Goal: Task Accomplishment & Management: Manage account settings

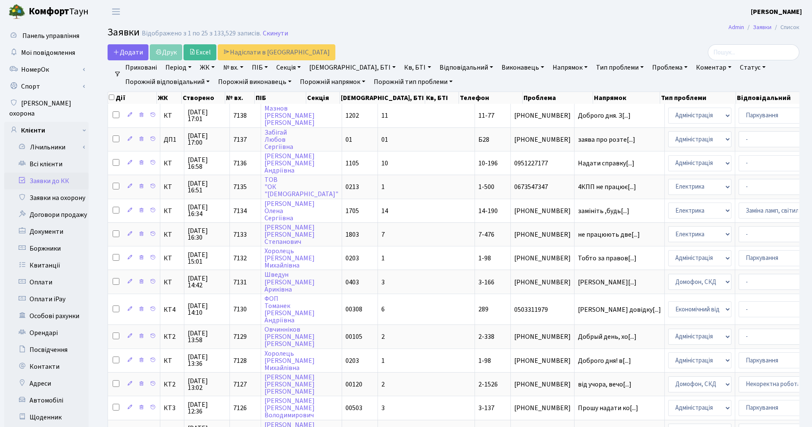
select select "25"
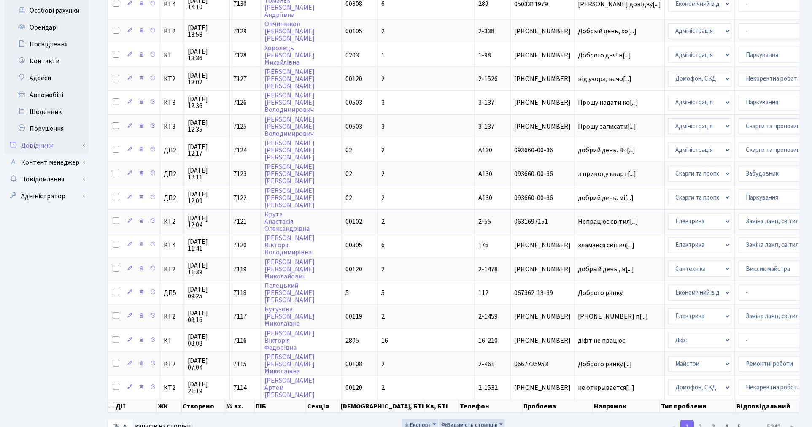
scroll to position [319, 0]
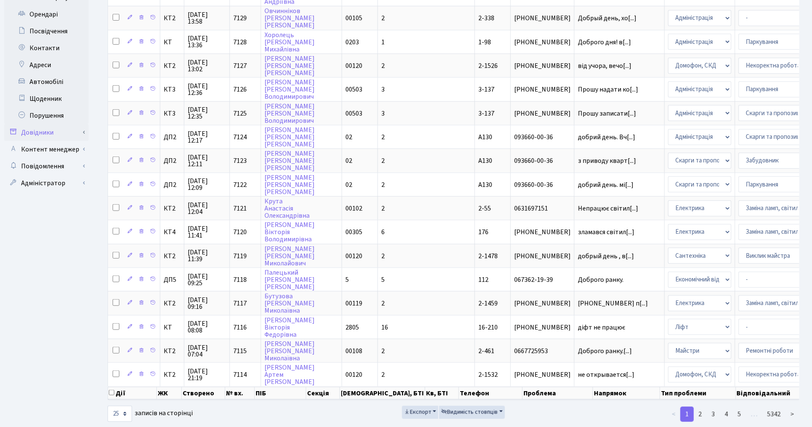
click at [64, 124] on link "Довідники" at bounding box center [46, 132] width 84 height 17
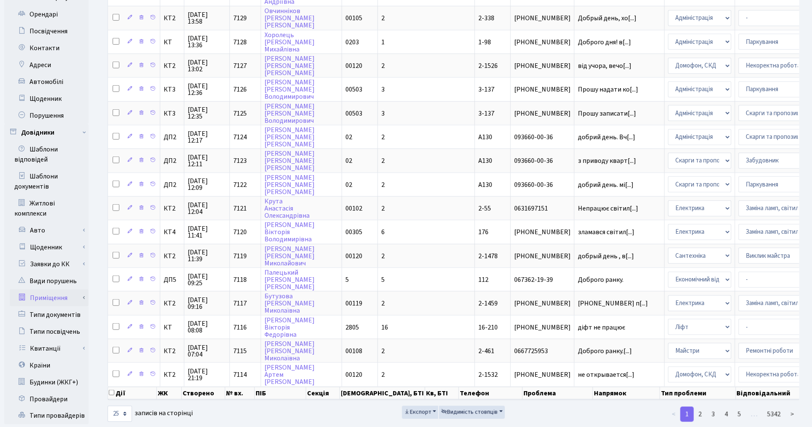
click at [64, 289] on link "Приміщення" at bounding box center [49, 297] width 79 height 17
click at [70, 308] on link "Всі приміщення" at bounding box center [49, 314] width 79 height 17
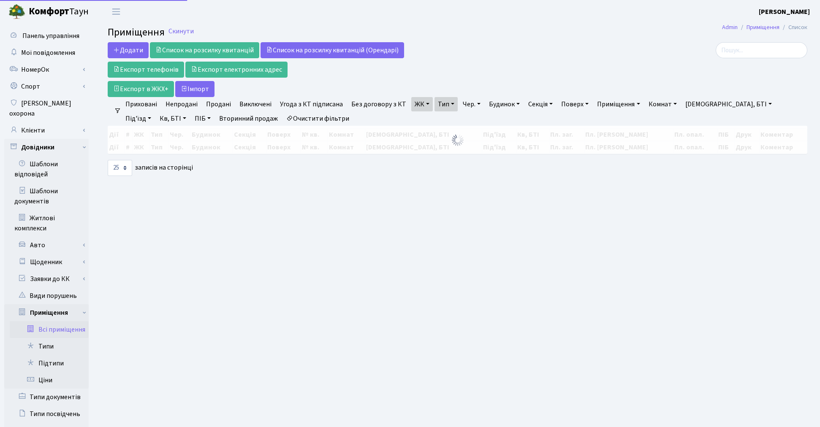
select select "25"
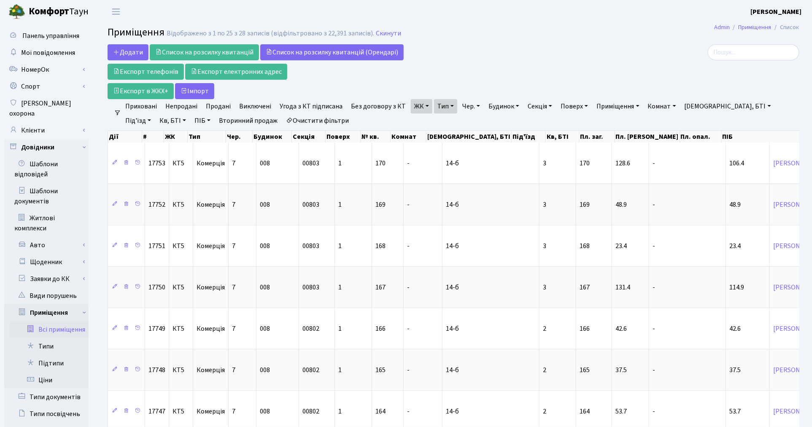
click at [415, 108] on link "ЖК" at bounding box center [422, 106] width 22 height 14
click at [289, 119] on link "Очистити фільтри" at bounding box center [318, 121] width 70 height 14
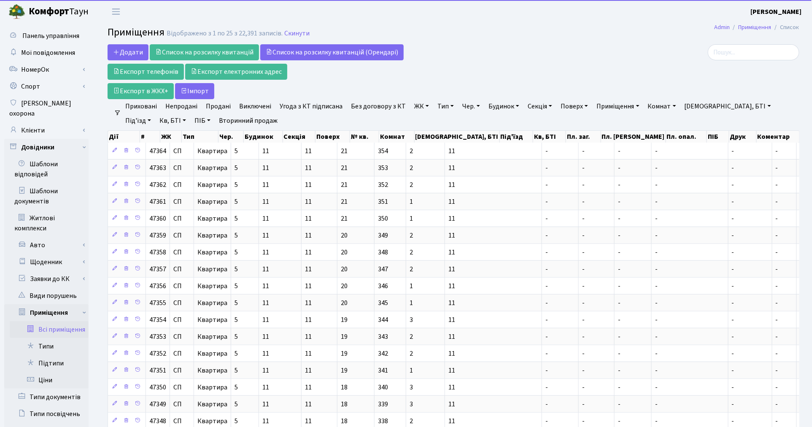
click at [420, 108] on link "ЖК" at bounding box center [422, 106] width 22 height 14
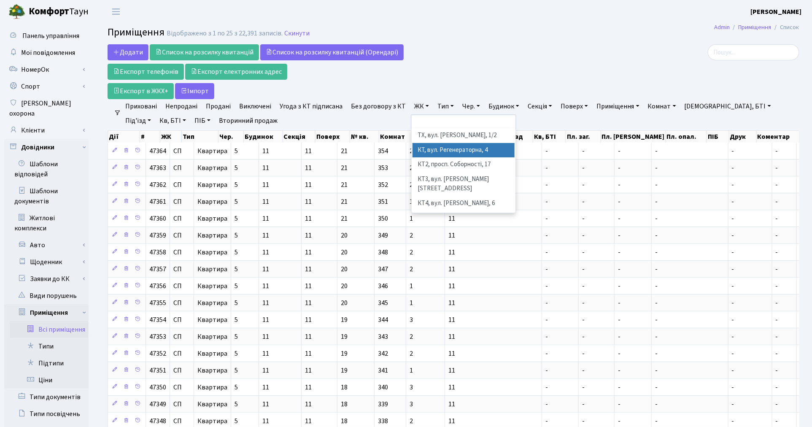
click at [432, 148] on li "КТ, вул. Регенераторна, 4" at bounding box center [464, 150] width 102 height 15
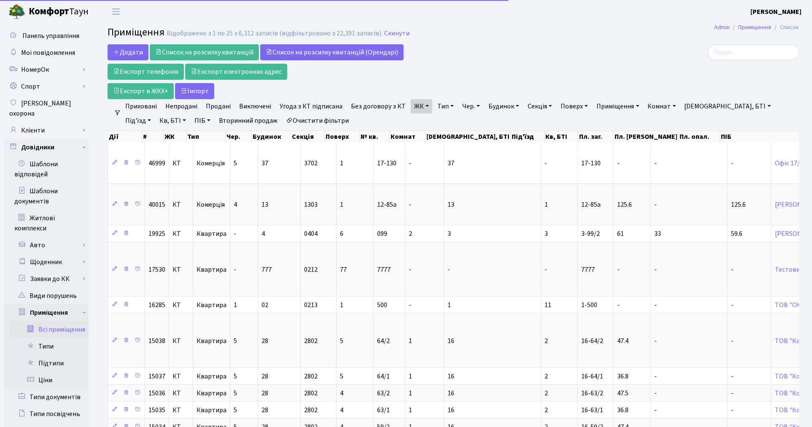
click at [441, 106] on link "Тип" at bounding box center [445, 106] width 23 height 14
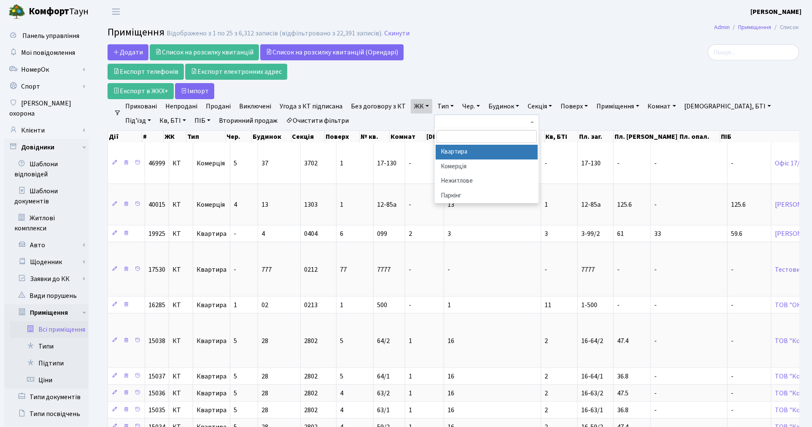
click at [446, 148] on li "Квартира" at bounding box center [487, 152] width 102 height 15
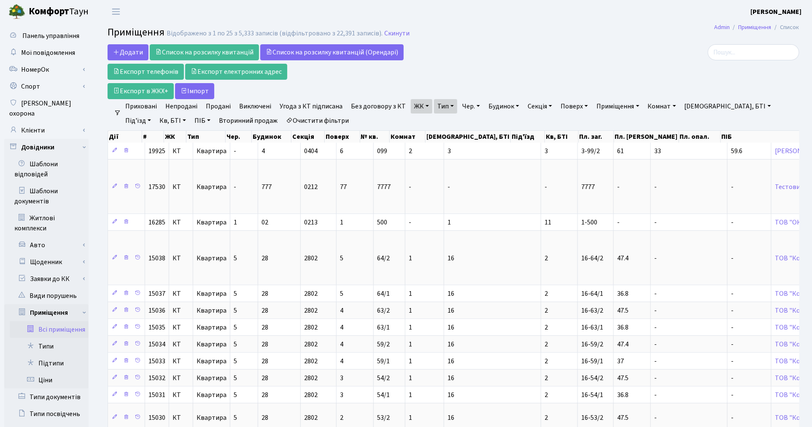
click at [183, 108] on link "Непродані" at bounding box center [181, 106] width 39 height 14
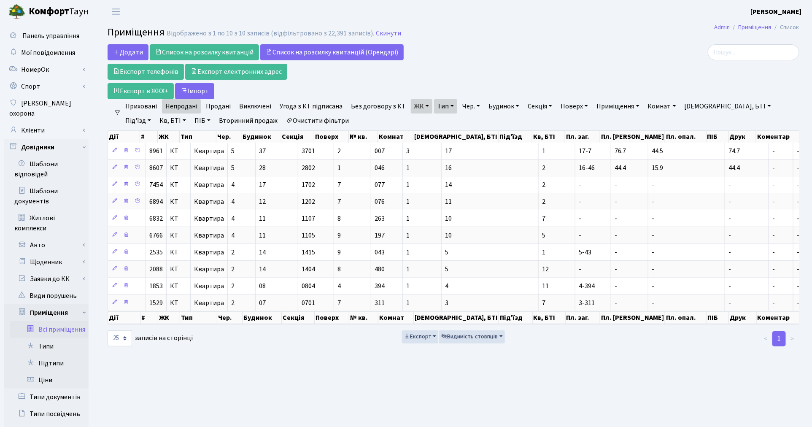
click at [302, 122] on link "Очистити фільтри" at bounding box center [318, 121] width 70 height 14
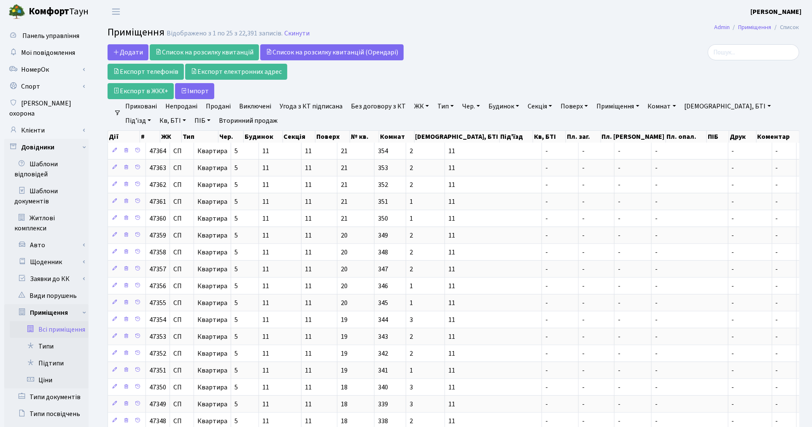
click at [156, 119] on link "Кв, БТІ" at bounding box center [172, 121] width 33 height 14
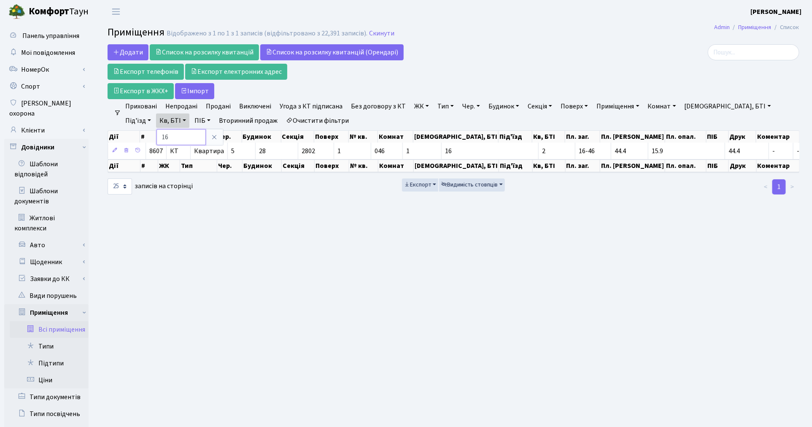
type input "1"
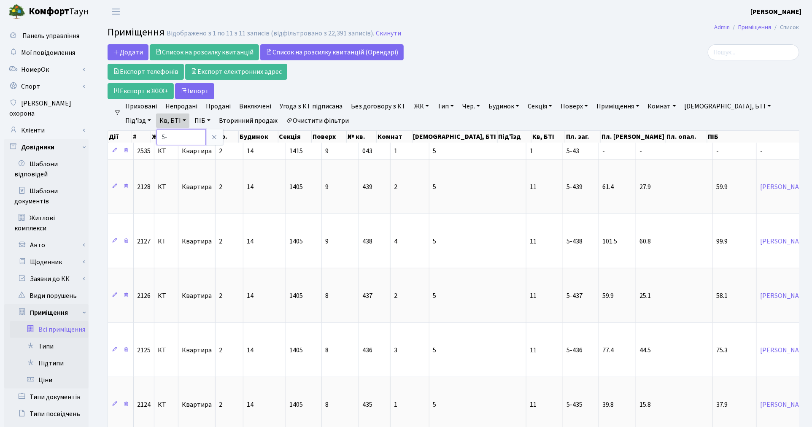
type input "5"
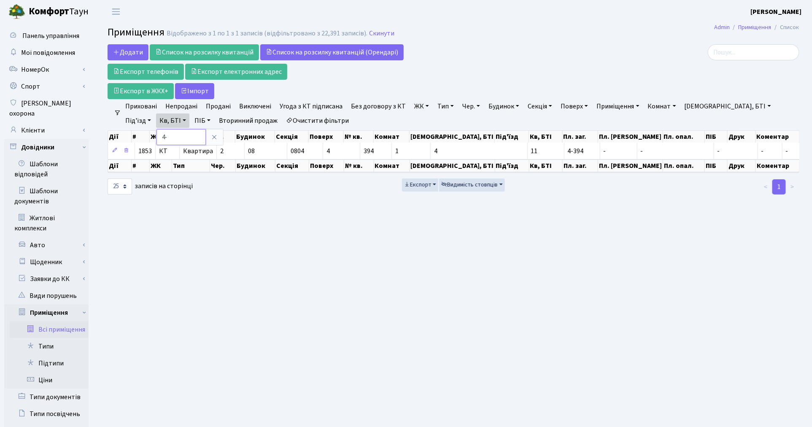
type input "4"
type input "3"
click at [346, 121] on ul "Приховані Непродані Продані Виключені Угода з КТ підписана Без договору з КТ ЖК…" at bounding box center [457, 113] width 672 height 29
drag, startPoint x: 333, startPoint y: 335, endPoint x: 335, endPoint y: 330, distance: 5.7
click at [334, 334] on main "Admin Приміщення Список Приміщення Відображено з 1 по 1 з 1 записів (відфільтро…" at bounding box center [453, 292] width 717 height 538
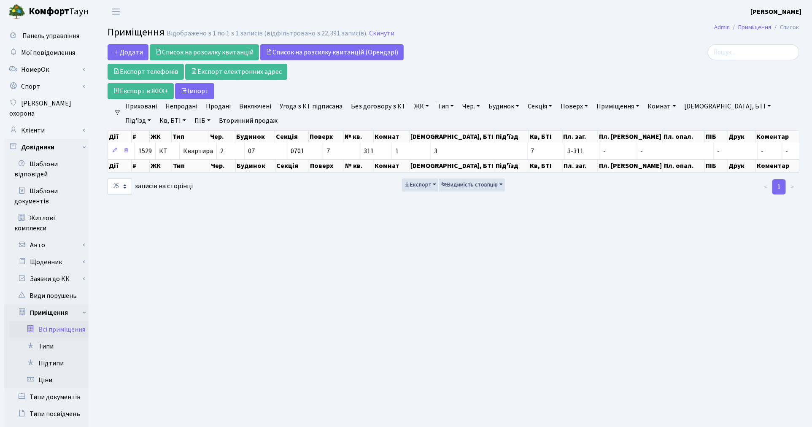
click at [423, 102] on link "ЖК" at bounding box center [422, 106] width 22 height 14
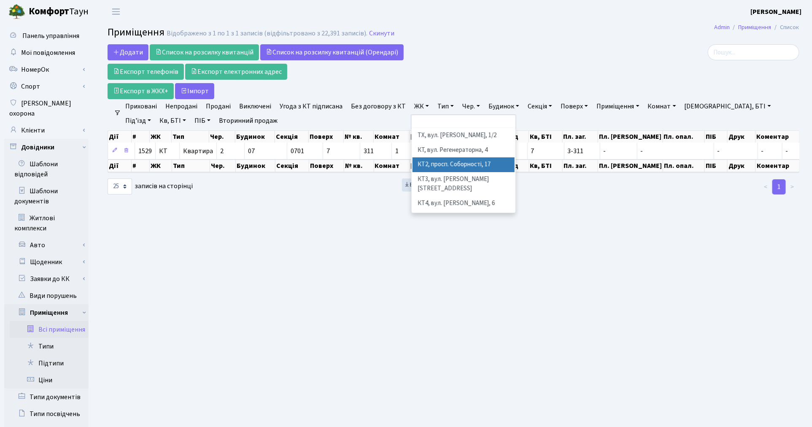
click at [428, 162] on li "КТ2, просп. Соборності, 17" at bounding box center [464, 164] width 102 height 15
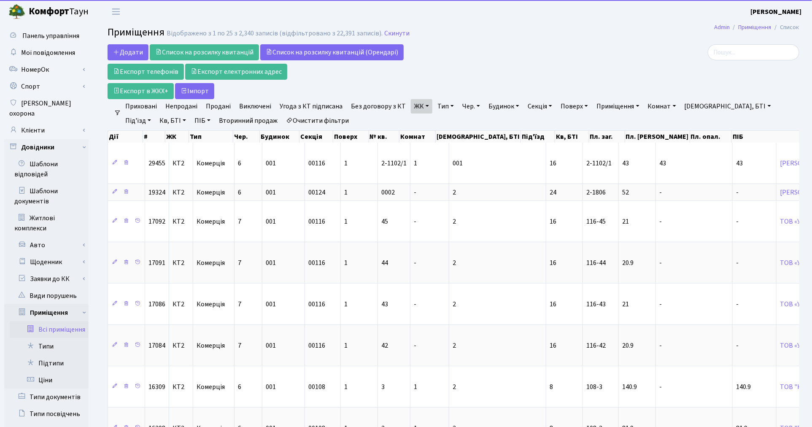
click at [438, 106] on link "Тип" at bounding box center [445, 106] width 23 height 14
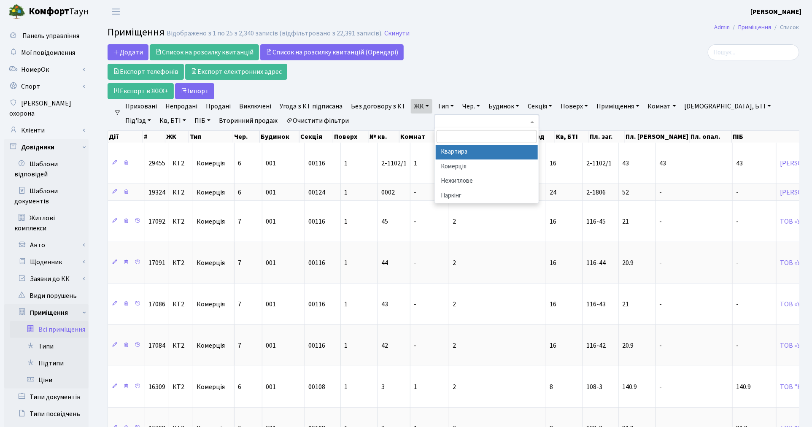
click at [445, 152] on li "Квартира" at bounding box center [487, 152] width 102 height 15
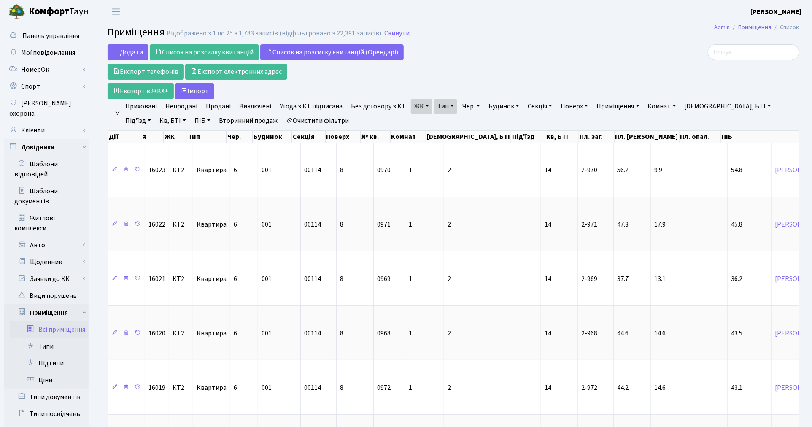
click at [179, 104] on link "Непродані" at bounding box center [181, 106] width 39 height 14
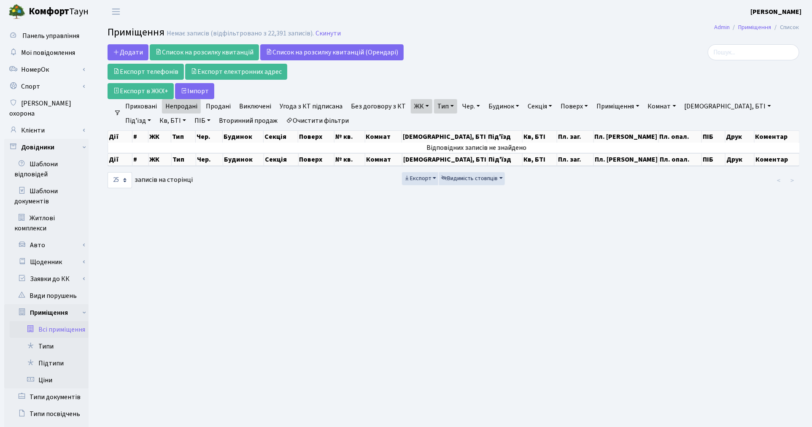
click at [419, 106] on link "ЖК" at bounding box center [422, 106] width 22 height 14
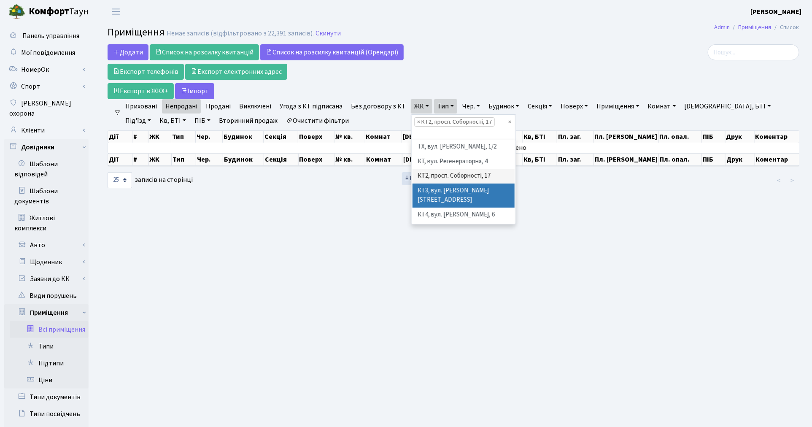
click at [416, 190] on li "КТ3, вул. [PERSON_NAME][STREET_ADDRESS]" at bounding box center [464, 196] width 102 height 24
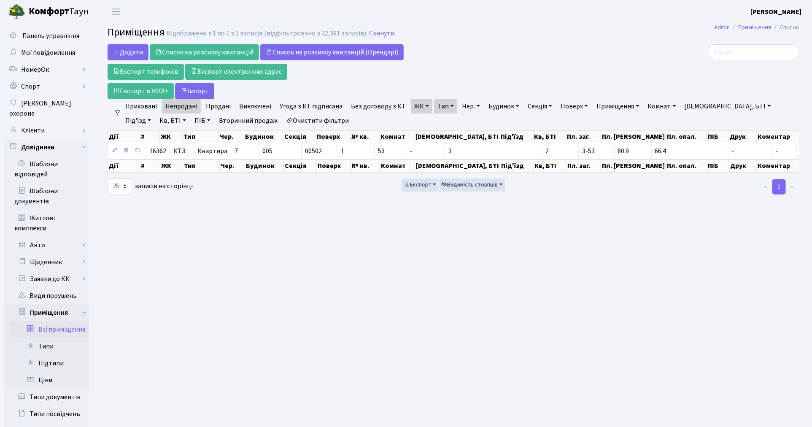
click at [419, 103] on link "ЖК" at bounding box center [422, 106] width 22 height 14
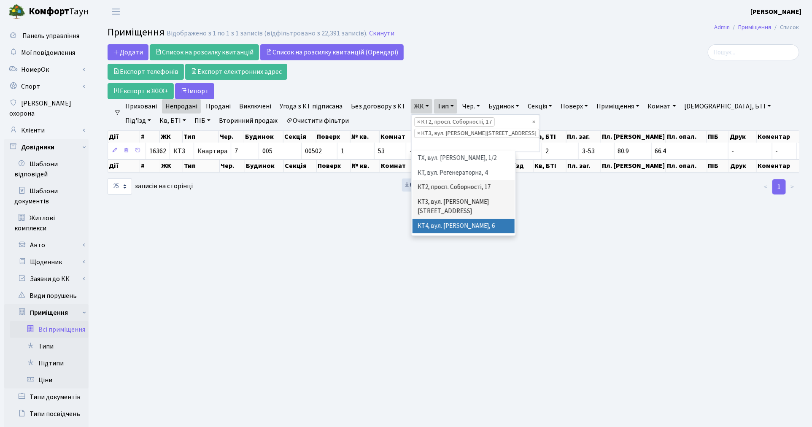
click at [435, 219] on li "КТ4, вул. [PERSON_NAME], 6" at bounding box center [464, 226] width 102 height 15
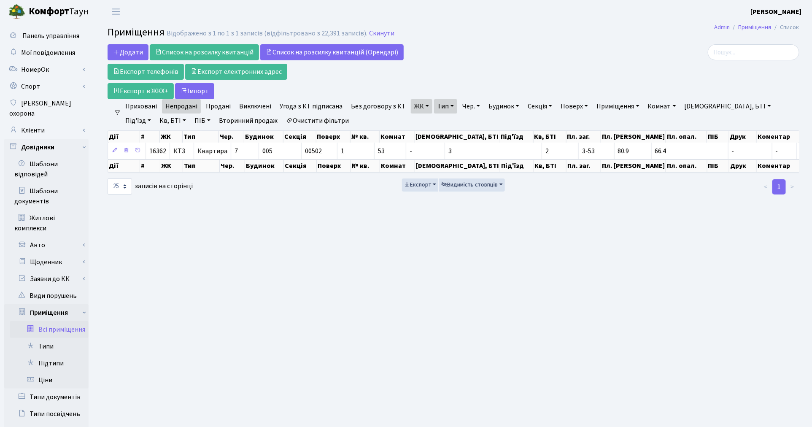
click at [416, 106] on link "ЖК" at bounding box center [422, 106] width 22 height 14
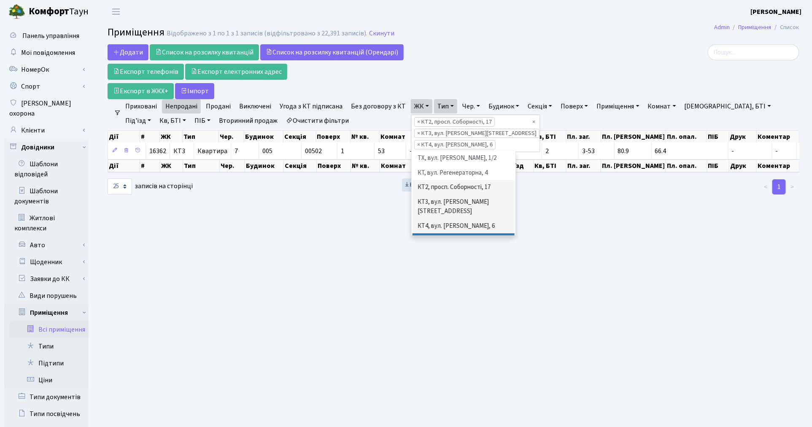
click at [438, 233] on li "КТ5, вул. [PERSON_NAME][STREET_ADDRESS]" at bounding box center [464, 245] width 102 height 24
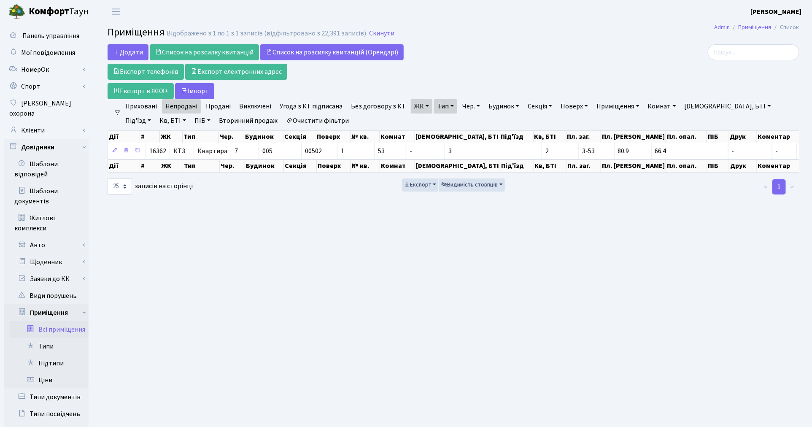
click at [420, 108] on link "ЖК" at bounding box center [422, 106] width 22 height 14
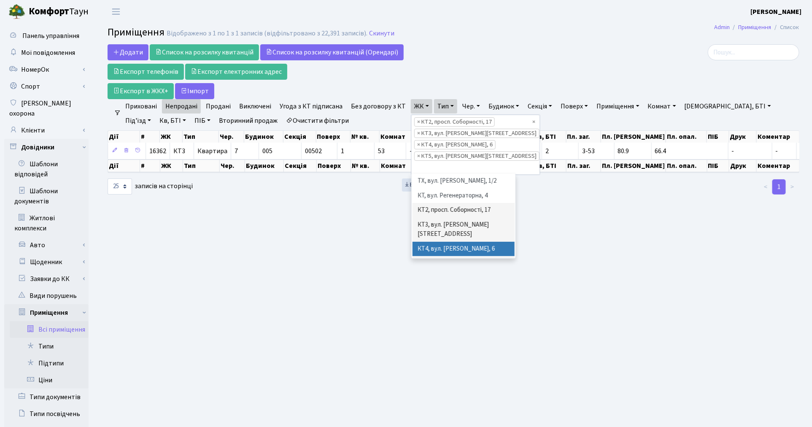
scroll to position [47, 0]
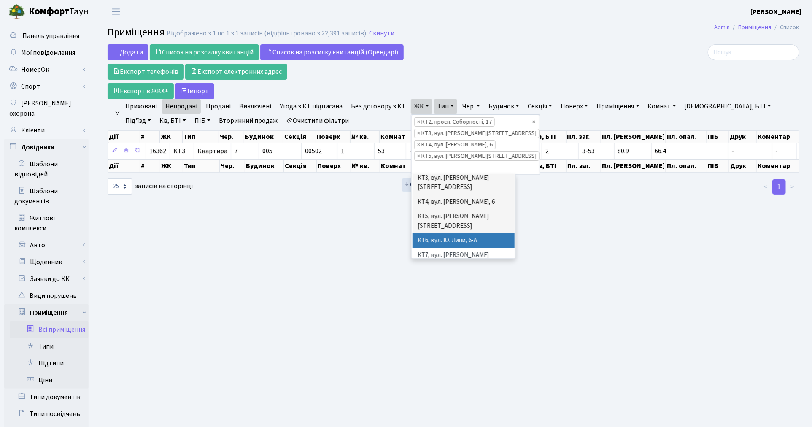
click at [462, 233] on li "КТ6, вул. Ю. Липи, 6-А" at bounding box center [464, 240] width 102 height 15
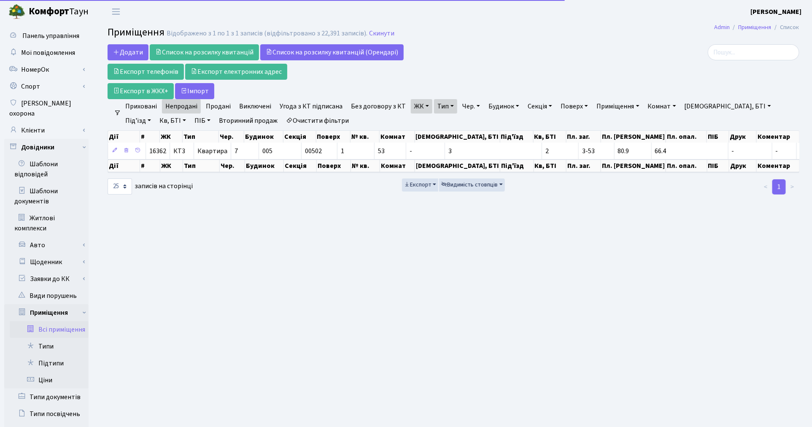
click at [414, 107] on link "ЖК" at bounding box center [422, 106] width 22 height 14
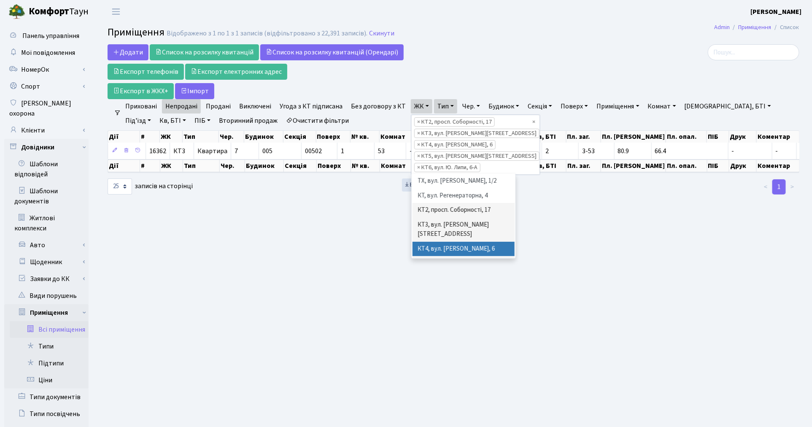
scroll to position [47, 0]
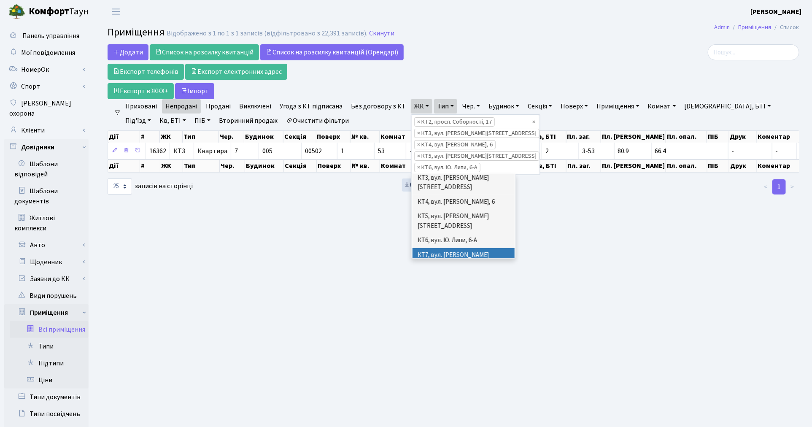
click at [452, 248] on li "КТ7, вул. [PERSON_NAME][STREET_ADDRESS]" at bounding box center [464, 260] width 102 height 24
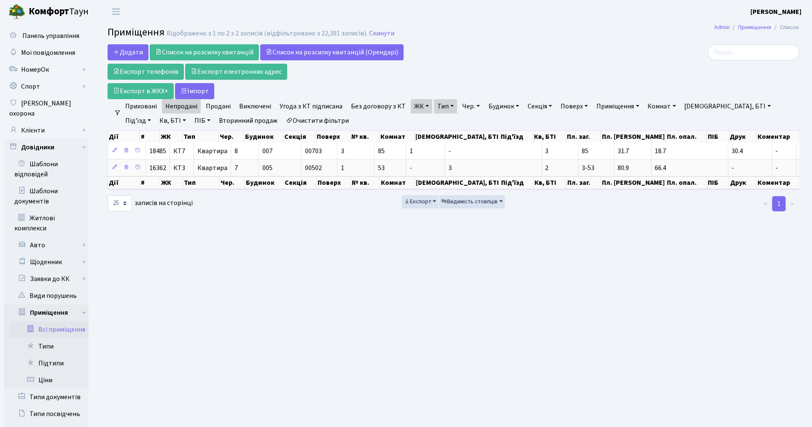
click at [290, 120] on link "Очистити фільтри" at bounding box center [318, 121] width 70 height 14
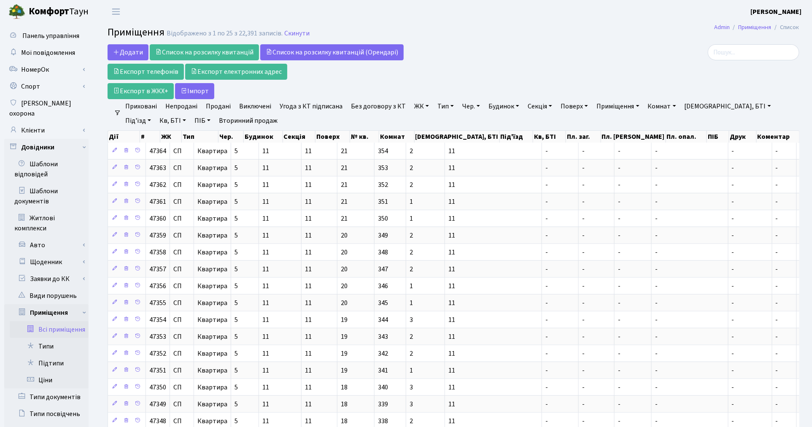
click at [437, 108] on link "Тип" at bounding box center [445, 106] width 23 height 14
click at [413, 106] on link "ЖК" at bounding box center [422, 106] width 22 height 14
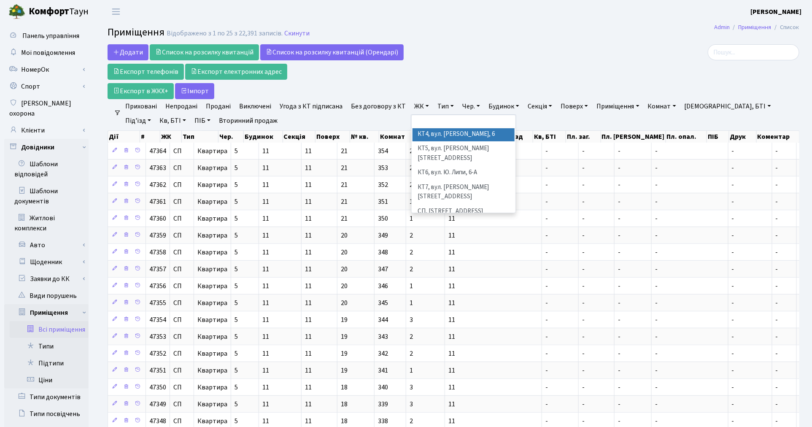
scroll to position [94, 0]
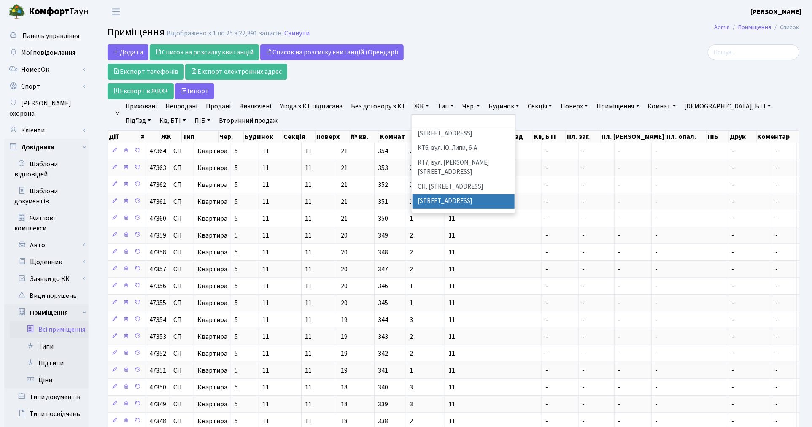
click at [449, 194] on li "[STREET_ADDRESS]" at bounding box center [464, 201] width 102 height 15
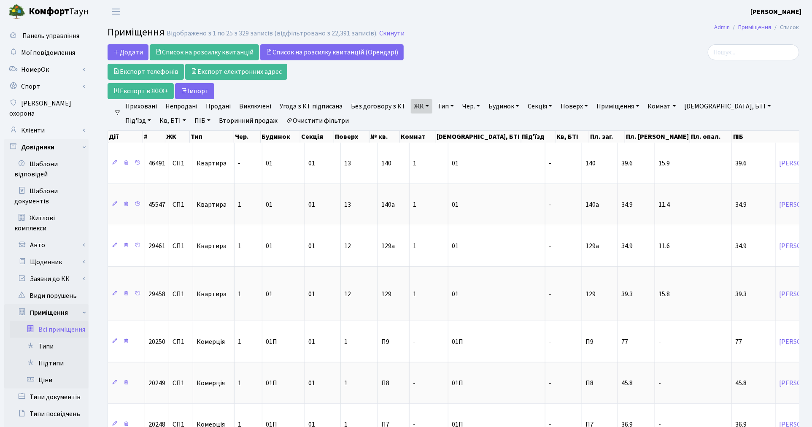
click at [187, 102] on link "Непродані" at bounding box center [181, 106] width 39 height 14
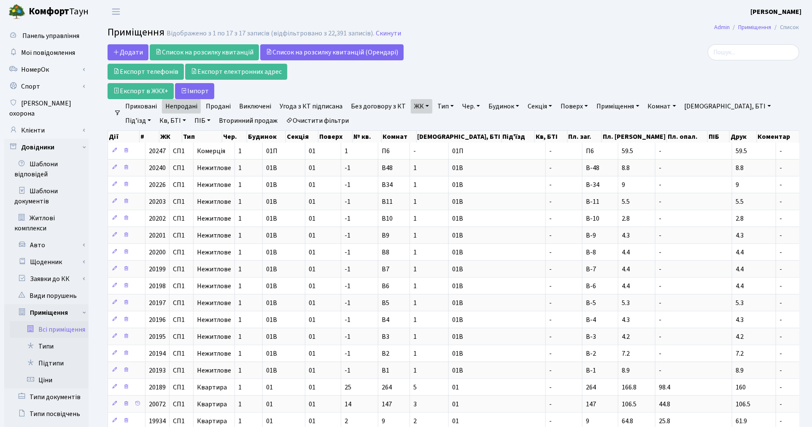
click at [225, 106] on link "Продані" at bounding box center [219, 106] width 32 height 14
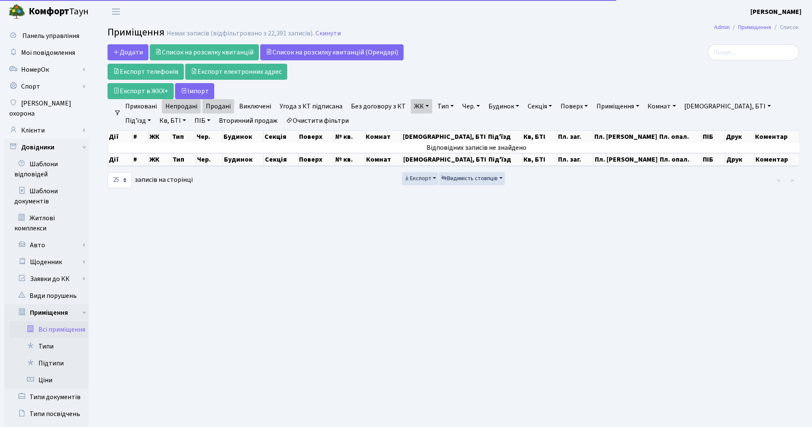
click at [190, 106] on link "Непродані" at bounding box center [181, 106] width 39 height 14
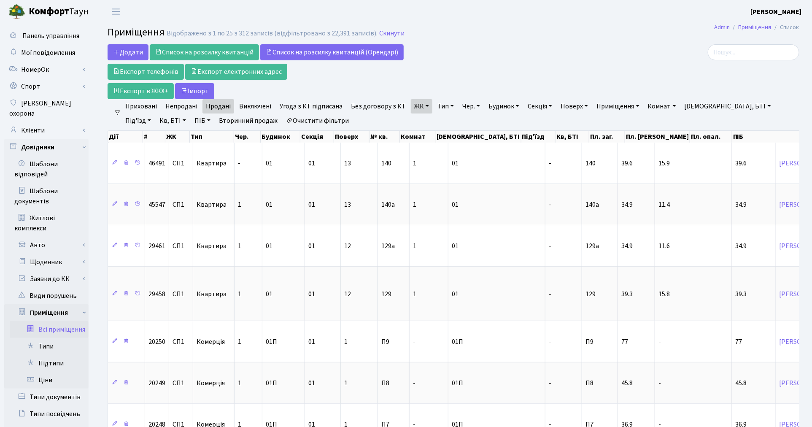
click at [381, 100] on link "Без договору з КТ" at bounding box center [379, 106] width 62 height 14
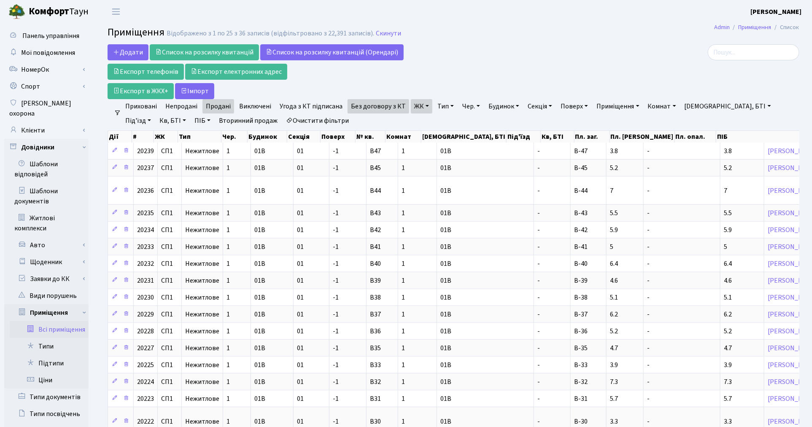
click at [442, 106] on link "Тип" at bounding box center [445, 106] width 23 height 14
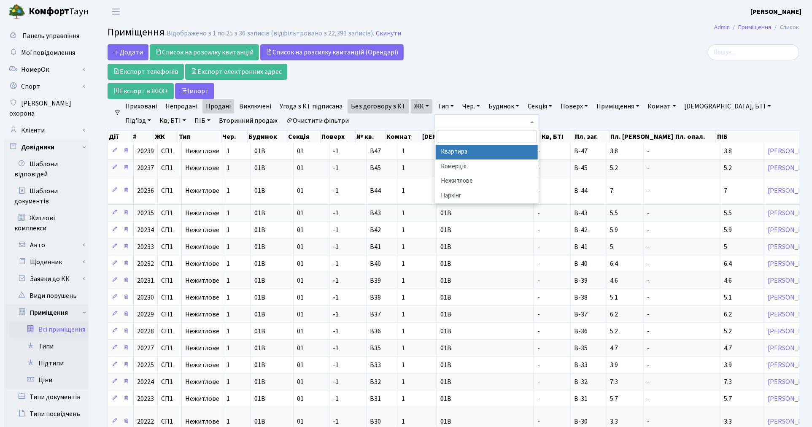
drag, startPoint x: 456, startPoint y: 152, endPoint x: 477, endPoint y: 132, distance: 29.8
click at [456, 152] on li "Квартира" at bounding box center [487, 152] width 102 height 15
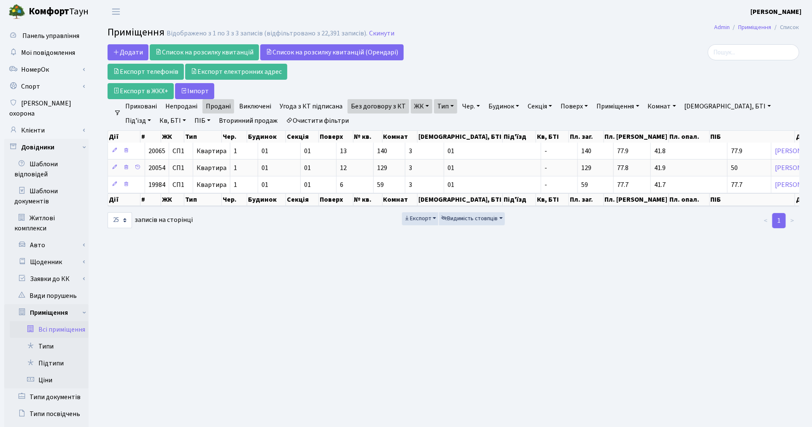
click at [294, 121] on link "Очистити фільтри" at bounding box center [318, 121] width 70 height 14
select select
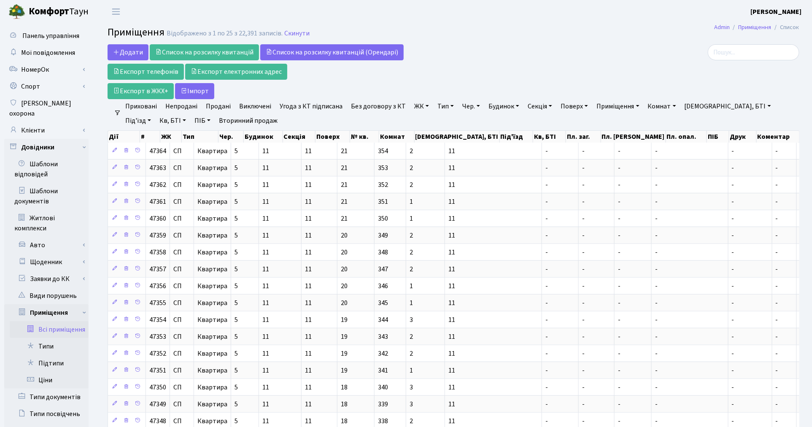
click at [416, 106] on link "ЖК" at bounding box center [422, 106] width 22 height 14
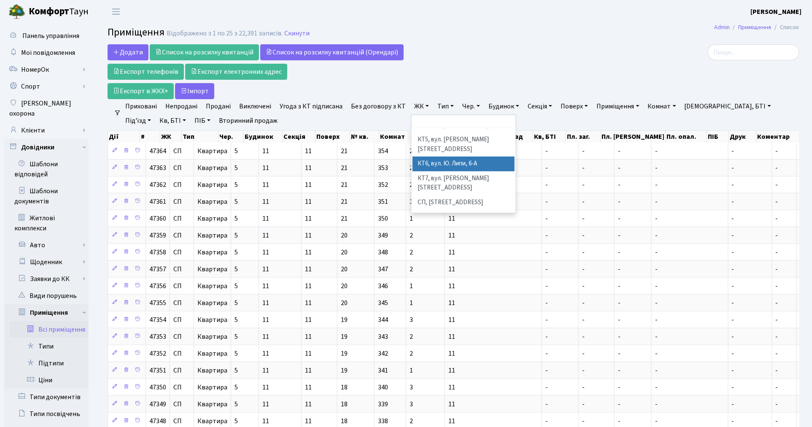
scroll to position [94, 0]
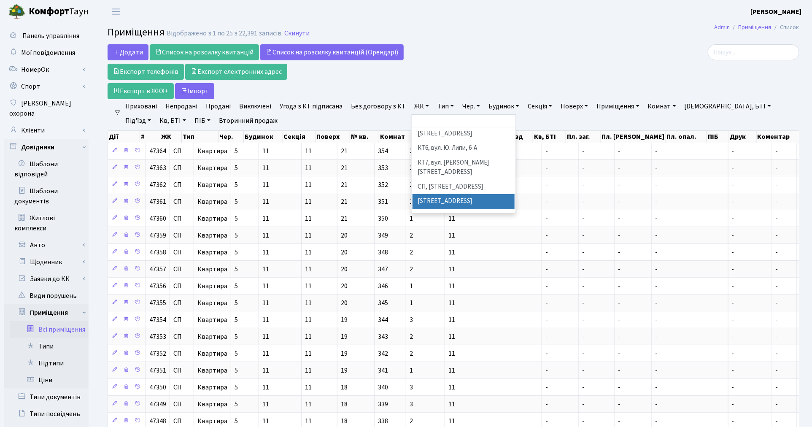
click at [455, 194] on li "[STREET_ADDRESS]" at bounding box center [464, 201] width 102 height 15
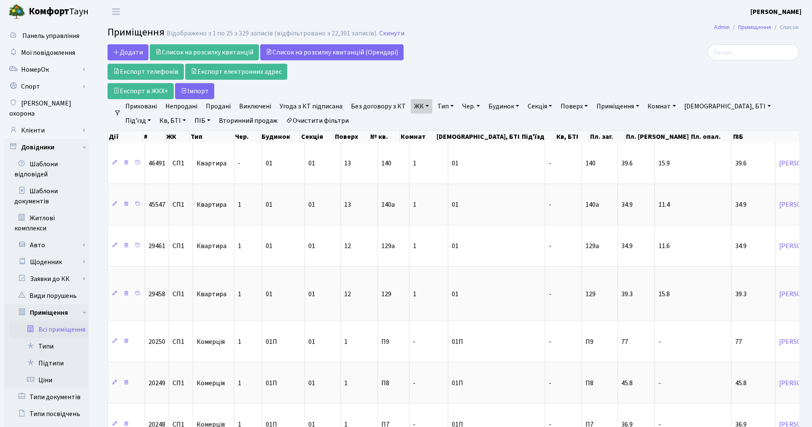
click at [436, 108] on link "Тип" at bounding box center [445, 106] width 23 height 14
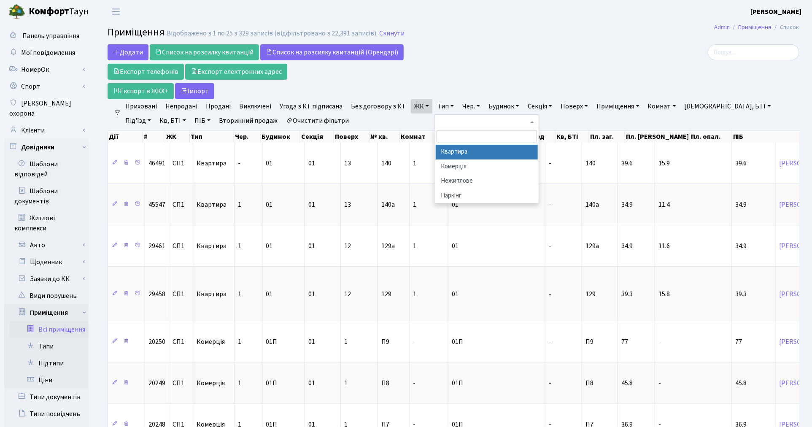
click at [455, 153] on li "Квартира" at bounding box center [487, 152] width 102 height 15
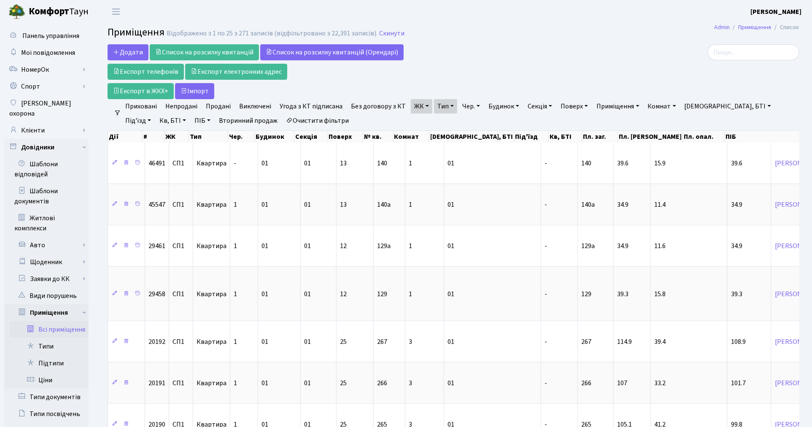
click at [417, 105] on link "ЖК" at bounding box center [422, 106] width 22 height 14
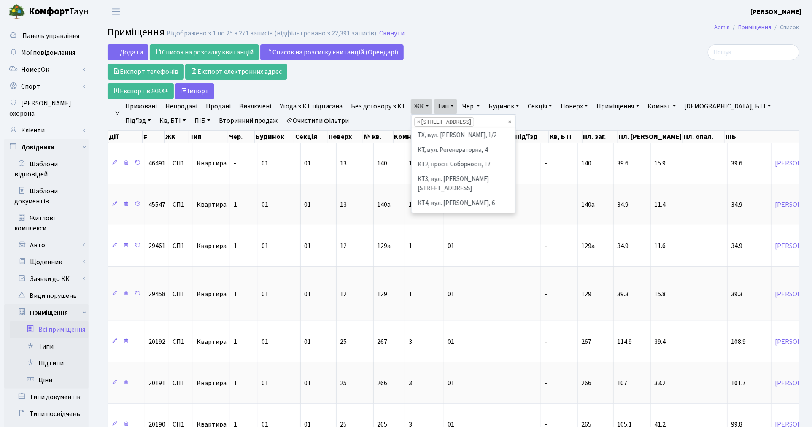
scroll to position [116, 0]
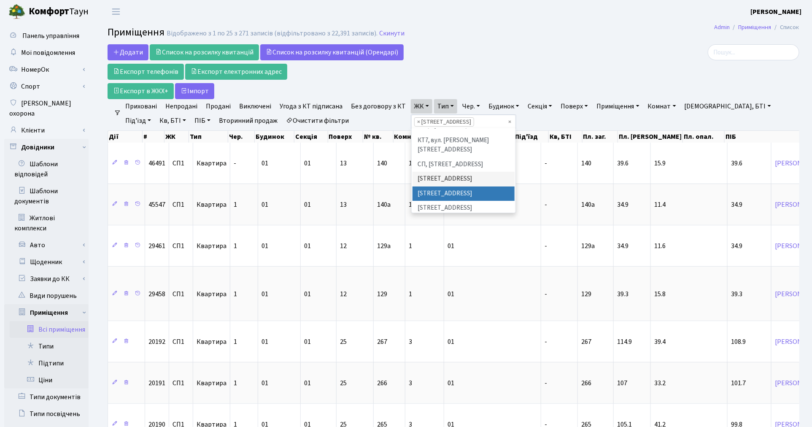
click at [432, 187] on li "[STREET_ADDRESS]" at bounding box center [464, 194] width 102 height 15
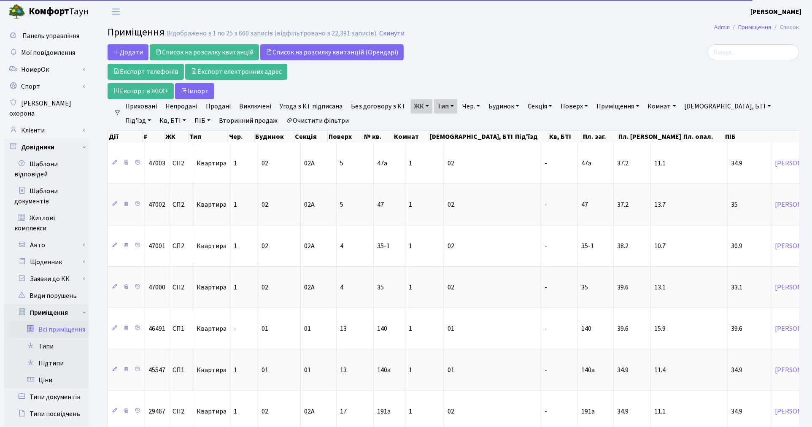
click at [366, 105] on link "Без договору з КТ" at bounding box center [379, 106] width 62 height 14
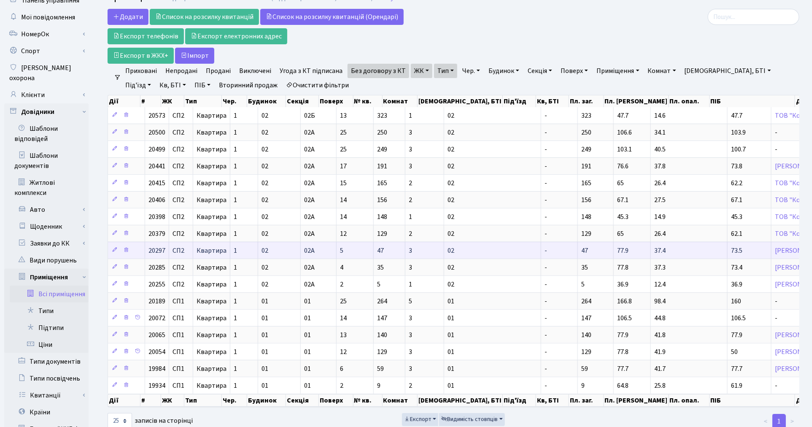
scroll to position [51, 0]
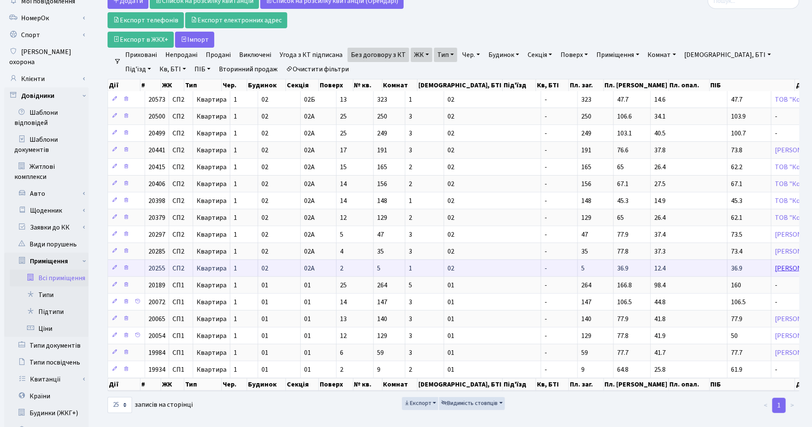
click at [775, 272] on link "Оринчак Оксана Михайлівна" at bounding box center [800, 268] width 50 height 9
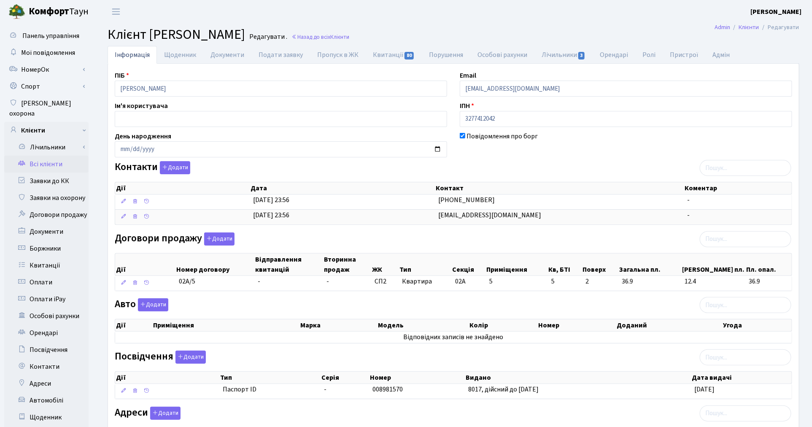
click at [51, 156] on link "Всі клієнти" at bounding box center [46, 164] width 84 height 17
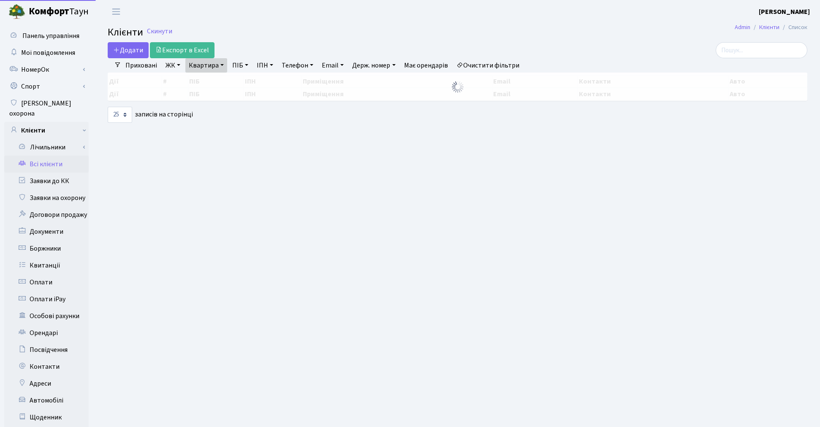
select select "25"
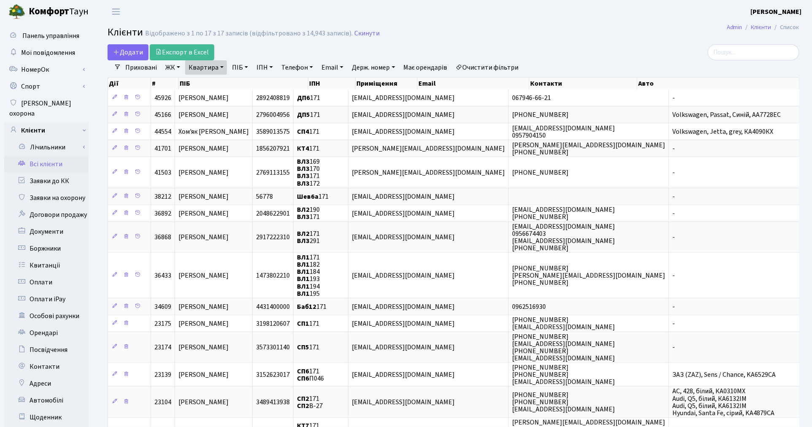
click at [197, 70] on link "Квартира" at bounding box center [206, 67] width 42 height 14
click at [210, 86] on input "171" at bounding box center [210, 84] width 49 height 16
type input "1"
type input "9"
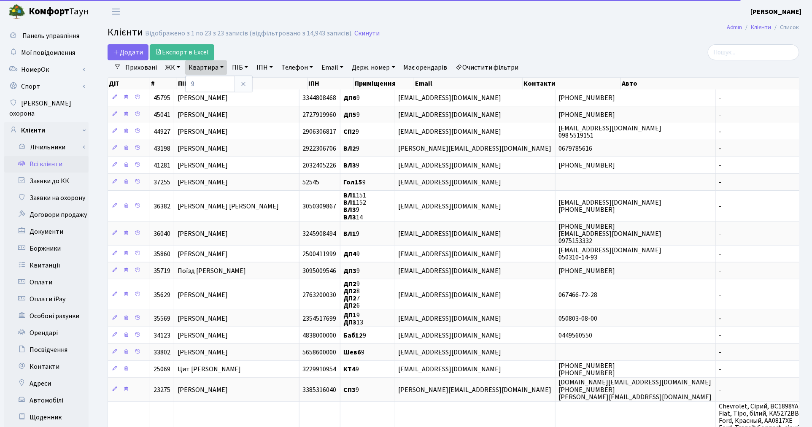
click at [170, 68] on link "ЖК" at bounding box center [173, 67] width 22 height 14
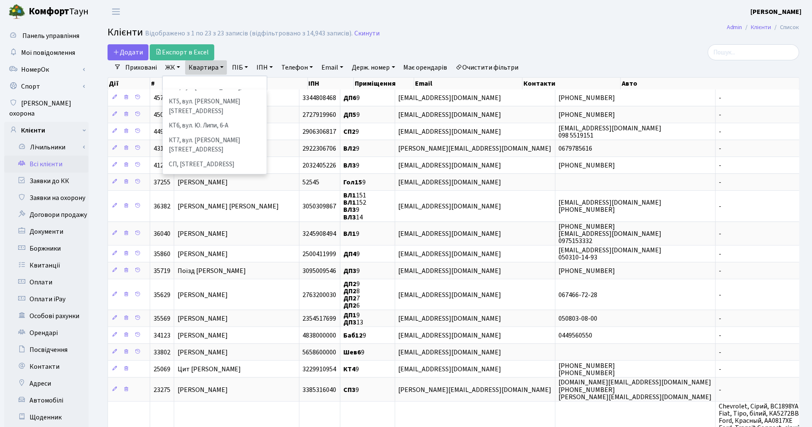
scroll to position [94, 0]
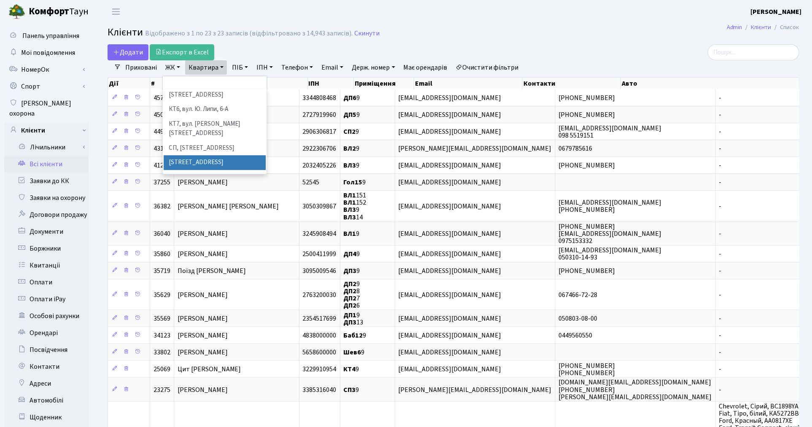
click at [196, 155] on li "[STREET_ADDRESS]" at bounding box center [215, 162] width 102 height 15
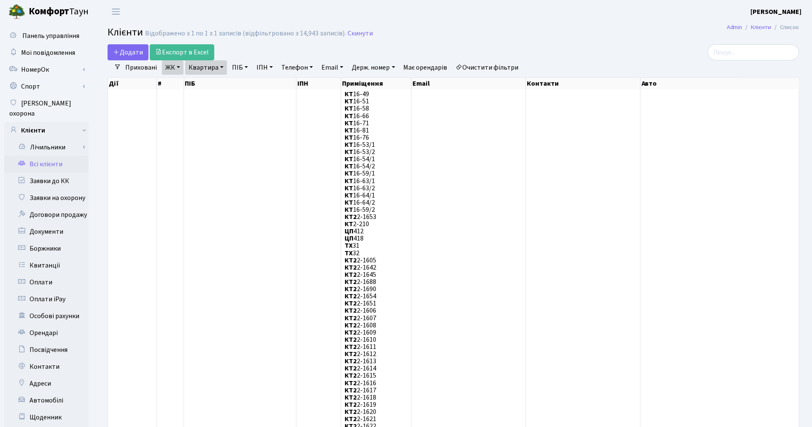
click at [505, 65] on link "Очистити фільтри" at bounding box center [488, 67] width 70 height 14
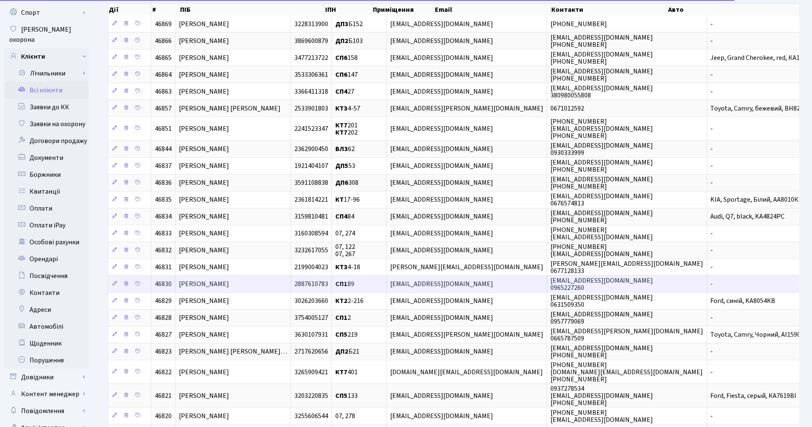
scroll to position [168, 0]
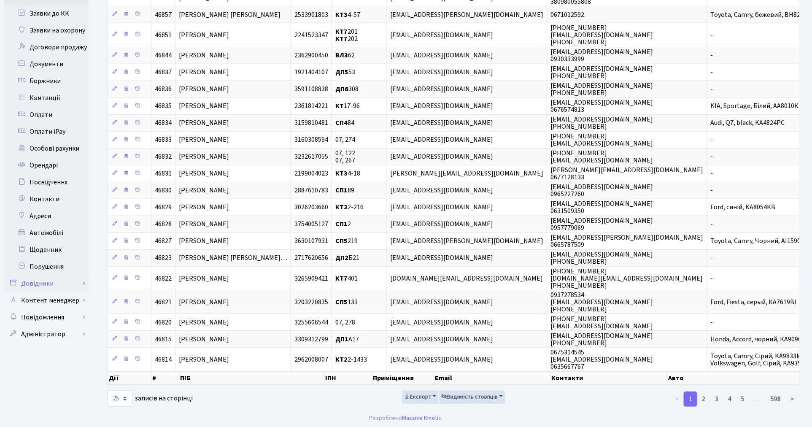
click at [52, 275] on link "Довідники" at bounding box center [46, 283] width 84 height 17
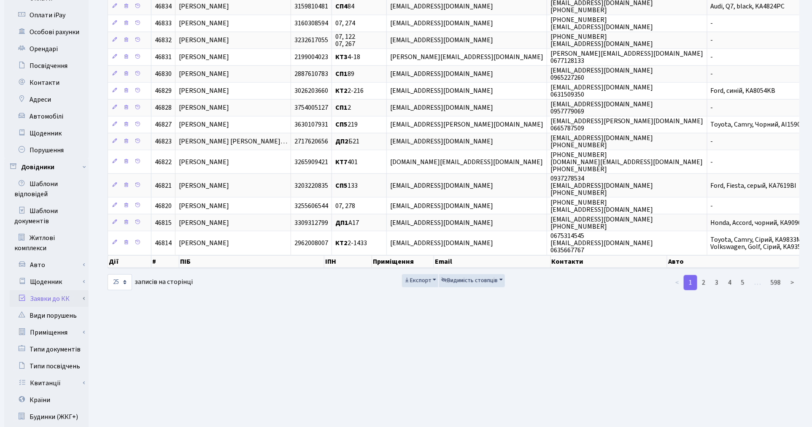
scroll to position [381, 0]
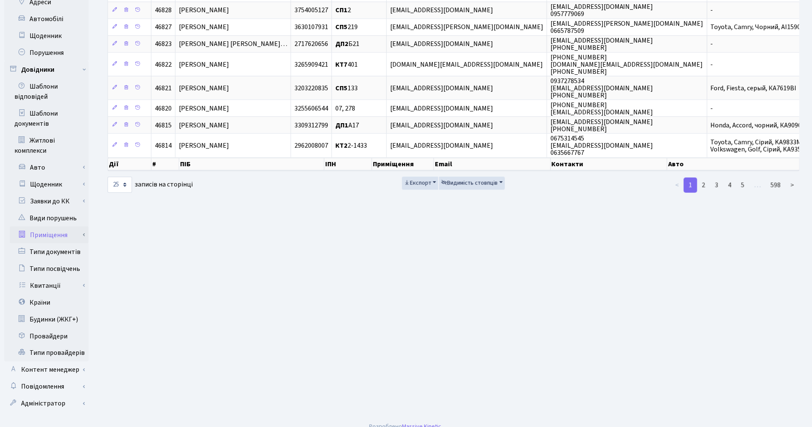
click at [60, 231] on link "Приміщення" at bounding box center [49, 235] width 79 height 17
click at [62, 243] on link "Всі приміщення" at bounding box center [49, 251] width 79 height 17
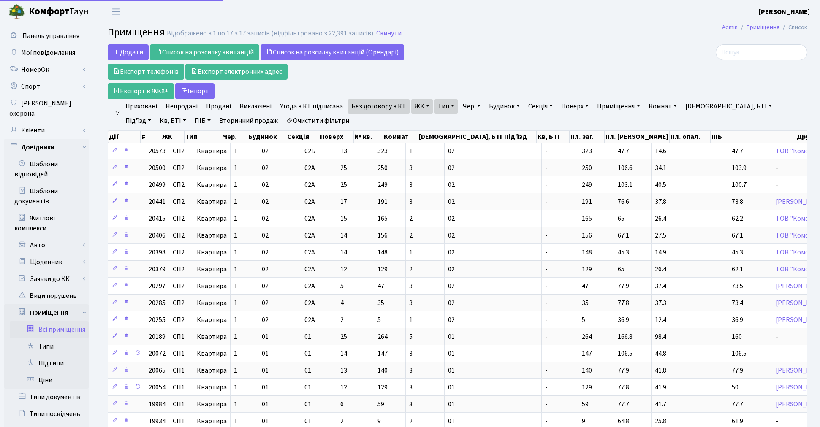
select select "25"
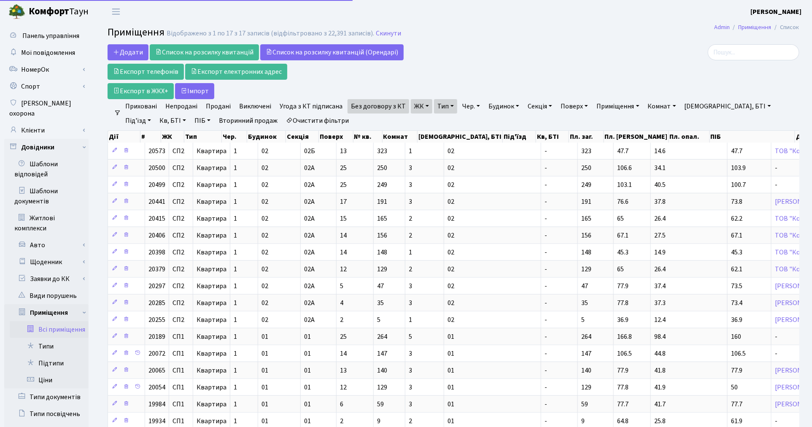
click at [294, 121] on link "Очистити фільтри" at bounding box center [318, 121] width 70 height 14
select select
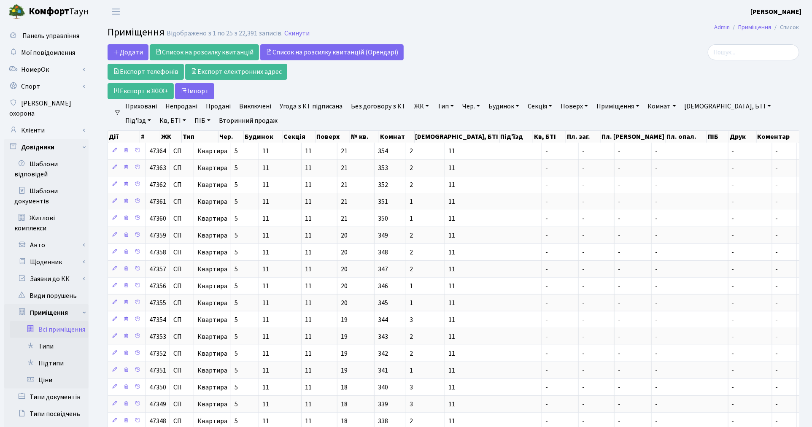
click at [420, 103] on link "ЖК" at bounding box center [422, 106] width 22 height 14
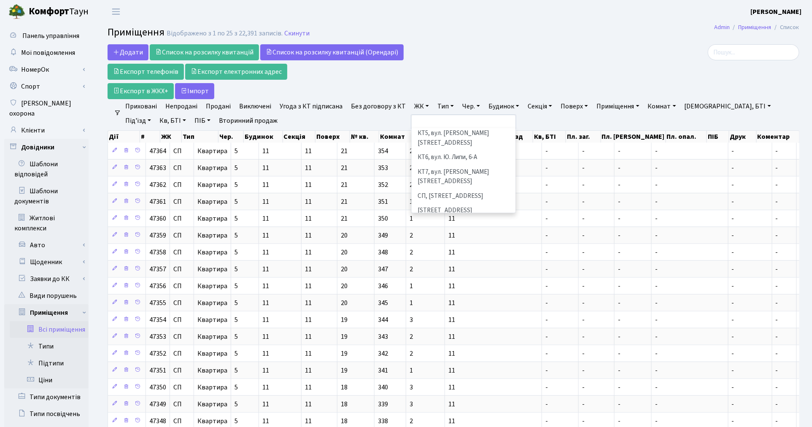
scroll to position [94, 0]
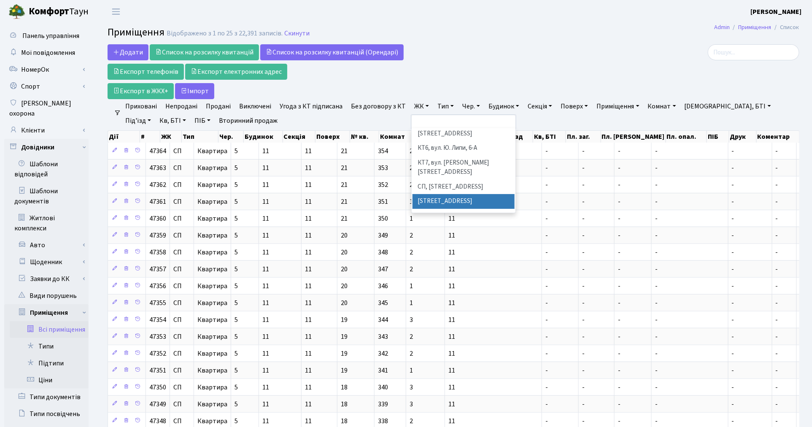
click at [431, 194] on li "[STREET_ADDRESS]" at bounding box center [464, 201] width 102 height 15
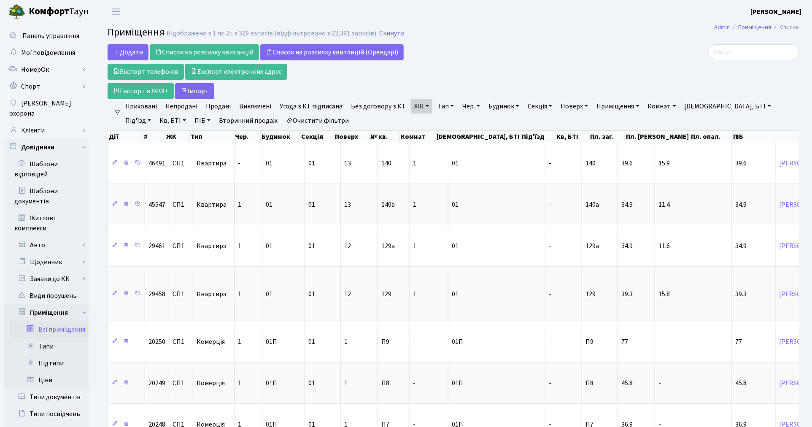
click at [156, 120] on link "Кв, БТІ" at bounding box center [172, 121] width 33 height 14
type input "9"
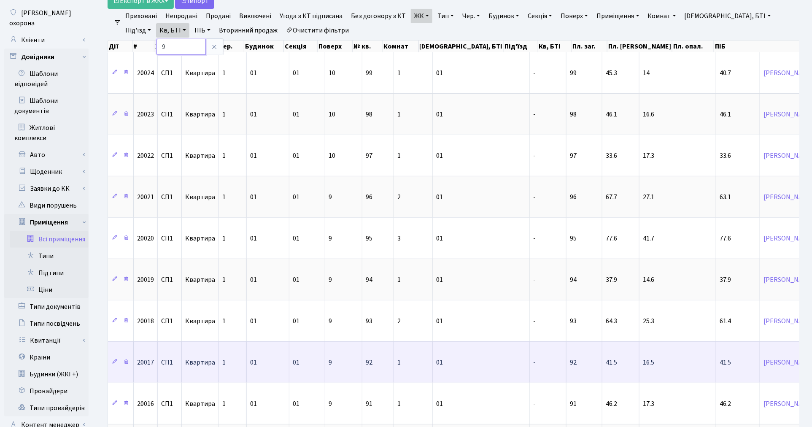
scroll to position [94, 0]
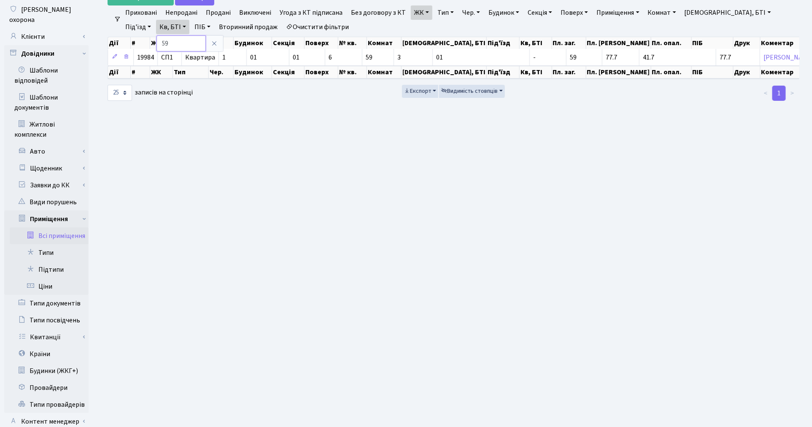
type input "5"
type input "96"
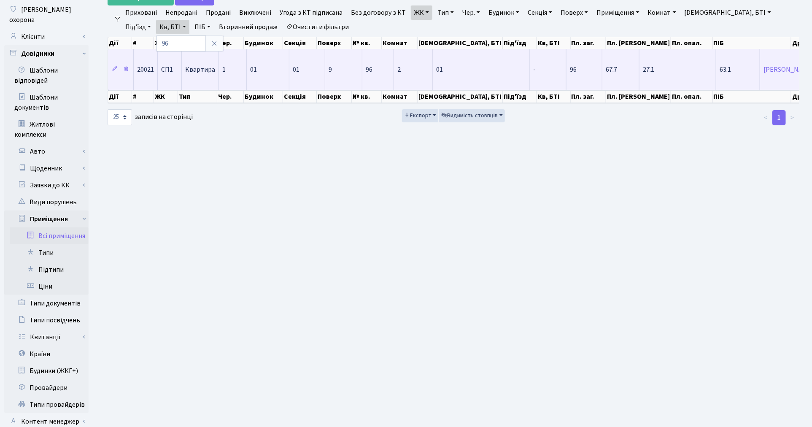
click at [530, 79] on td "-" at bounding box center [548, 69] width 37 height 41
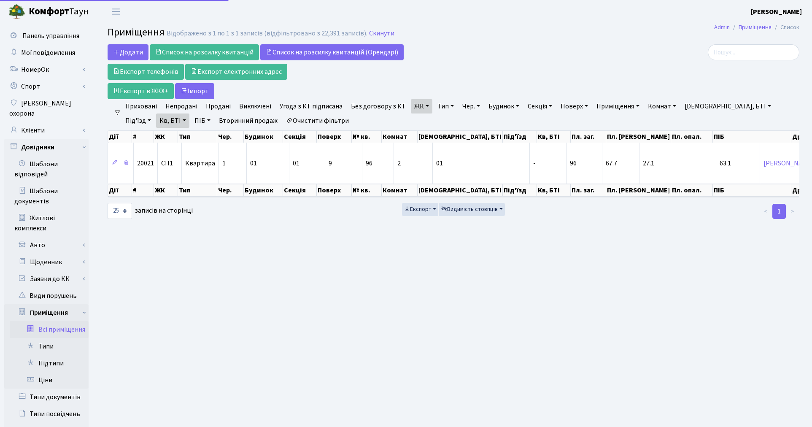
select select "25"
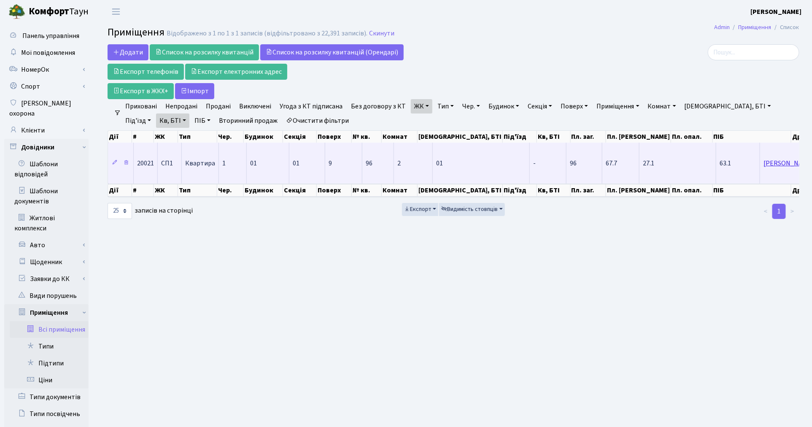
click at [764, 163] on link "[PERSON_NAME]" at bounding box center [789, 163] width 50 height 9
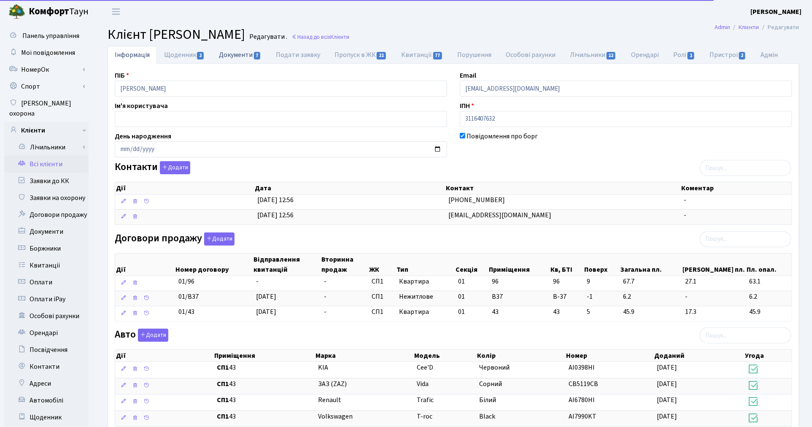
click at [226, 56] on link "Документи 7" at bounding box center [240, 54] width 57 height 17
select select "25"
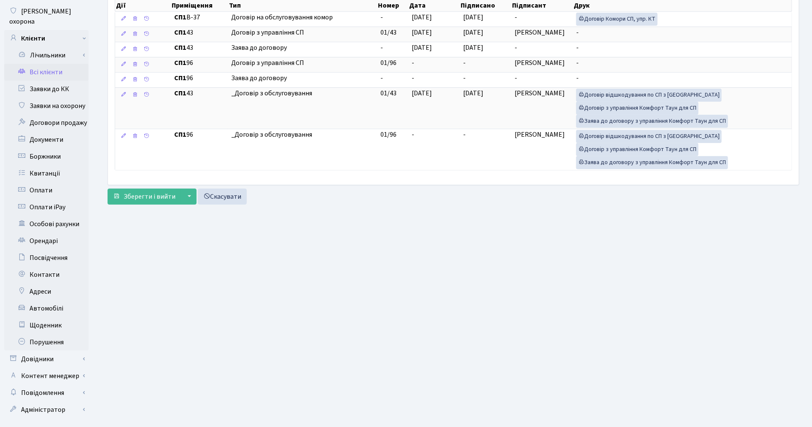
scroll to position [94, 0]
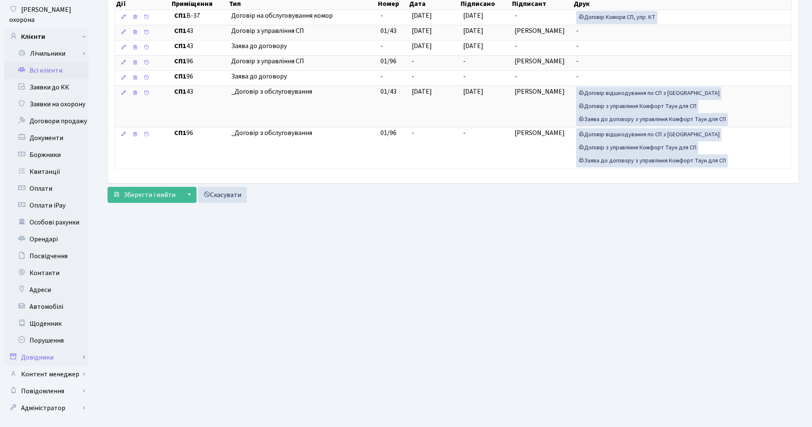
click at [52, 349] on link "Довідники" at bounding box center [46, 357] width 84 height 17
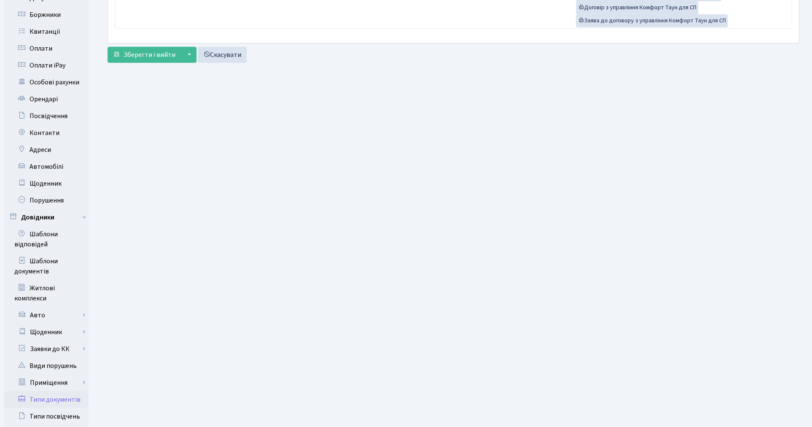
scroll to position [234, 0]
click at [65, 374] on link "Приміщення" at bounding box center [49, 382] width 79 height 17
click at [68, 391] on link "Всі приміщення" at bounding box center [49, 399] width 79 height 17
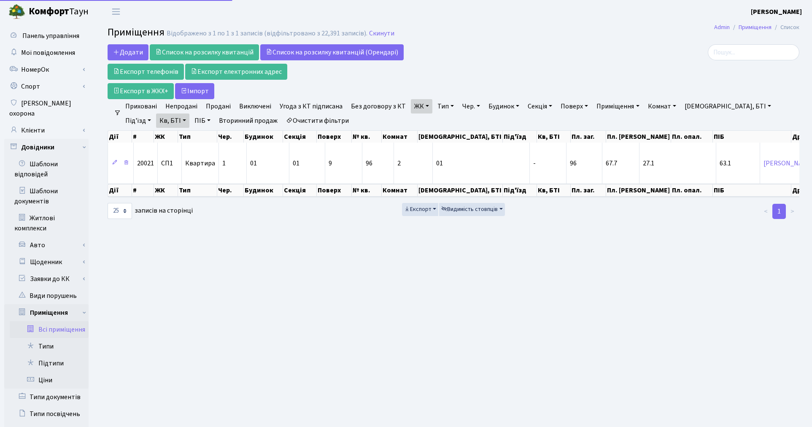
select select "25"
click at [293, 117] on link "Очистити фільтри" at bounding box center [318, 121] width 70 height 14
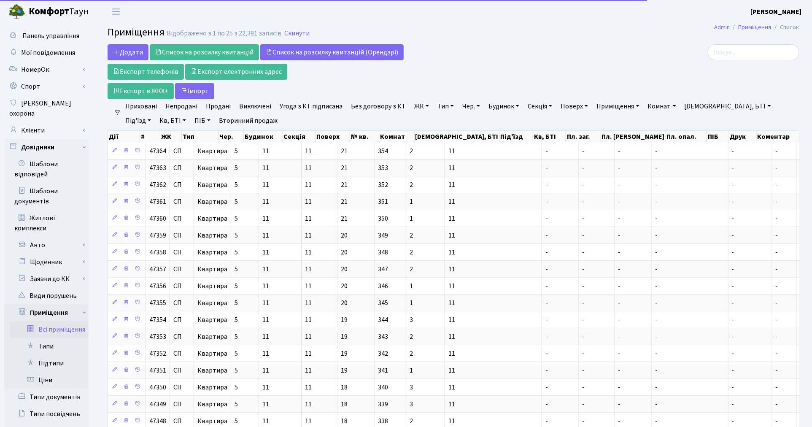
click at [417, 106] on link "ЖК" at bounding box center [422, 106] width 22 height 14
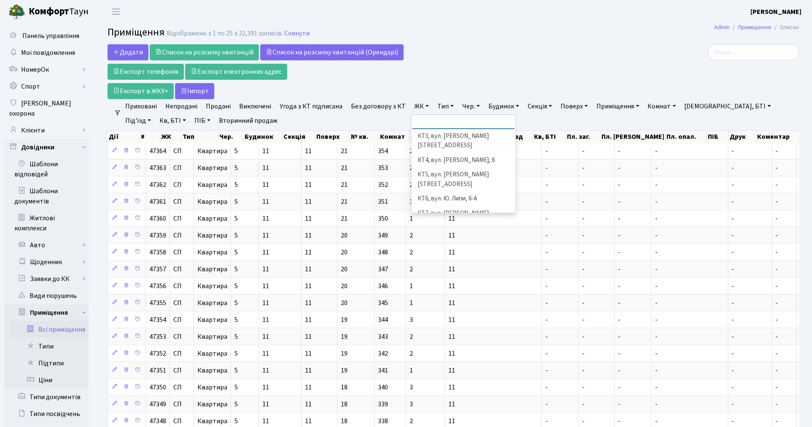
scroll to position [94, 0]
click at [448, 209] on li "СП2, Столичне шосе, 1А" at bounding box center [464, 216] width 102 height 15
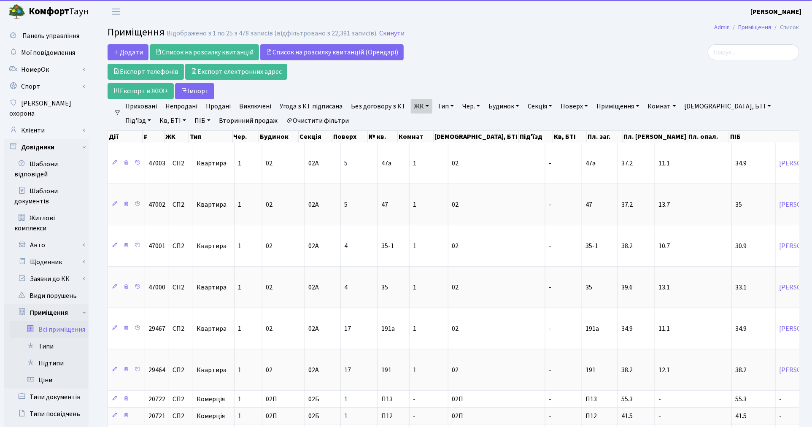
click at [435, 104] on link "Тип" at bounding box center [445, 106] width 23 height 14
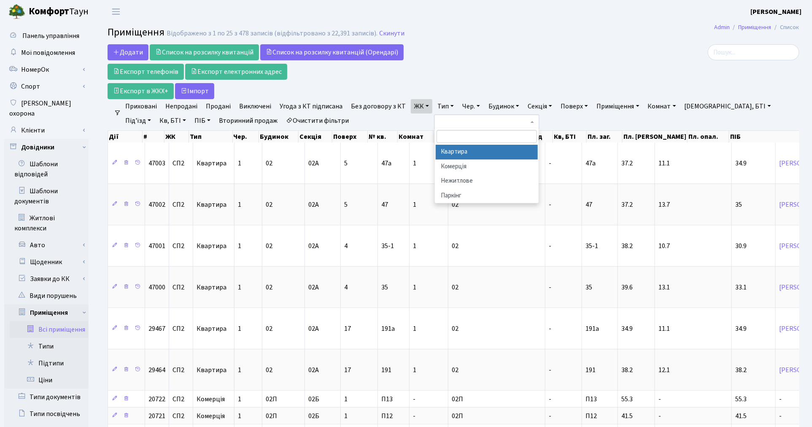
click at [446, 151] on li "Квартира" at bounding box center [487, 152] width 102 height 15
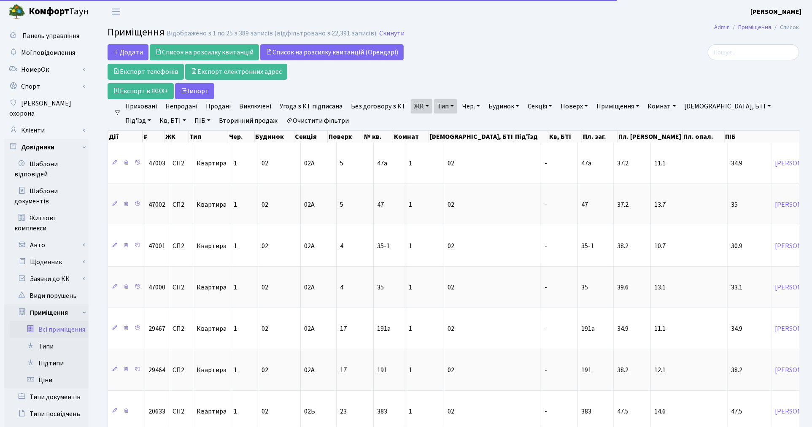
click at [177, 106] on link "Непродані" at bounding box center [181, 106] width 39 height 14
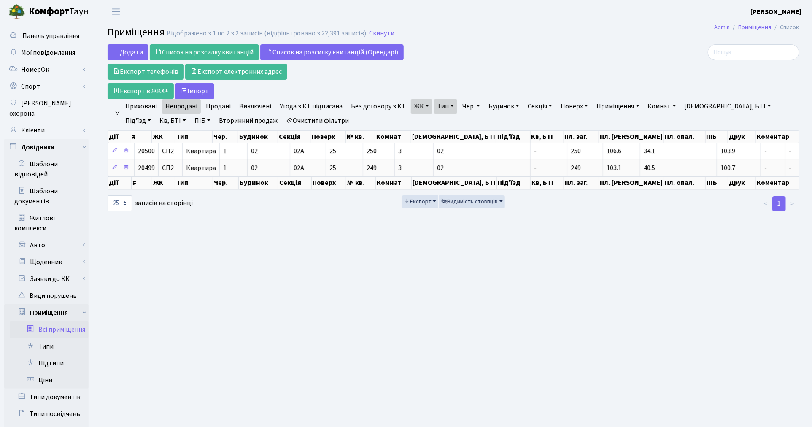
click at [283, 117] on link "Очистити фільтри" at bounding box center [318, 121] width 70 height 14
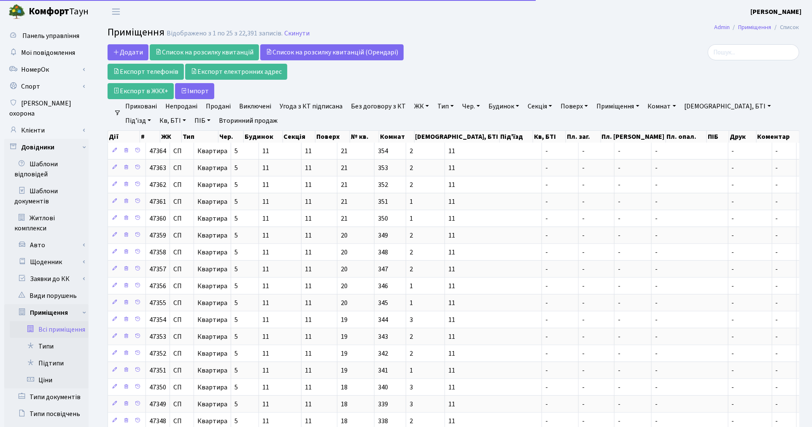
click at [411, 104] on link "ЖК" at bounding box center [422, 106] width 22 height 14
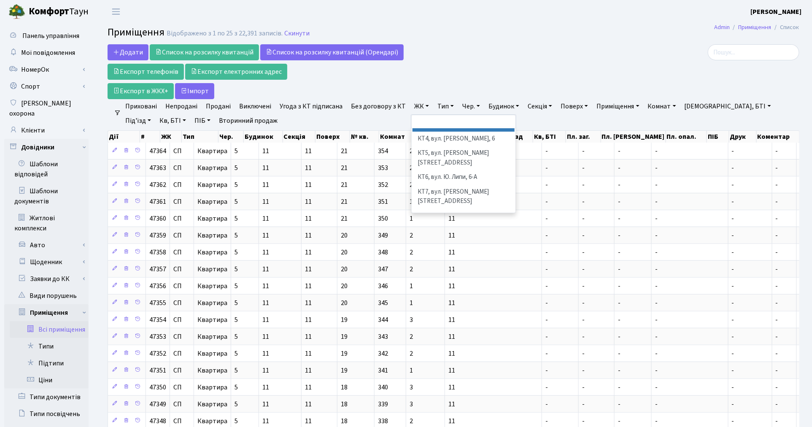
scroll to position [94, 0]
click at [432, 223] on li "[STREET_ADDRESS]" at bounding box center [464, 230] width 102 height 15
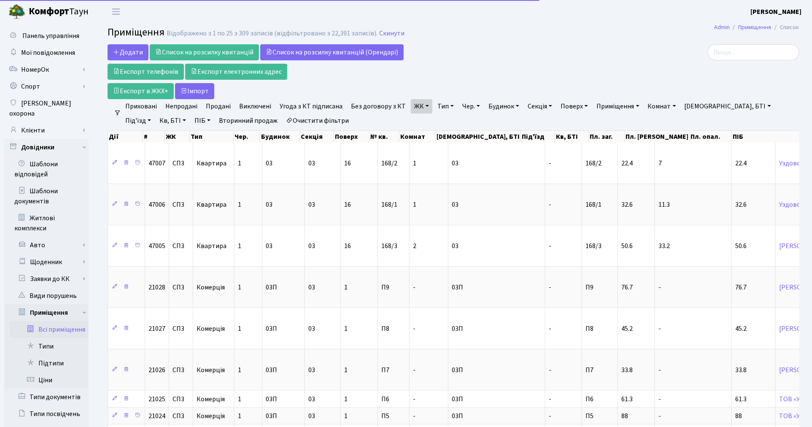
click at [434, 105] on link "Тип" at bounding box center [445, 106] width 23 height 14
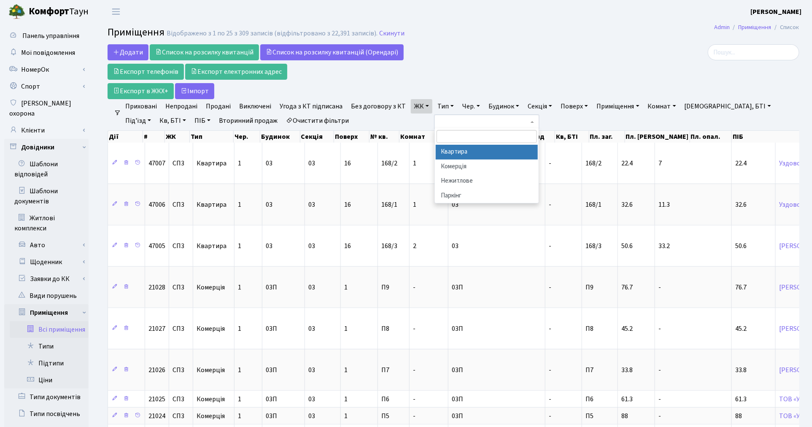
click at [450, 152] on li "Квартира" at bounding box center [487, 152] width 102 height 15
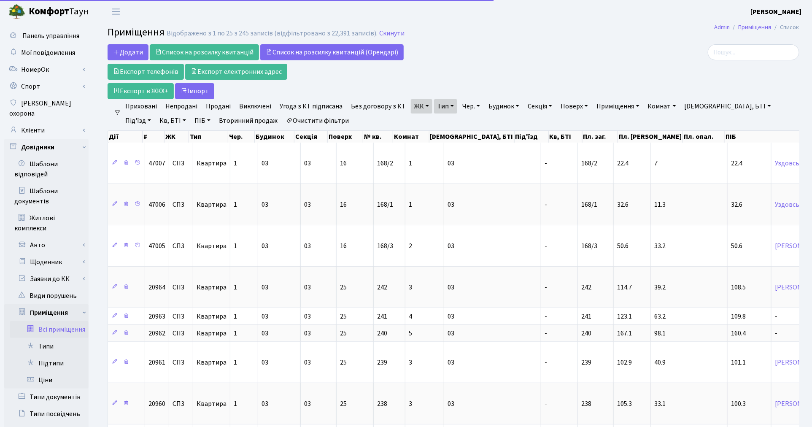
click at [176, 103] on link "Непродані" at bounding box center [181, 106] width 39 height 14
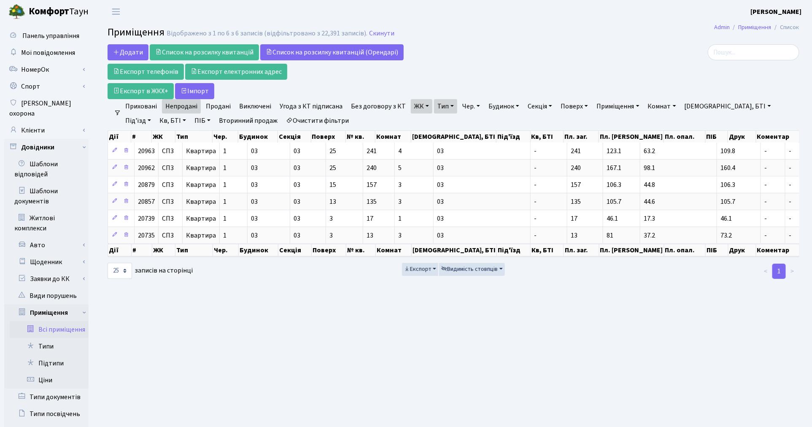
click at [286, 117] on link "Очистити фільтри" at bounding box center [318, 121] width 70 height 14
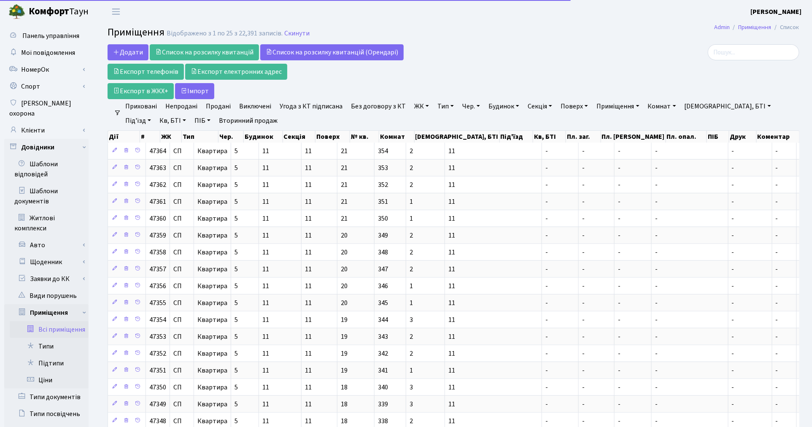
click at [411, 104] on link "ЖК" at bounding box center [422, 106] width 22 height 14
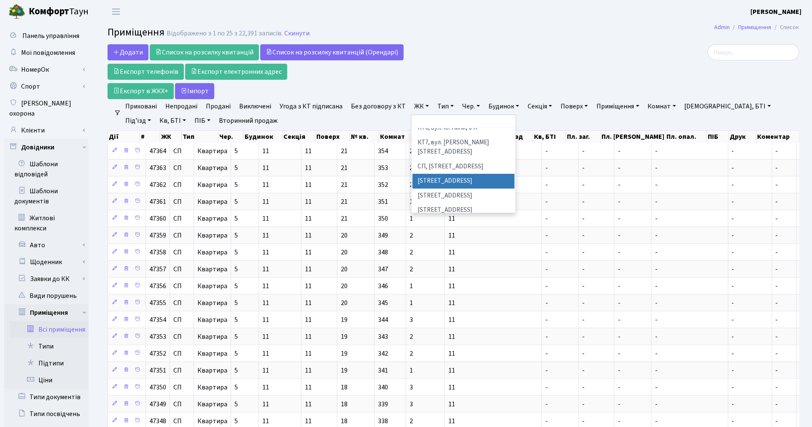
scroll to position [141, 0]
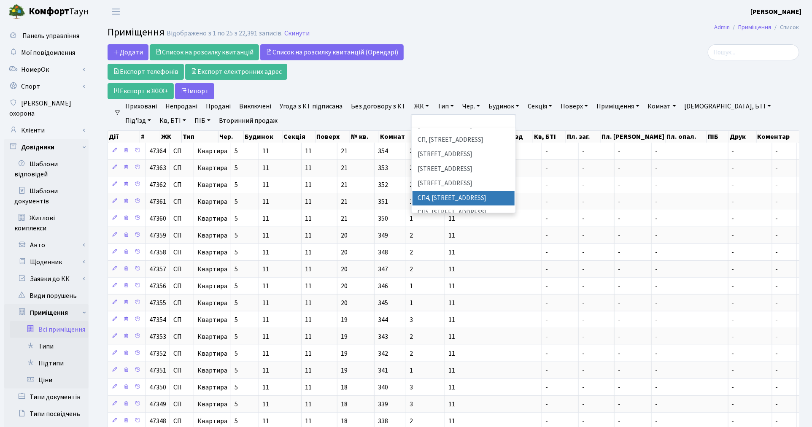
click at [489, 191] on li "СП4, [STREET_ADDRESS]" at bounding box center [464, 198] width 102 height 15
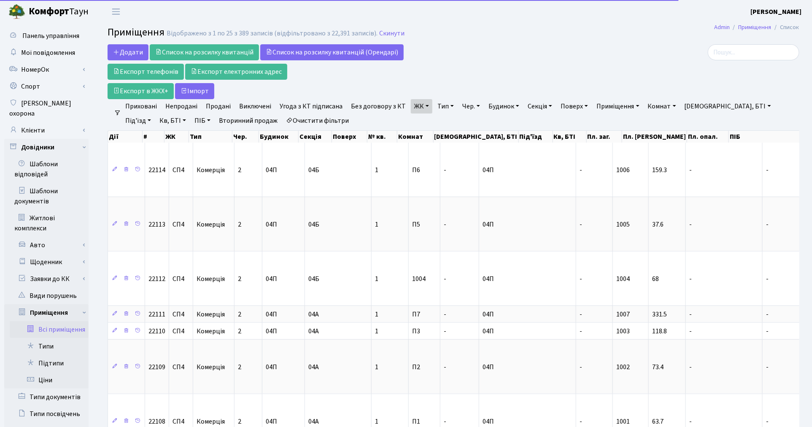
click at [444, 111] on link "Тип" at bounding box center [445, 106] width 23 height 14
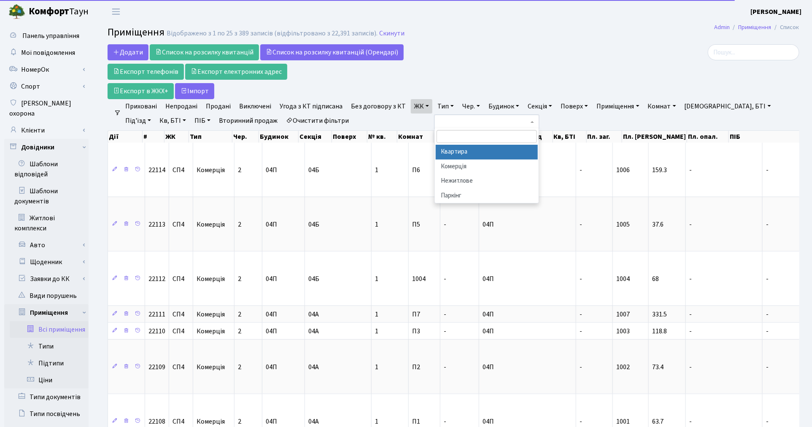
click at [446, 150] on li "Квартира" at bounding box center [487, 152] width 102 height 15
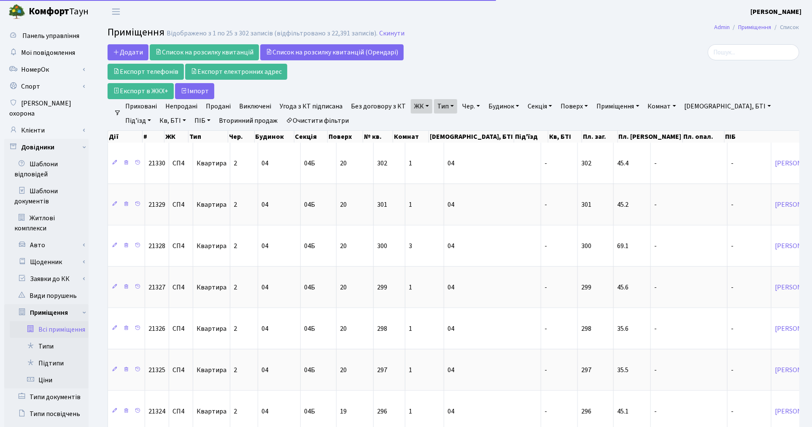
click at [188, 108] on link "Непродані" at bounding box center [181, 106] width 39 height 14
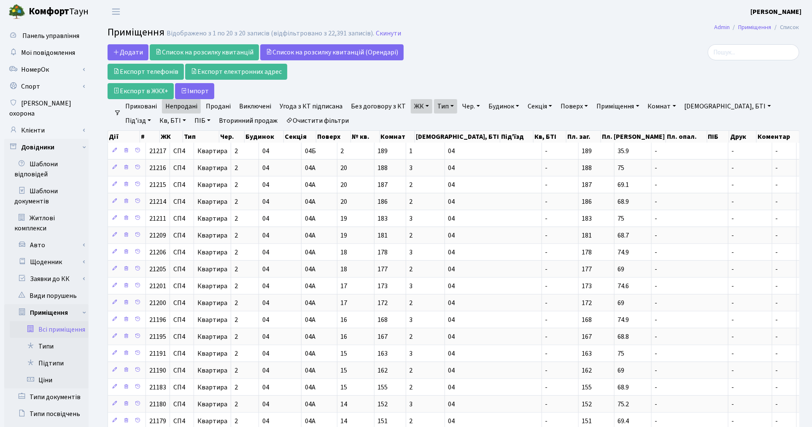
click at [306, 123] on link "Очистити фільтри" at bounding box center [318, 121] width 70 height 14
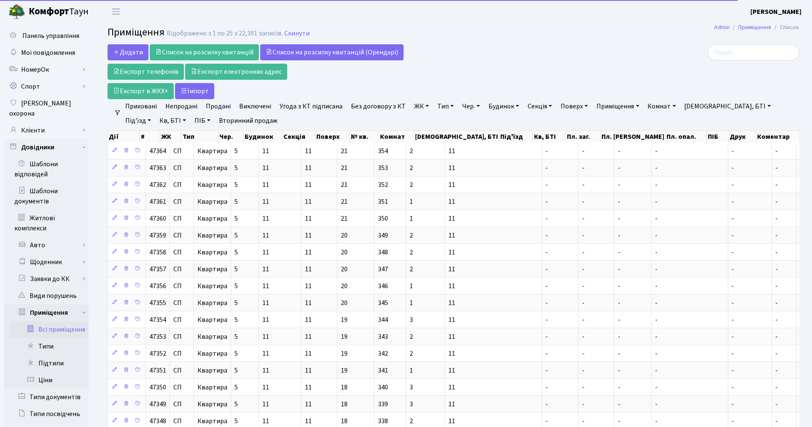
click at [419, 112] on link "ЖК" at bounding box center [422, 106] width 22 height 14
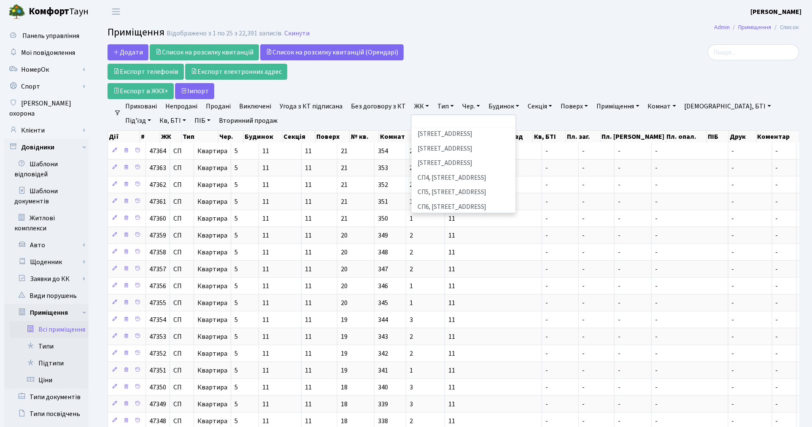
scroll to position [141, 0]
click at [456, 191] on li "СП4, [STREET_ADDRESS]" at bounding box center [464, 198] width 102 height 15
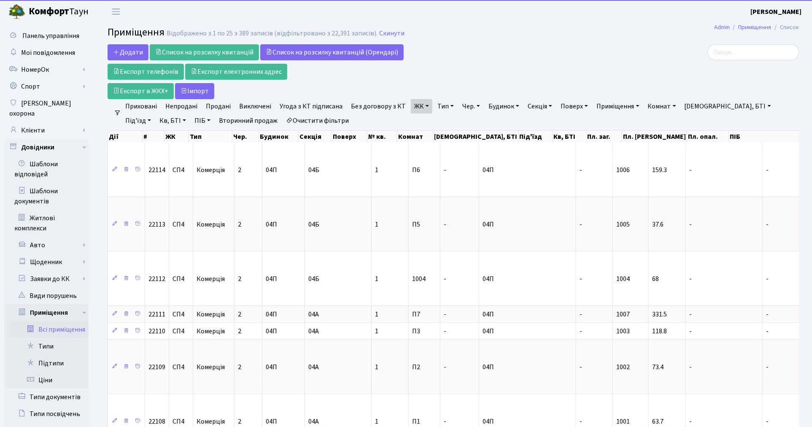
click at [446, 111] on link "Тип" at bounding box center [445, 106] width 23 height 14
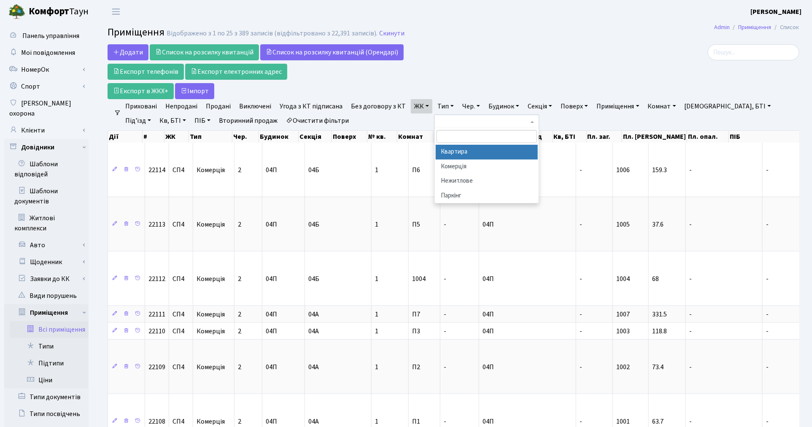
click at [445, 150] on li "Квартира" at bounding box center [487, 152] width 102 height 15
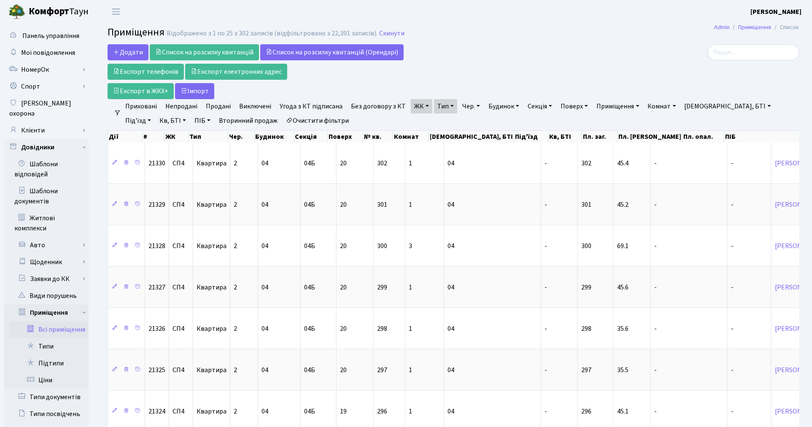
click at [188, 106] on link "Непродані" at bounding box center [181, 106] width 39 height 14
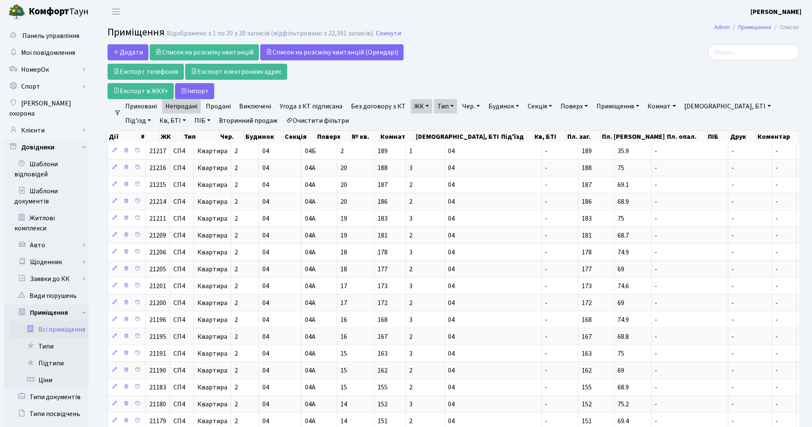
drag, startPoint x: 300, startPoint y: 120, endPoint x: 403, endPoint y: 127, distance: 103.7
click at [300, 120] on link "Очистити фільтри" at bounding box center [318, 121] width 70 height 14
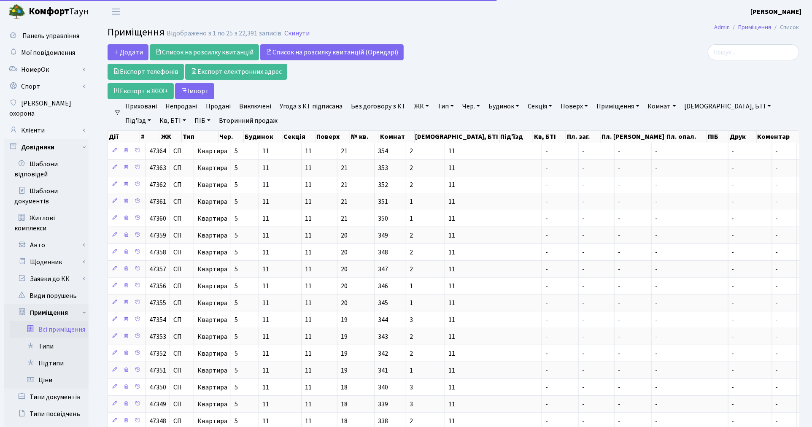
click at [423, 108] on link "ЖК" at bounding box center [422, 106] width 22 height 14
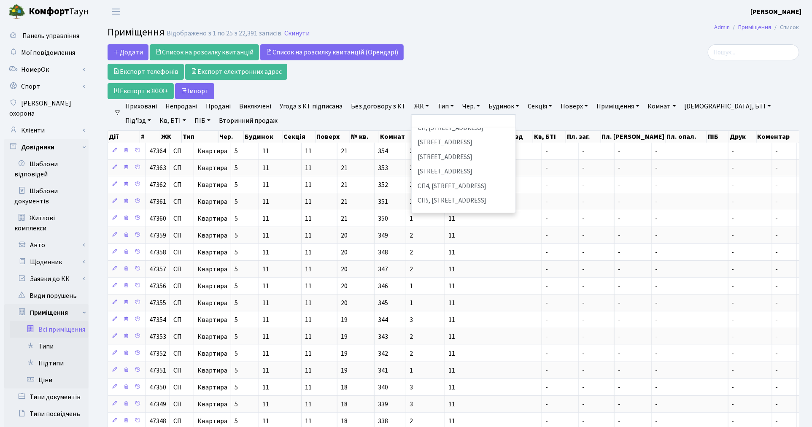
scroll to position [187, 0]
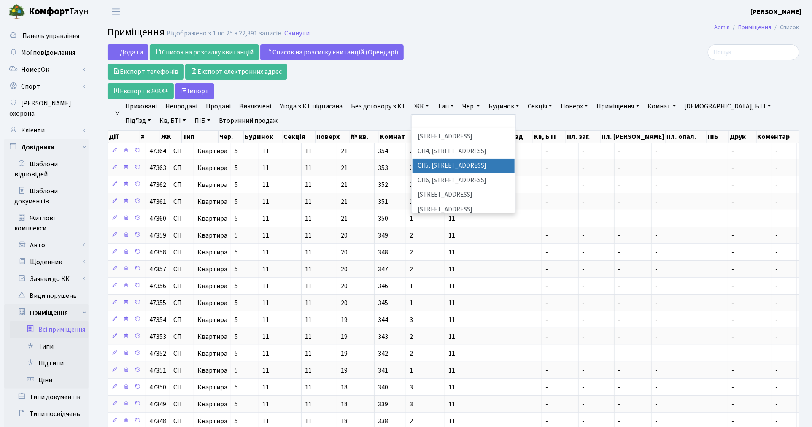
click at [425, 159] on li "СП5, [STREET_ADDRESS]" at bounding box center [464, 166] width 102 height 15
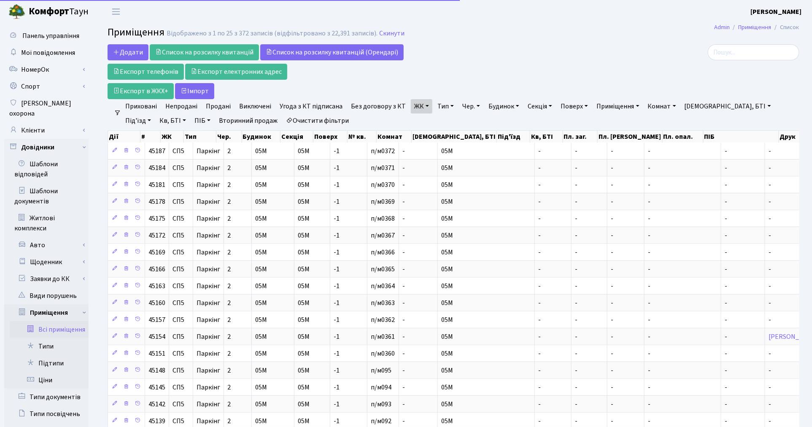
click at [438, 109] on link "Тип" at bounding box center [445, 106] width 23 height 14
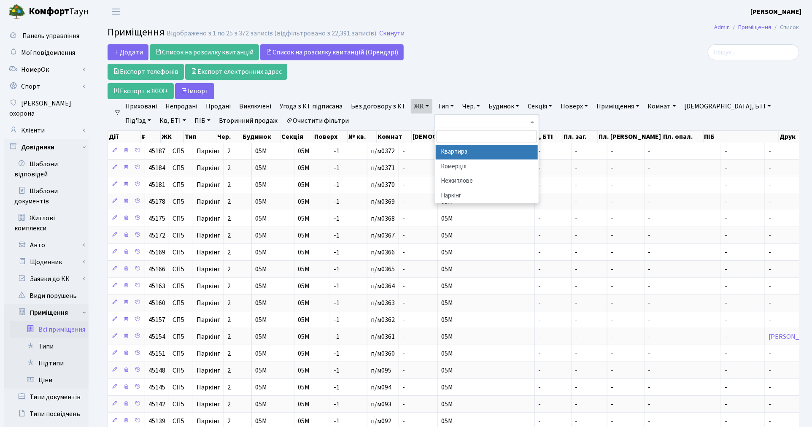
click at [443, 154] on li "Квартира" at bounding box center [487, 152] width 102 height 15
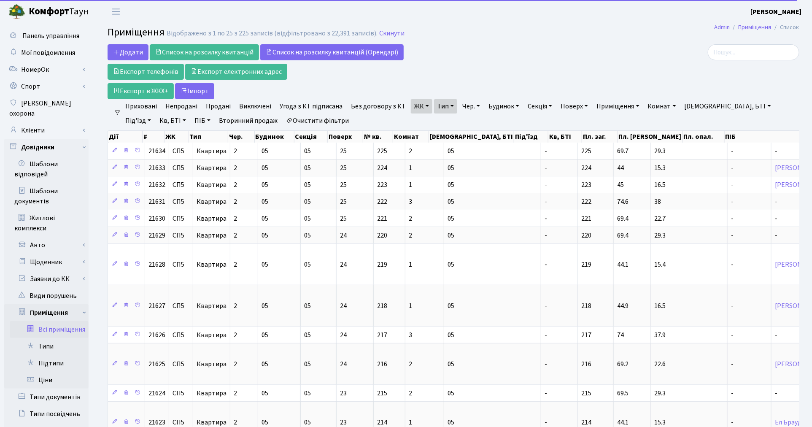
click at [168, 105] on link "Непродані" at bounding box center [181, 106] width 39 height 14
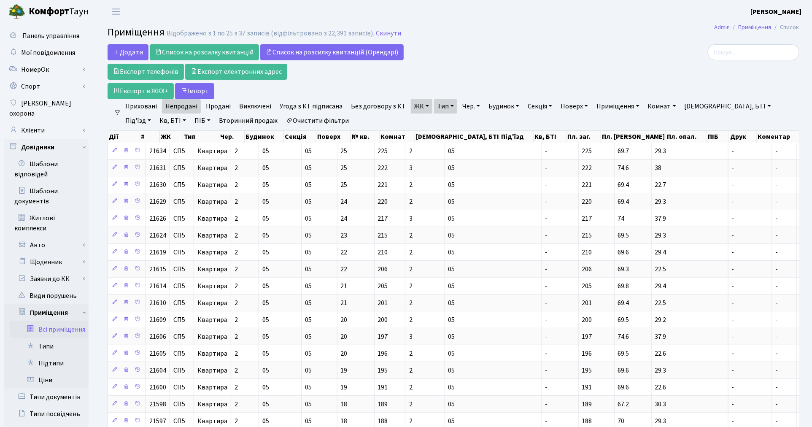
click at [296, 119] on link "Очистити фільтри" at bounding box center [318, 121] width 70 height 14
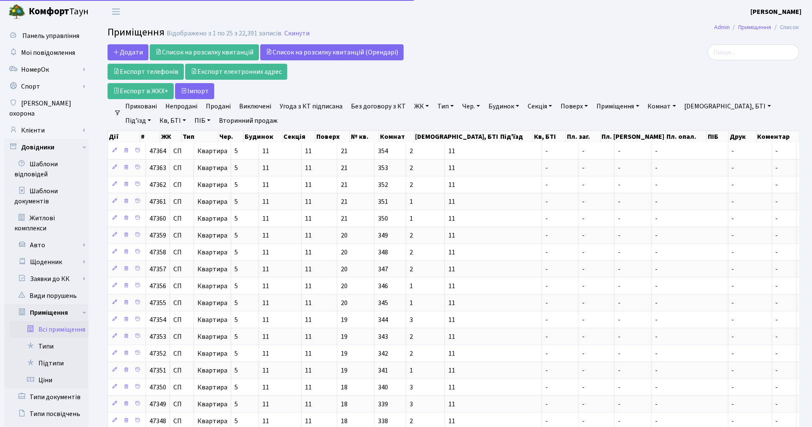
click at [411, 107] on link "ЖК" at bounding box center [422, 106] width 22 height 14
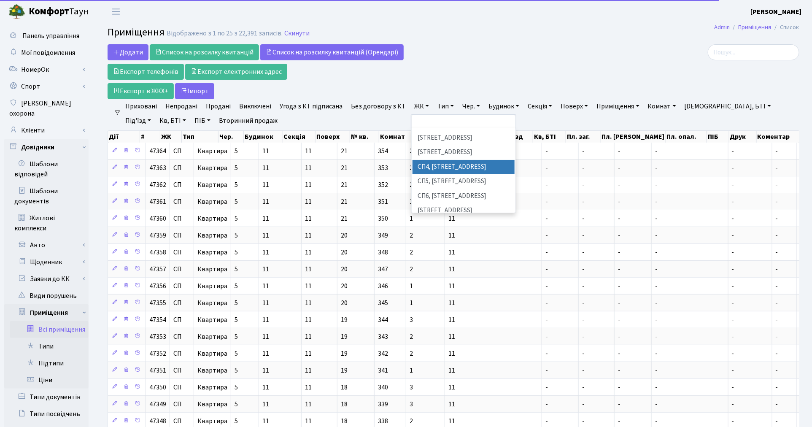
scroll to position [187, 0]
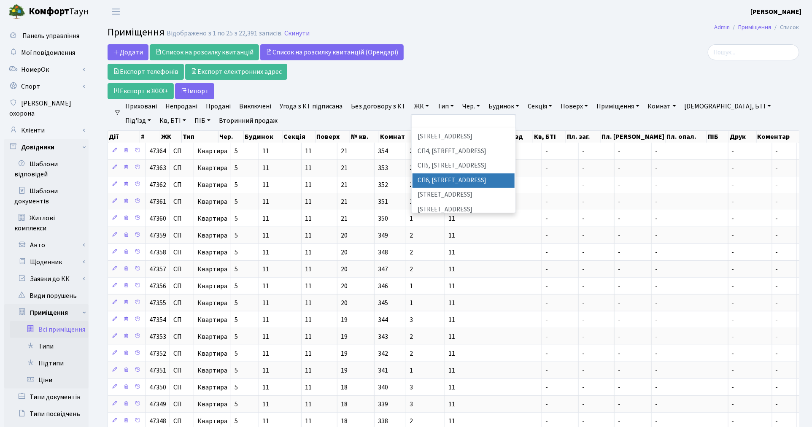
click at [441, 173] on li "СП6, Столичне шосе, 5-А" at bounding box center [464, 180] width 102 height 15
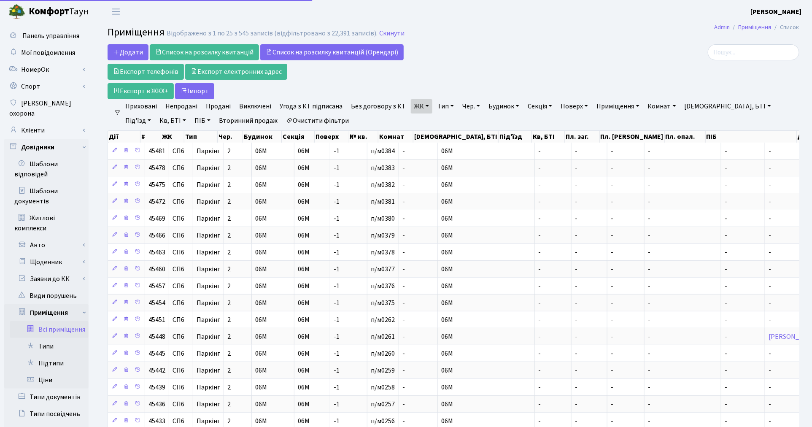
click at [436, 107] on link "Тип" at bounding box center [445, 106] width 23 height 14
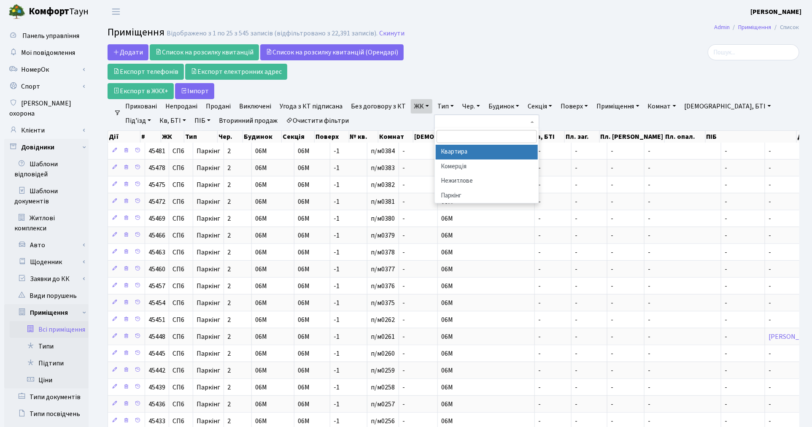
click at [448, 152] on li "Квартира" at bounding box center [487, 152] width 102 height 15
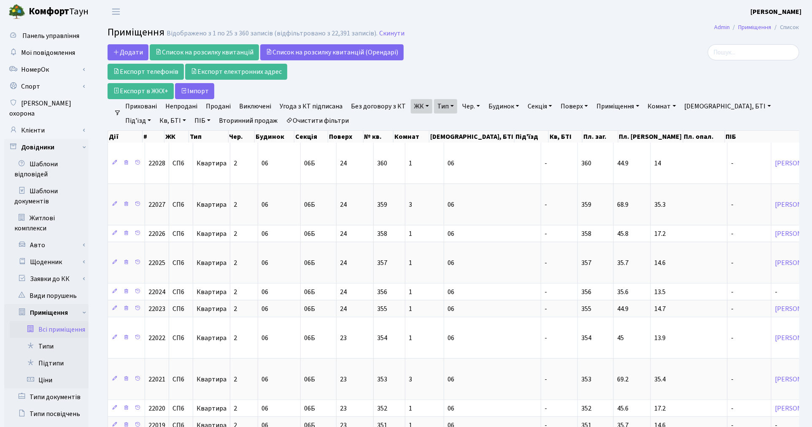
click at [178, 105] on link "Непродані" at bounding box center [181, 106] width 39 height 14
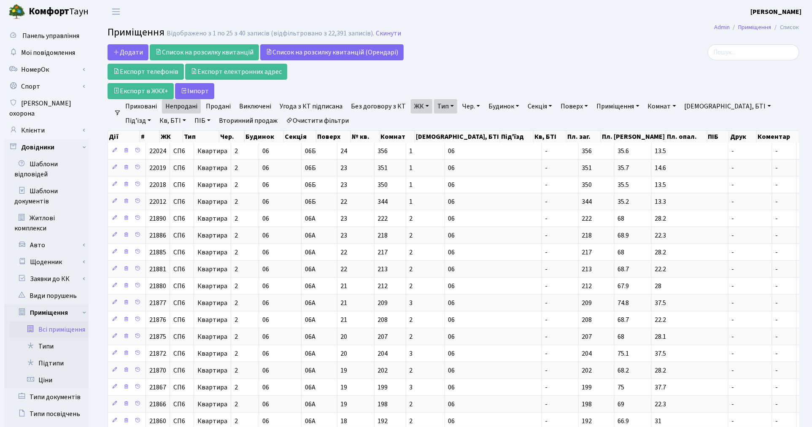
click at [283, 123] on link "Очистити фільтри" at bounding box center [318, 121] width 70 height 14
select select
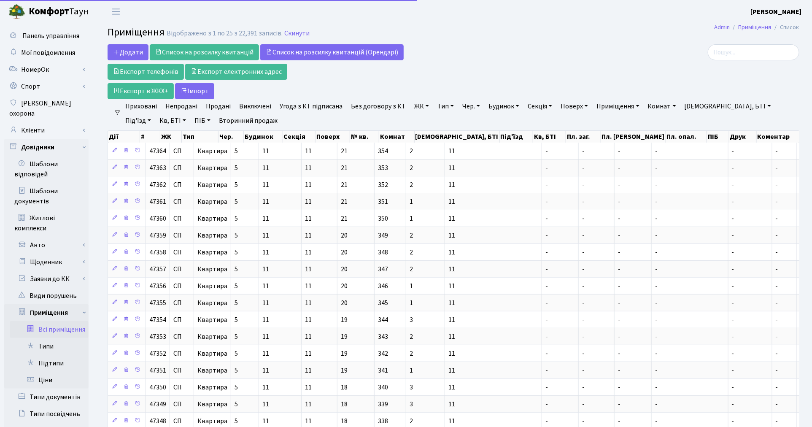
click at [412, 103] on link "ЖК" at bounding box center [422, 106] width 22 height 14
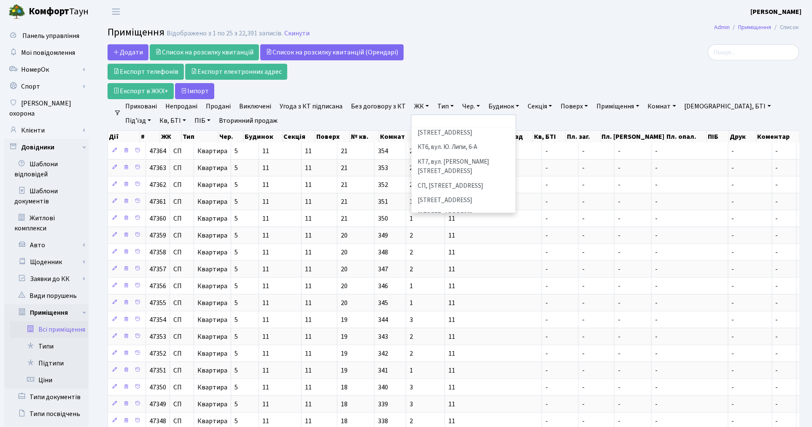
scroll to position [47, 0]
click at [450, 227] on li "СП, [STREET_ADDRESS]" at bounding box center [464, 234] width 102 height 15
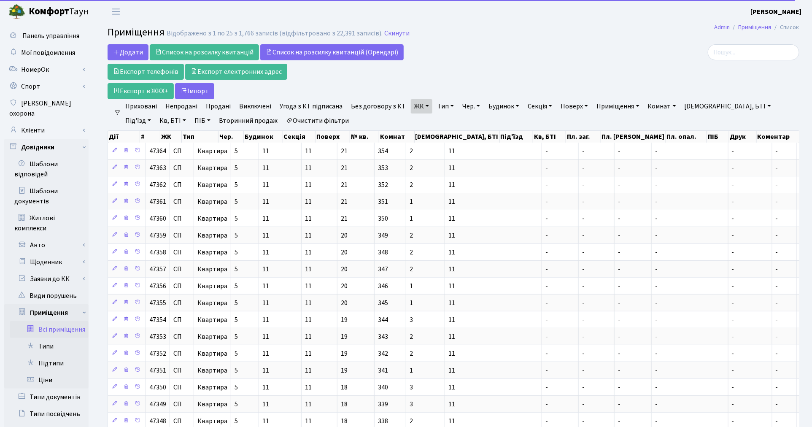
click at [440, 108] on link "Тип" at bounding box center [445, 106] width 23 height 14
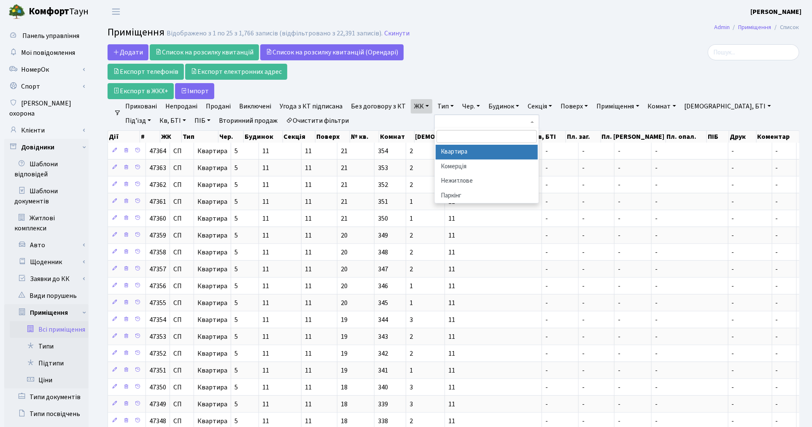
click at [448, 149] on li "Квартира" at bounding box center [487, 152] width 102 height 15
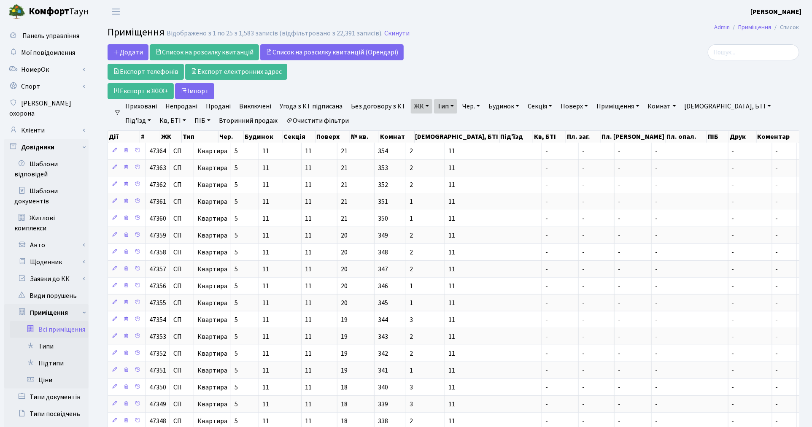
click at [501, 105] on link "Будинок" at bounding box center [504, 106] width 38 height 14
type input "9"
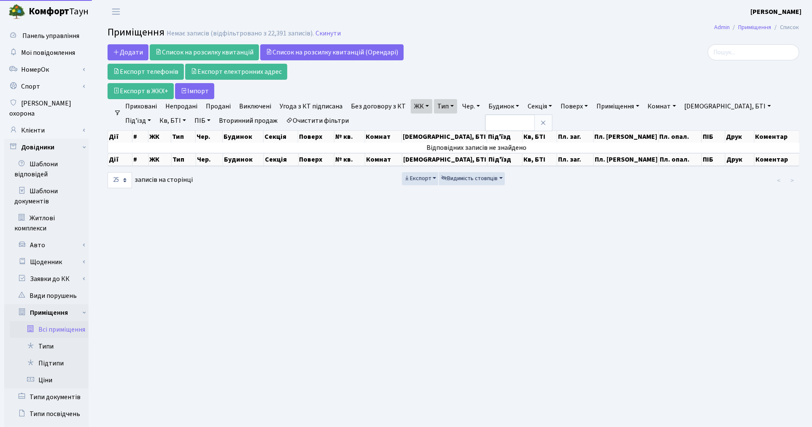
click at [283, 120] on link "Очистити фільтри" at bounding box center [318, 121] width 70 height 14
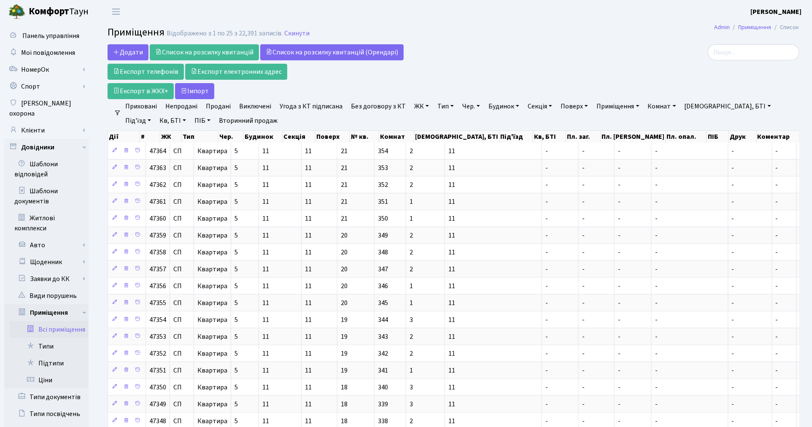
click at [419, 104] on link "ЖК" at bounding box center [422, 106] width 22 height 14
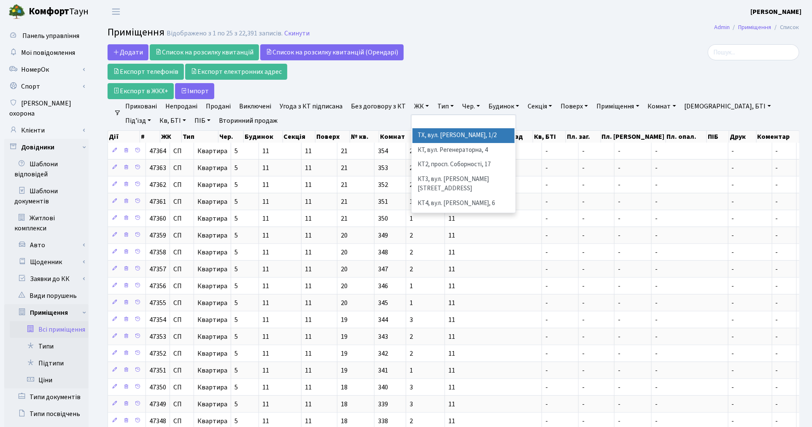
scroll to position [94, 0]
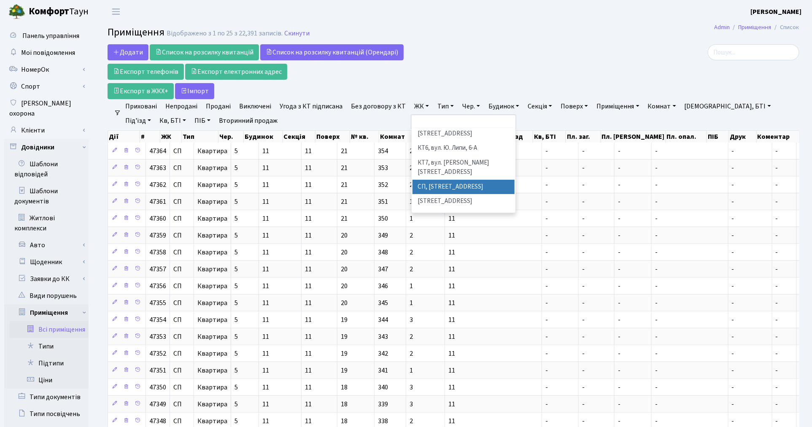
click at [432, 180] on li "СП, Наддніпрянське шосе, 2а" at bounding box center [464, 187] width 102 height 15
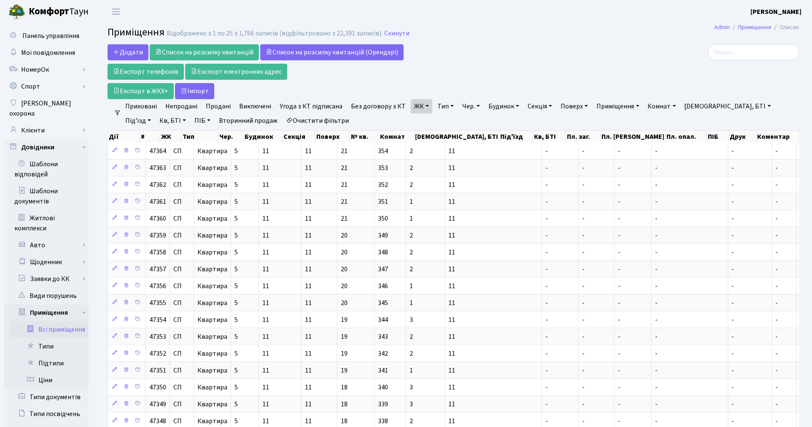
click at [502, 108] on link "Будинок" at bounding box center [504, 106] width 38 height 14
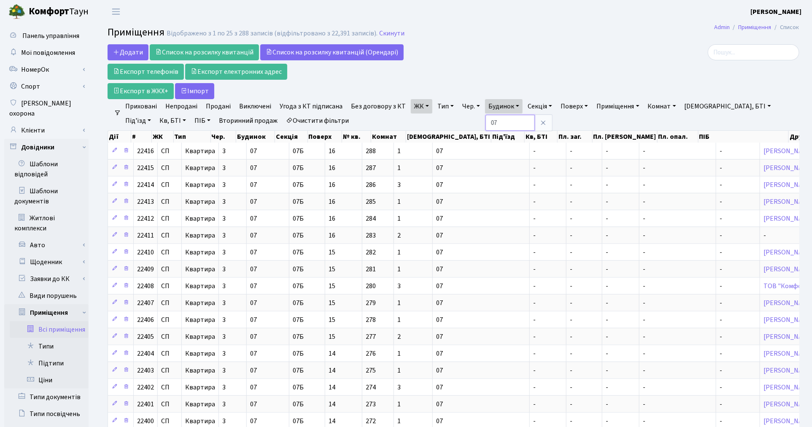
type input "0"
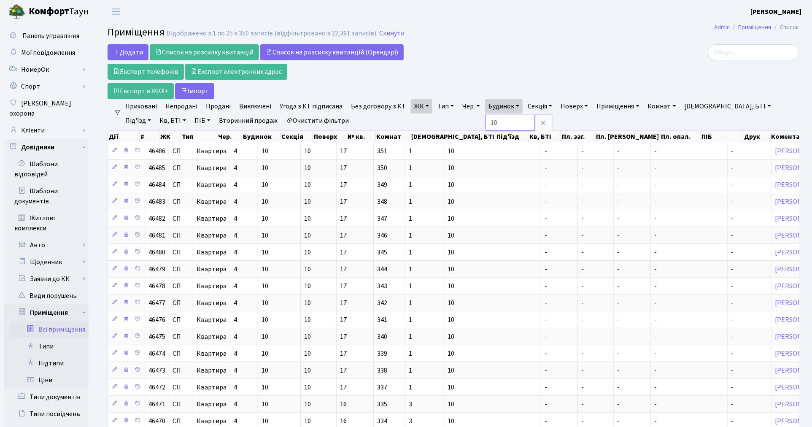
type input "1"
type input "07"
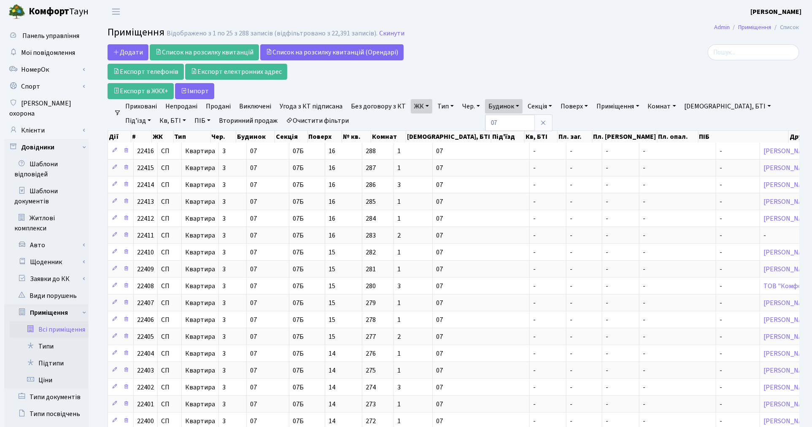
click at [173, 107] on link "Непродані" at bounding box center [181, 106] width 39 height 14
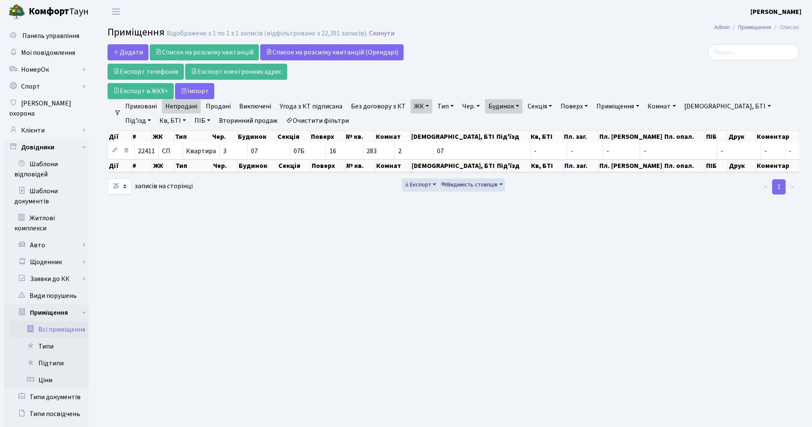
click at [212, 103] on link "Продані" at bounding box center [219, 106] width 32 height 14
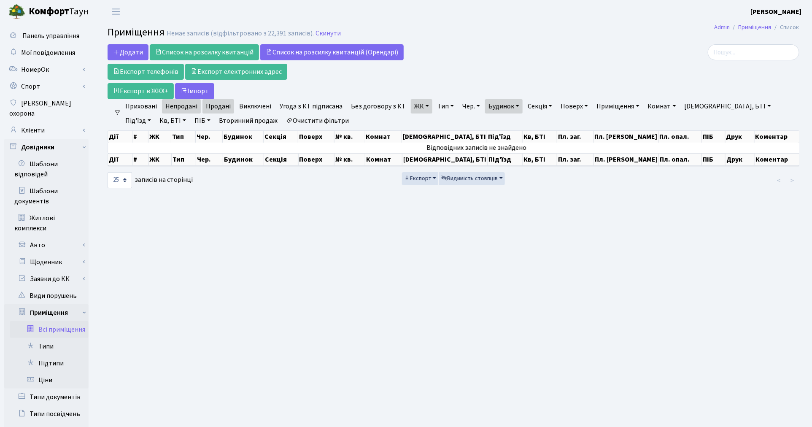
click at [186, 107] on link "Непродані" at bounding box center [181, 106] width 39 height 14
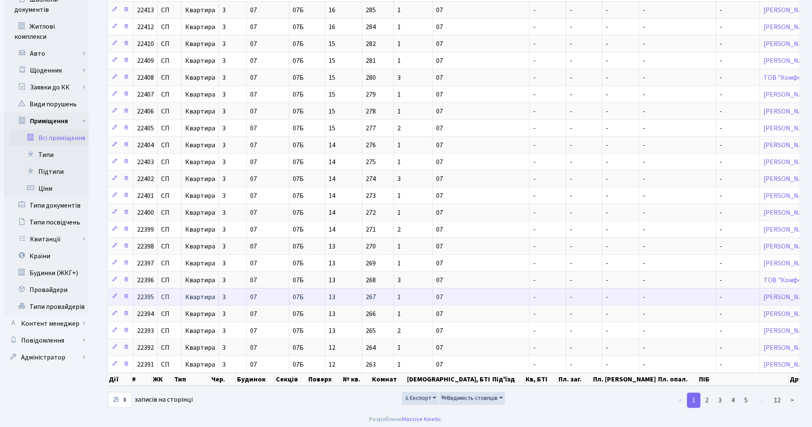
scroll to position [205, 0]
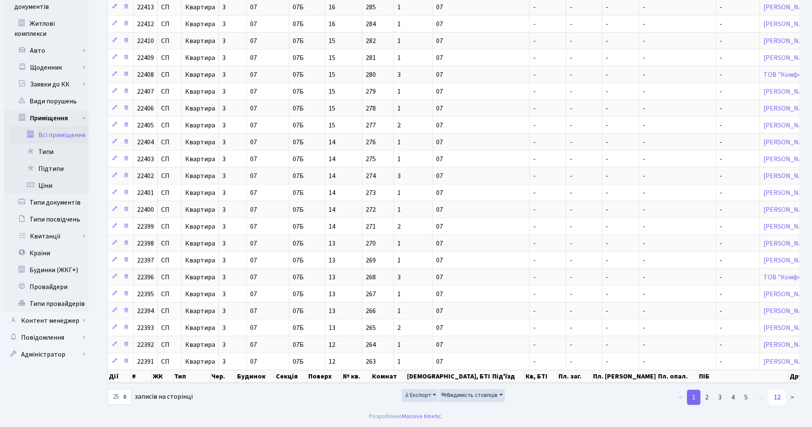
click at [776, 400] on link "12" at bounding box center [777, 397] width 17 height 15
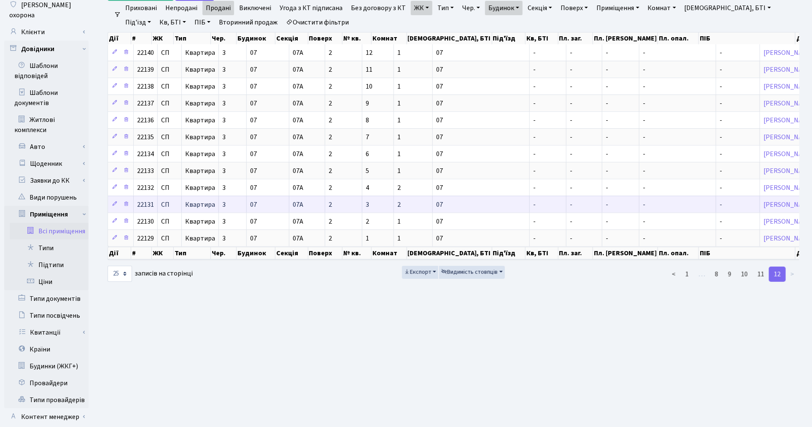
scroll to position [145, 0]
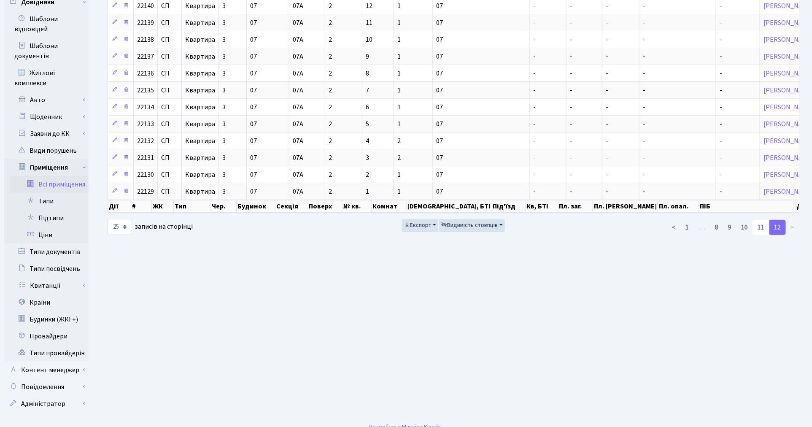
click at [760, 235] on link "11" at bounding box center [761, 227] width 17 height 15
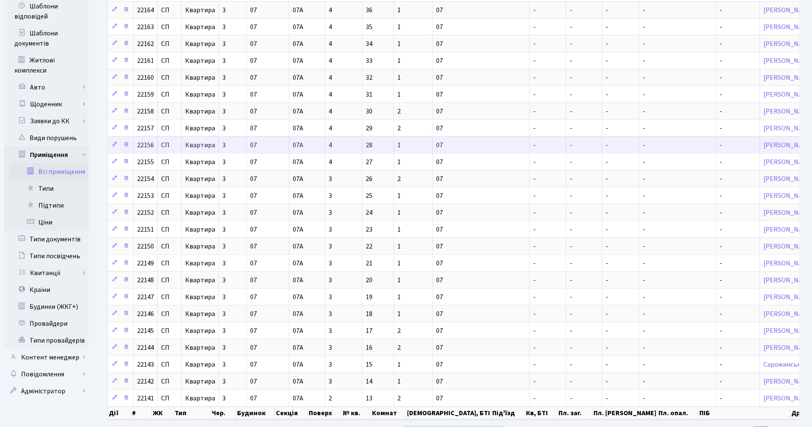
scroll to position [205, 0]
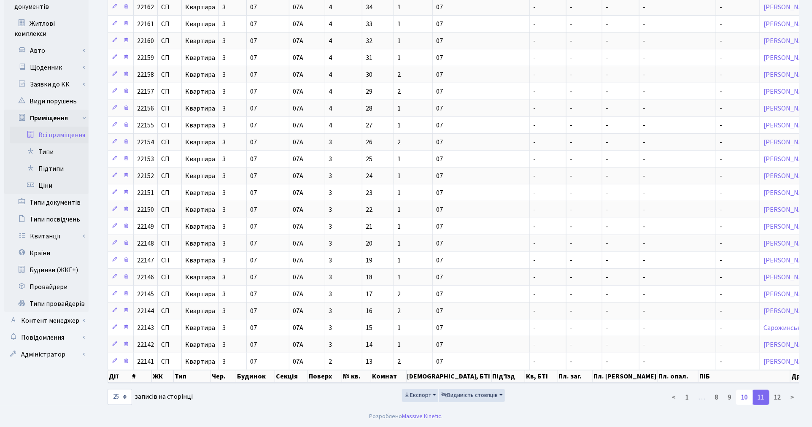
click at [746, 399] on link "10" at bounding box center [744, 397] width 17 height 15
click at [732, 398] on link "9" at bounding box center [730, 397] width 14 height 15
click at [720, 398] on link "8" at bounding box center [717, 397] width 14 height 15
click at [720, 398] on link "7" at bounding box center [721, 397] width 14 height 15
click at [720, 399] on link "6" at bounding box center [721, 397] width 14 height 15
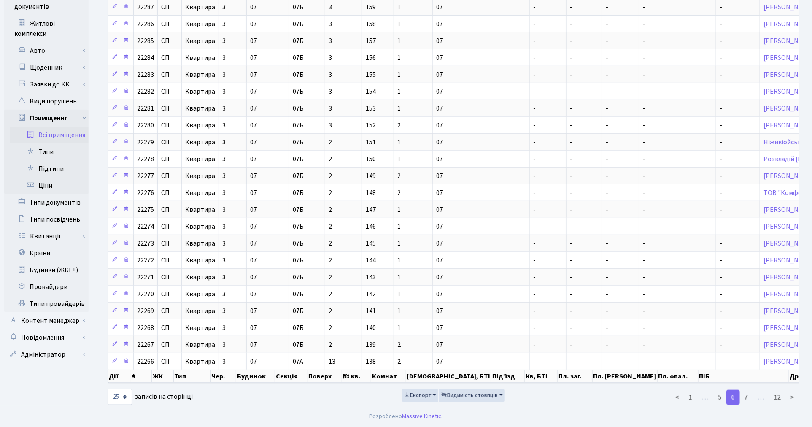
click at [720, 399] on link "5" at bounding box center [721, 397] width 14 height 15
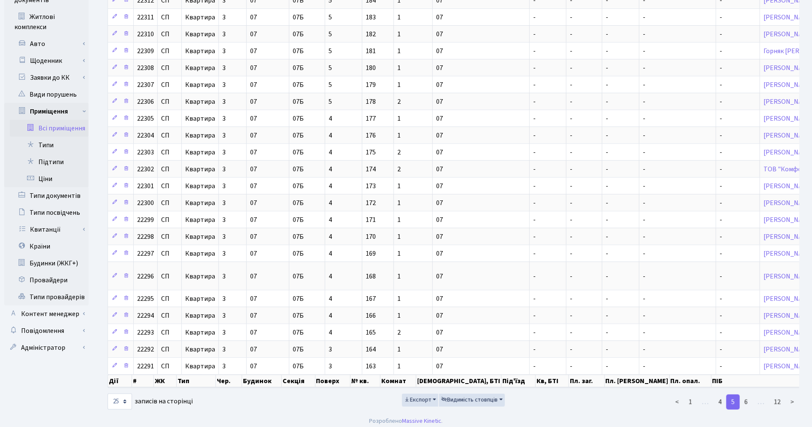
scroll to position [216, 0]
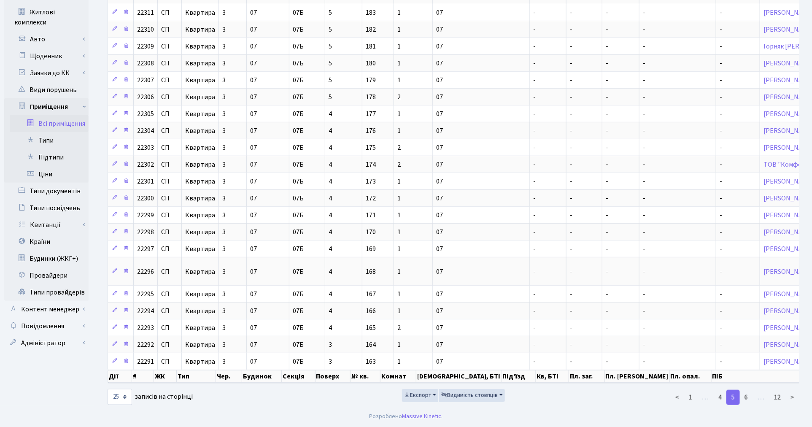
click at [720, 399] on link "4" at bounding box center [721, 397] width 14 height 15
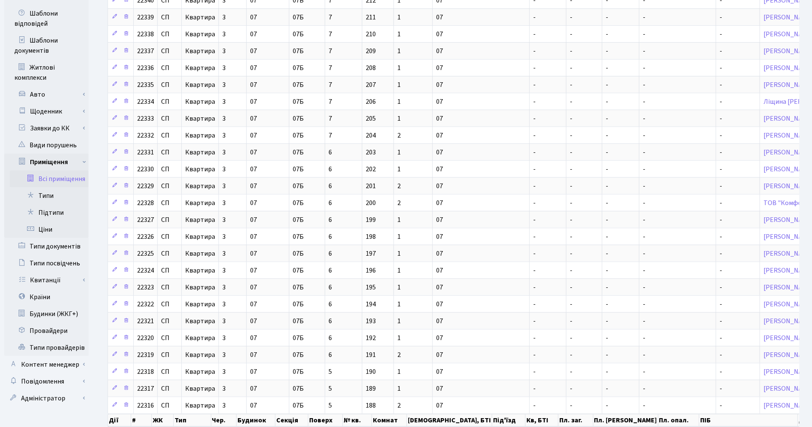
scroll to position [205, 0]
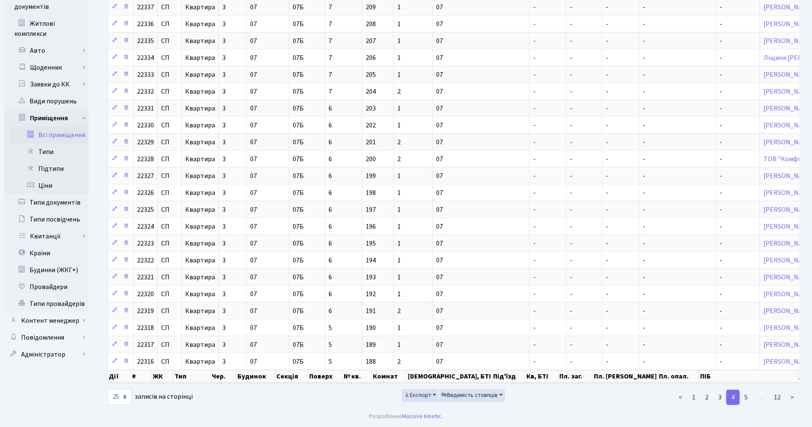
click at [720, 399] on link "3" at bounding box center [721, 397] width 14 height 15
click at [706, 398] on link "2" at bounding box center [708, 397] width 14 height 15
click at [697, 398] on link "1" at bounding box center [694, 397] width 14 height 15
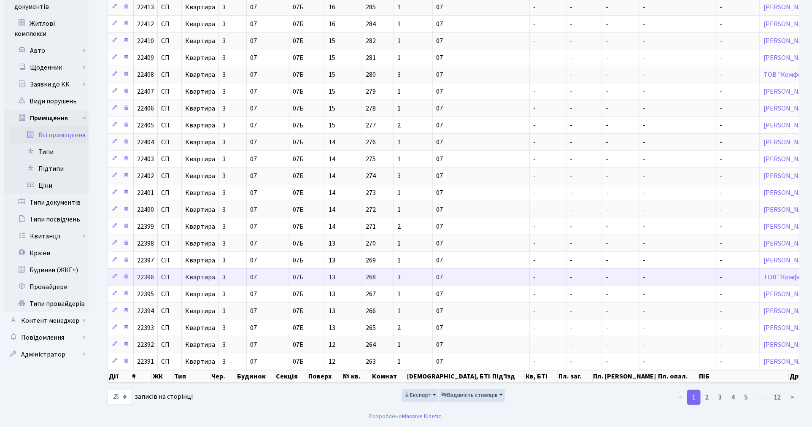
scroll to position [0, 0]
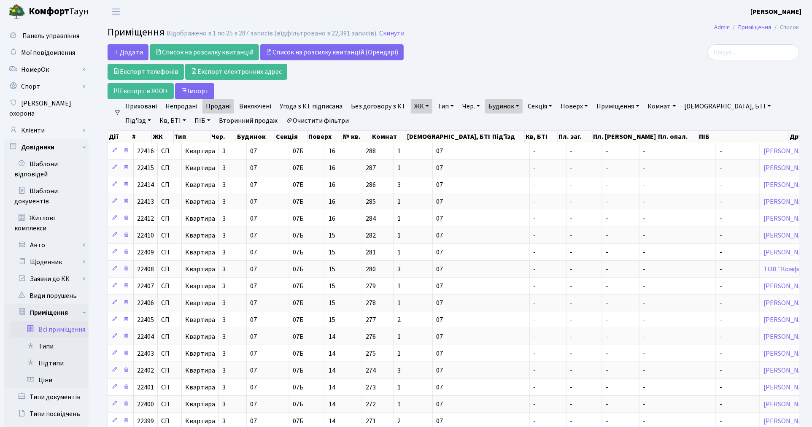
click at [307, 124] on link "Очистити фільтри" at bounding box center [318, 121] width 70 height 14
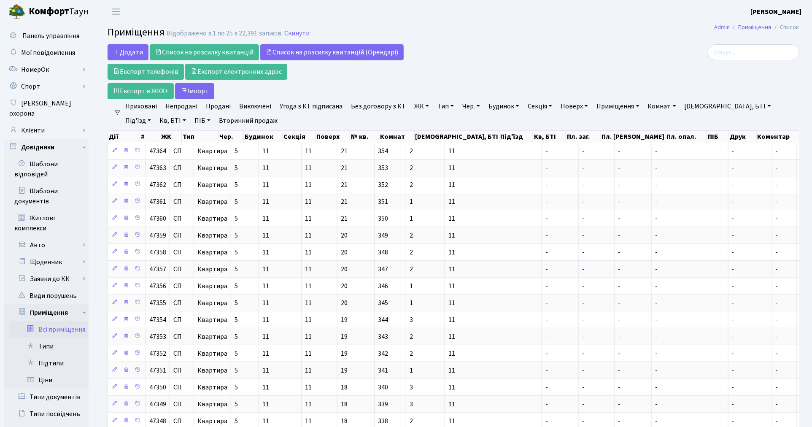
click at [411, 106] on link "ЖК" at bounding box center [422, 106] width 22 height 14
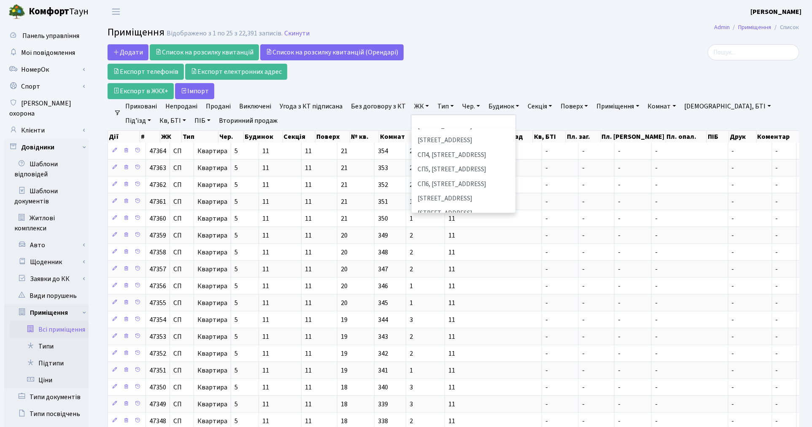
scroll to position [187, 0]
click at [429, 188] on li "[STREET_ADDRESS]" at bounding box center [464, 195] width 102 height 15
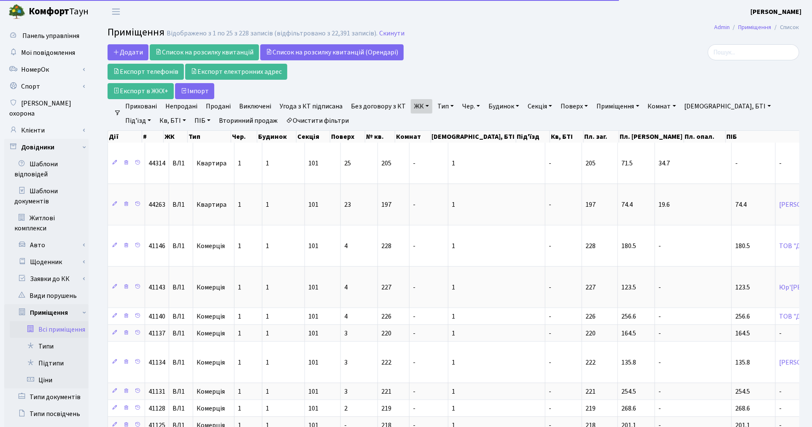
click at [438, 106] on link "Тип" at bounding box center [445, 106] width 23 height 14
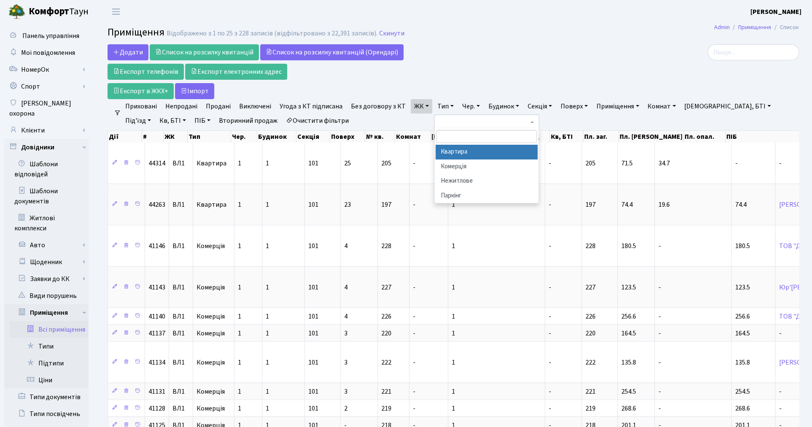
click at [452, 151] on li "Квартира" at bounding box center [487, 152] width 102 height 15
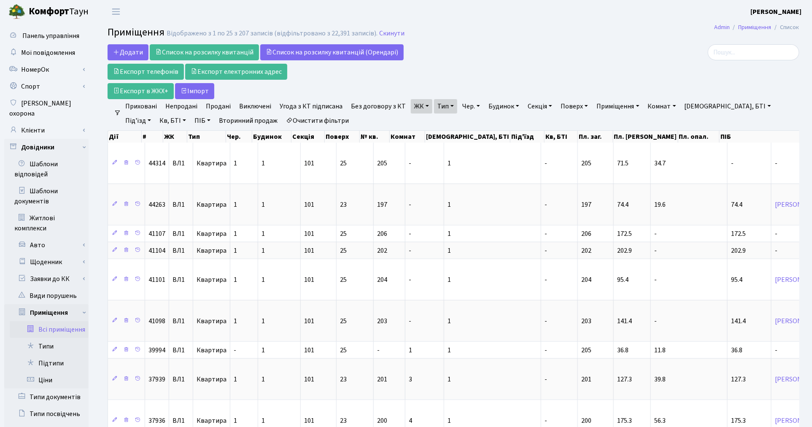
click at [175, 107] on link "Непродані" at bounding box center [181, 106] width 39 height 14
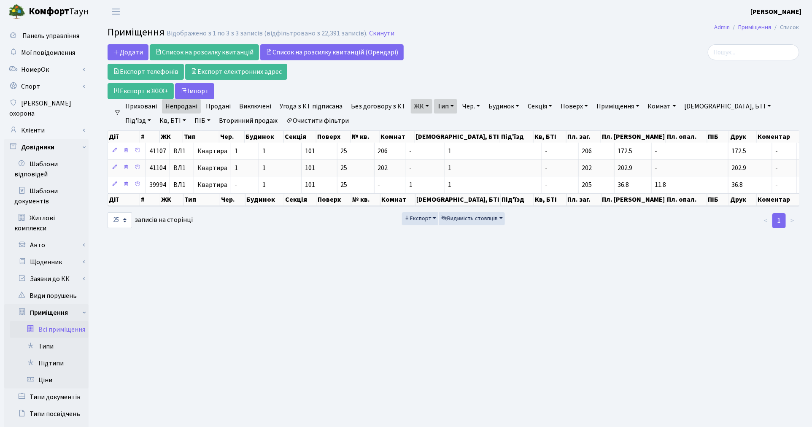
click at [372, 103] on link "Без договору з КТ" at bounding box center [379, 106] width 62 height 14
drag, startPoint x: 179, startPoint y: 106, endPoint x: 200, endPoint y: 106, distance: 21.1
click at [179, 106] on link "Непродані" at bounding box center [181, 106] width 39 height 14
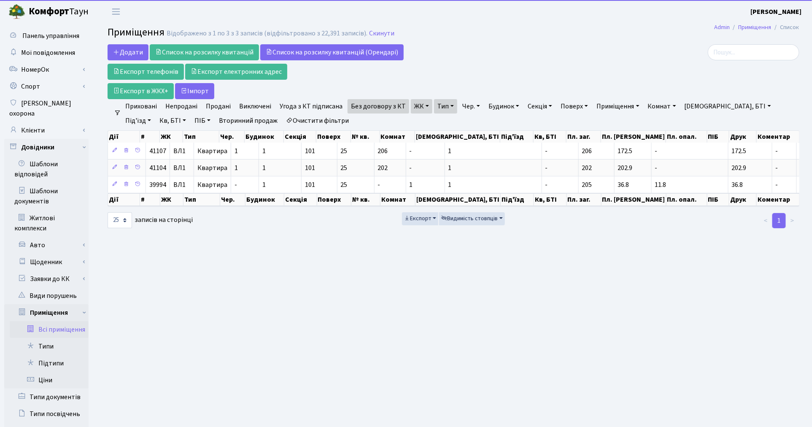
click at [376, 108] on link "Без договору з КТ" at bounding box center [379, 106] width 62 height 14
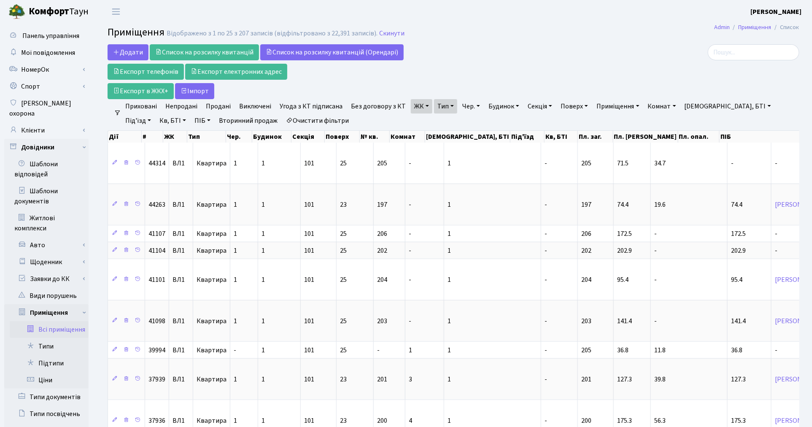
click at [376, 106] on link "Без договору з КТ" at bounding box center [379, 106] width 62 height 14
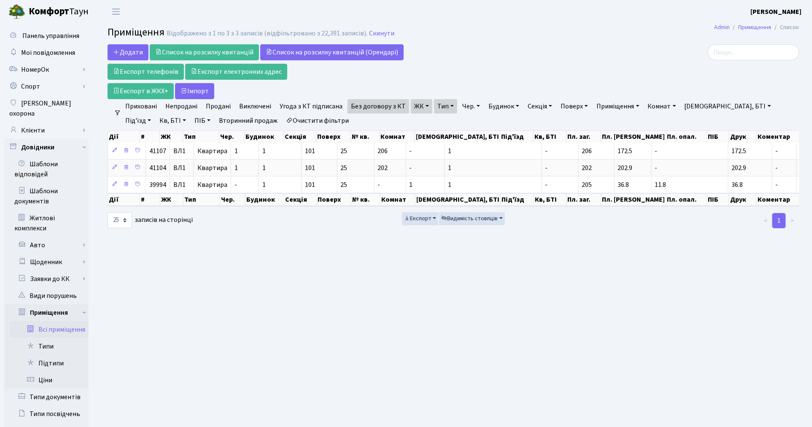
click at [312, 105] on link "Угода з КТ підписана" at bounding box center [311, 106] width 70 height 14
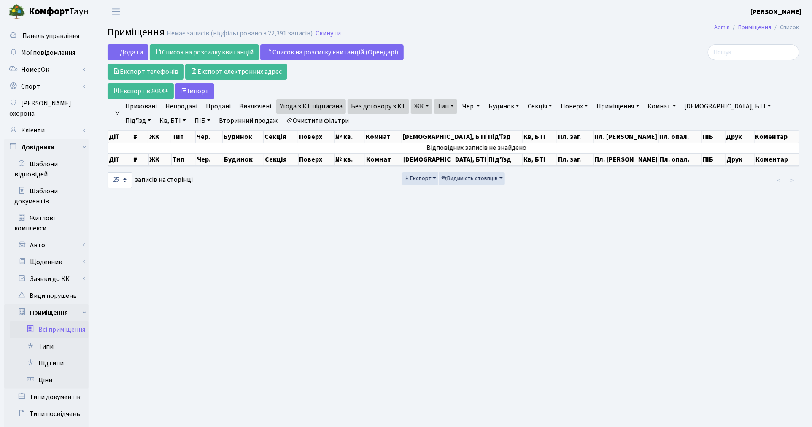
click at [360, 107] on link "Без договору з КТ" at bounding box center [379, 106] width 62 height 14
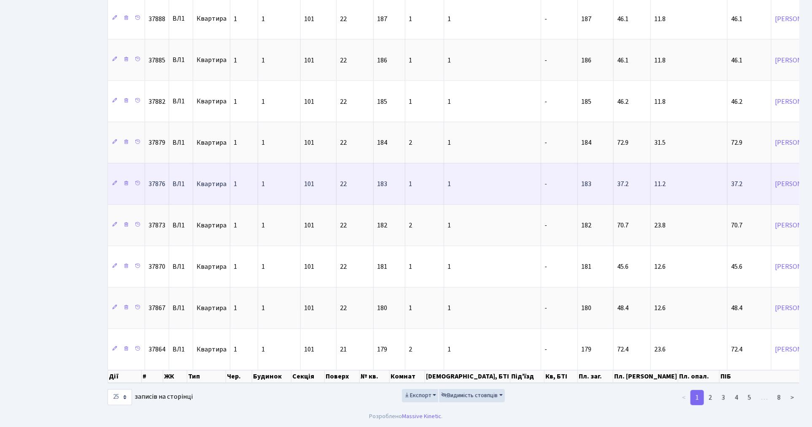
scroll to position [821, 0]
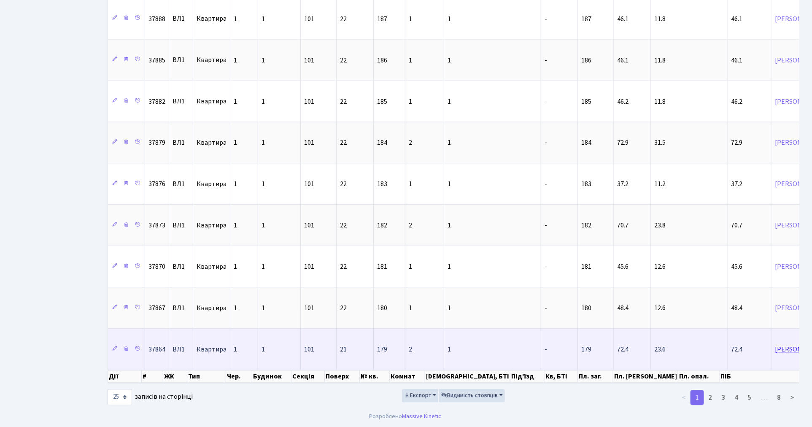
click at [775, 345] on link "Стеценко Микола Володимирович" at bounding box center [800, 349] width 50 height 9
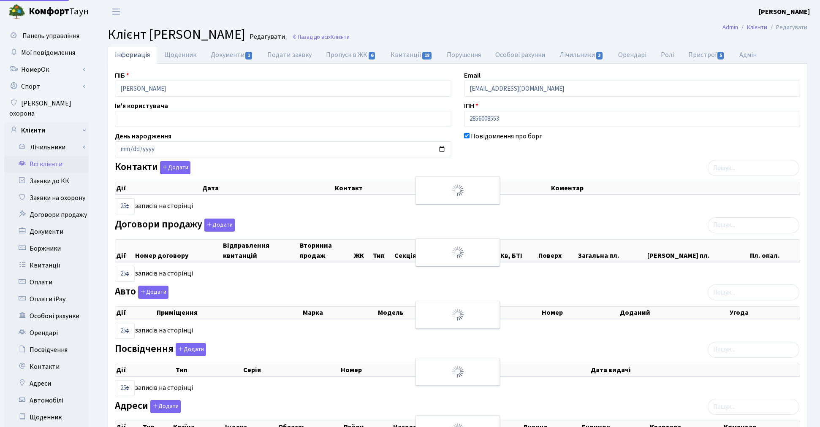
select select "25"
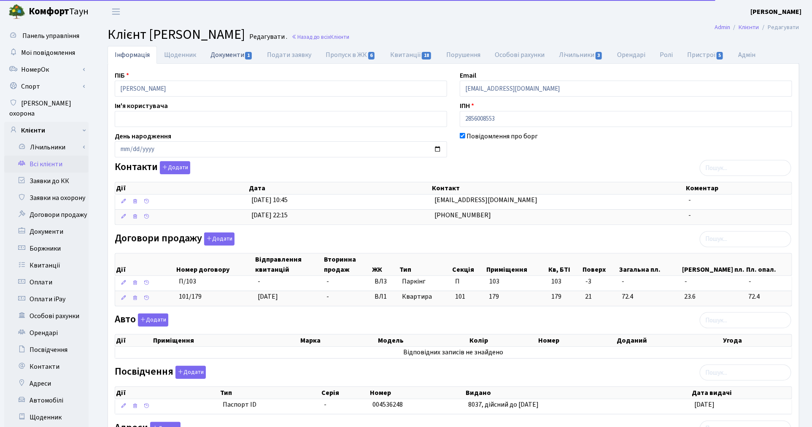
click at [235, 56] on link "Документи 1" at bounding box center [231, 54] width 57 height 17
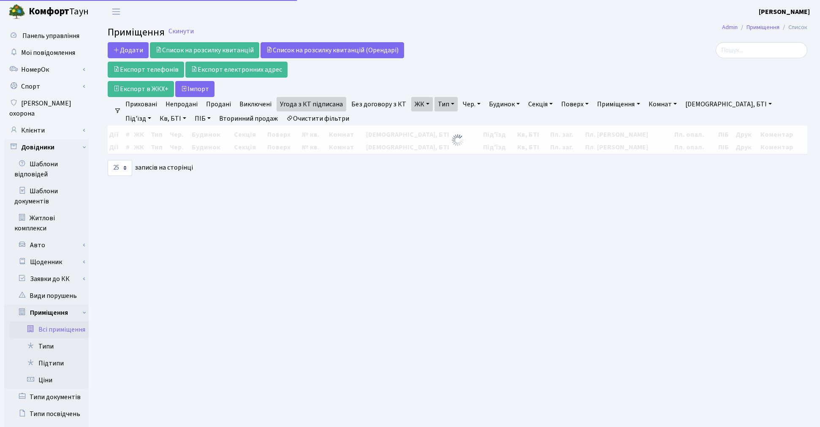
select select "25"
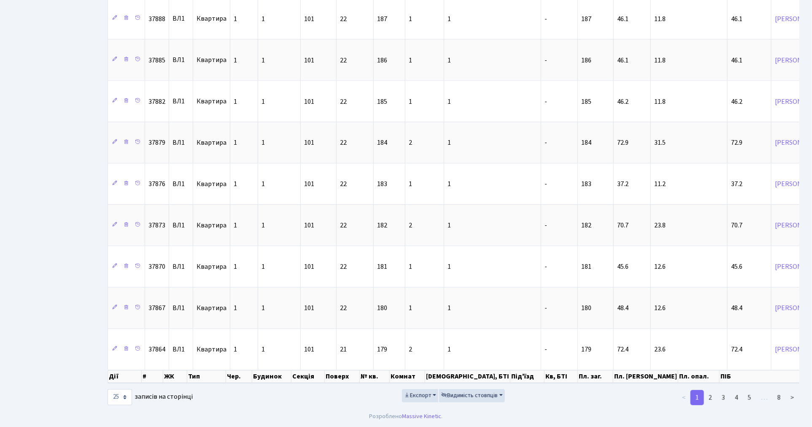
scroll to position [821, 0]
click at [777, 395] on link "8" at bounding box center [780, 397] width 14 height 15
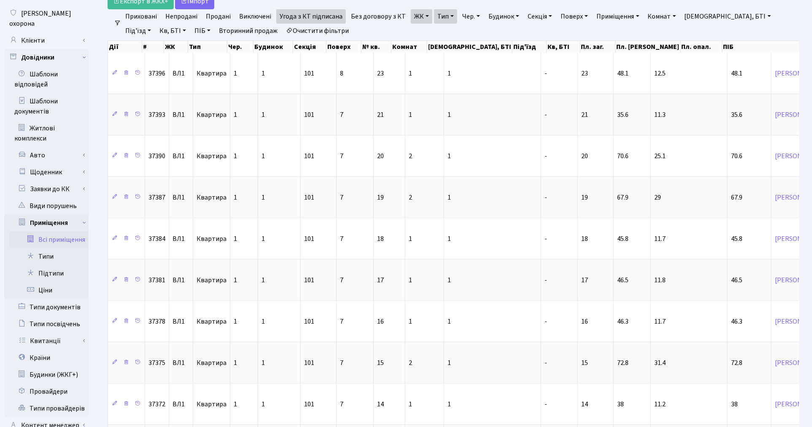
scroll to position [48, 0]
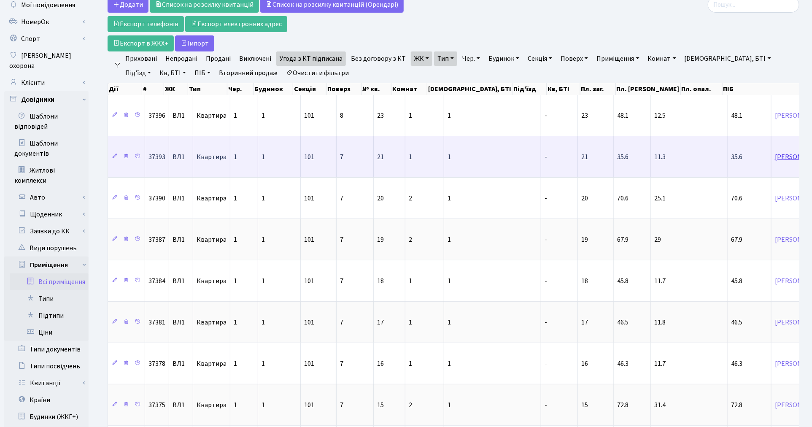
click at [775, 157] on link "[PERSON_NAME]" at bounding box center [800, 156] width 50 height 9
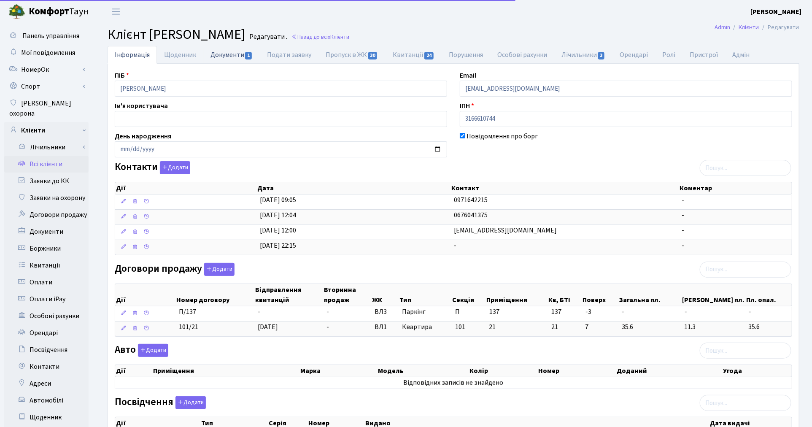
click at [222, 56] on link "Документи 1" at bounding box center [231, 54] width 57 height 17
select select "25"
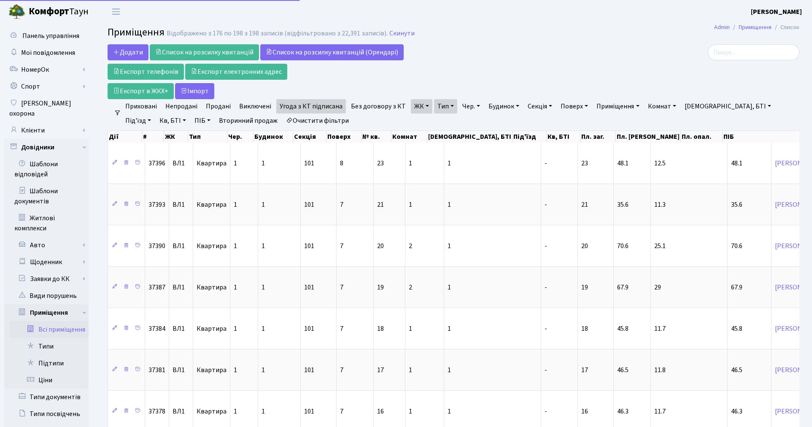
select select "25"
click at [304, 119] on link "Очистити фільтри" at bounding box center [318, 121] width 70 height 14
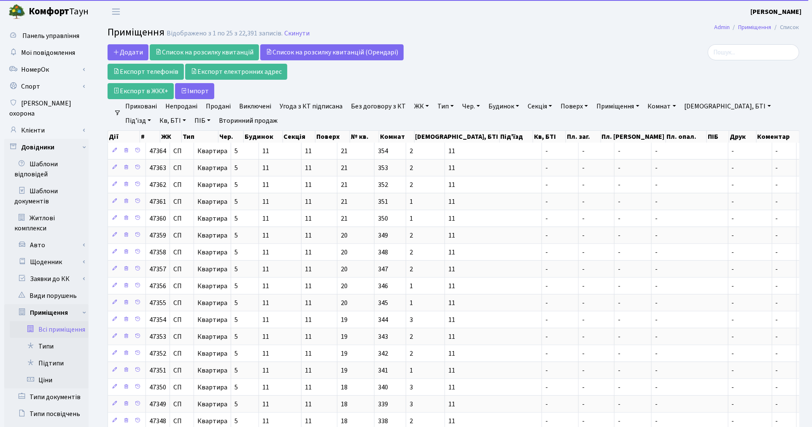
click at [418, 107] on link "ЖК" at bounding box center [422, 106] width 22 height 14
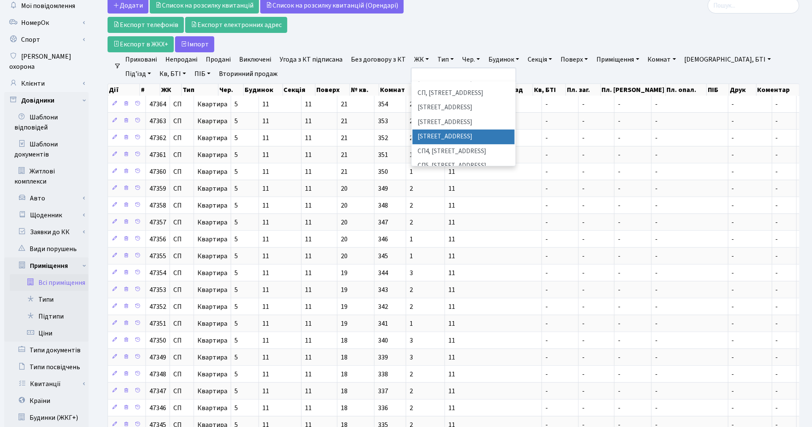
scroll to position [187, 0]
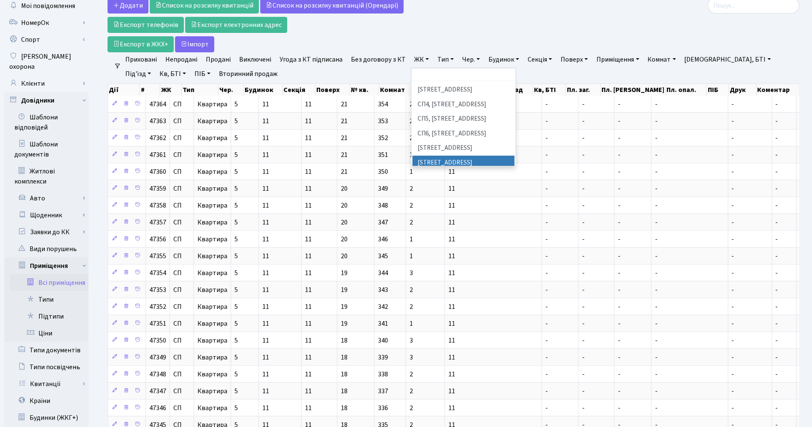
click at [438, 156] on li "[STREET_ADDRESS]" at bounding box center [464, 163] width 102 height 15
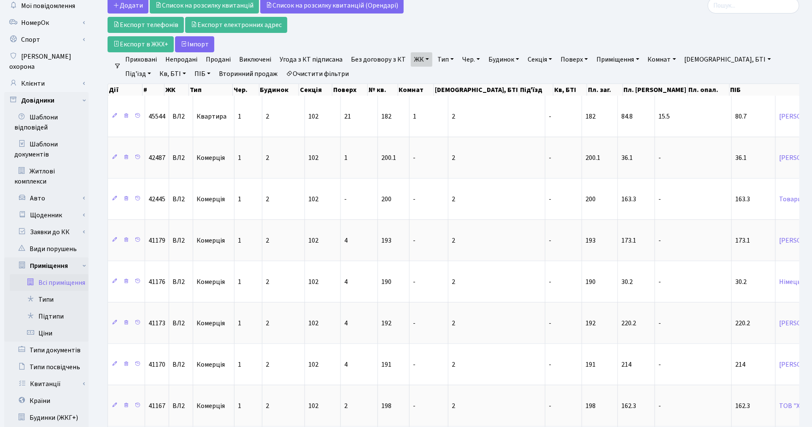
click at [411, 62] on link "ЖК" at bounding box center [422, 59] width 22 height 14
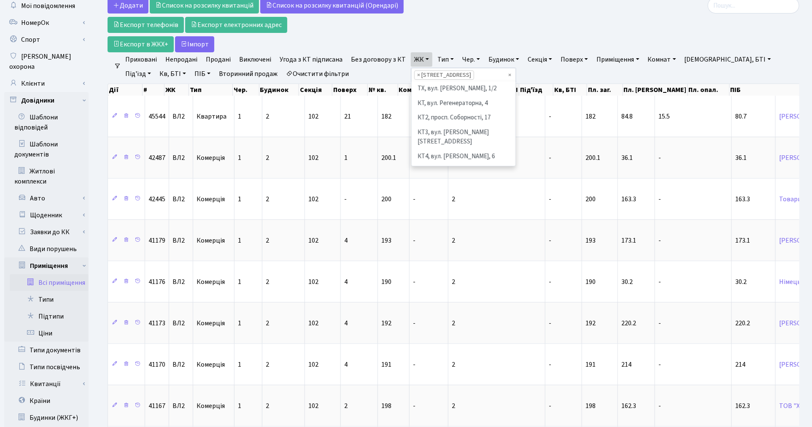
scroll to position [218, 0]
click at [429, 140] on li "ВЛ3, пр.Голосіївський, 78/2" at bounding box center [464, 152] width 102 height 24
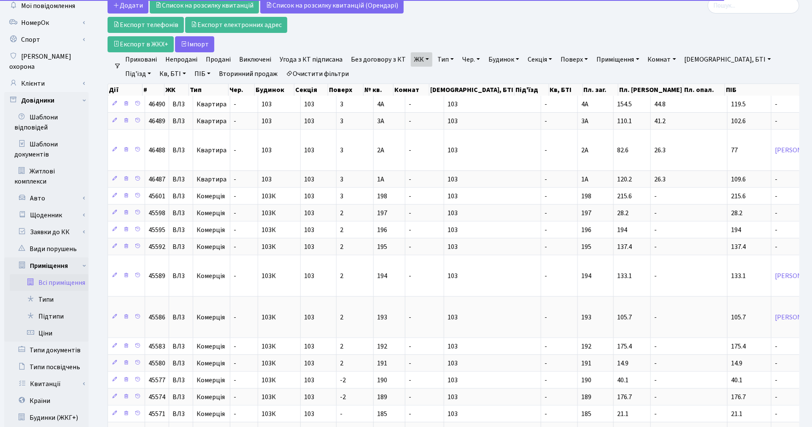
click at [444, 62] on link "Тип" at bounding box center [445, 59] width 23 height 14
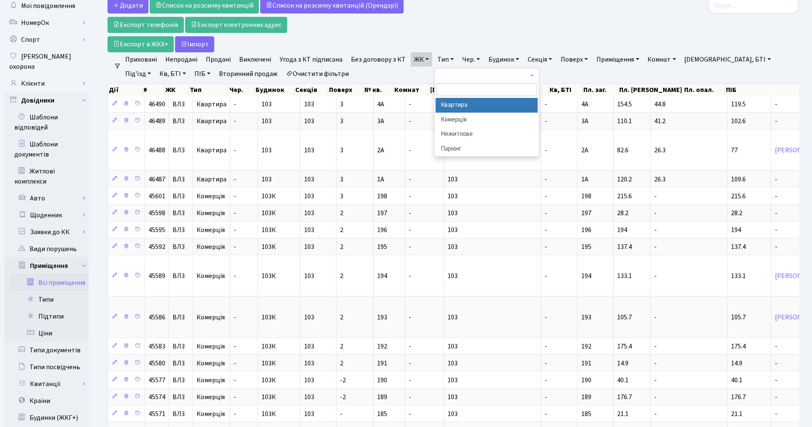
click at [448, 103] on li "Квартира" at bounding box center [487, 105] width 102 height 15
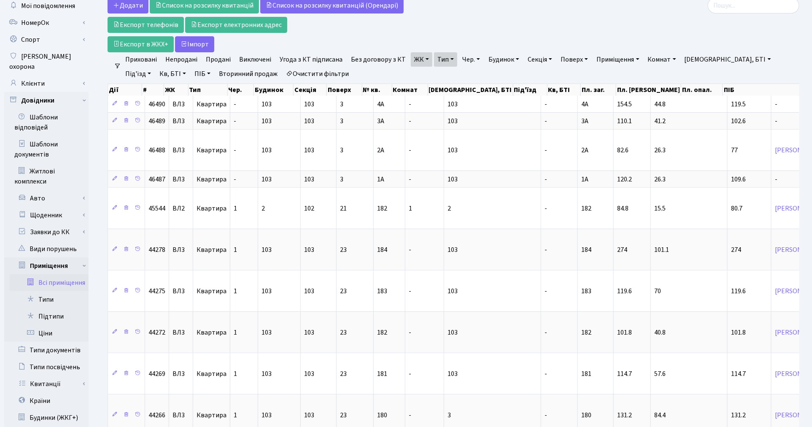
click at [357, 60] on link "Без договору з КТ" at bounding box center [379, 59] width 62 height 14
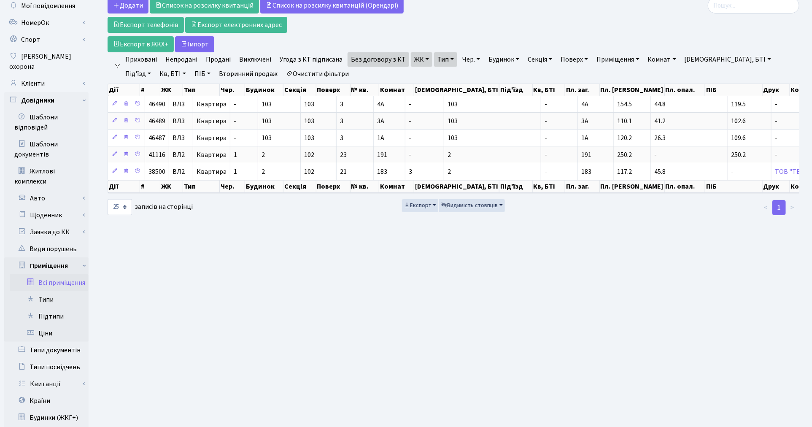
click at [212, 58] on link "Продані" at bounding box center [219, 59] width 32 height 14
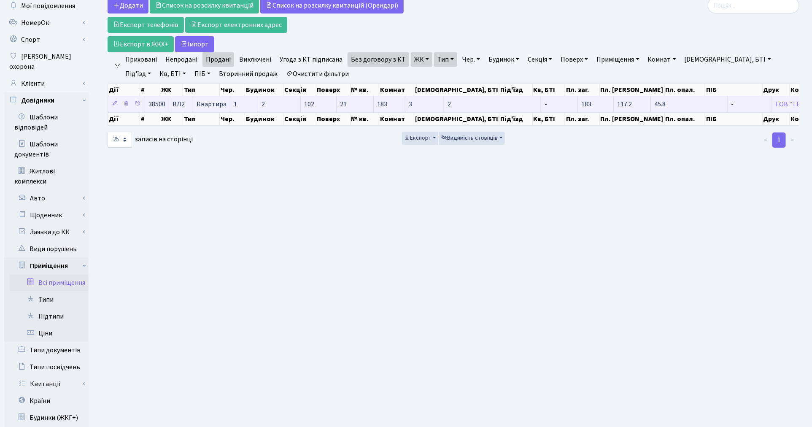
click at [651, 110] on td "45.8" at bounding box center [689, 104] width 77 height 16
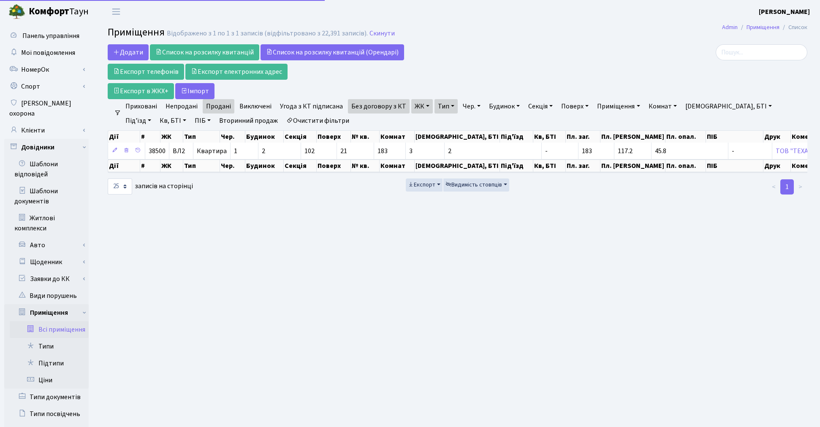
select select "25"
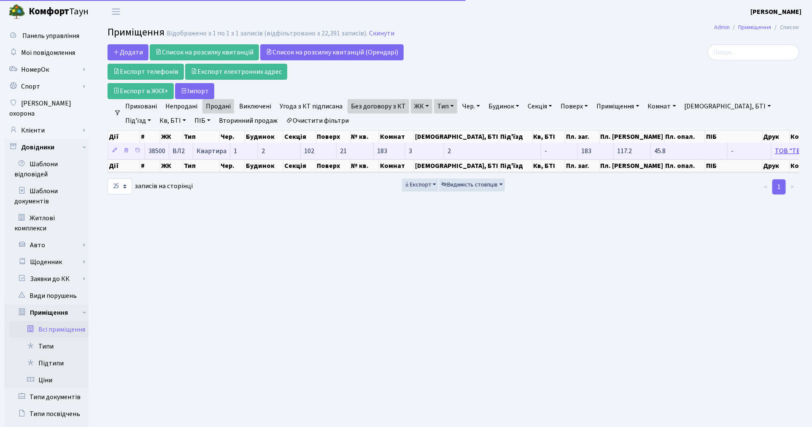
click at [775, 152] on link "ТОВ "ТЕХАРТІНВЕСТ"" at bounding box center [808, 150] width 67 height 9
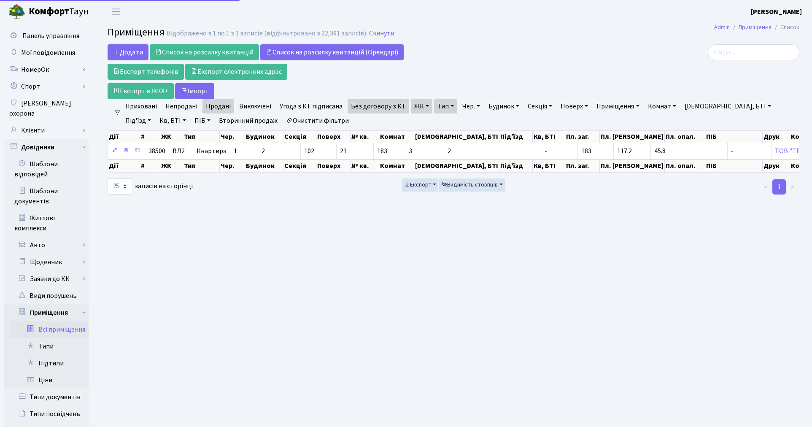
select select "25"
click at [417, 108] on link "ЖК" at bounding box center [422, 106] width 22 height 14
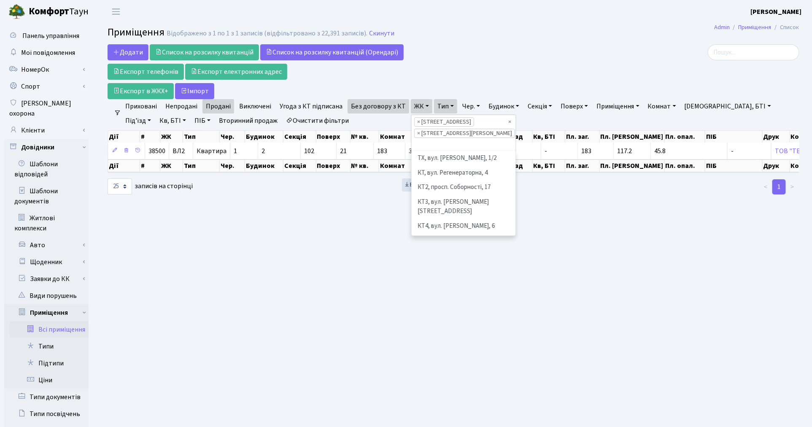
scroll to position [203, 0]
click at [537, 77] on div "Додати Список на розсилку квитанцій Список на розсилку квитанцій (Орендарі) Екс…" at bounding box center [336, 71] width 457 height 55
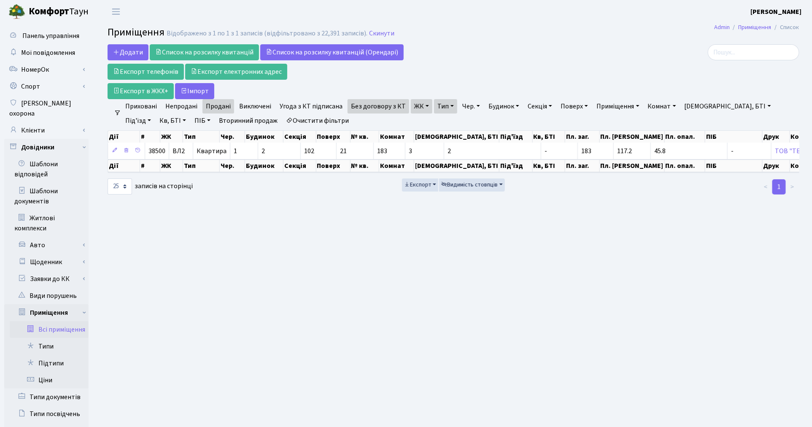
click at [308, 123] on link "Очистити фільтри" at bounding box center [318, 121] width 70 height 14
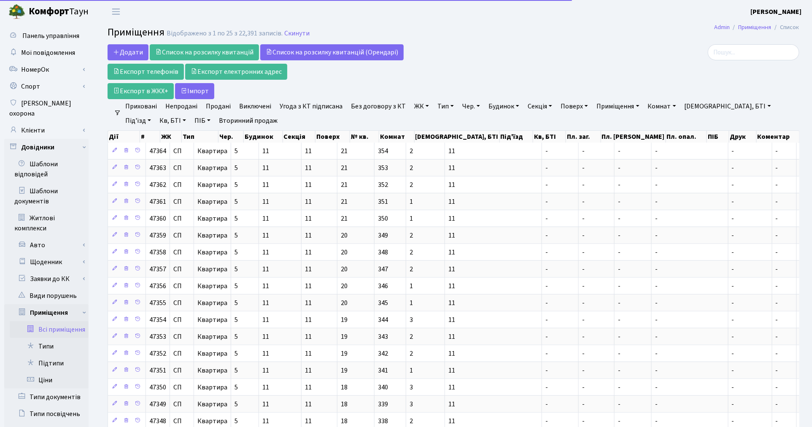
click at [412, 107] on link "ЖК" at bounding box center [422, 106] width 22 height 14
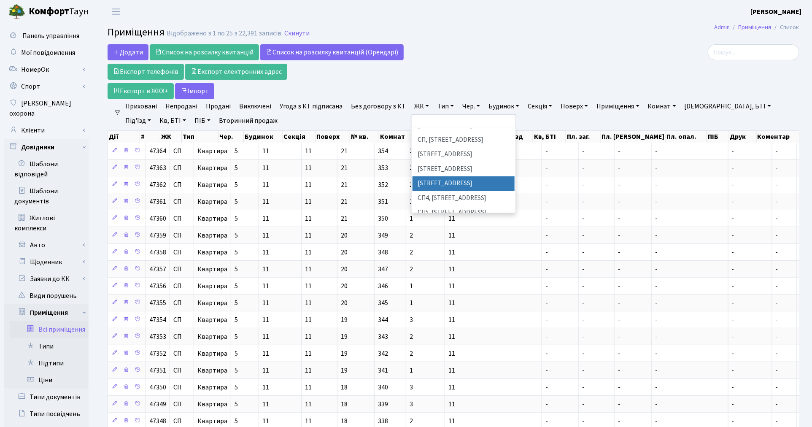
scroll to position [234, 0]
click at [436, 170] on li "[STREET_ADDRESS][PERSON_NAME]" at bounding box center [464, 182] width 102 height 24
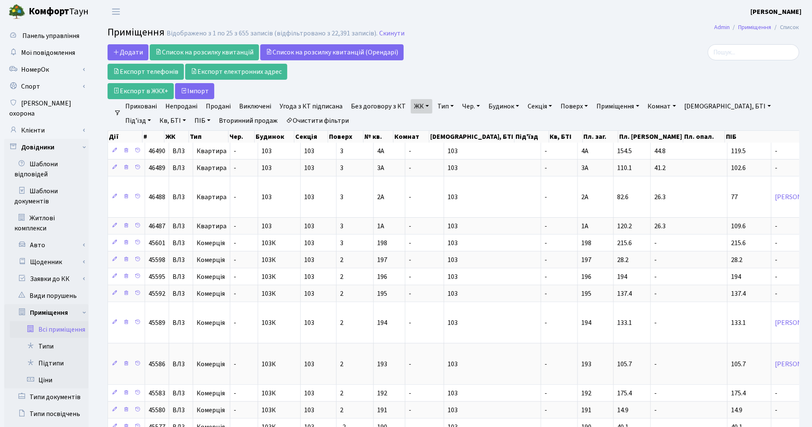
click at [444, 108] on link "Тип" at bounding box center [445, 106] width 23 height 14
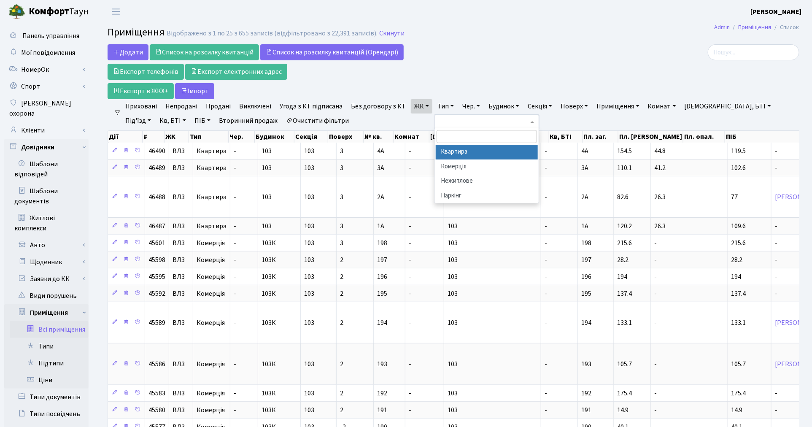
click at [443, 158] on li "Квартира" at bounding box center [487, 152] width 102 height 15
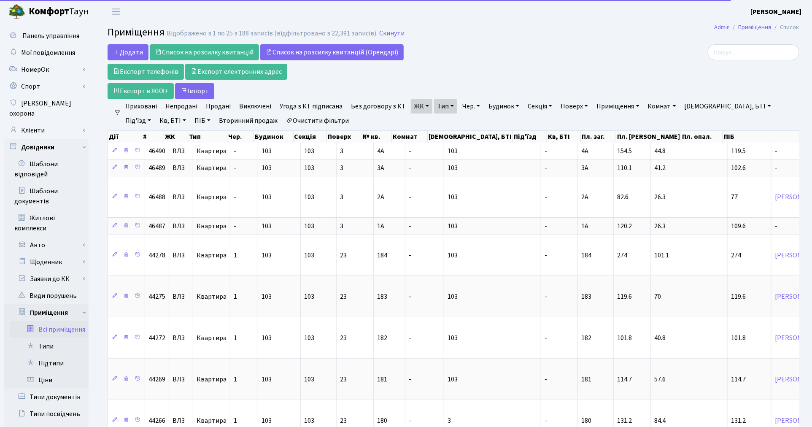
click at [216, 103] on link "Продані" at bounding box center [219, 106] width 32 height 14
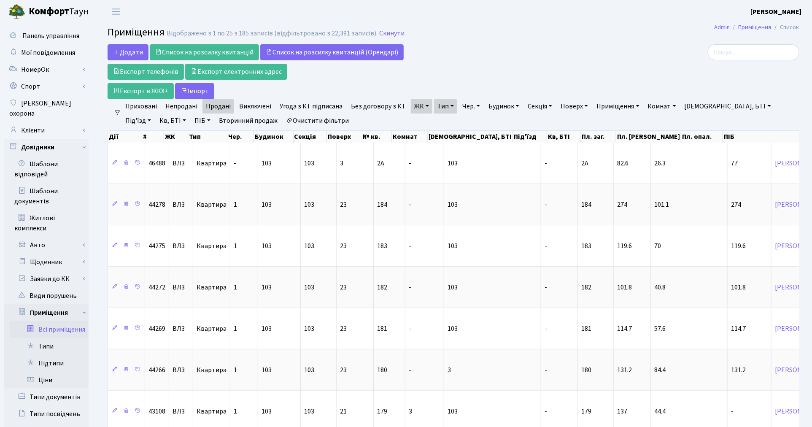
click at [386, 108] on link "Без договору з КТ" at bounding box center [379, 106] width 62 height 14
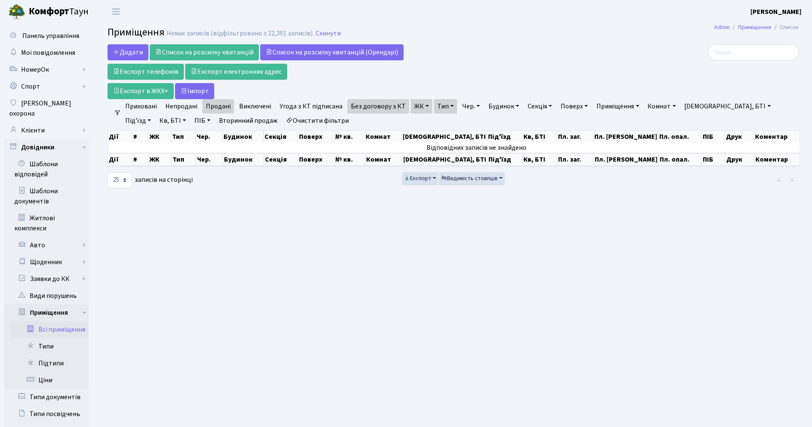
click at [386, 108] on link "Без договору з КТ" at bounding box center [379, 106] width 62 height 14
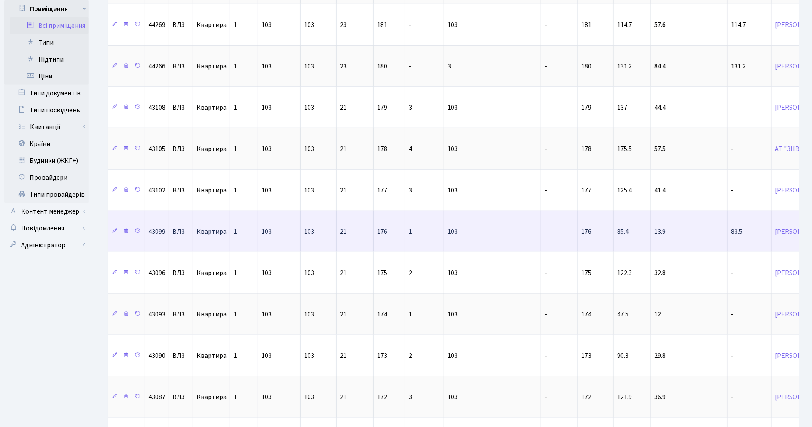
scroll to position [469, 0]
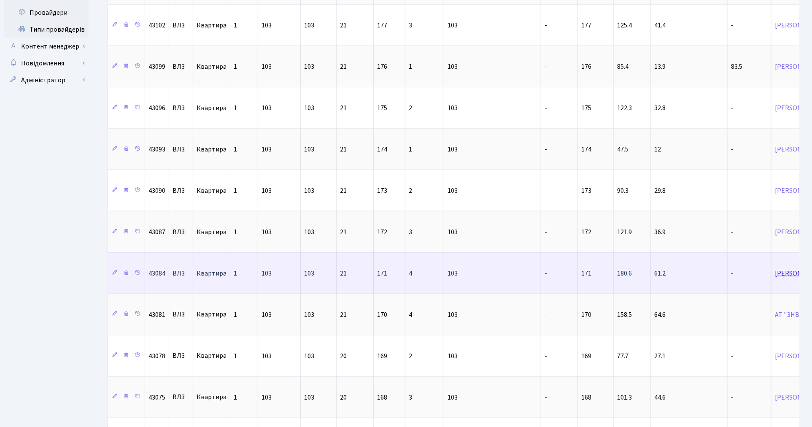
click at [775, 278] on link "[PERSON_NAME]" at bounding box center [800, 273] width 50 height 9
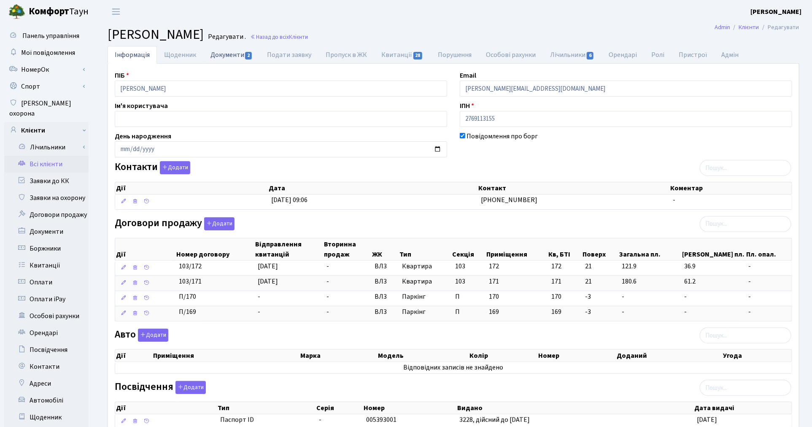
click at [226, 51] on link "Документи 2" at bounding box center [231, 54] width 57 height 17
select select "25"
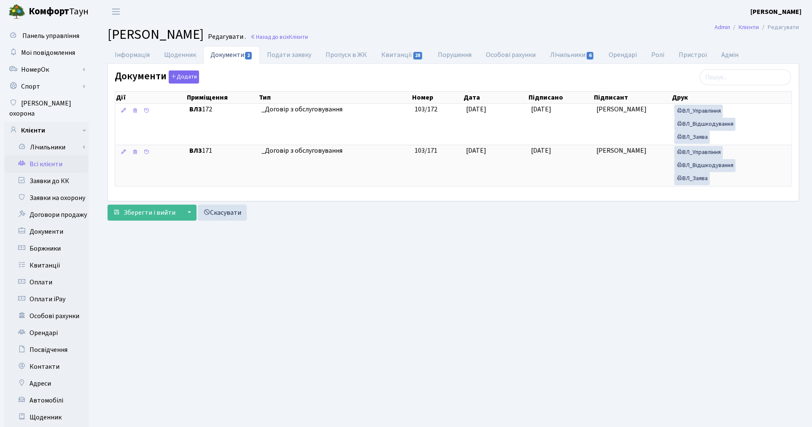
scroll to position [98, 0]
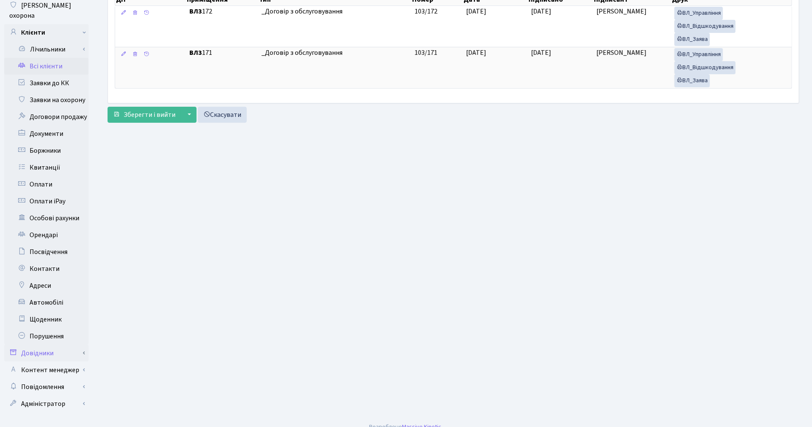
click at [51, 345] on link "Довідники" at bounding box center [46, 353] width 84 height 17
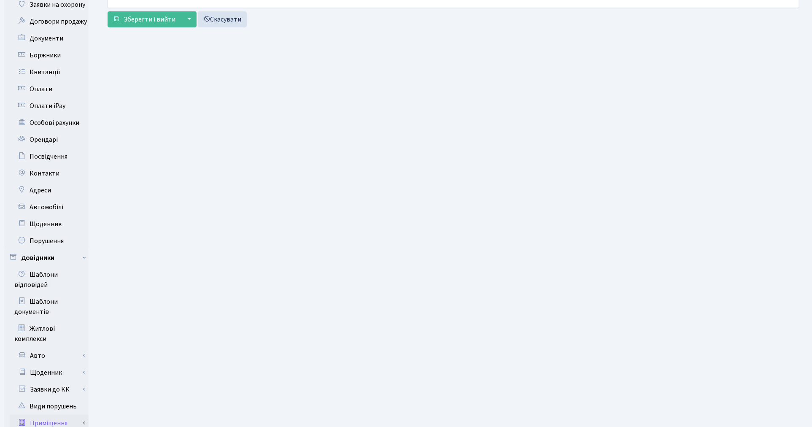
scroll to position [285, 0]
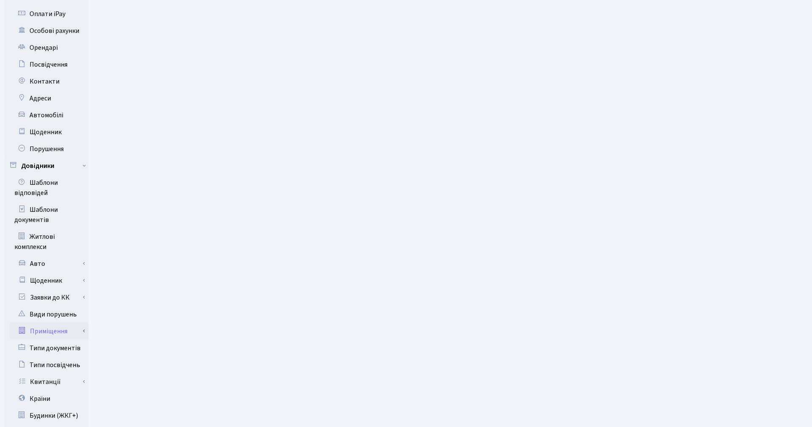
click at [62, 323] on link "Приміщення" at bounding box center [49, 331] width 79 height 17
click at [60, 340] on link "Всі приміщення" at bounding box center [49, 348] width 79 height 17
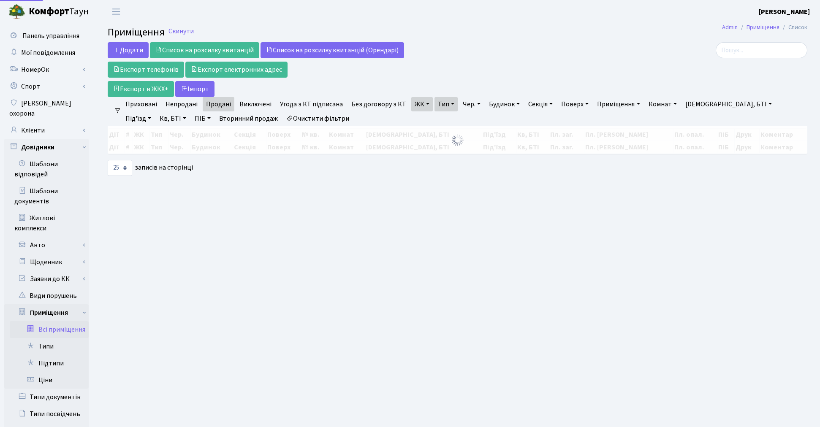
select select "25"
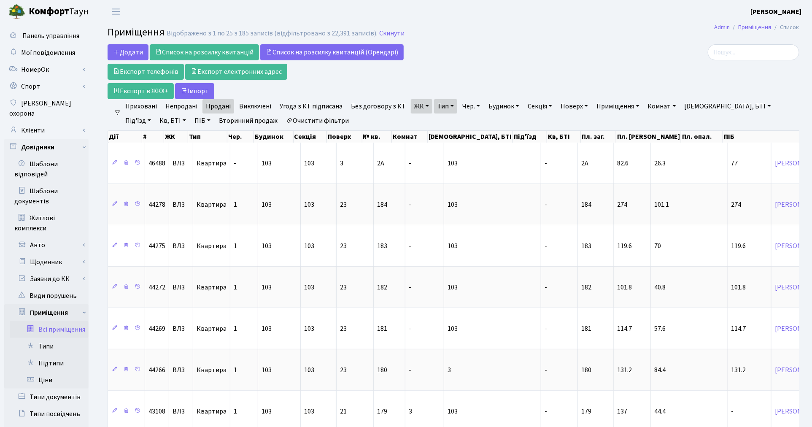
click at [439, 111] on link "Тип" at bounding box center [445, 106] width 23 height 14
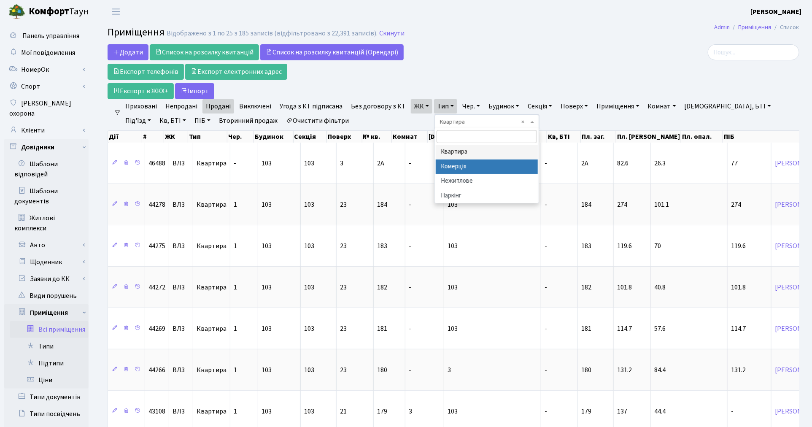
click at [454, 169] on li "Комерція" at bounding box center [487, 167] width 102 height 15
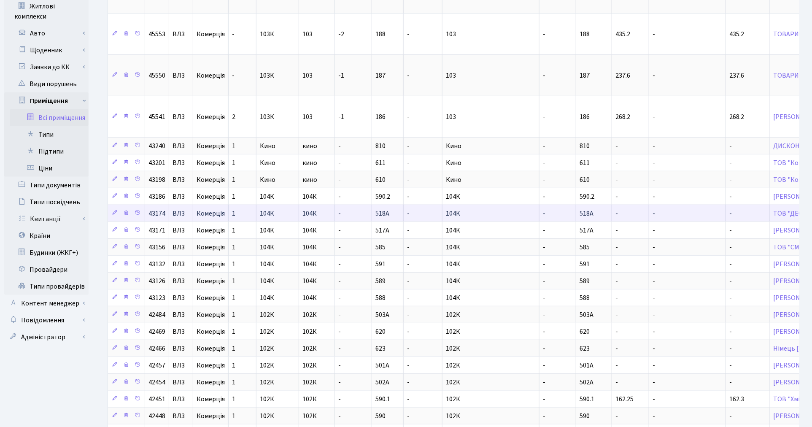
scroll to position [47, 0]
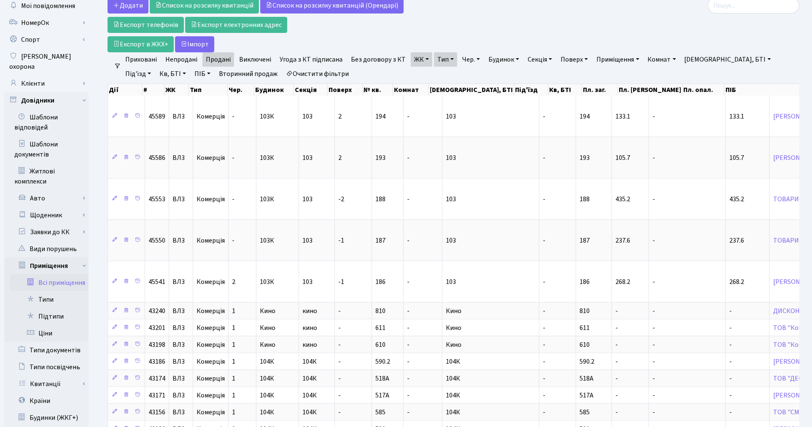
click at [417, 62] on link "ЖК" at bounding box center [422, 59] width 22 height 14
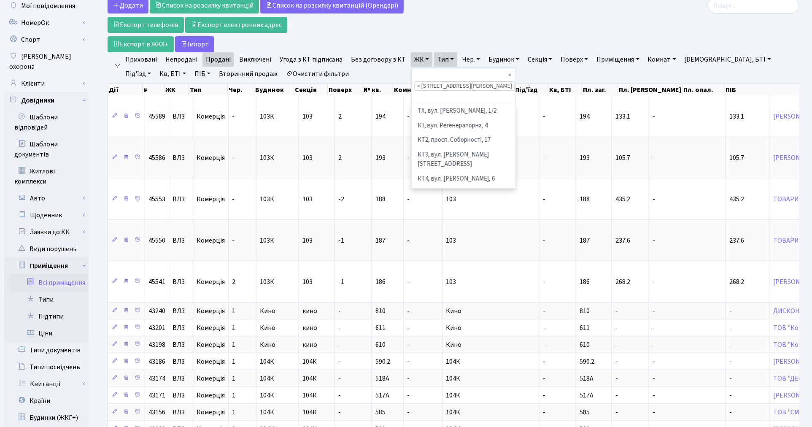
scroll to position [218, 0]
click at [421, 133] on li "[STREET_ADDRESS]" at bounding box center [464, 140] width 102 height 15
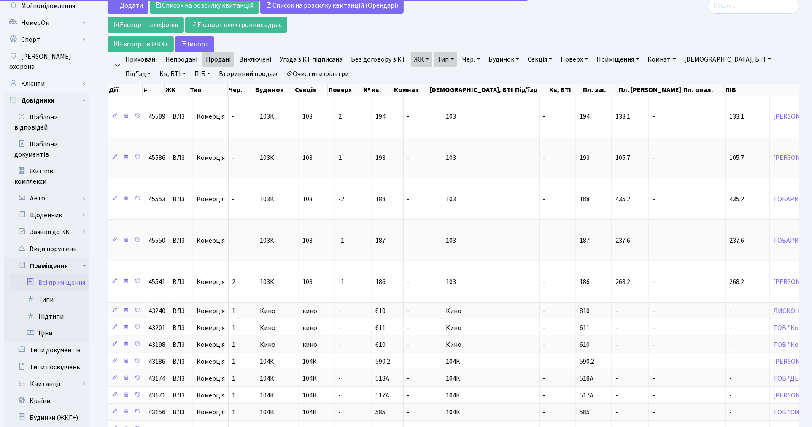
click at [416, 62] on link "ЖК" at bounding box center [422, 59] width 22 height 14
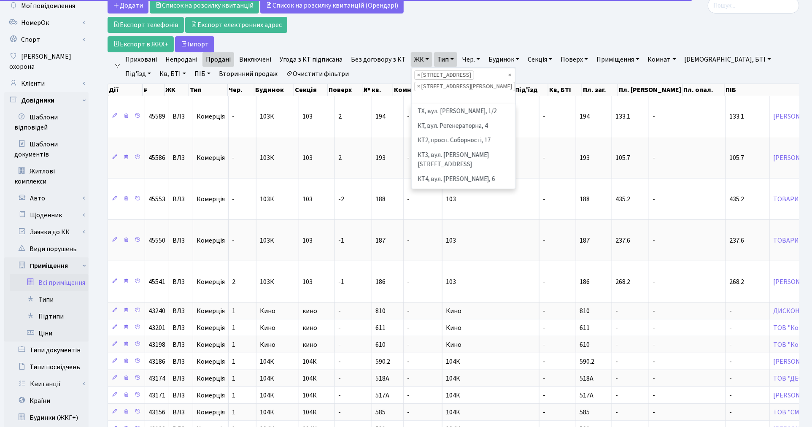
scroll to position [203, 0]
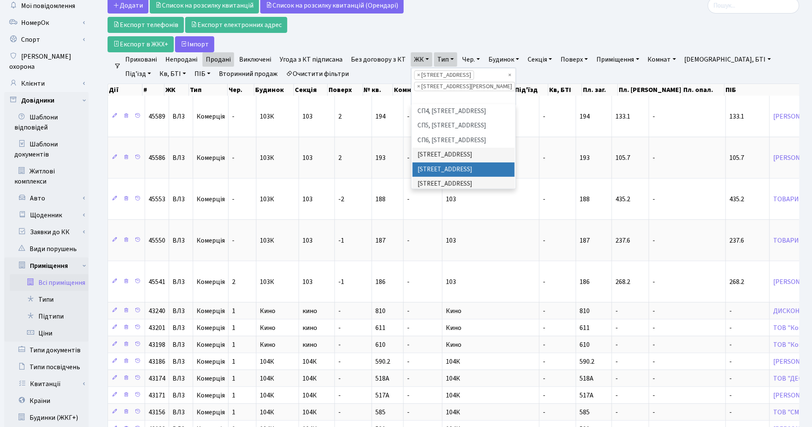
click at [432, 162] on li "ВЛ2, Голосіївський просп., 76" at bounding box center [464, 169] width 102 height 15
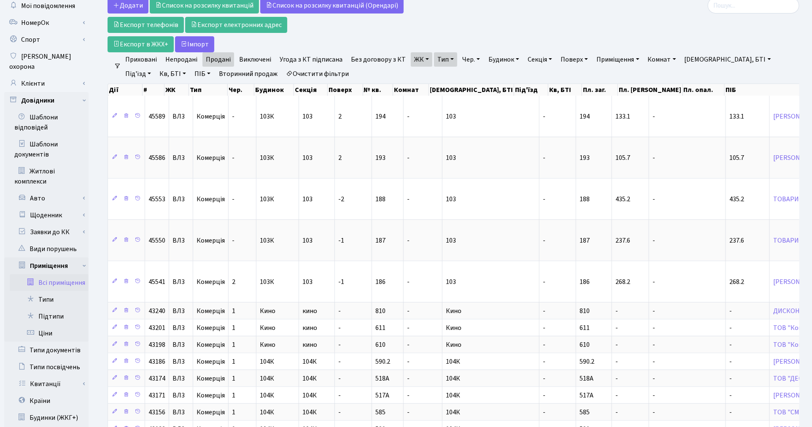
click at [440, 66] on link "Тип" at bounding box center [445, 59] width 23 height 14
click link "Непродані"
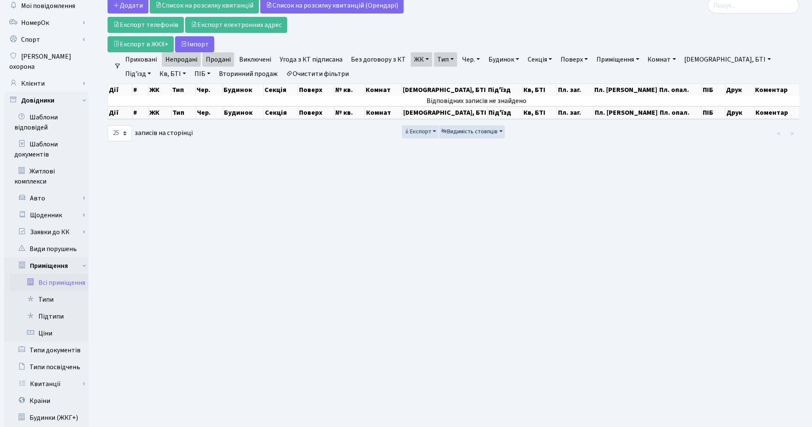
click link "Продані"
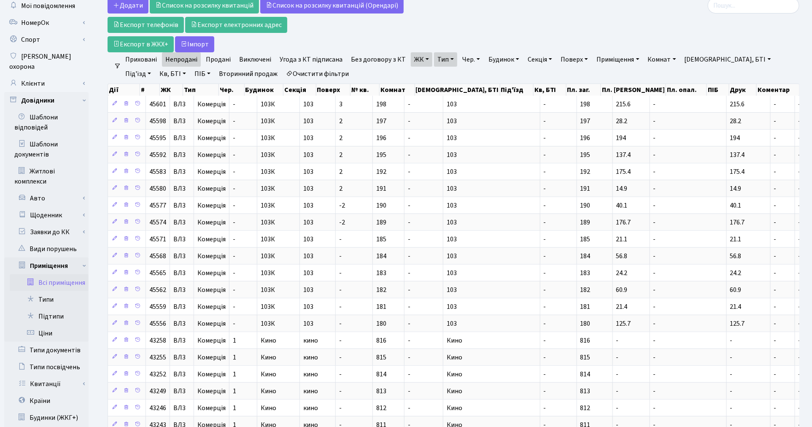
click link "Без договору з КТ"
click link "Продані"
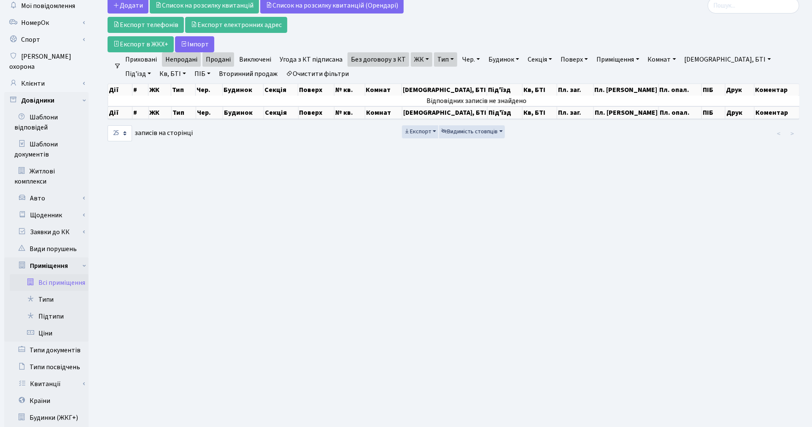
click link "Непродані"
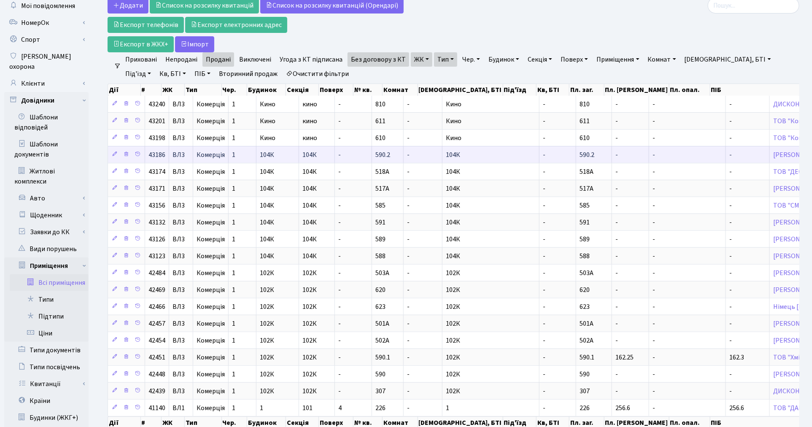
scroll to position [94, 0]
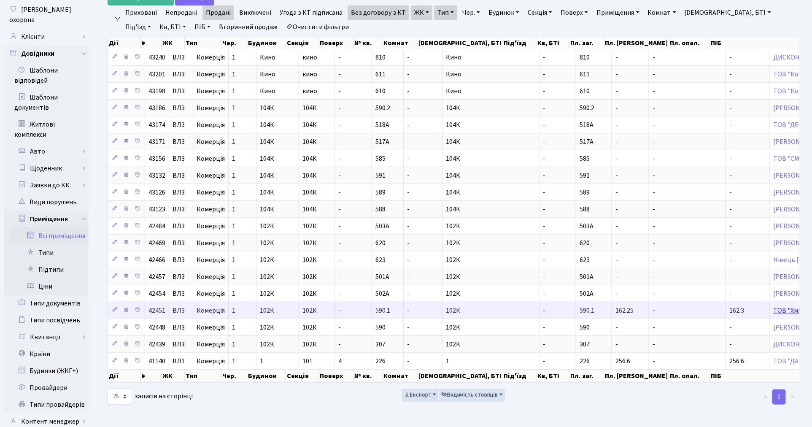
click link "ТОВ "Хміль України""
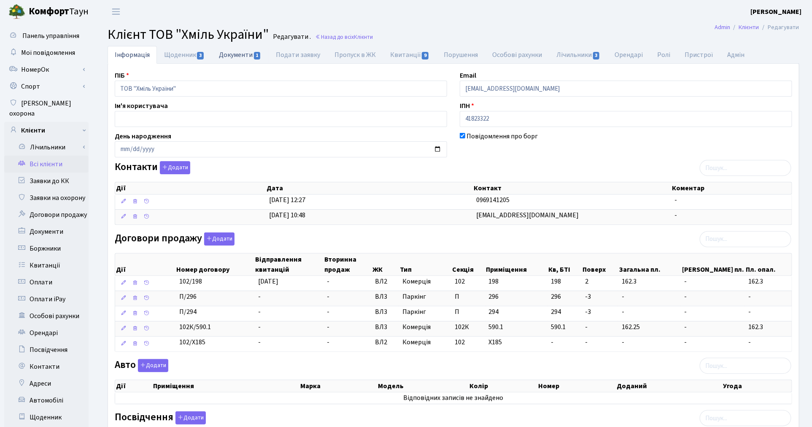
click at [234, 56] on link "Документи 1" at bounding box center [240, 54] width 57 height 17
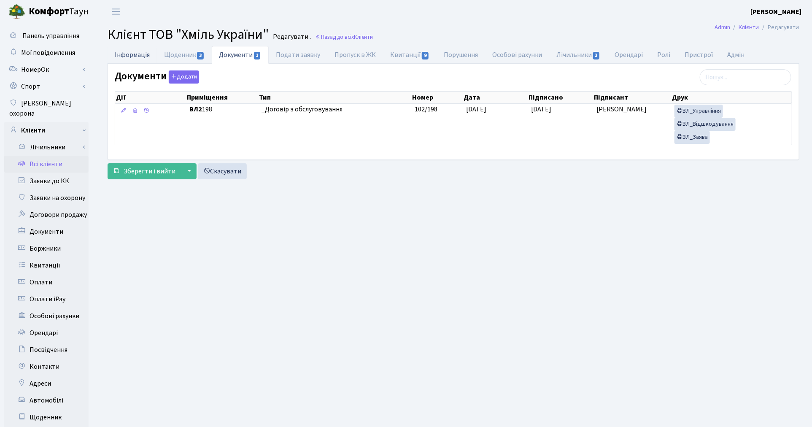
click at [135, 57] on link "Інформація" at bounding box center [132, 54] width 49 height 17
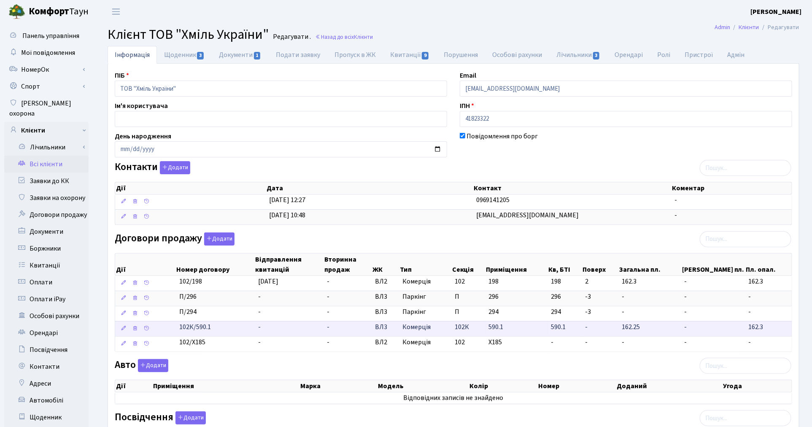
click at [350, 335] on td "-" at bounding box center [348, 328] width 48 height 15
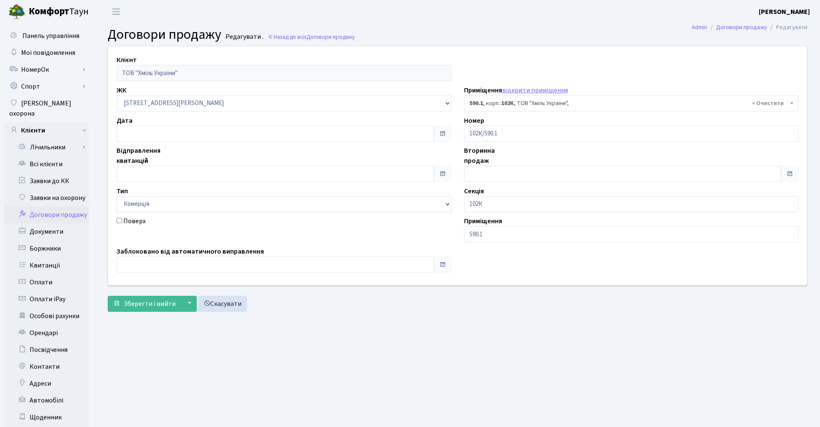
select select "42451"
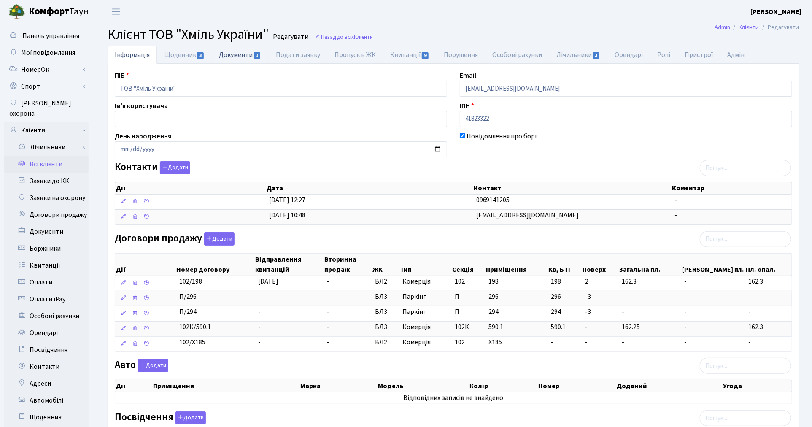
click at [239, 58] on link "Документи 1" at bounding box center [240, 54] width 57 height 17
select select "25"
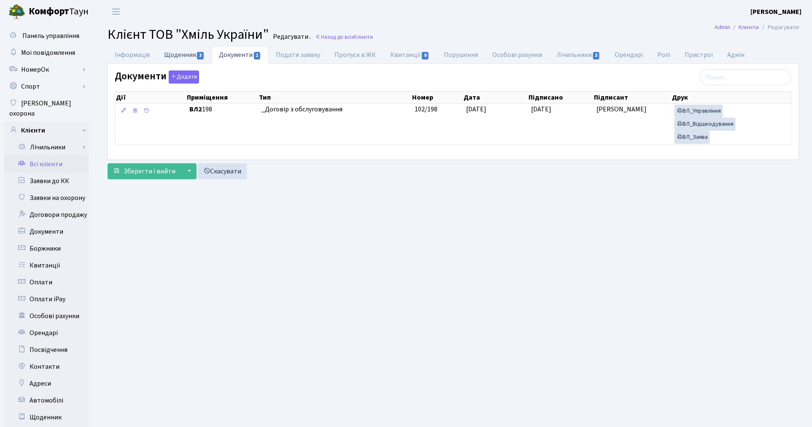
click at [172, 52] on link "Щоденник 3" at bounding box center [184, 54] width 55 height 17
select select "25"
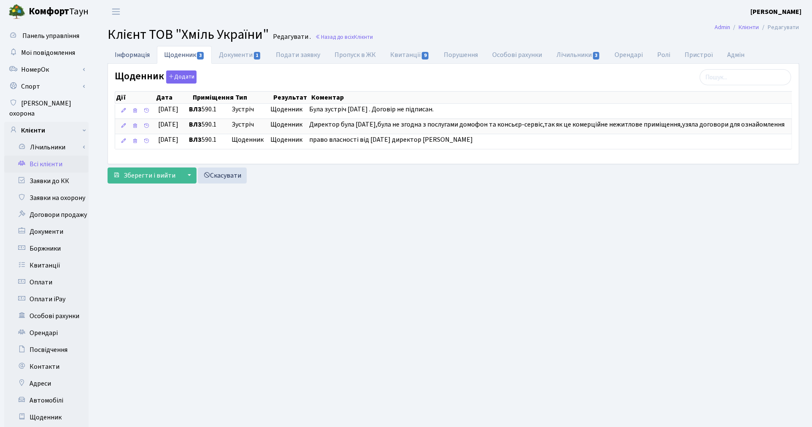
click at [138, 51] on link "Інформація" at bounding box center [132, 54] width 49 height 17
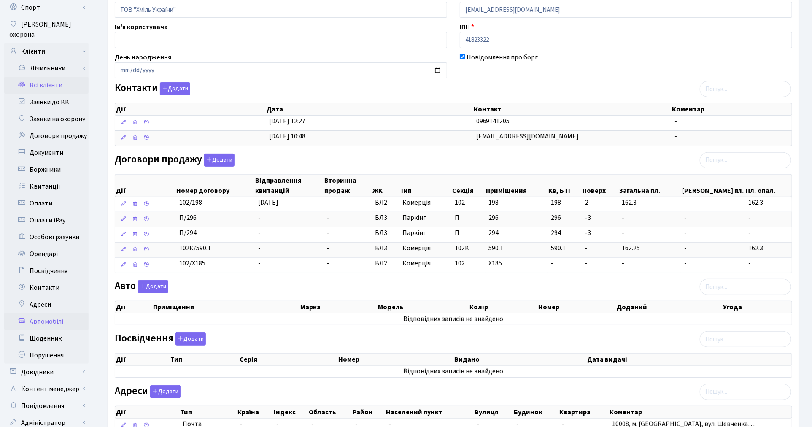
scroll to position [162, 0]
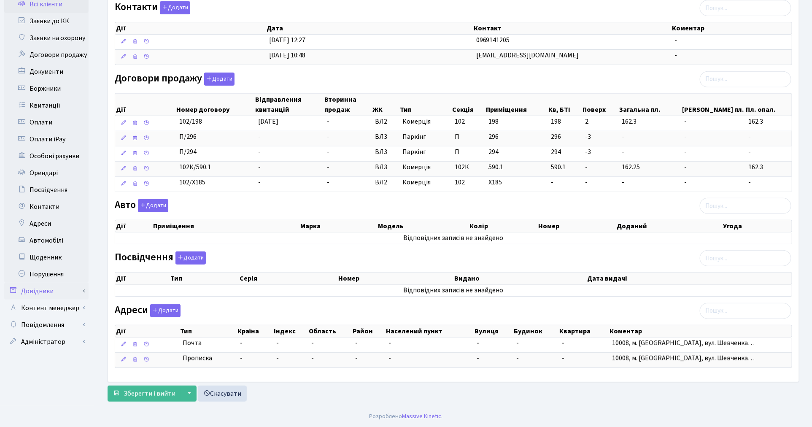
click at [51, 283] on link "Довідники" at bounding box center [46, 291] width 84 height 17
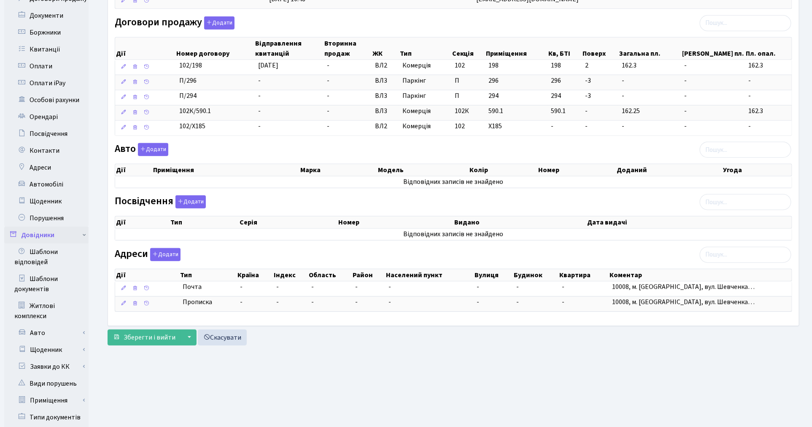
scroll to position [349, 0]
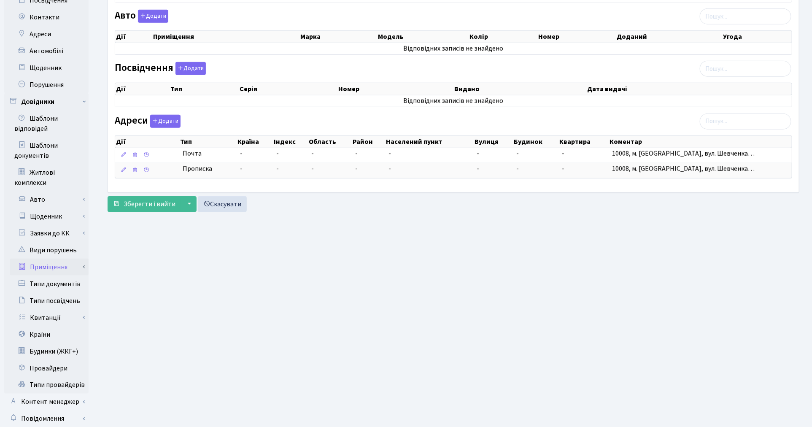
click at [51, 259] on link "Приміщення" at bounding box center [49, 267] width 79 height 17
click at [48, 276] on link "Всі приміщення" at bounding box center [49, 284] width 79 height 17
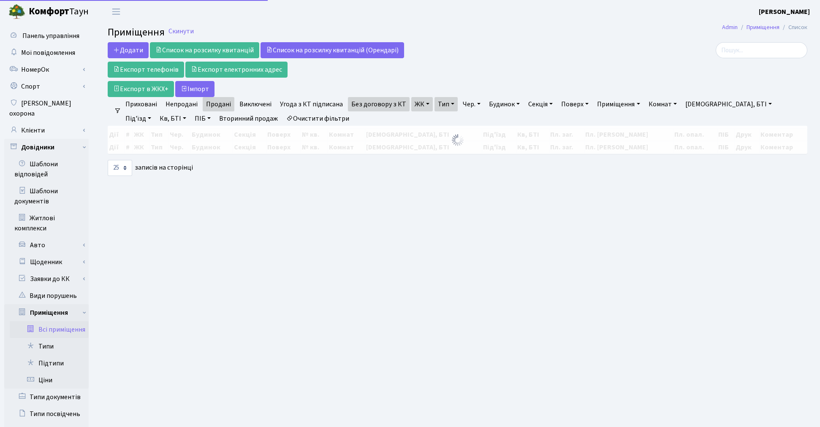
select select "25"
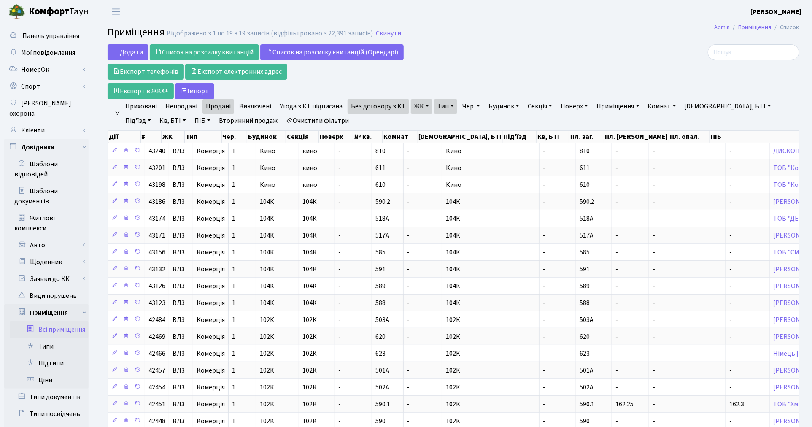
click at [298, 120] on link "Очистити фільтри" at bounding box center [318, 121] width 70 height 14
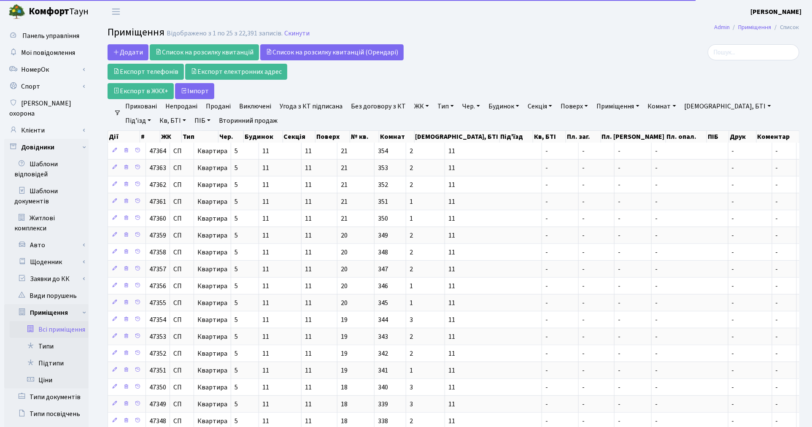
click at [411, 106] on link "ЖК" at bounding box center [422, 106] width 22 height 14
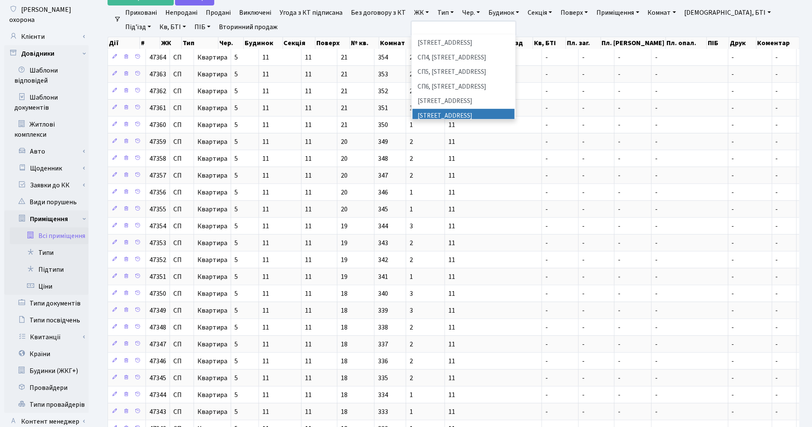
scroll to position [234, 0]
click at [445, 100] on li "ДП1, вул. [PERSON_NAME][STREET_ADDRESS]" at bounding box center [464, 112] width 102 height 24
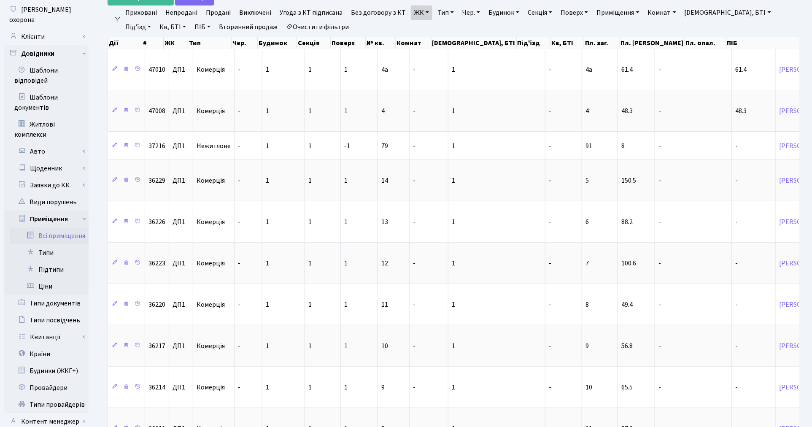
click at [439, 15] on link "Тип" at bounding box center [445, 12] width 23 height 14
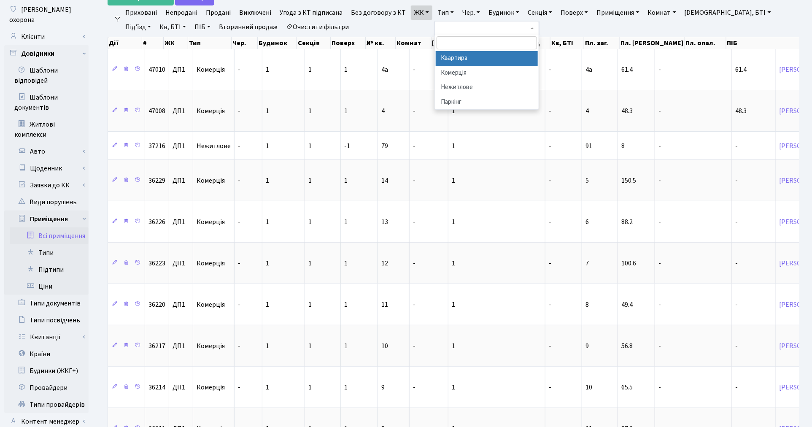
click at [457, 55] on li "Квартира" at bounding box center [487, 58] width 102 height 15
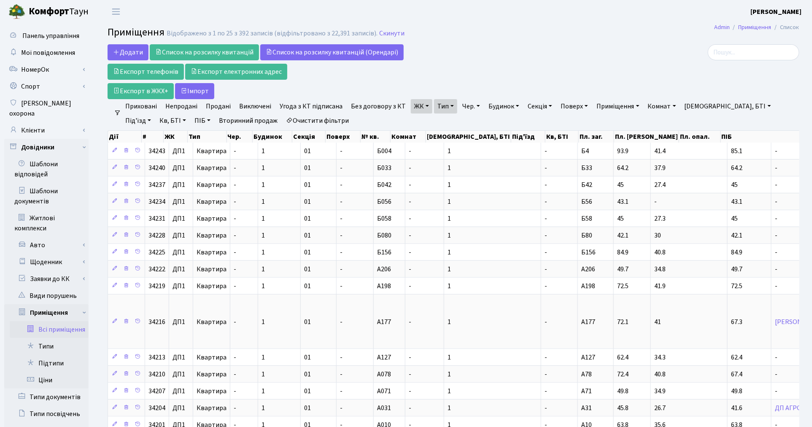
click at [185, 106] on link "Непродані" at bounding box center [181, 106] width 39 height 14
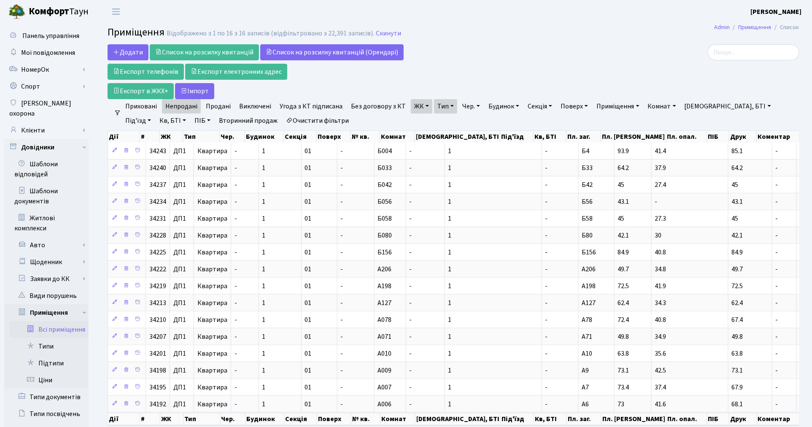
click at [185, 106] on link "Непродані" at bounding box center [181, 106] width 39 height 14
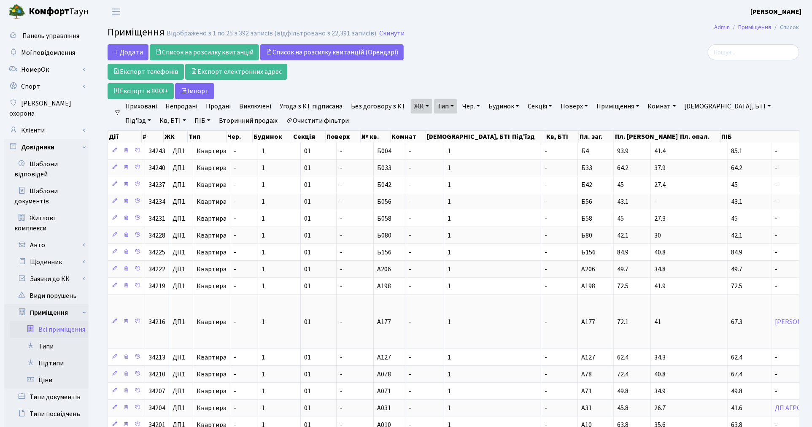
click at [178, 106] on link "Непродані" at bounding box center [181, 106] width 39 height 14
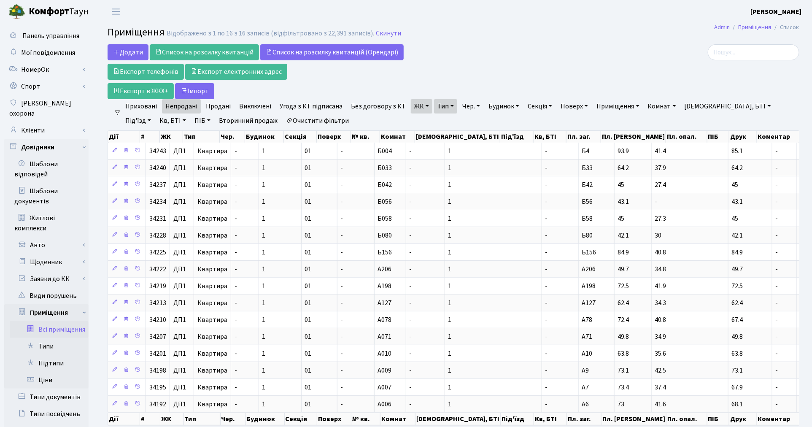
click at [188, 109] on link "Непродані" at bounding box center [181, 106] width 39 height 14
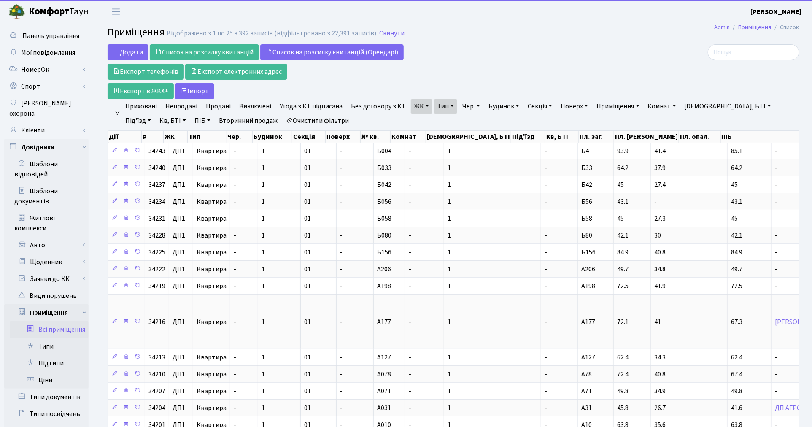
click at [369, 104] on link "Без договору з КТ" at bounding box center [379, 106] width 62 height 14
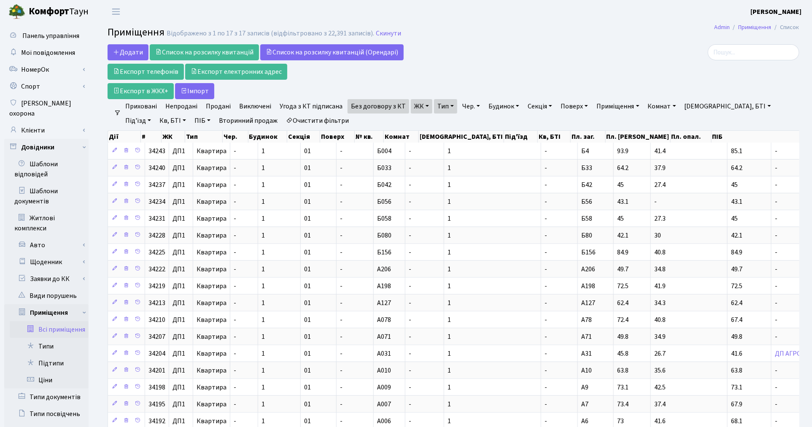
click at [420, 106] on link "ЖК" at bounding box center [422, 106] width 22 height 14
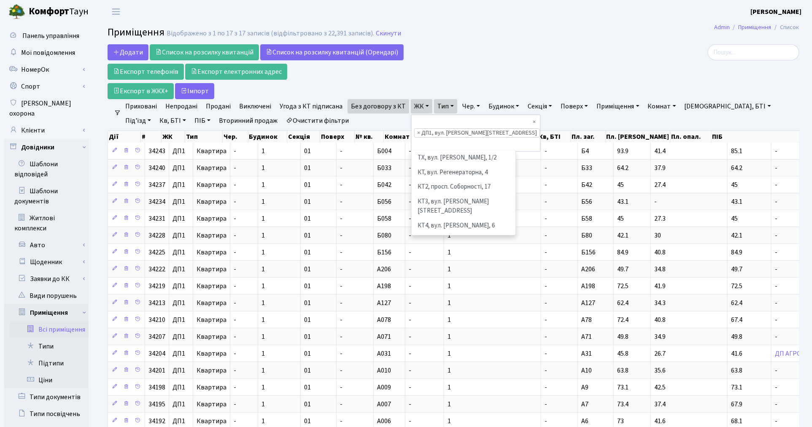
scroll to position [247, 0]
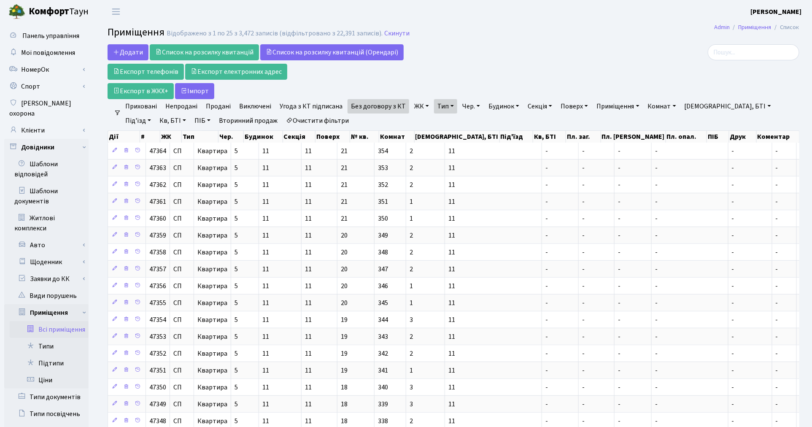
click at [283, 117] on link "Очистити фільтри" at bounding box center [318, 121] width 70 height 14
click at [416, 108] on link "ЖК" at bounding box center [422, 106] width 22 height 14
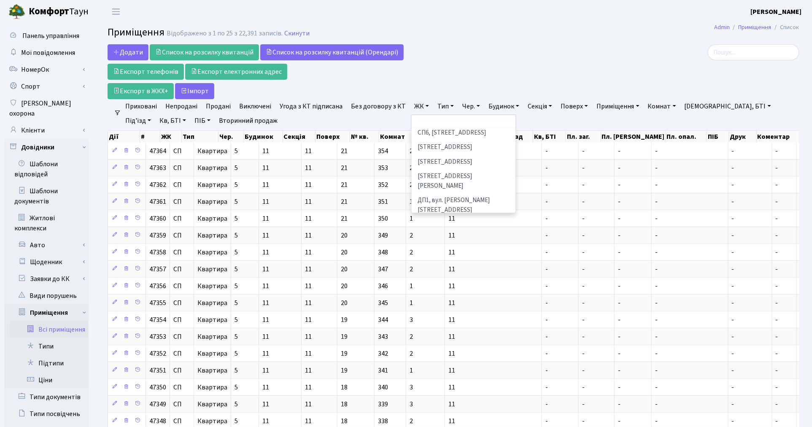
scroll to position [234, 0]
click at [438, 194] on li "ДП1, вул. [PERSON_NAME][STREET_ADDRESS]" at bounding box center [464, 206] width 102 height 24
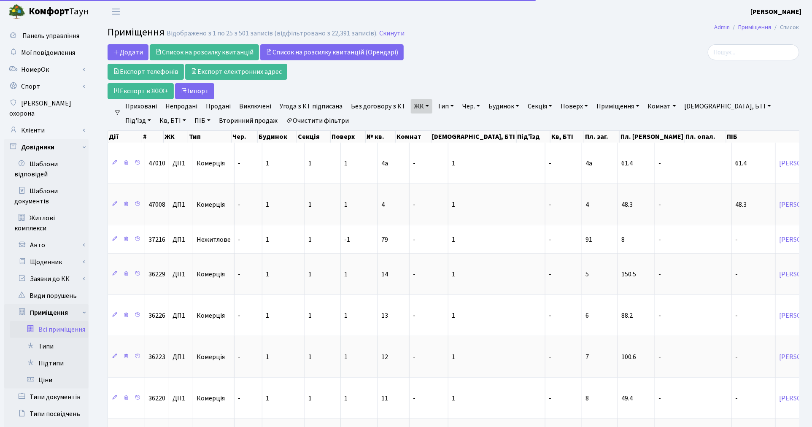
click at [414, 104] on link "ЖК" at bounding box center [422, 106] width 22 height 14
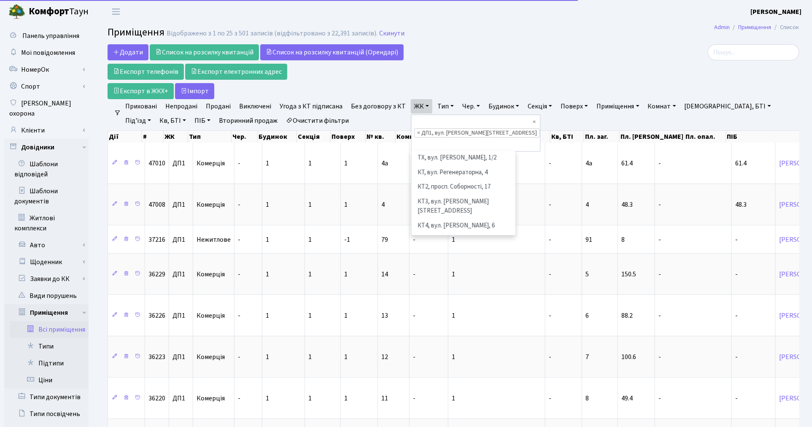
scroll to position [247, 0]
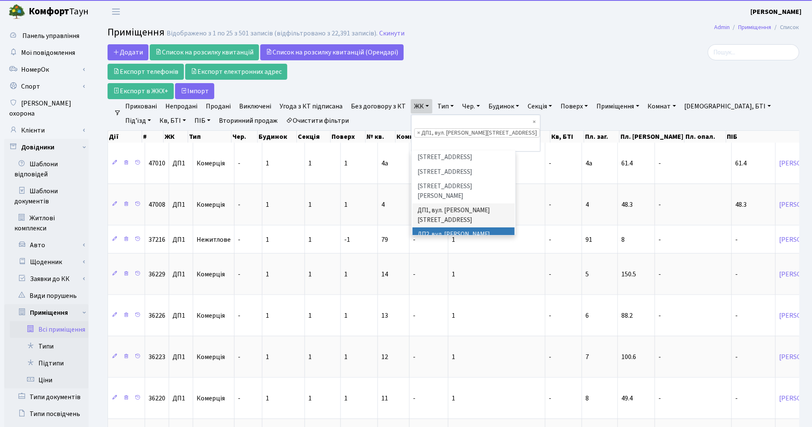
drag, startPoint x: 432, startPoint y: 173, endPoint x: 420, endPoint y: 129, distance: 46.0
click at [432, 227] on li "ДП2, вул. [PERSON_NAME][STREET_ADDRESS]" at bounding box center [464, 239] width 102 height 24
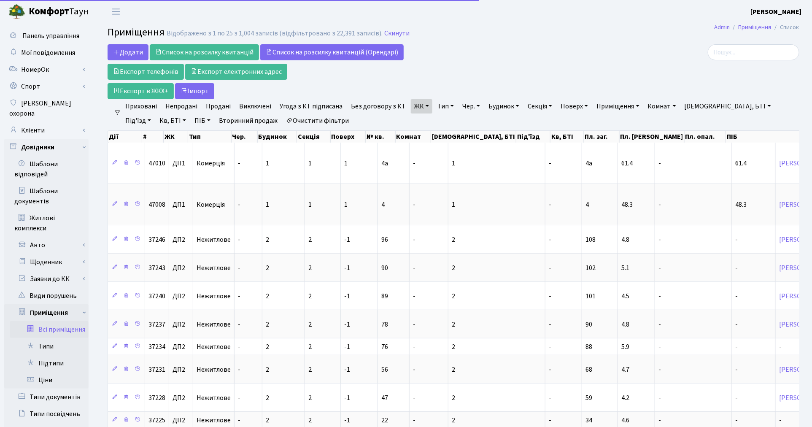
click at [418, 108] on link "ЖК" at bounding box center [422, 106] width 22 height 14
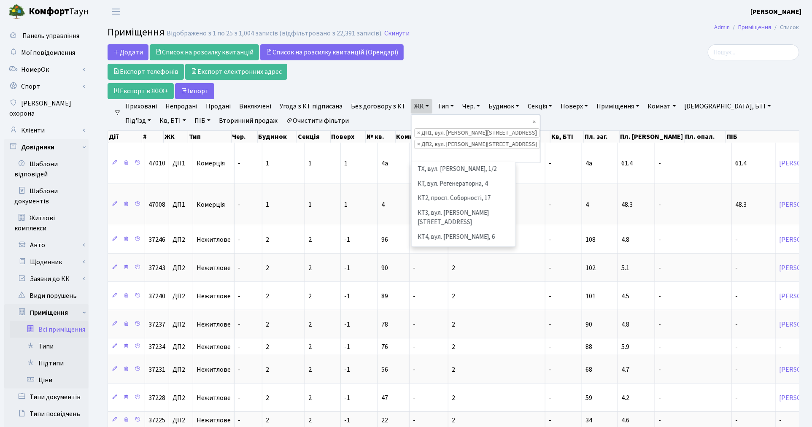
scroll to position [233, 0]
click at [423, 278] on li "ДП3, вул. [PERSON_NAME][STREET_ADDRESS]" at bounding box center [464, 290] width 102 height 24
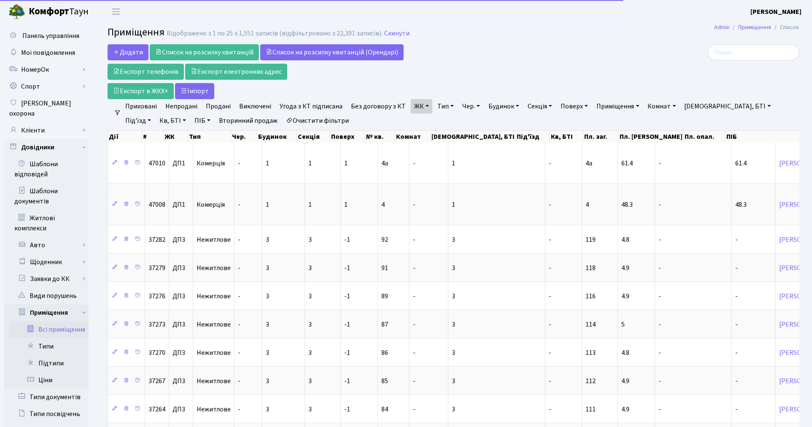
click at [411, 106] on link "ЖК" at bounding box center [422, 106] width 22 height 14
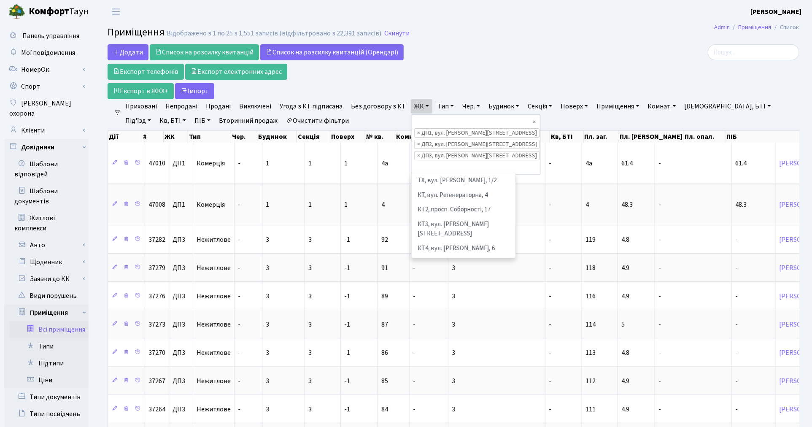
scroll to position [233, 0]
click at [440, 313] on li "ДП4, вул. [PERSON_NAME][STREET_ADDRESS]" at bounding box center [464, 325] width 102 height 24
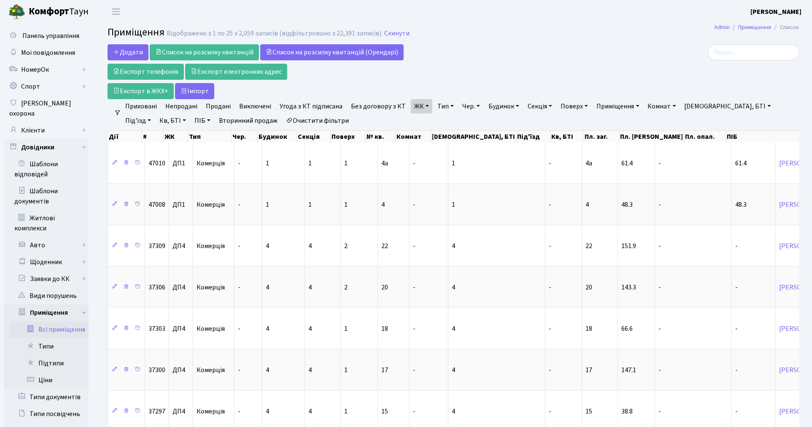
click at [172, 106] on link "Непродані" at bounding box center [181, 106] width 39 height 14
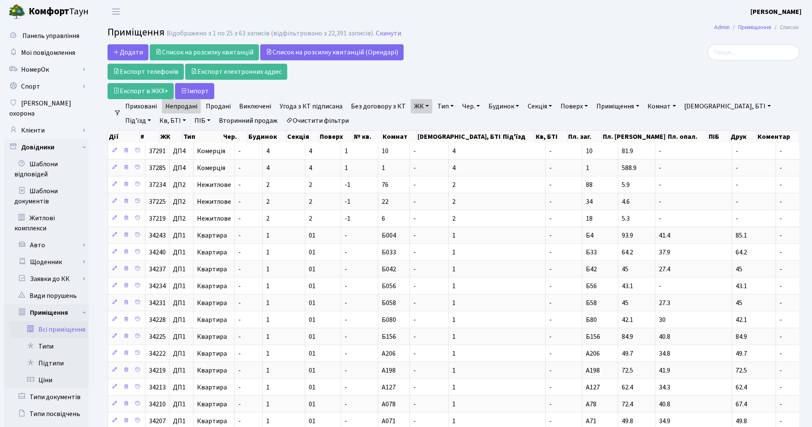
click at [448, 110] on link "Тип" at bounding box center [445, 106] width 23 height 14
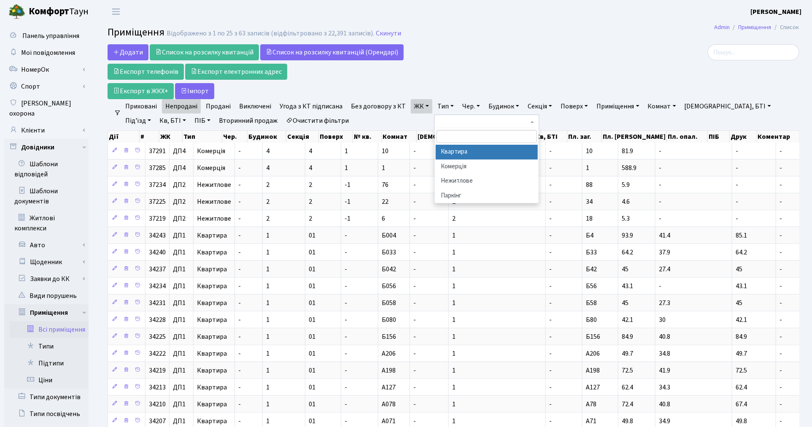
click at [455, 151] on li "Квартира" at bounding box center [487, 152] width 102 height 15
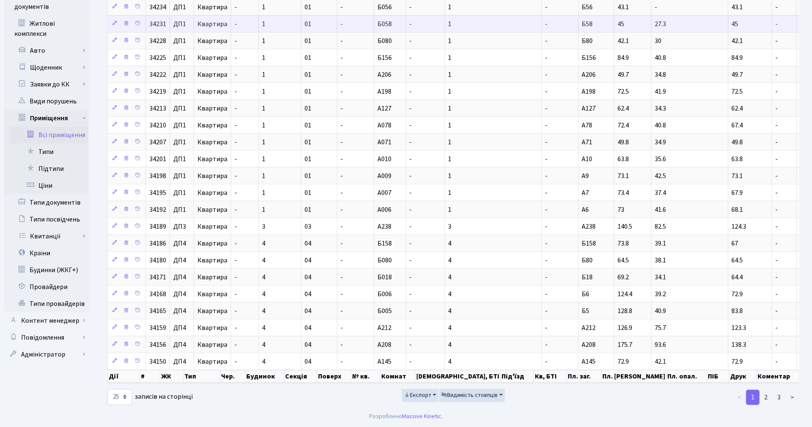
scroll to position [198, 0]
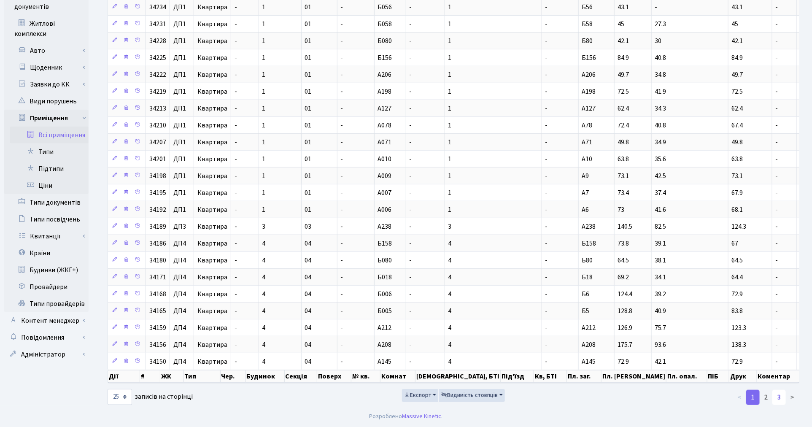
click at [778, 401] on link "3" at bounding box center [780, 397] width 14 height 15
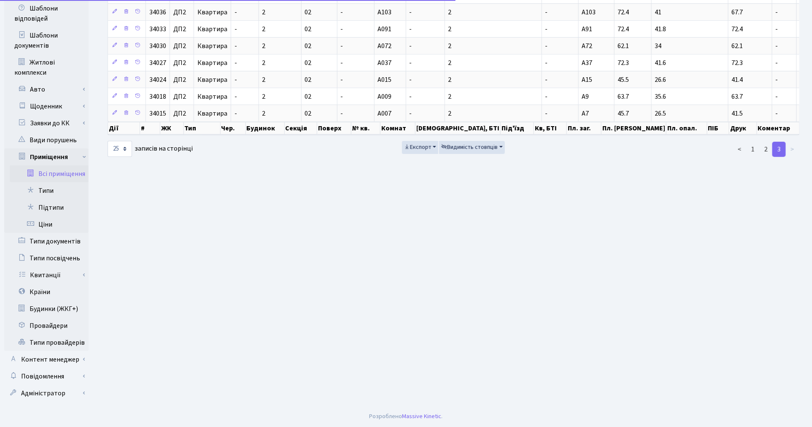
scroll to position [145, 0]
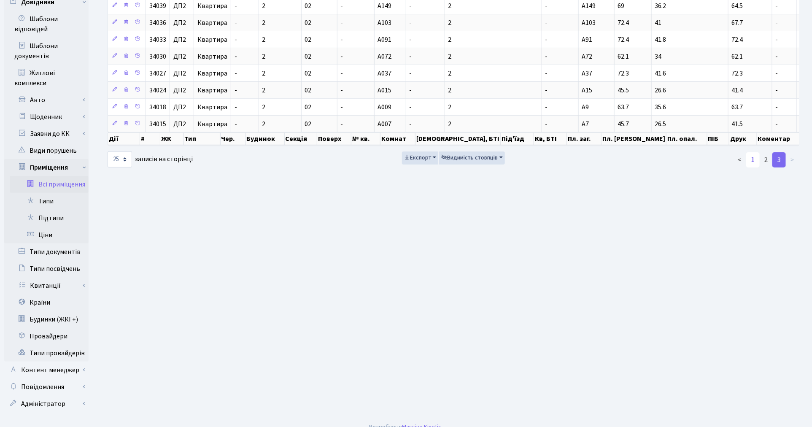
click at [750, 162] on link "1" at bounding box center [754, 159] width 14 height 15
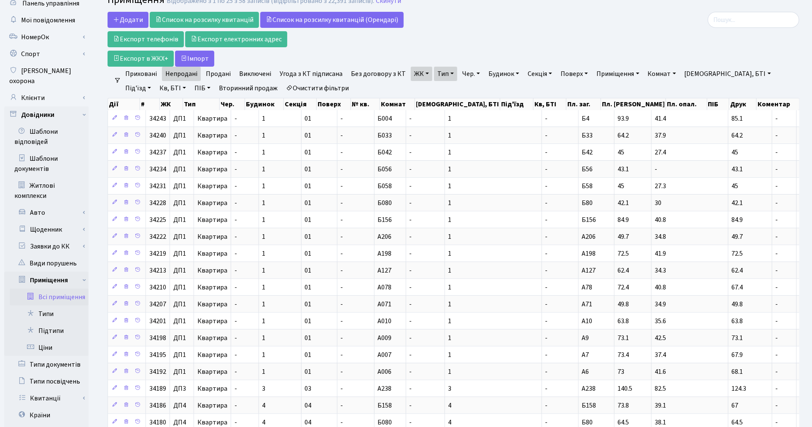
scroll to position [10, 0]
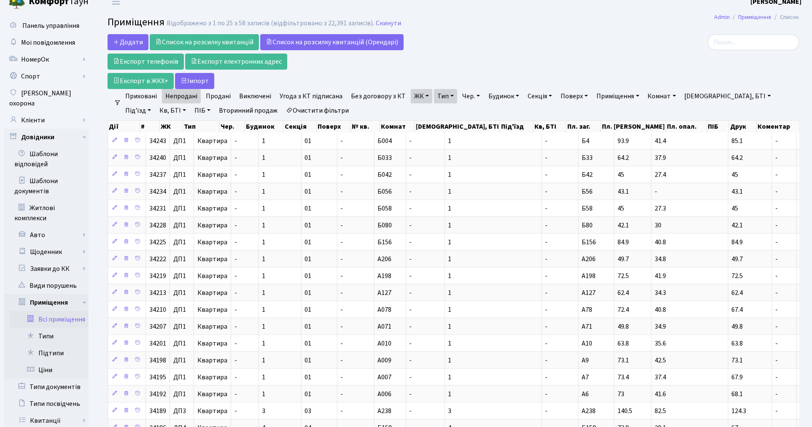
click at [296, 108] on link "Очистити фільтри" at bounding box center [318, 110] width 70 height 14
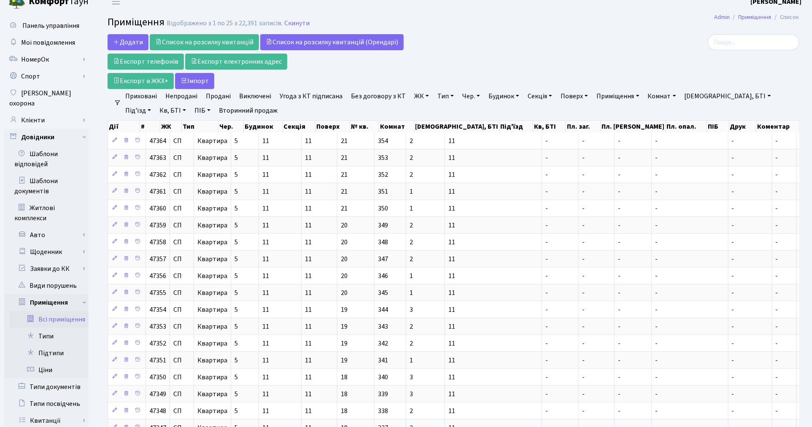
click at [423, 96] on link "ЖК" at bounding box center [422, 96] width 22 height 14
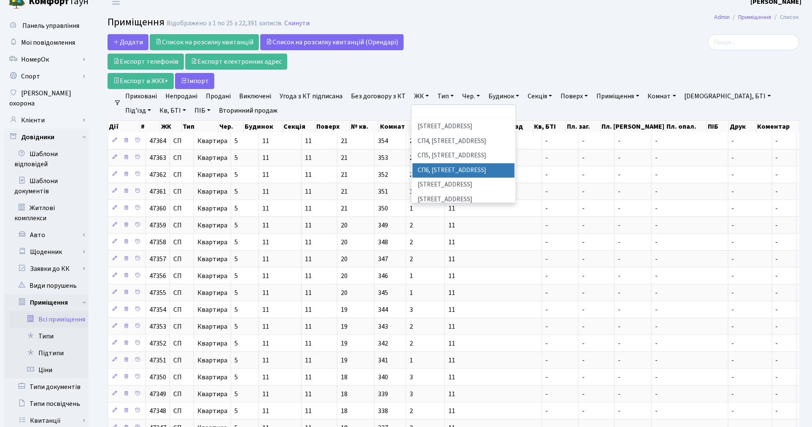
scroll to position [234, 0]
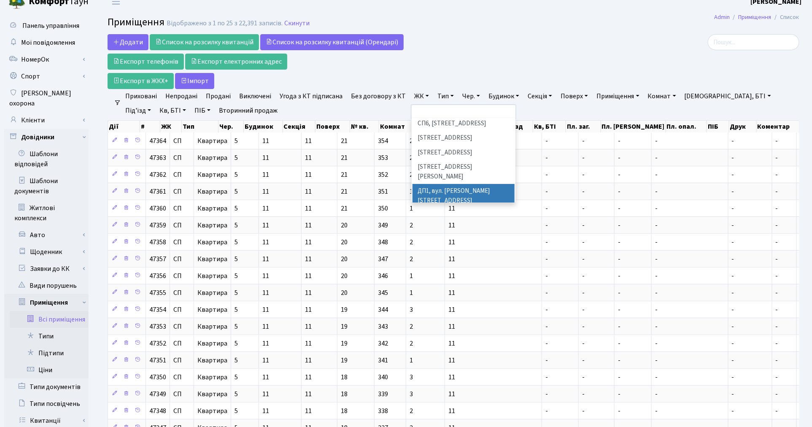
click at [439, 184] on li "ДП1, вул. [PERSON_NAME][STREET_ADDRESS]" at bounding box center [464, 196] width 102 height 24
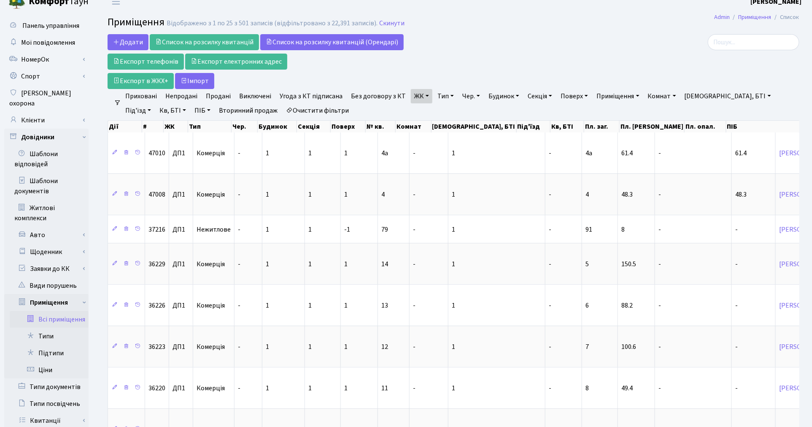
click at [387, 94] on link "Без договору з КТ" at bounding box center [379, 96] width 62 height 14
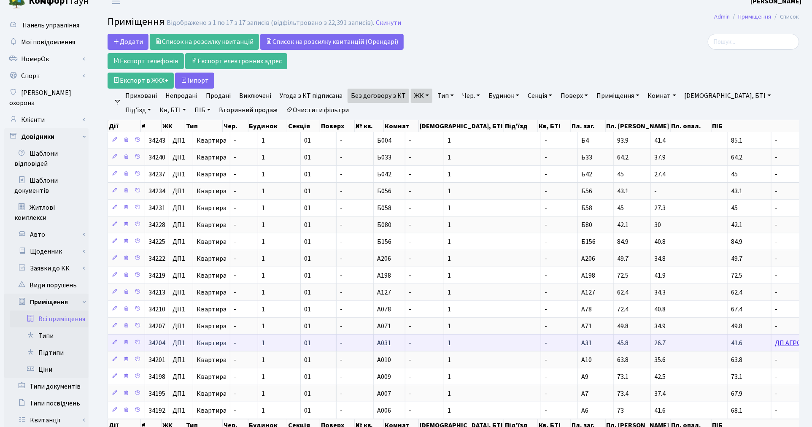
scroll to position [10, 0]
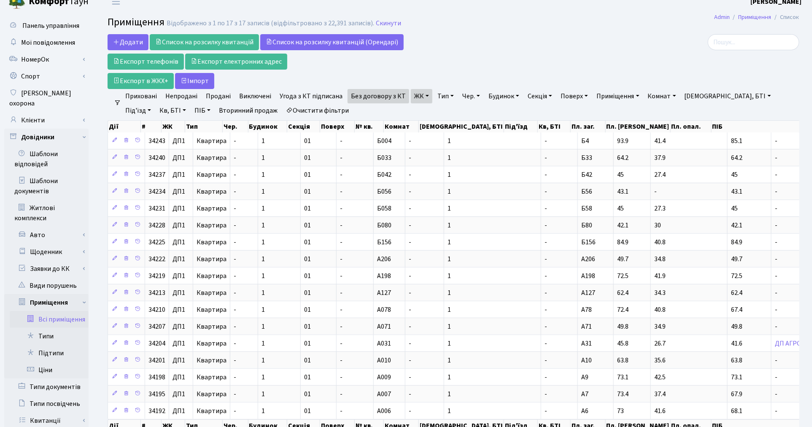
click at [387, 100] on link "Без договору з КТ" at bounding box center [379, 96] width 62 height 14
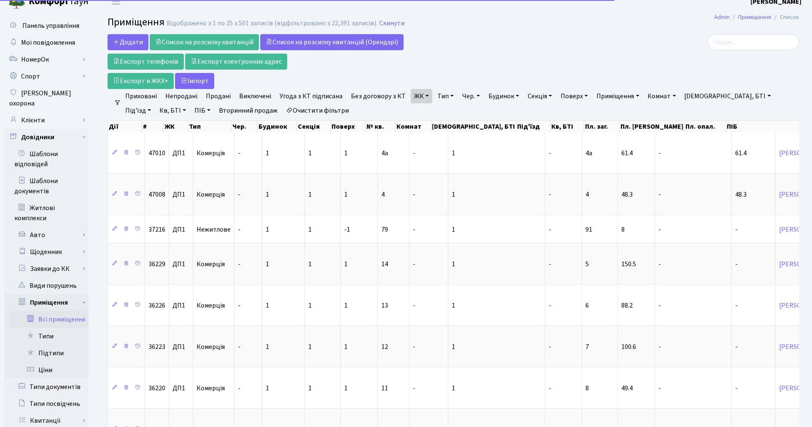
click at [387, 100] on link "Без договору з КТ" at bounding box center [379, 96] width 62 height 14
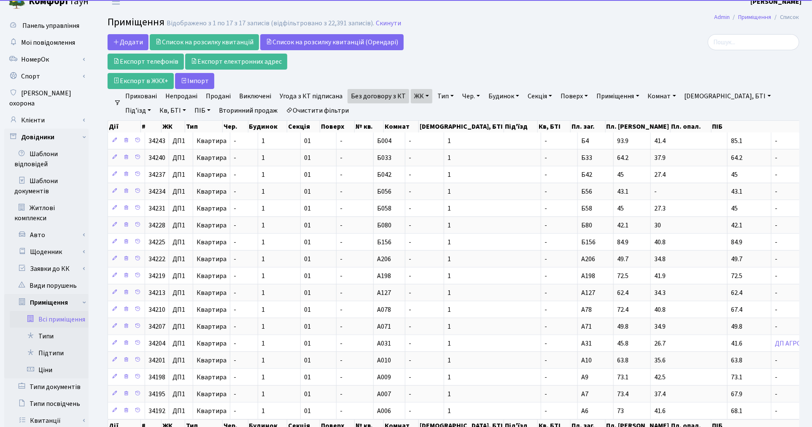
click at [425, 98] on link "ЖК" at bounding box center [422, 96] width 22 height 14
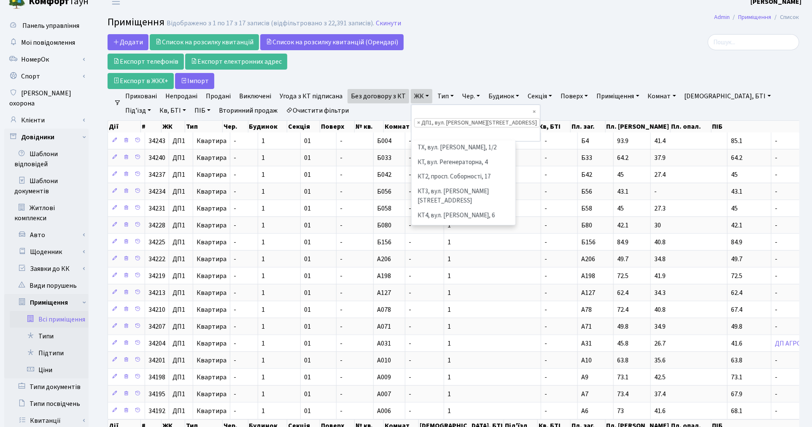
scroll to position [247, 0]
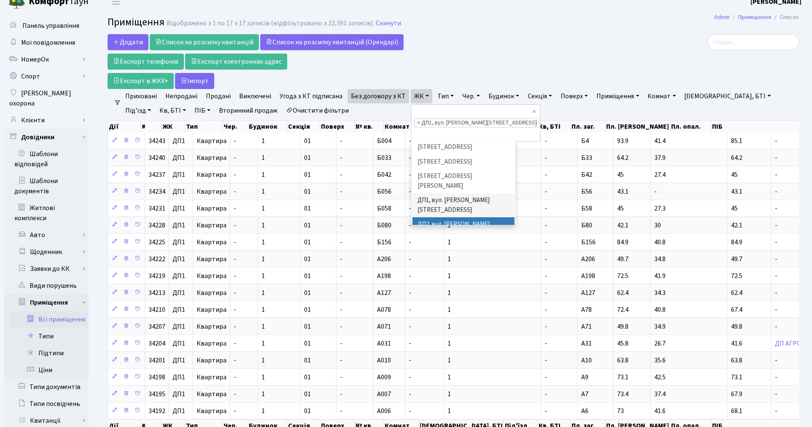
click at [429, 217] on li "ДП2, вул. Некрасова, 12а" at bounding box center [464, 229] width 102 height 24
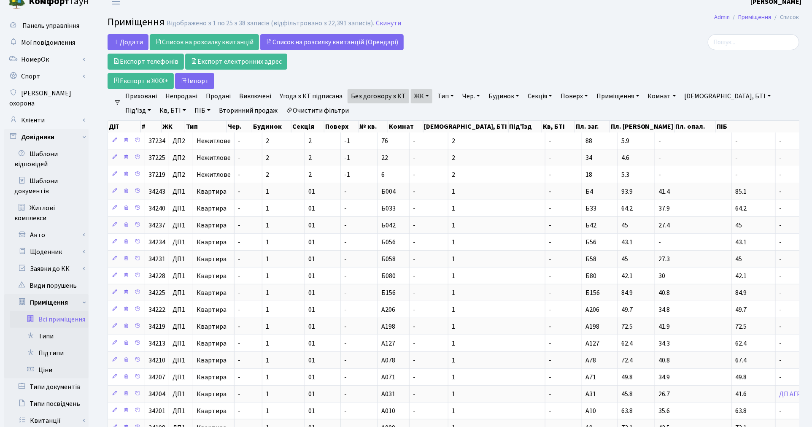
click at [415, 99] on link "ЖК" at bounding box center [422, 96] width 22 height 14
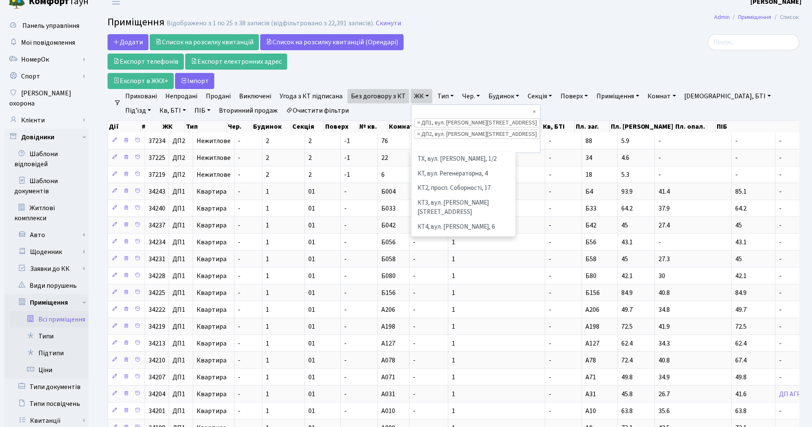
scroll to position [233, 0]
click at [428, 268] on li "ДП3, вул. Некрасова, 10" at bounding box center [464, 280] width 102 height 24
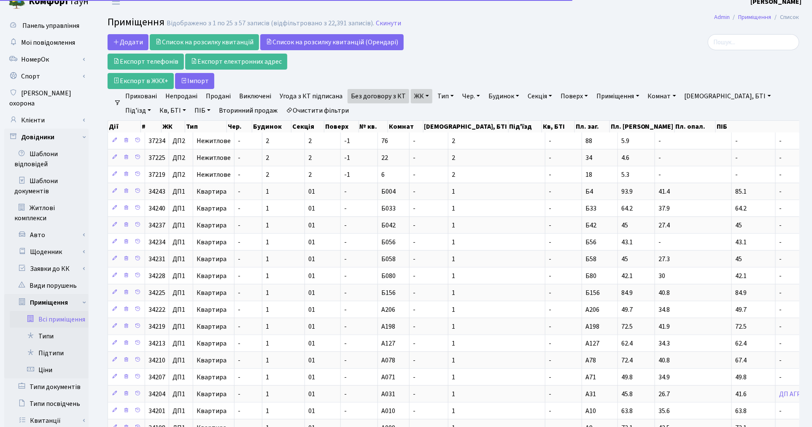
click at [416, 97] on link "ЖК" at bounding box center [422, 96] width 22 height 14
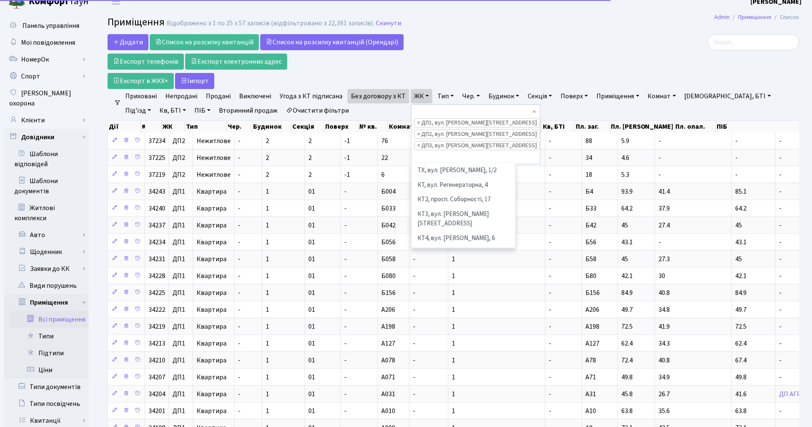
scroll to position [233, 0]
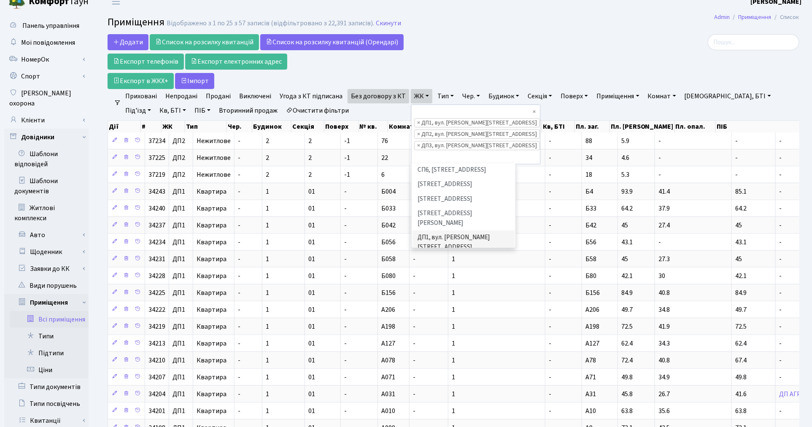
click at [429, 303] on li "ДП4, вул. Некрасова, 8" at bounding box center [464, 315] width 102 height 24
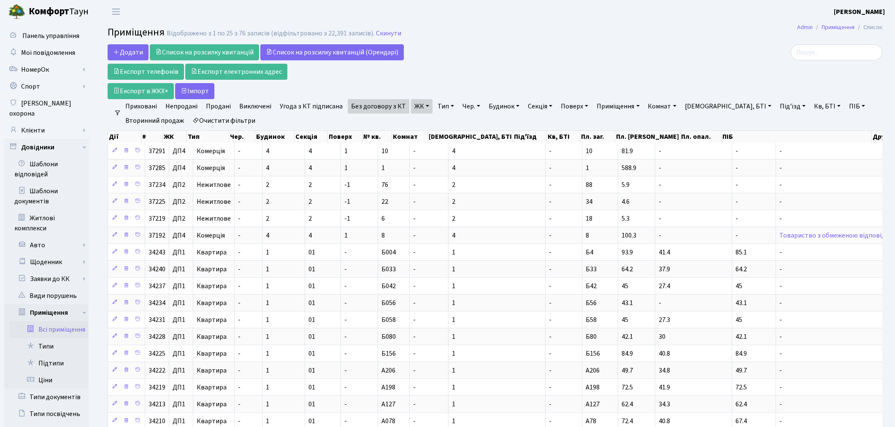
click at [226, 103] on link "Продані" at bounding box center [219, 106] width 32 height 14
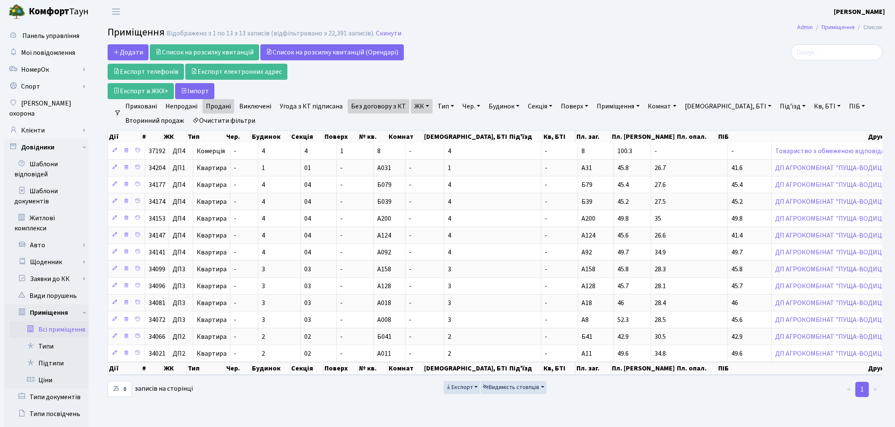
click at [210, 109] on link "Продані" at bounding box center [219, 106] width 32 height 14
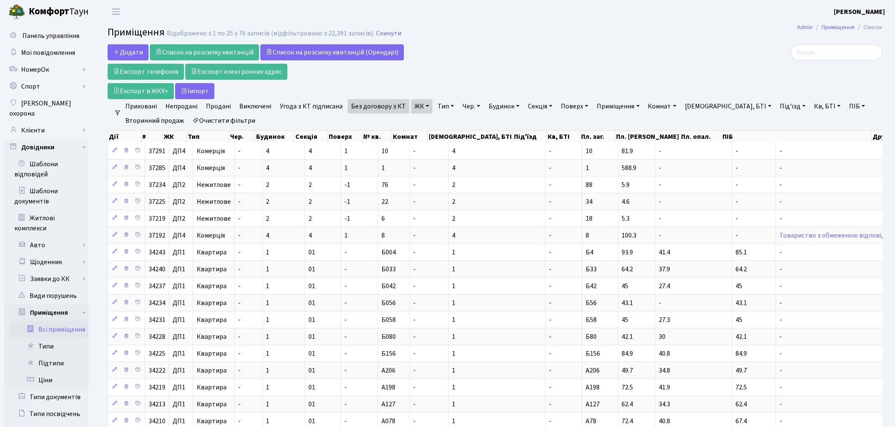
click at [187, 108] on link "Непродані" at bounding box center [181, 106] width 39 height 14
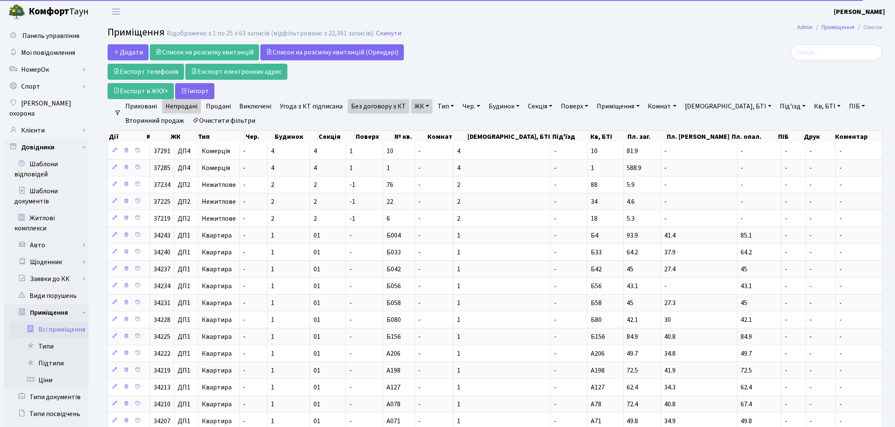
click at [348, 109] on link "Без договору з КТ" at bounding box center [379, 106] width 62 height 14
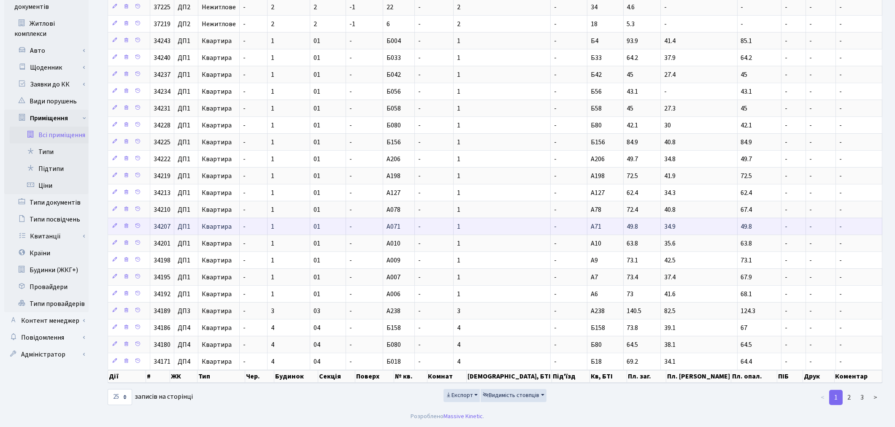
scroll to position [198, 0]
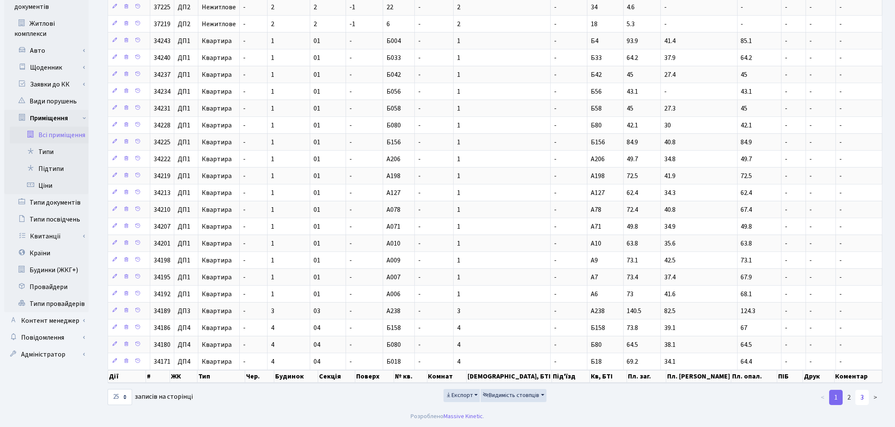
click at [819, 397] on link "3" at bounding box center [862, 397] width 14 height 15
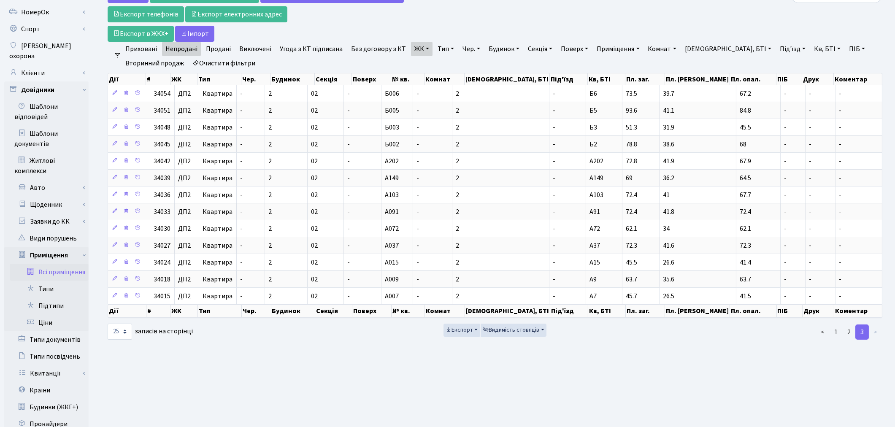
scroll to position [51, 0]
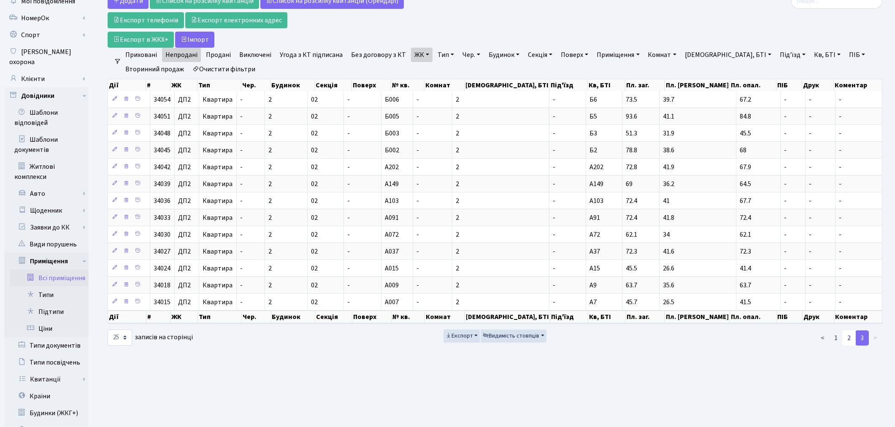
click at [819, 343] on link "2" at bounding box center [849, 337] width 14 height 15
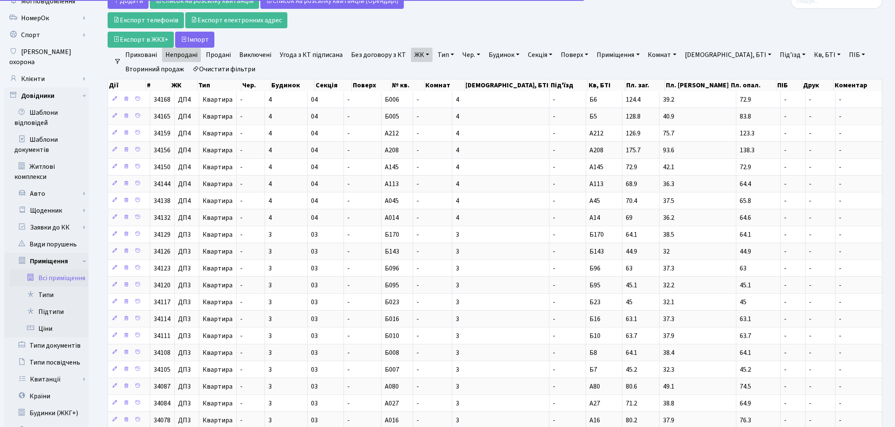
scroll to position [198, 0]
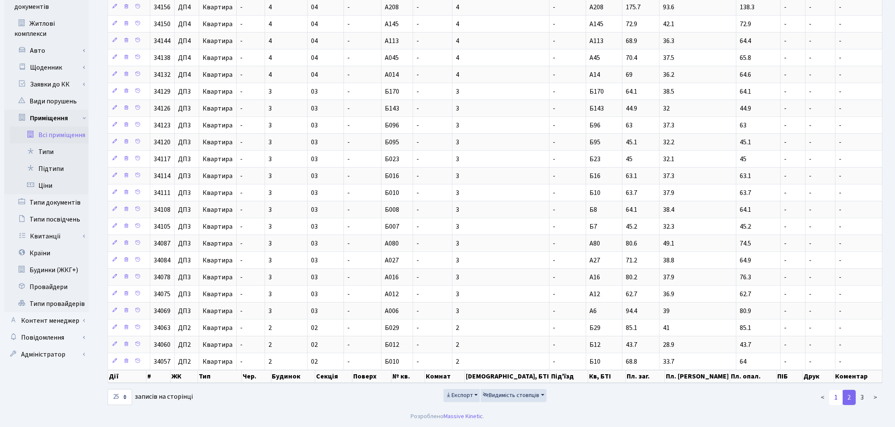
click at [819, 396] on link "1" at bounding box center [836, 397] width 14 height 15
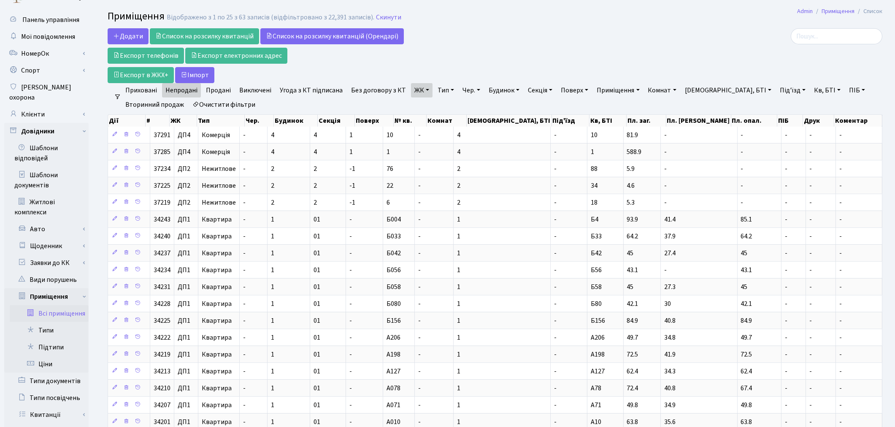
scroll to position [10, 0]
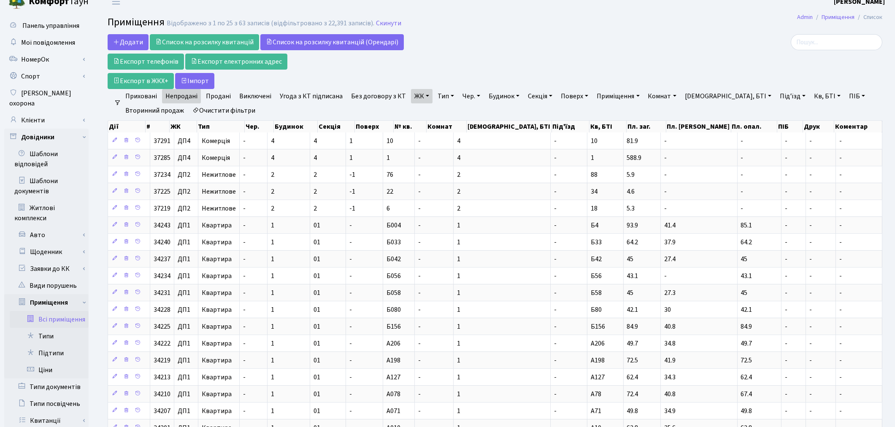
click at [234, 114] on link "Очистити фільтри" at bounding box center [224, 110] width 70 height 14
select select
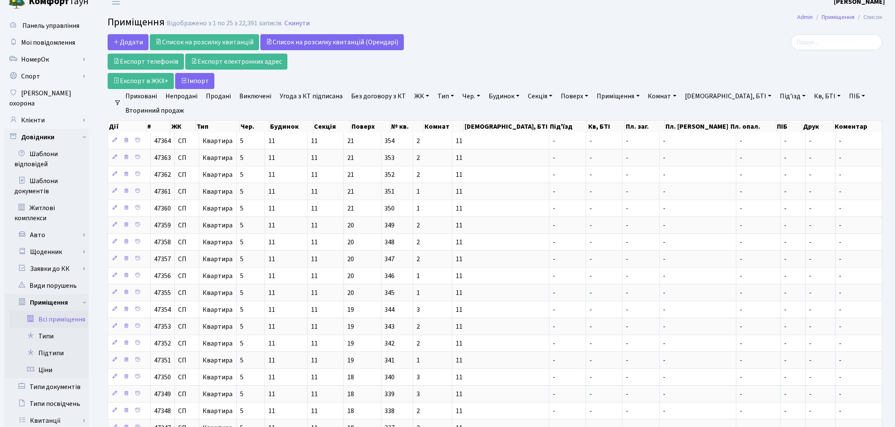
click at [419, 93] on link "ЖК" at bounding box center [422, 96] width 22 height 14
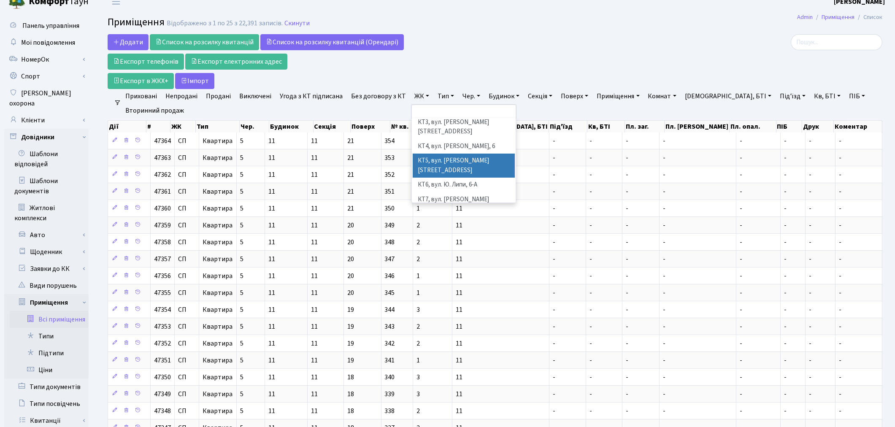
scroll to position [94, 0]
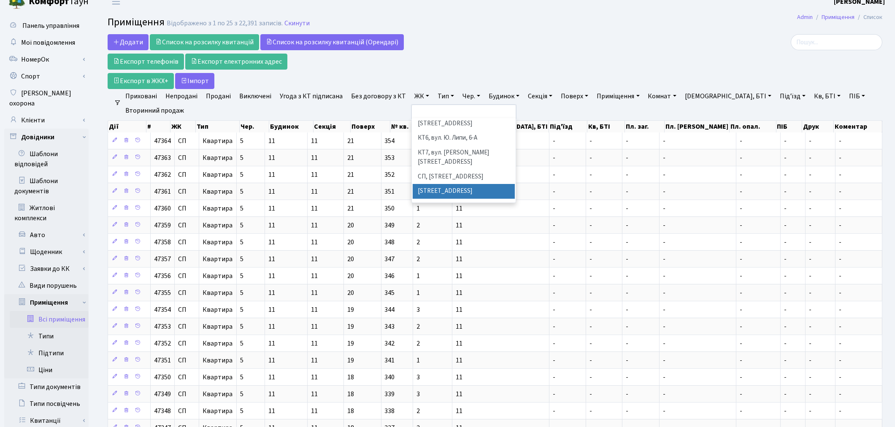
click at [436, 184] on li "СП1, Столичне шосе, 1" at bounding box center [464, 191] width 102 height 15
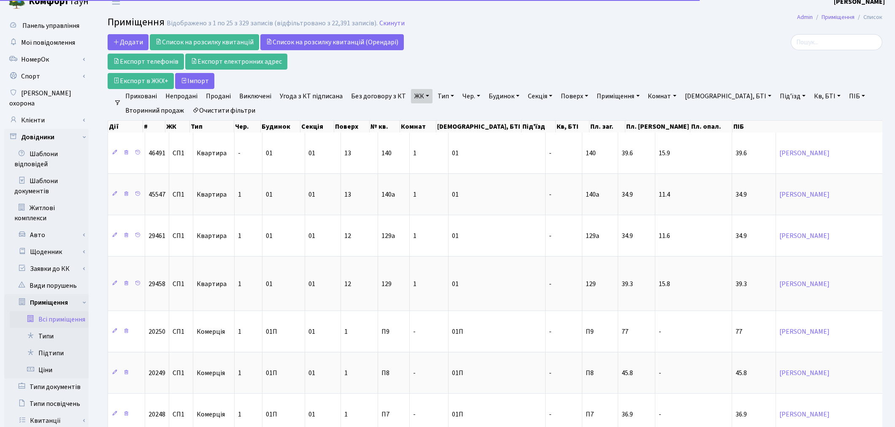
click at [435, 94] on link "Тип" at bounding box center [445, 96] width 23 height 14
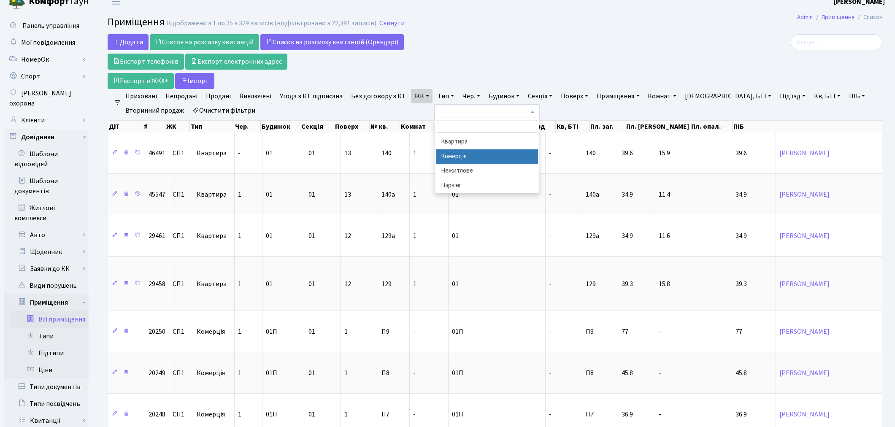
click at [448, 161] on li "Комерція" at bounding box center [487, 156] width 102 height 15
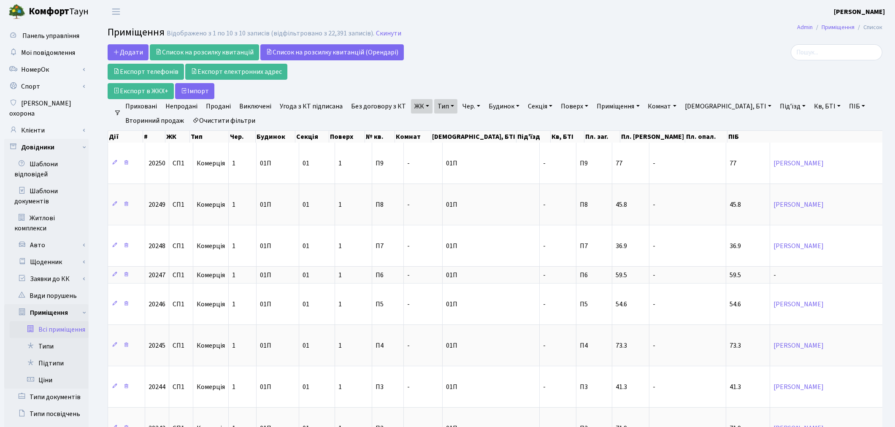
click at [357, 103] on link "Без договору з КТ" at bounding box center [379, 106] width 62 height 14
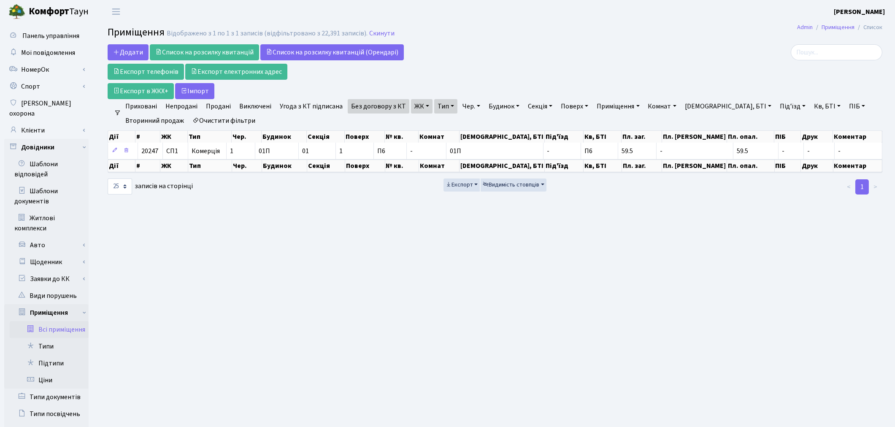
click at [425, 110] on link "ЖК" at bounding box center [422, 106] width 22 height 14
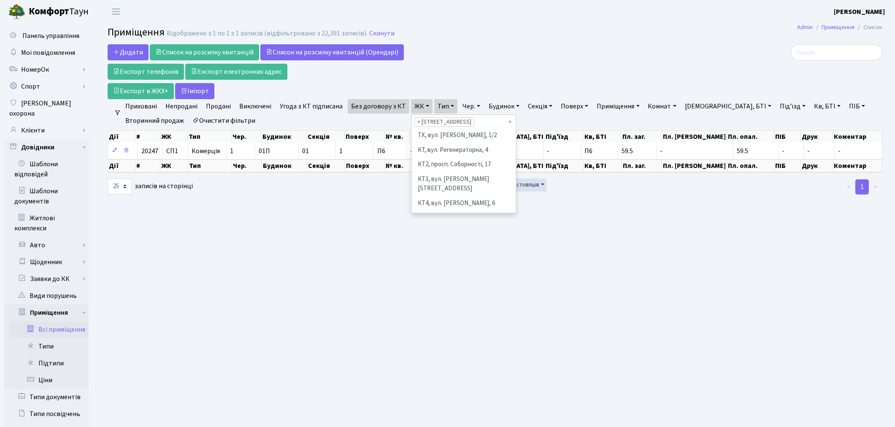
scroll to position [116, 0]
click at [425, 187] on li "СП2, Столичне шосе, 1А" at bounding box center [464, 194] width 102 height 15
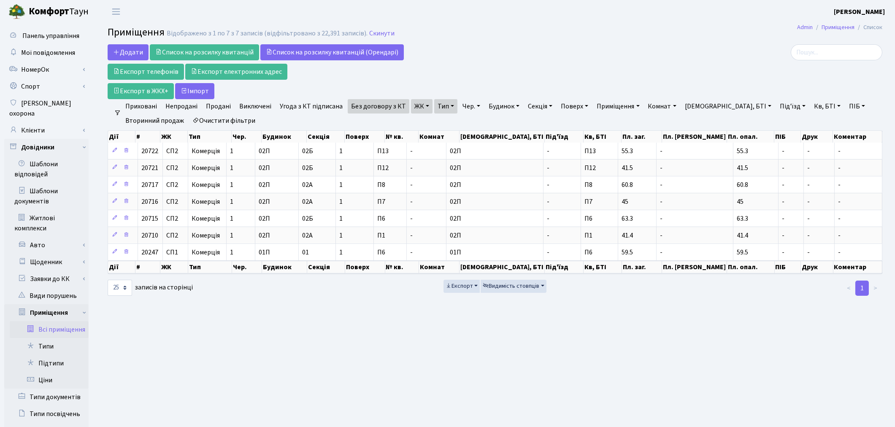
click at [411, 111] on link "ЖК" at bounding box center [422, 106] width 22 height 14
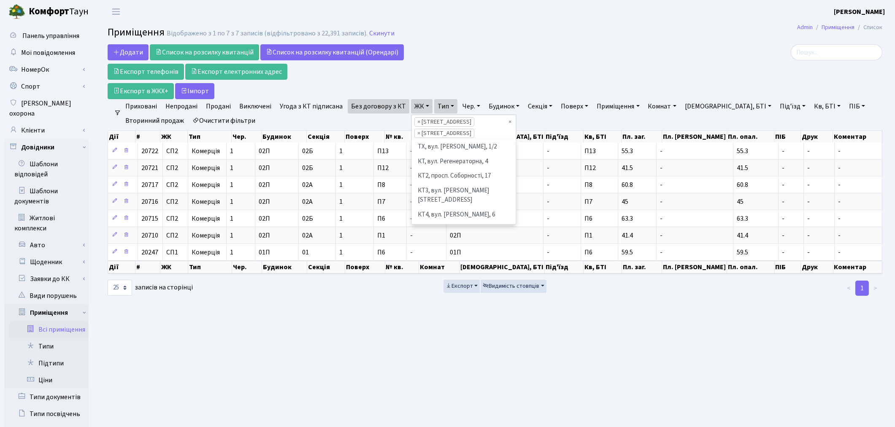
scroll to position [131, 0]
click at [428, 198] on li "СП3, Столичне шосе, 3" at bounding box center [464, 205] width 102 height 15
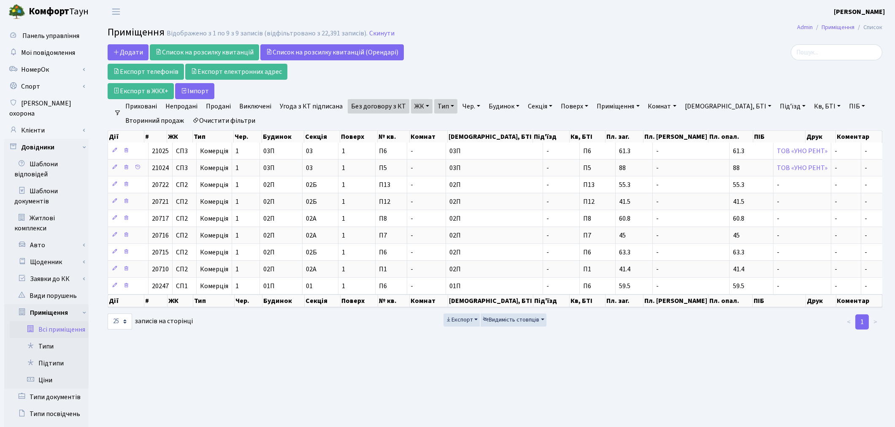
click at [413, 105] on link "ЖК" at bounding box center [422, 106] width 22 height 14
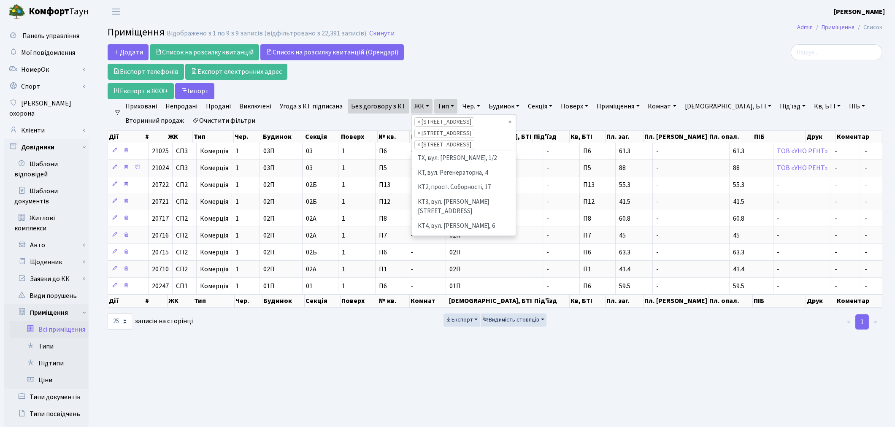
scroll to position [102, 0]
click at [429, 253] on li "СП4, Столичне шосе, 5" at bounding box center [464, 260] width 102 height 15
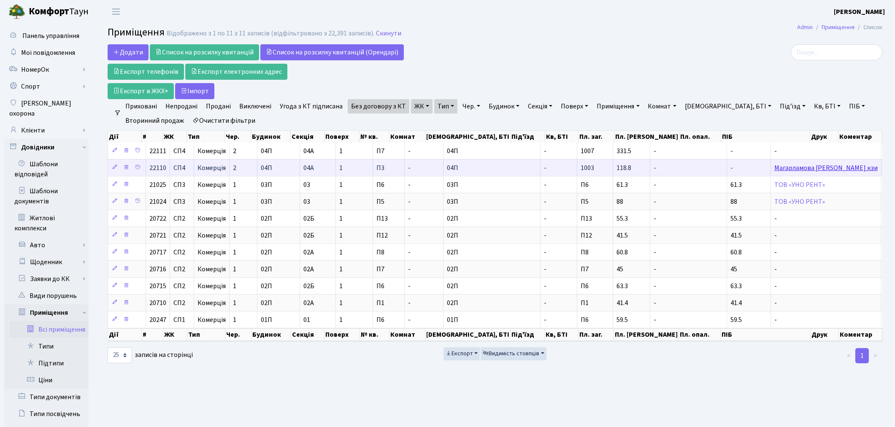
click at [777, 167] on link "Магарламова Суграбаім Азіз кзи" at bounding box center [825, 167] width 103 height 9
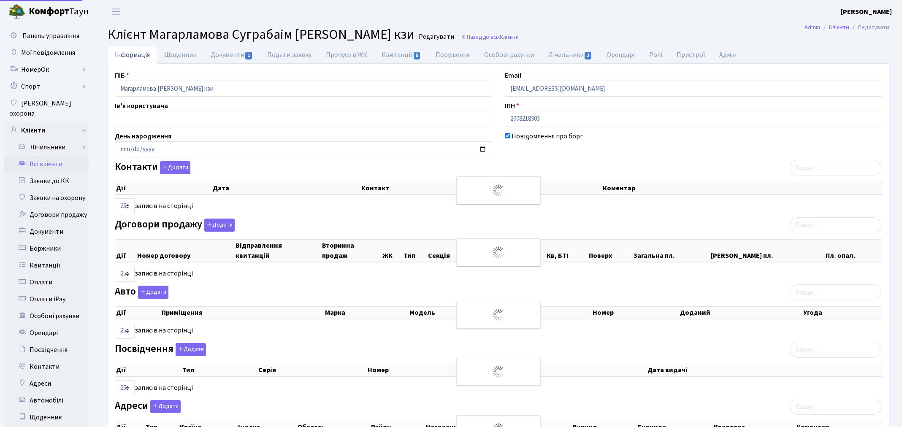
select select "25"
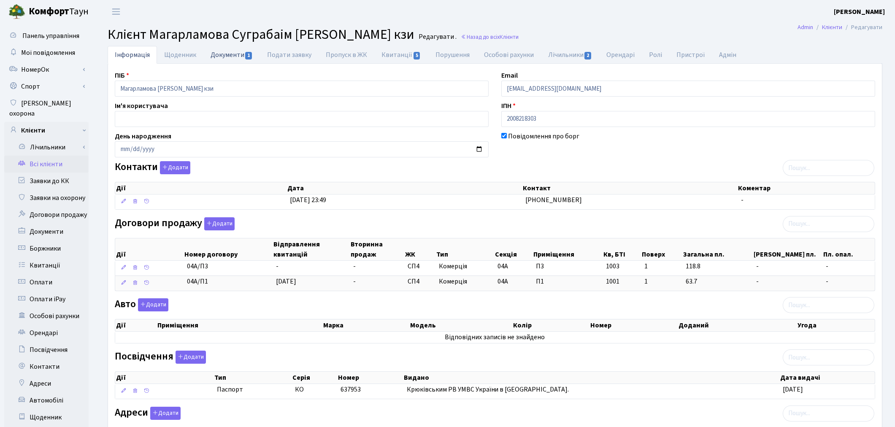
click at [226, 56] on link "Документи 1" at bounding box center [231, 54] width 57 height 17
select select "25"
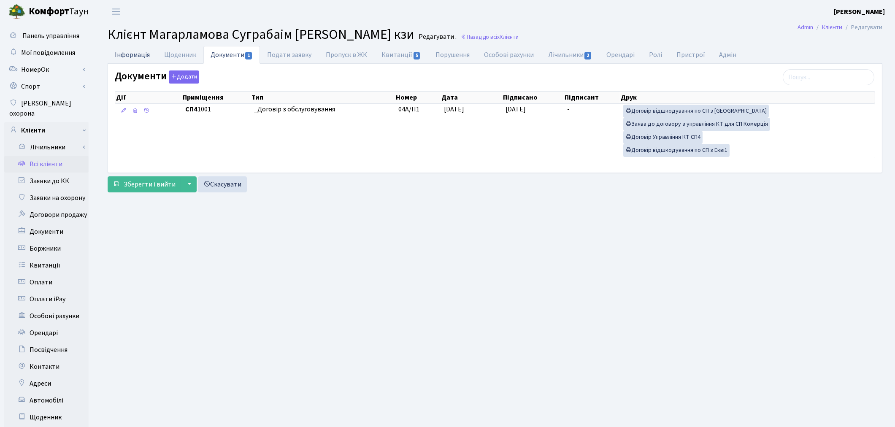
click at [122, 52] on link "Інформація" at bounding box center [132, 54] width 49 height 17
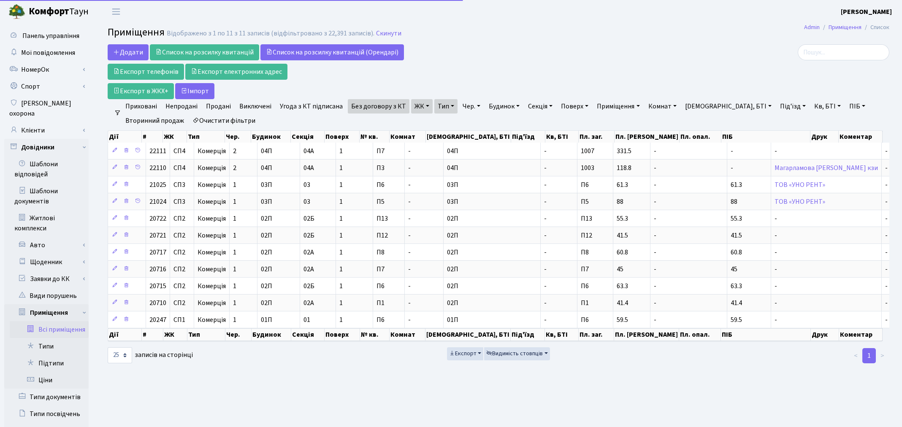
select select "25"
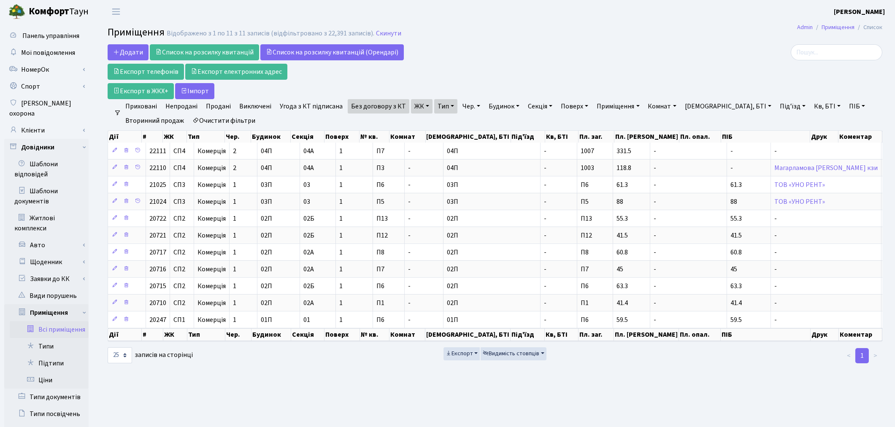
drag, startPoint x: 0, startPoint y: 0, endPoint x: 602, endPoint y: 62, distance: 605.4
click at [602, 62] on div "Додати Список на розсилку квитанцій Список на розсилку квитанцій (Орендарі) Екс…" at bounding box center [364, 71] width 512 height 55
click at [419, 108] on link "ЖК" at bounding box center [422, 106] width 22 height 14
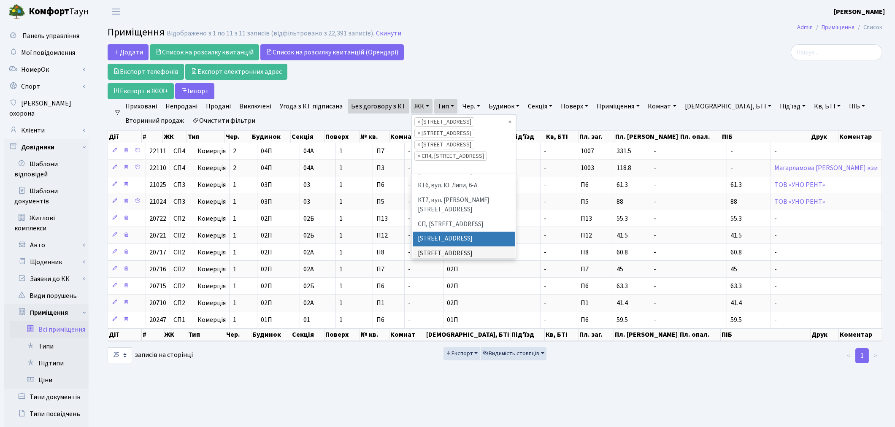
scroll to position [149, 0]
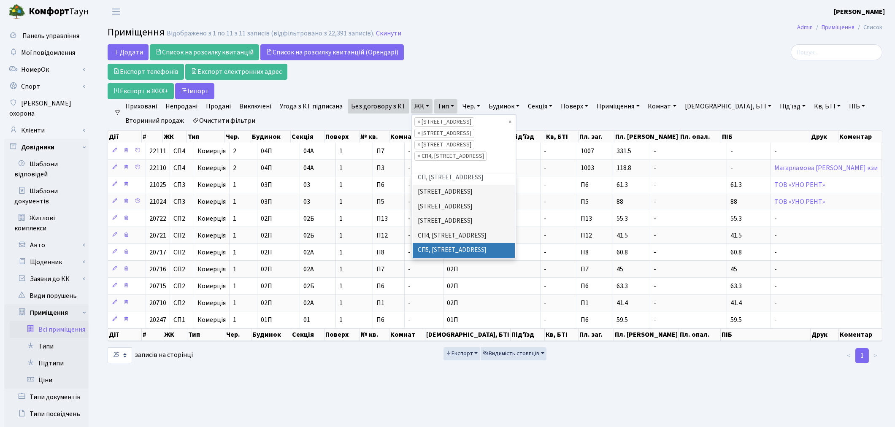
click at [466, 243] on li "СП5, Столичне шосе, 3-А" at bounding box center [464, 250] width 102 height 15
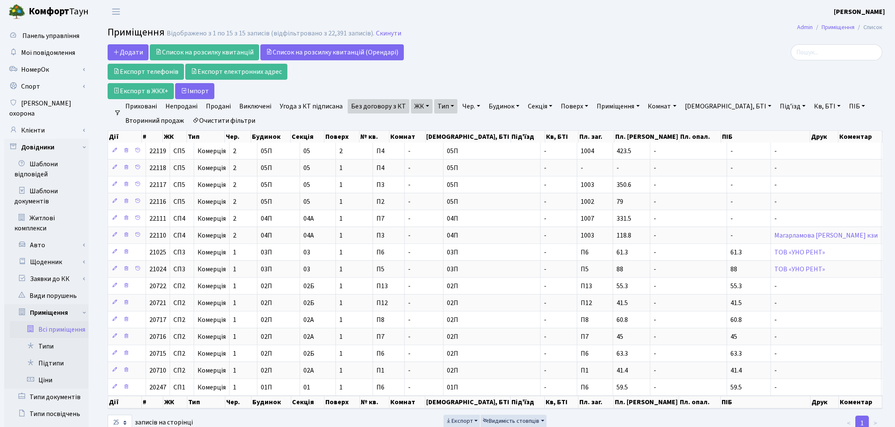
click at [413, 106] on link "ЖК" at bounding box center [422, 106] width 22 height 14
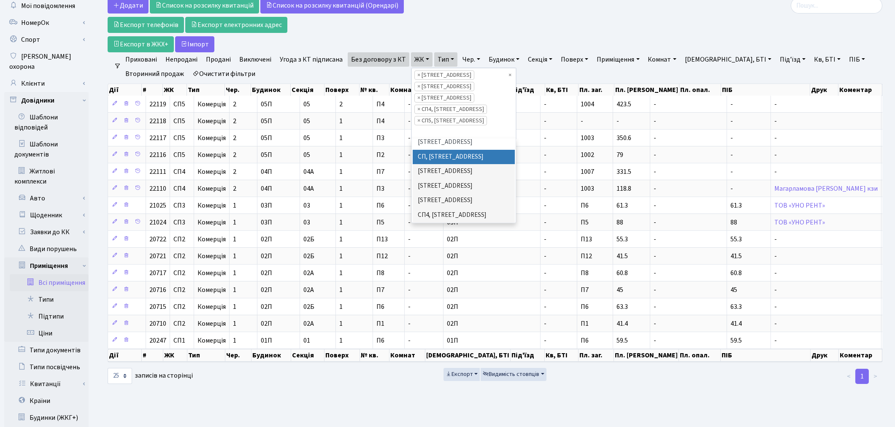
scroll to position [149, 0]
click at [449, 222] on li "СП6, [STREET_ADDRESS]" at bounding box center [464, 229] width 102 height 15
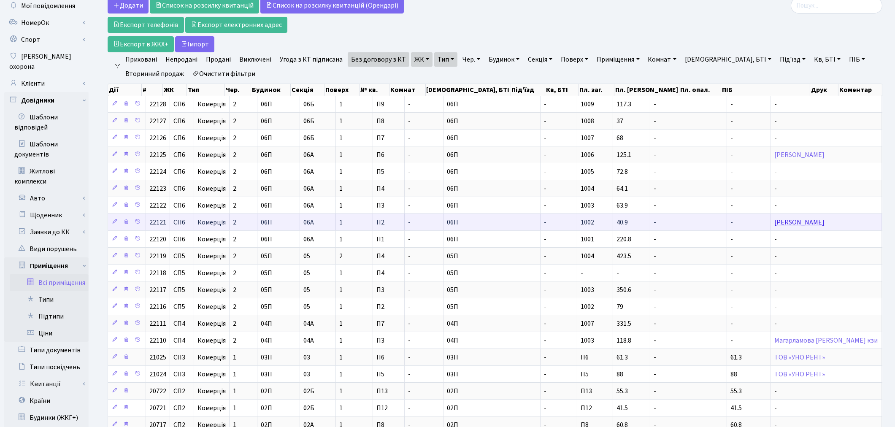
click at [774, 225] on link "[PERSON_NAME]" at bounding box center [799, 222] width 50 height 9
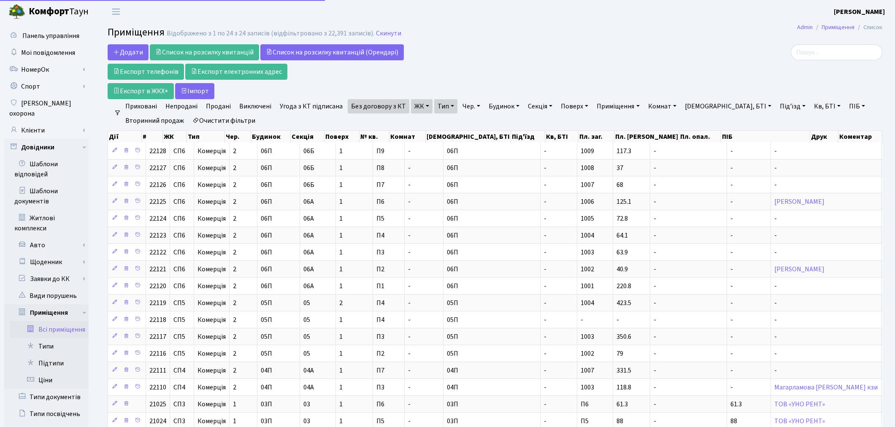
select select "25"
click at [238, 118] on link "Очистити фільтри" at bounding box center [224, 121] width 70 height 14
select select
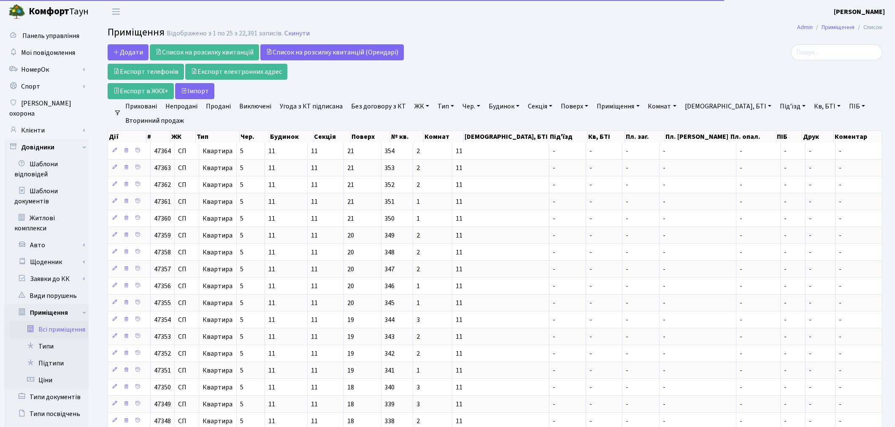
click at [419, 107] on link "ЖК" at bounding box center [422, 106] width 22 height 14
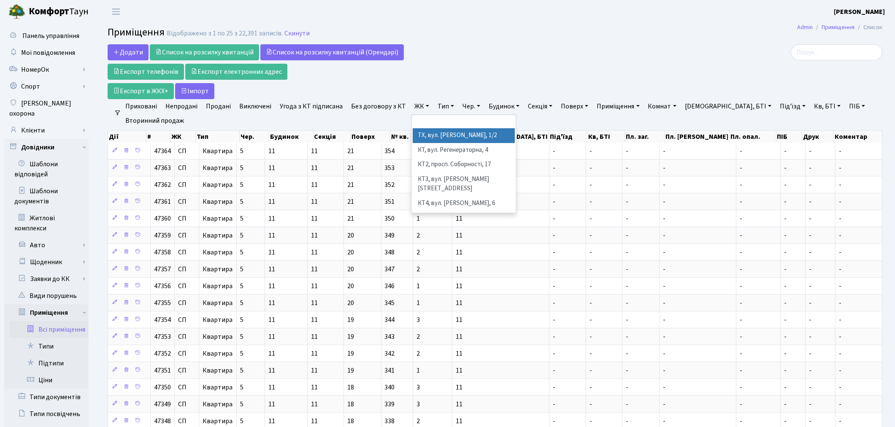
click at [711, 108] on link "Буд., БТІ" at bounding box center [728, 106] width 93 height 14
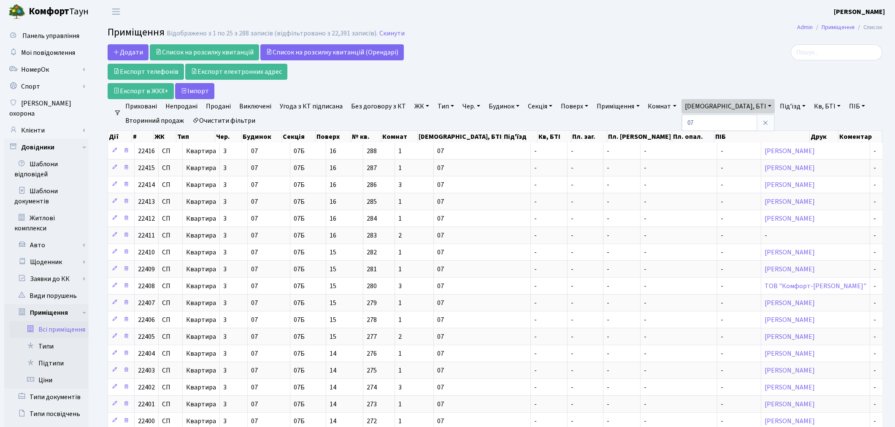
click at [185, 106] on link "Непродані" at bounding box center [181, 106] width 39 height 14
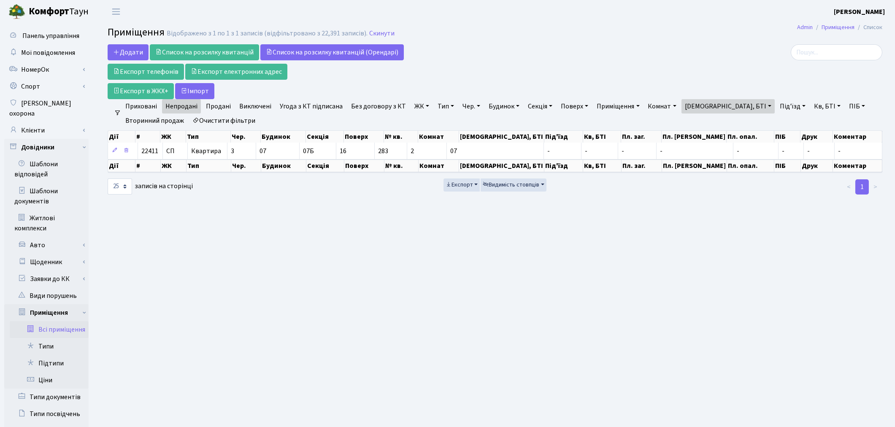
click at [225, 119] on link "Очистити фільтри" at bounding box center [224, 121] width 70 height 14
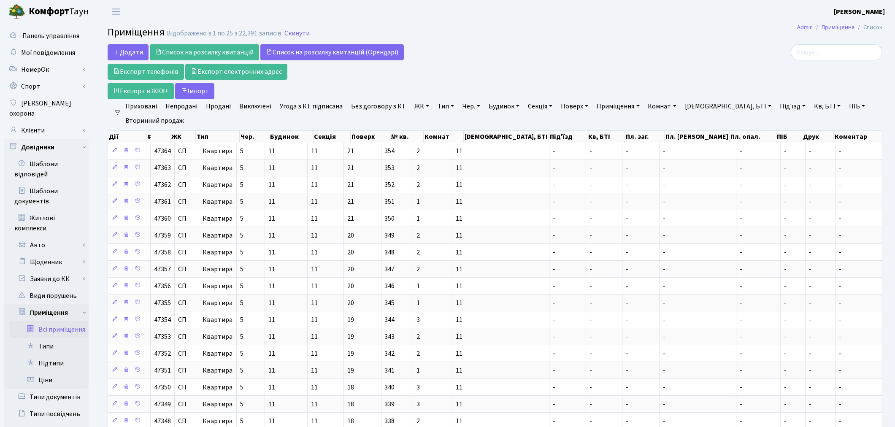
click at [703, 108] on link "Буд., БТІ" at bounding box center [728, 106] width 93 height 14
type input "07"
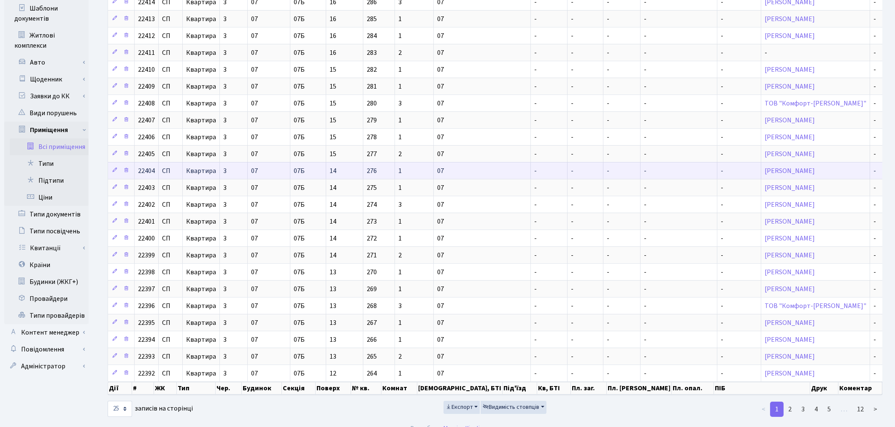
scroll to position [198, 0]
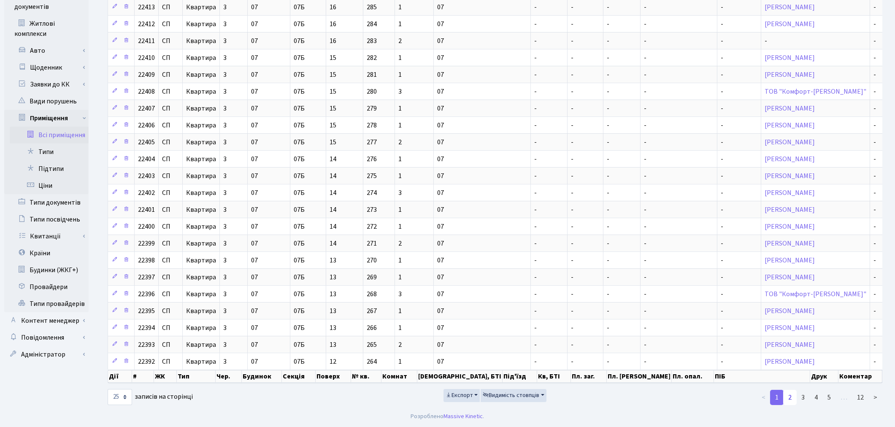
click at [788, 397] on link "2" at bounding box center [790, 397] width 14 height 15
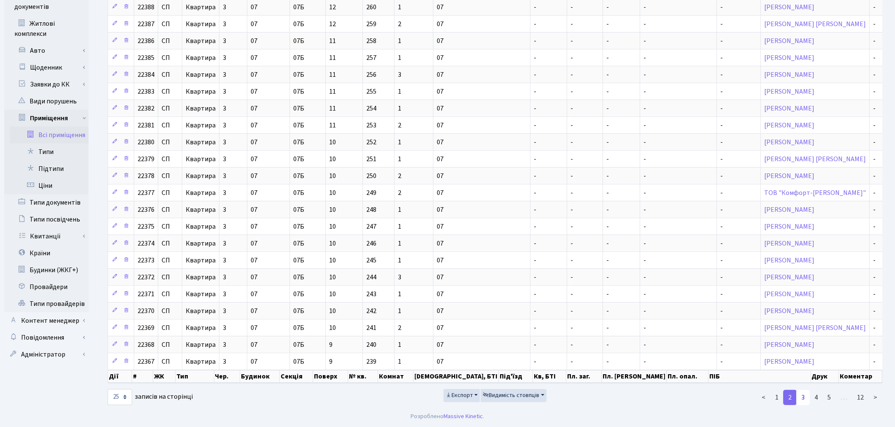
click at [805, 398] on link "3" at bounding box center [803, 397] width 14 height 15
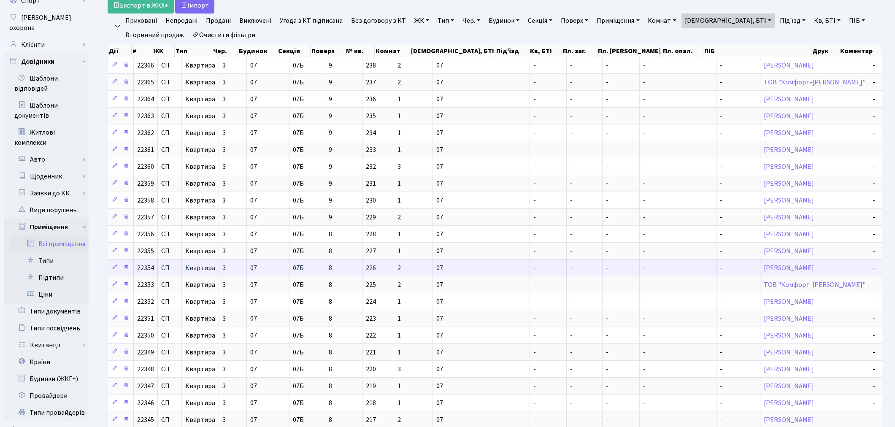
scroll to position [10, 0]
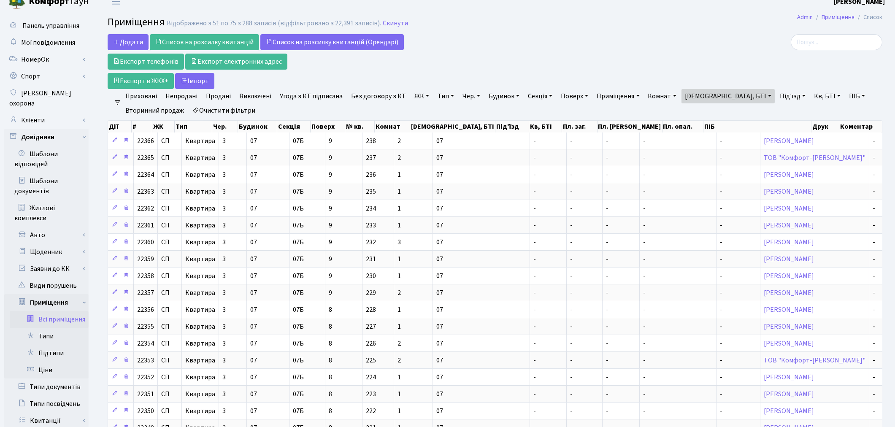
click at [846, 97] on link "ПІБ" at bounding box center [857, 96] width 23 height 14
type input "фоліо"
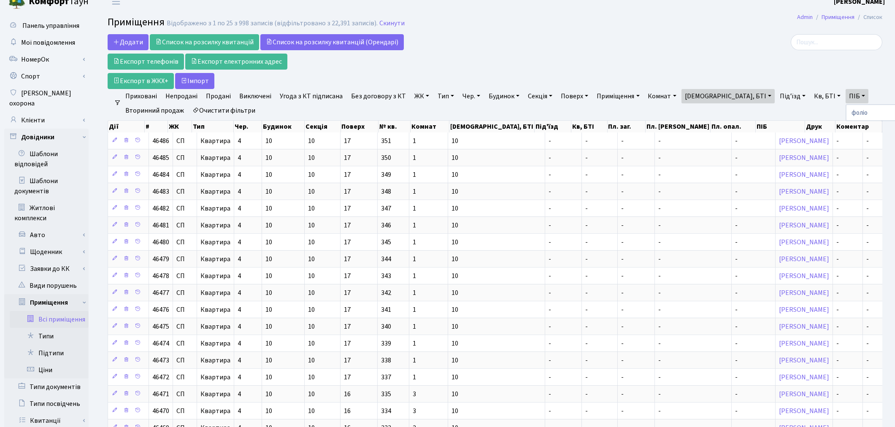
click at [692, 102] on link "Буд., БТІ" at bounding box center [728, 96] width 93 height 14
click at [849, 92] on ul "Приховані Непродані Продані Виключені Угода з КТ підписана Без договору з КТ ЖК…" at bounding box center [498, 103] width 755 height 29
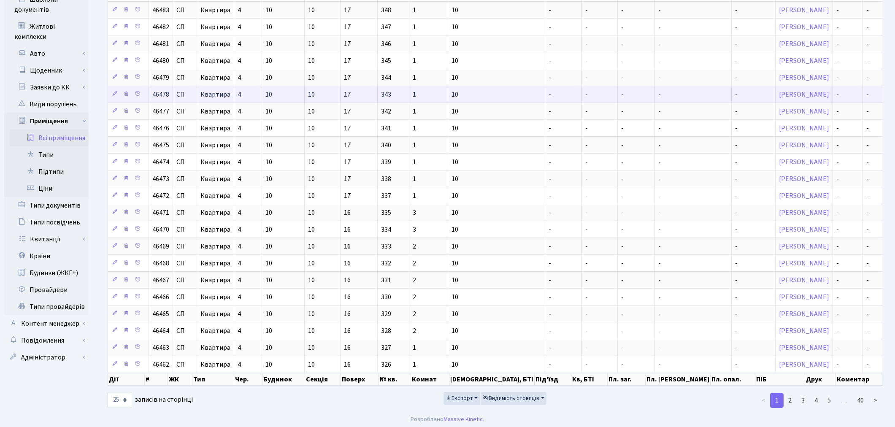
scroll to position [198, 0]
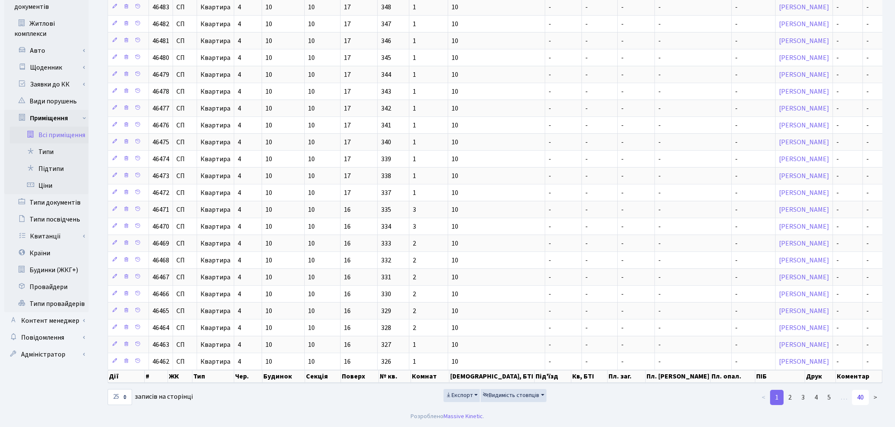
click at [863, 396] on link "40" at bounding box center [860, 397] width 17 height 15
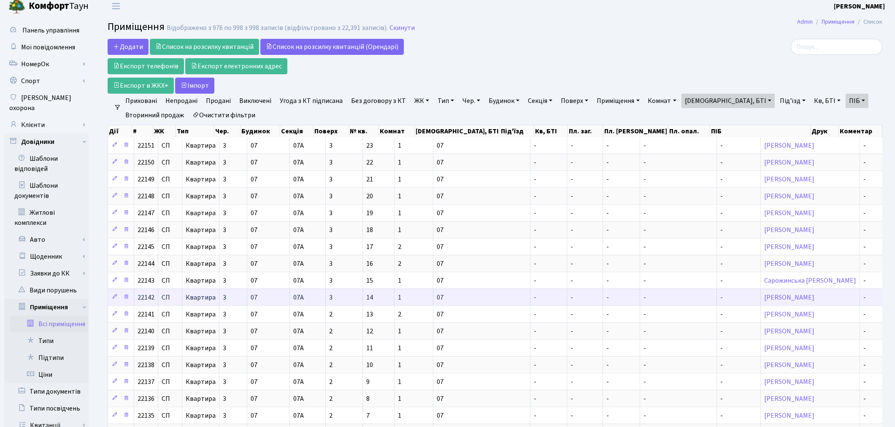
scroll to position [0, 0]
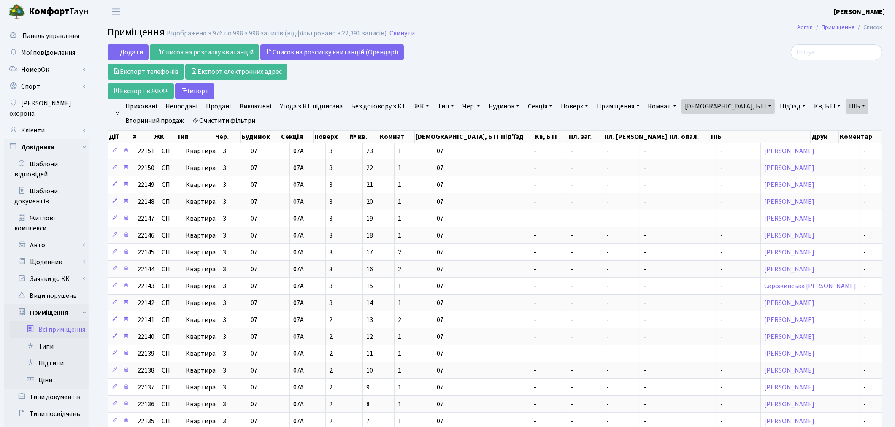
click at [846, 110] on link "ПІБ" at bounding box center [857, 106] width 23 height 14
click at [855, 89] on div at bounding box center [757, 71] width 262 height 55
click at [717, 112] on link "Буд., БТІ" at bounding box center [728, 106] width 93 height 14
click at [762, 123] on icon at bounding box center [765, 122] width 7 height 7
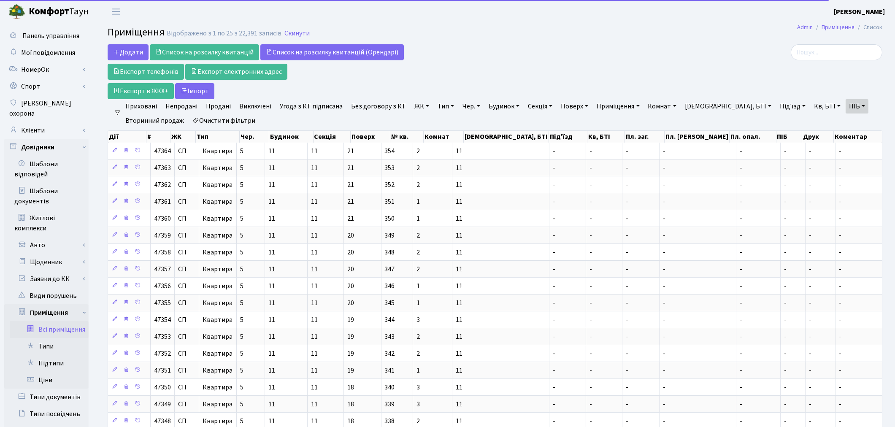
click at [705, 111] on link "Буд., БТІ" at bounding box center [728, 106] width 93 height 14
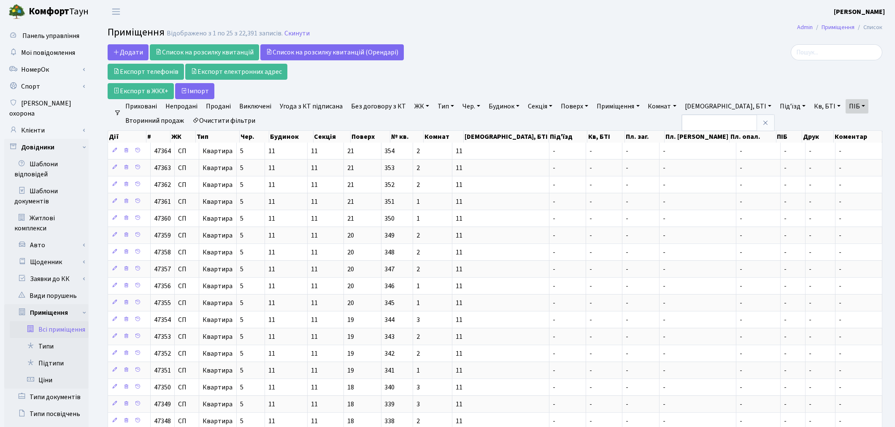
click at [682, 99] on link "Буд., БТІ" at bounding box center [728, 106] width 93 height 14
click at [702, 104] on link "Буд., БТІ" at bounding box center [728, 106] width 93 height 14
click at [708, 115] on input "text" at bounding box center [719, 123] width 75 height 16
type input "07"
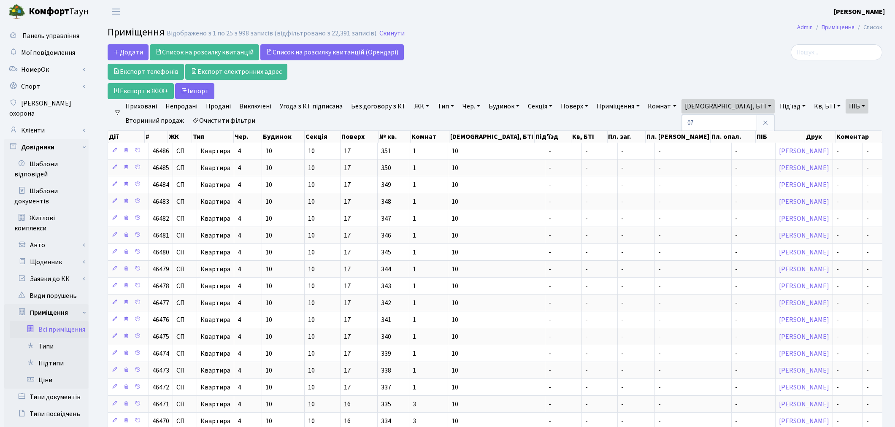
click at [846, 89] on div at bounding box center [757, 71] width 262 height 55
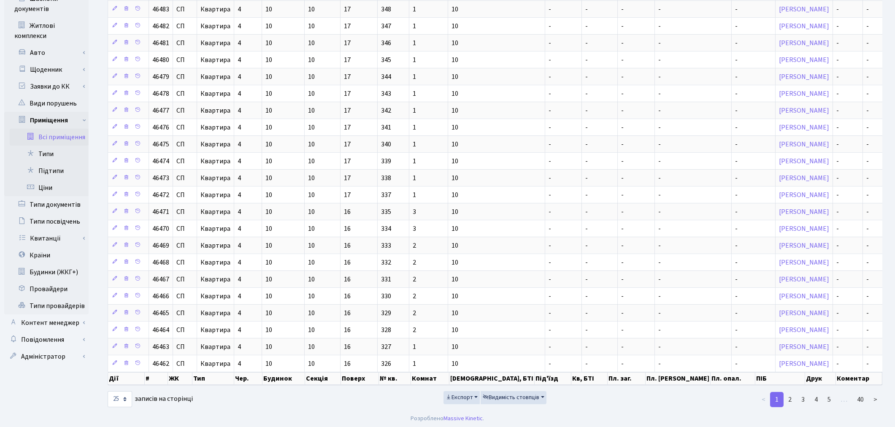
scroll to position [198, 0]
click at [790, 396] on link "2" at bounding box center [790, 397] width 14 height 15
click at [802, 397] on link "3" at bounding box center [803, 397] width 14 height 15
click at [817, 397] on link "4" at bounding box center [816, 397] width 14 height 15
click at [831, 395] on link "5" at bounding box center [829, 397] width 14 height 15
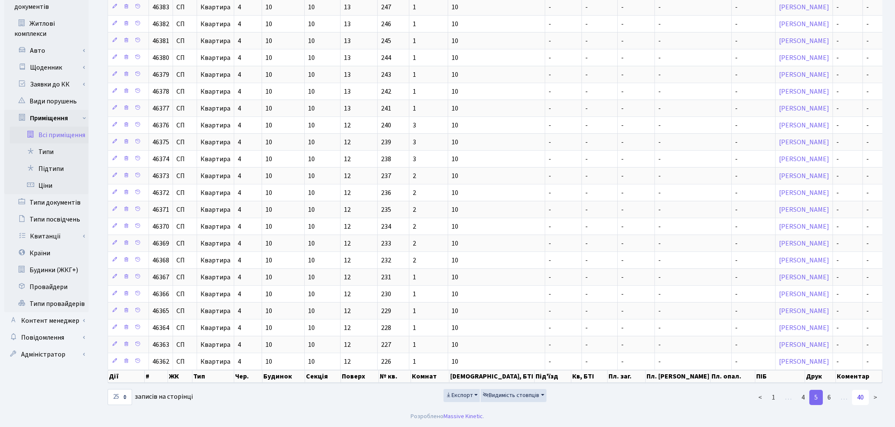
click at [863, 398] on link "40" at bounding box center [860, 397] width 17 height 15
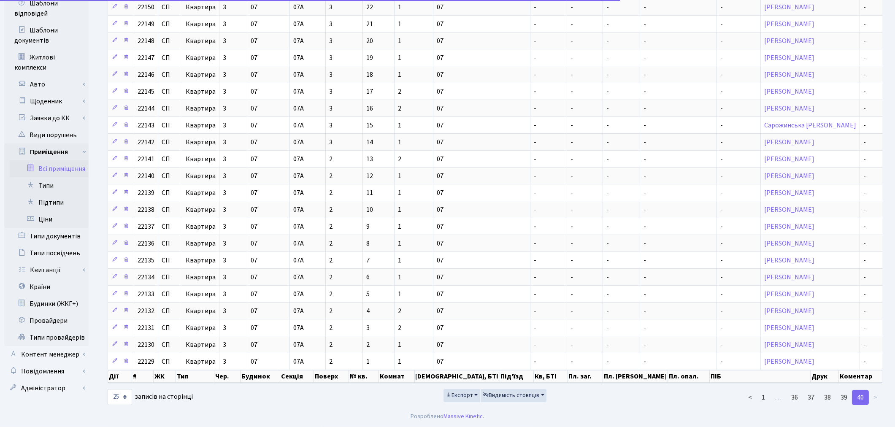
scroll to position [164, 0]
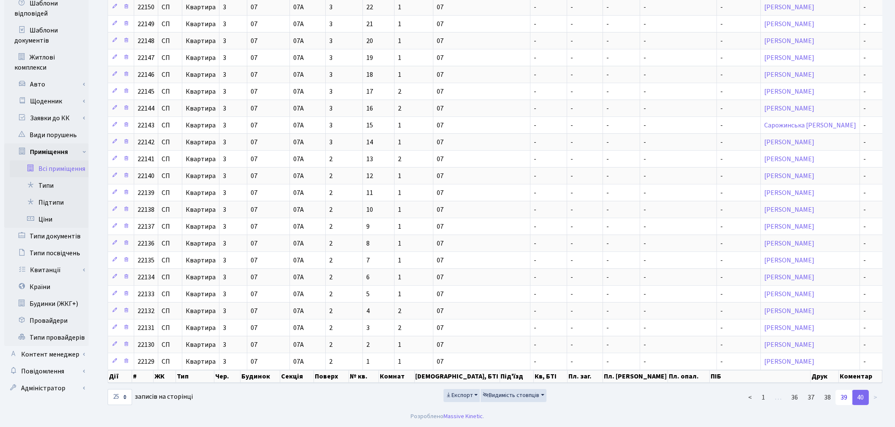
click at [849, 398] on link "39" at bounding box center [844, 397] width 17 height 15
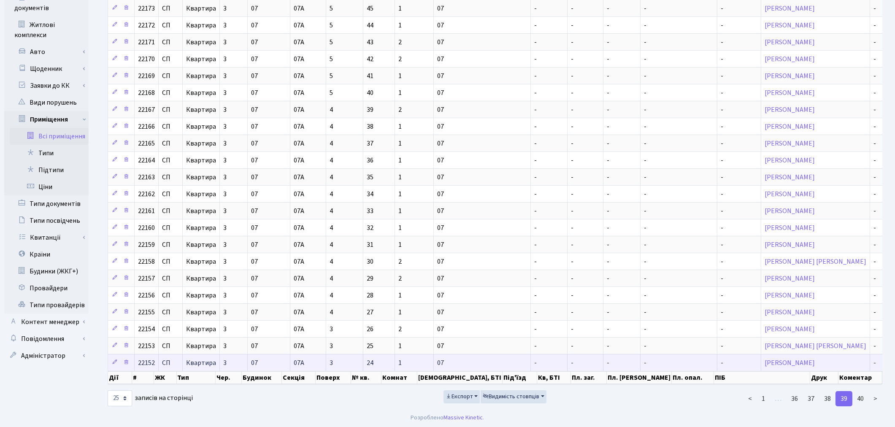
scroll to position [198, 0]
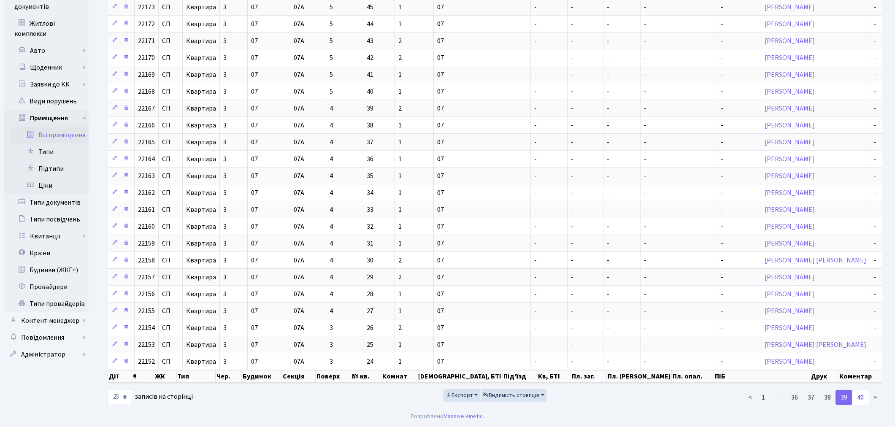
click at [859, 398] on link "40" at bounding box center [860, 397] width 17 height 15
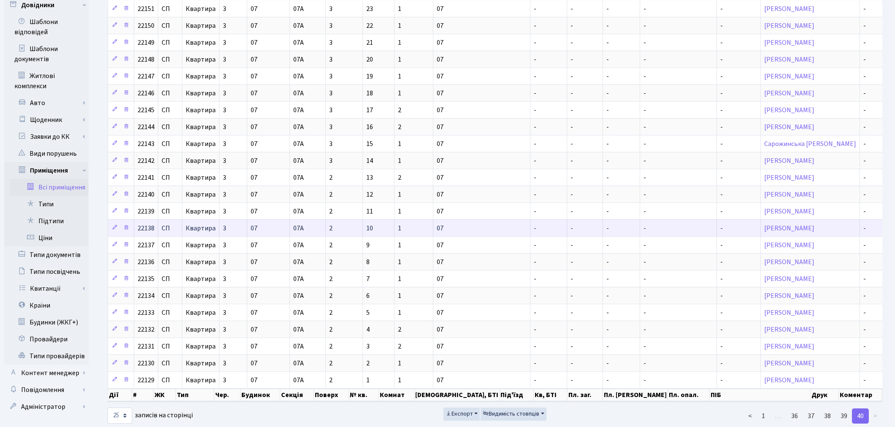
scroll to position [164, 0]
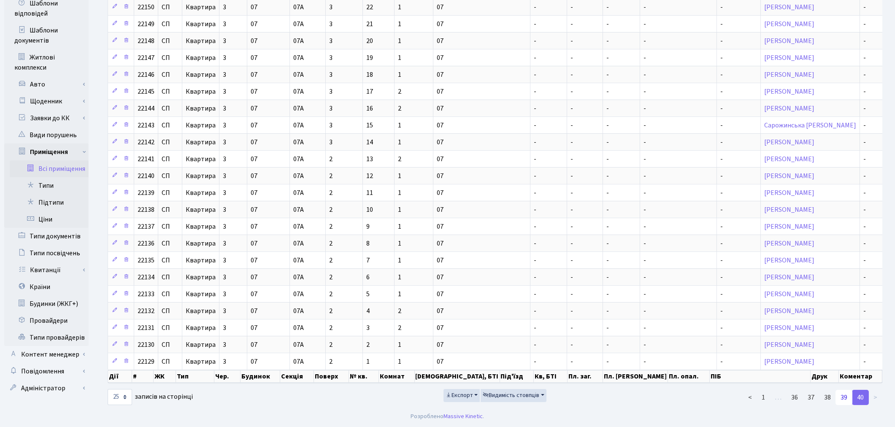
click at [850, 396] on link "39" at bounding box center [844, 397] width 17 height 15
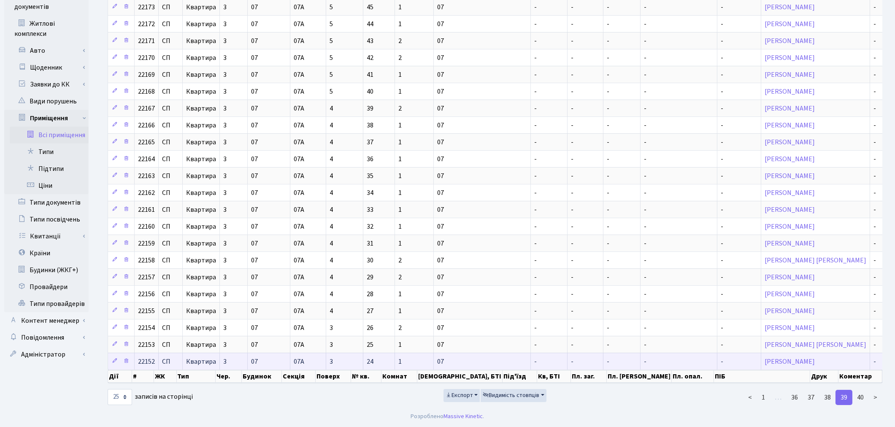
scroll to position [198, 0]
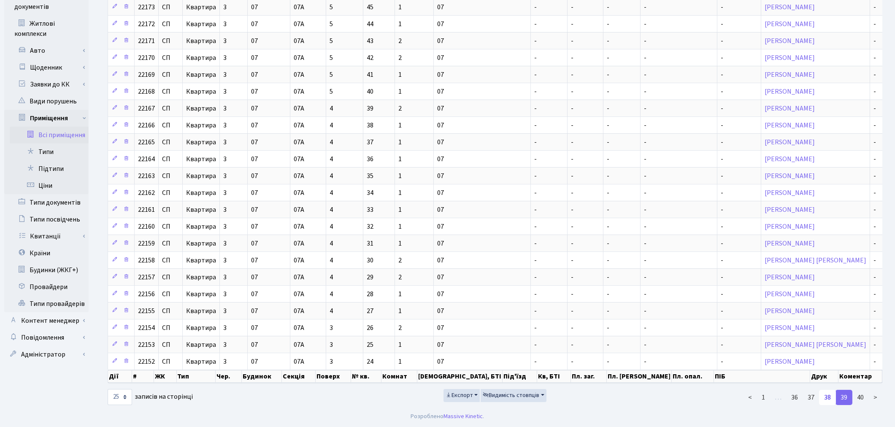
click at [831, 398] on link "38" at bounding box center [827, 397] width 17 height 15
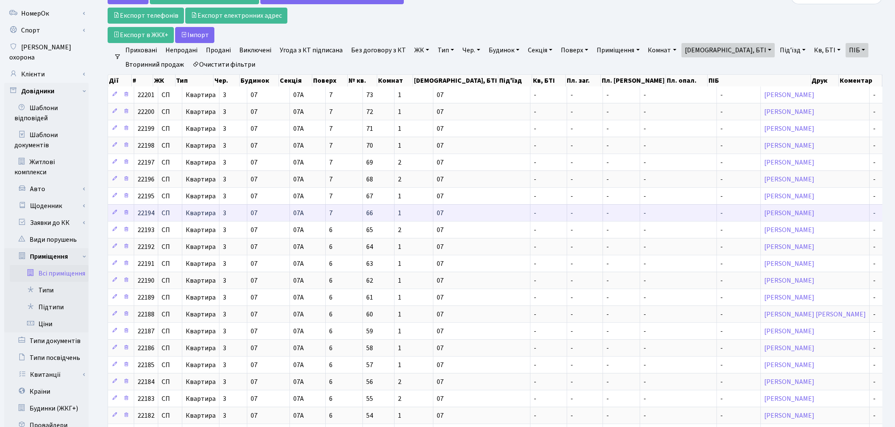
scroll to position [0, 0]
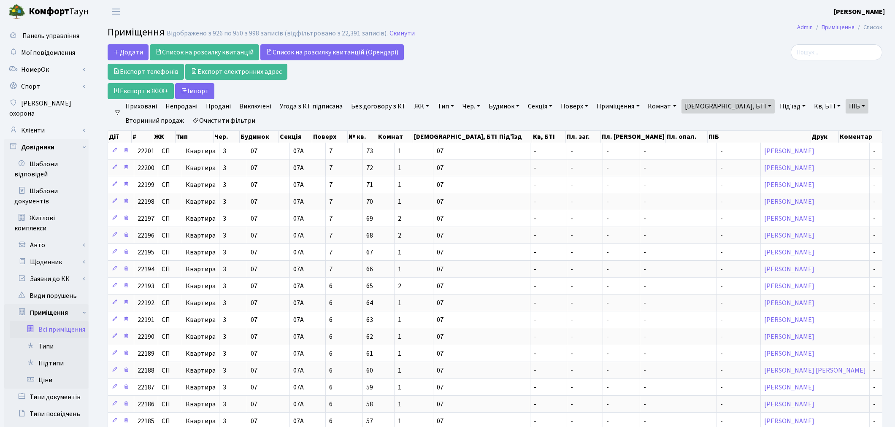
click at [241, 121] on link "Очистити фільтри" at bounding box center [224, 121] width 70 height 14
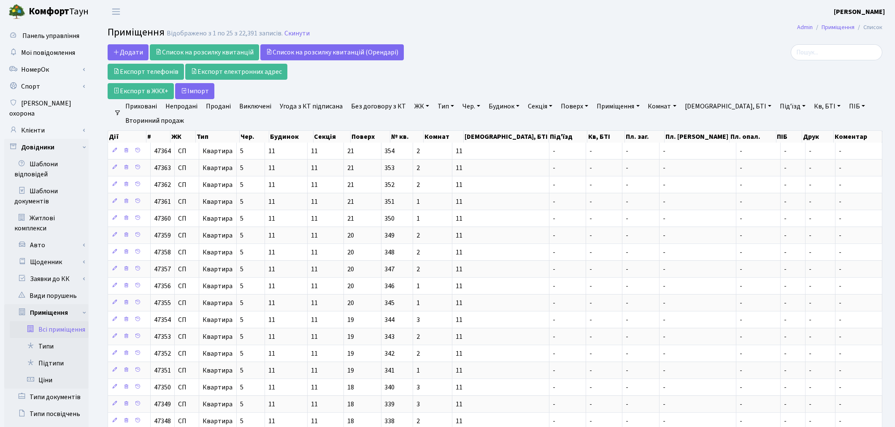
click at [700, 109] on link "Буд., БТІ" at bounding box center [728, 106] width 93 height 14
type input "07"
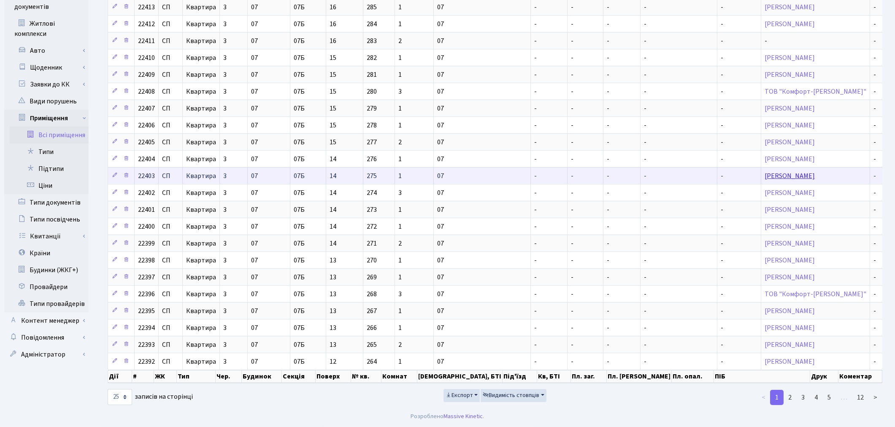
scroll to position [198, 0]
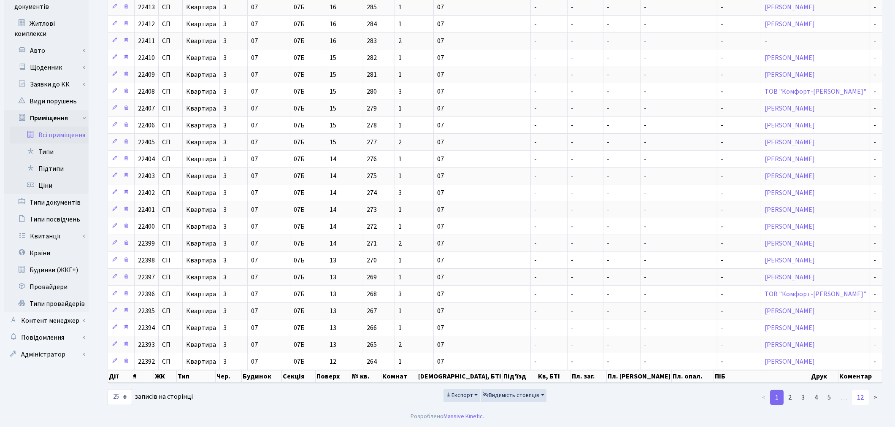
click at [859, 401] on link "12" at bounding box center [860, 397] width 17 height 15
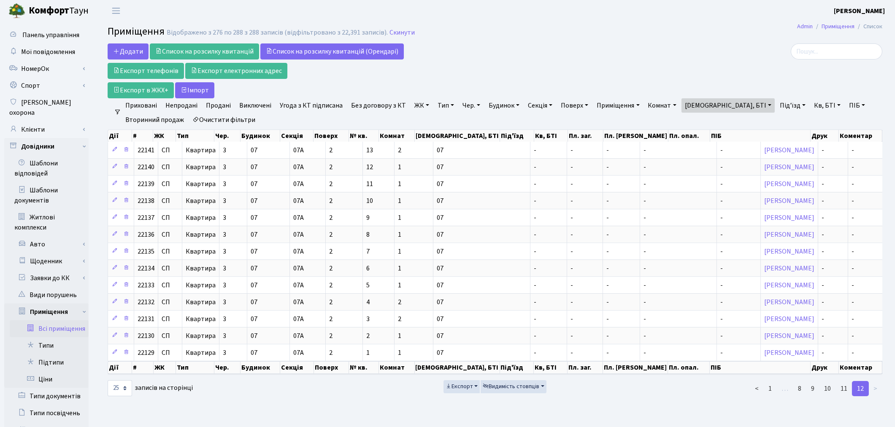
scroll to position [0, 0]
click at [124, 389] on select "10 25 50 100 250 500 1,000" at bounding box center [120, 389] width 24 height 16
select select "500"
click at [108, 383] on select "10 25 50 100 250 500 1,000" at bounding box center [120, 389] width 24 height 16
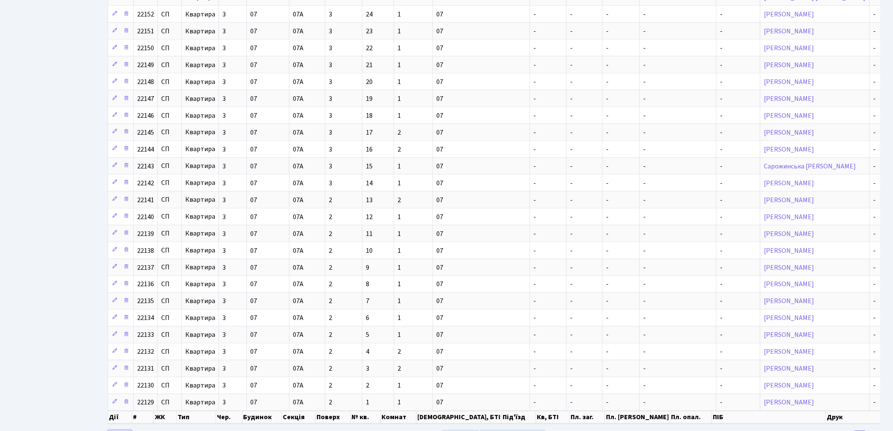
scroll to position [4685, 0]
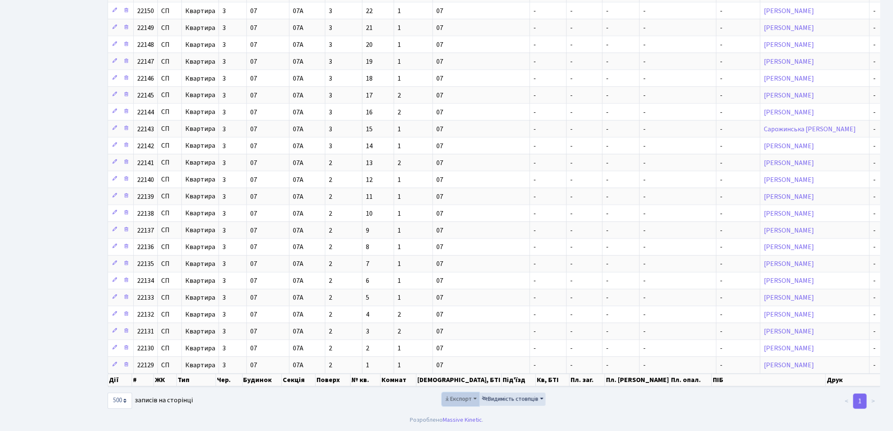
click at [468, 399] on span "Експорт" at bounding box center [457, 399] width 27 height 8
click at [456, 346] on span "Excel" at bounding box center [459, 346] width 14 height 9
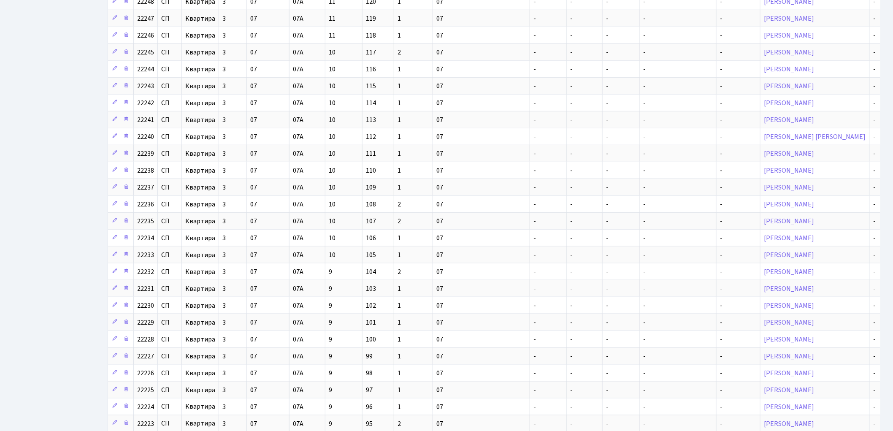
scroll to position [0, 0]
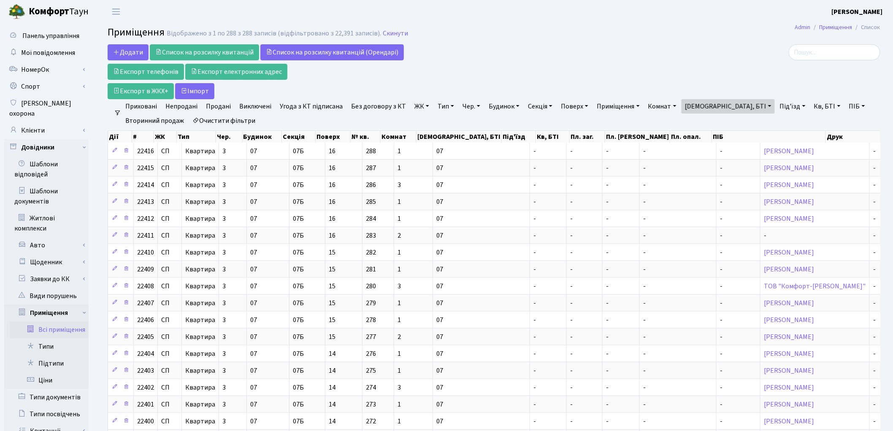
click at [238, 123] on link "Очистити фільтри" at bounding box center [224, 121] width 70 height 14
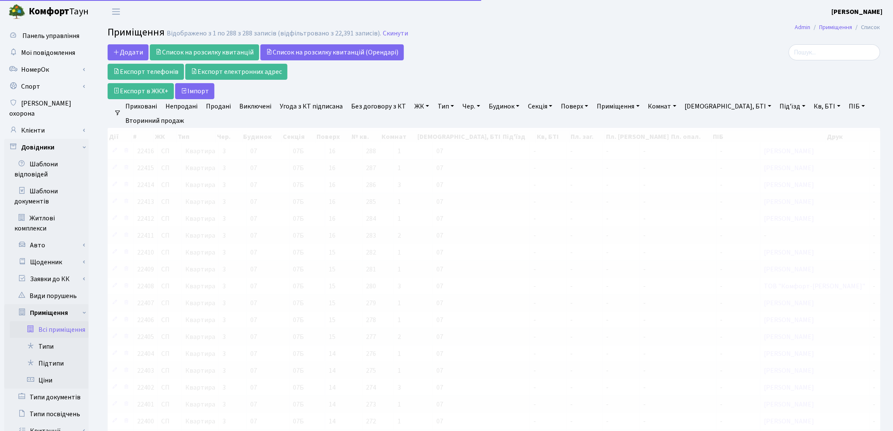
click at [688, 108] on link "Буд., БТІ" at bounding box center [728, 106] width 93 height 14
type input "08"
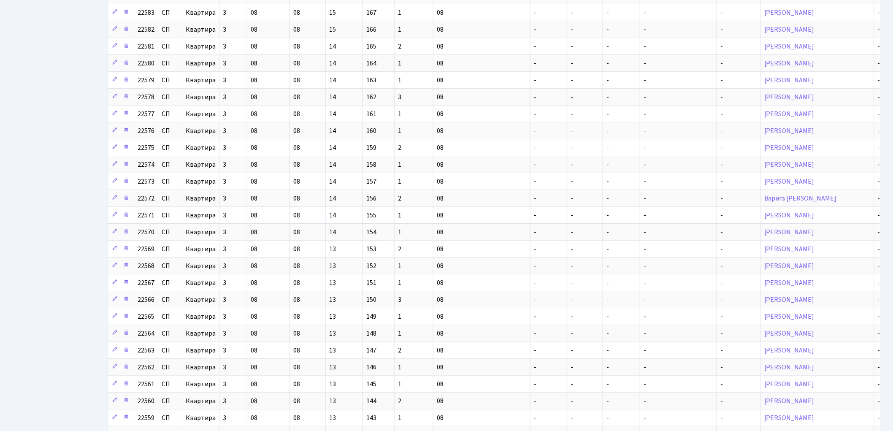
scroll to position [3697, 0]
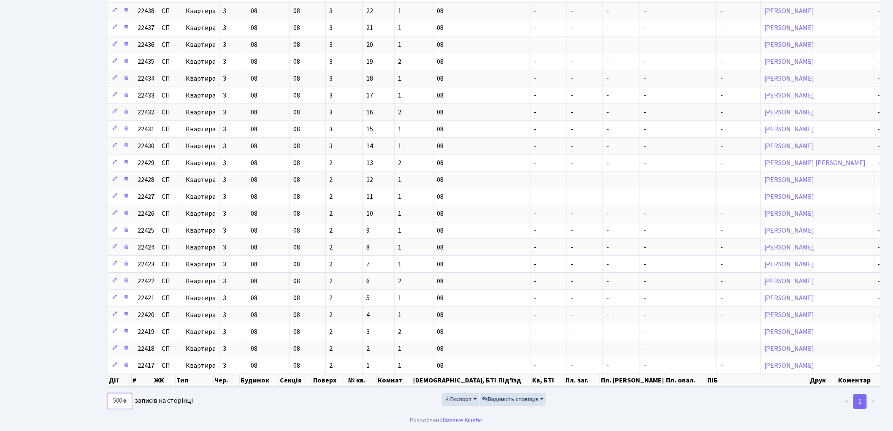
click at [125, 400] on select "10 25 50 100 250 500 1,000" at bounding box center [120, 401] width 24 height 16
select select "250"
click at [108, 393] on select "10 25 50 100 250 500 1,000" at bounding box center [120, 401] width 24 height 16
click at [458, 398] on span "Експорт" at bounding box center [457, 399] width 27 height 8
click at [471, 344] on link "Excel" at bounding box center [476, 346] width 68 height 13
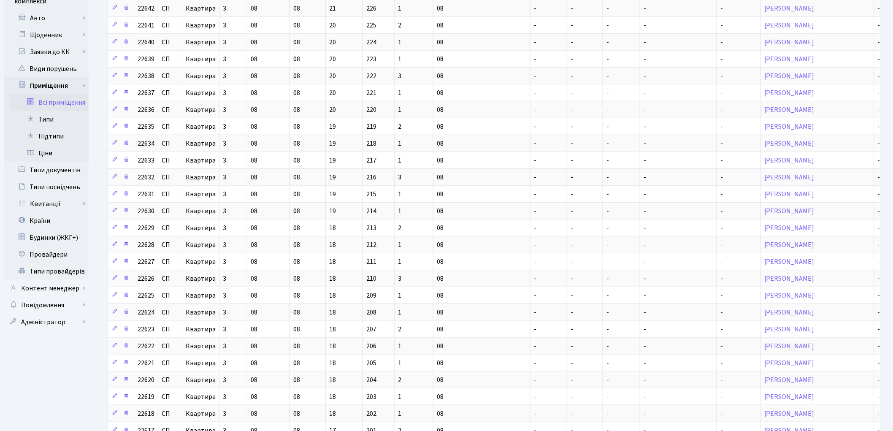
scroll to position [0, 0]
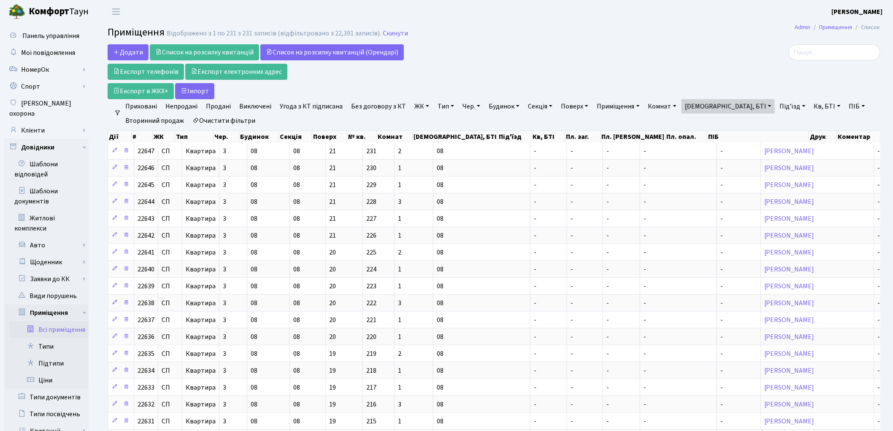
click at [167, 106] on link "Непродані" at bounding box center [181, 106] width 39 height 14
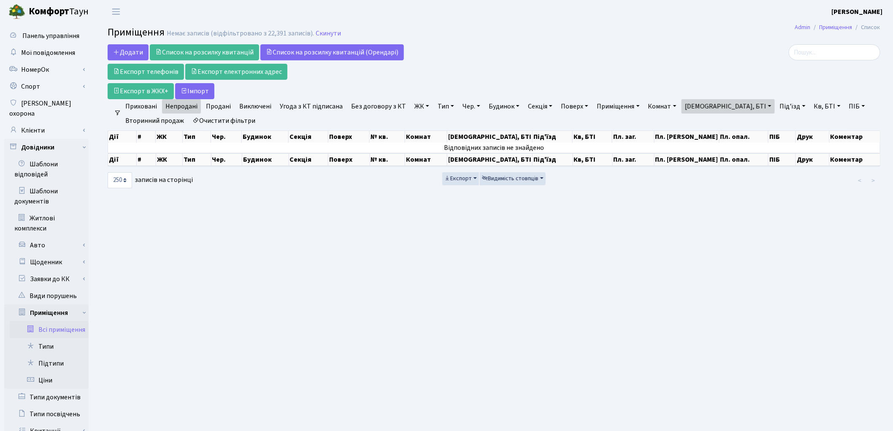
click at [216, 106] on link "Продані" at bounding box center [219, 106] width 32 height 14
click at [239, 118] on link "Очистити фільтри" at bounding box center [224, 121] width 70 height 14
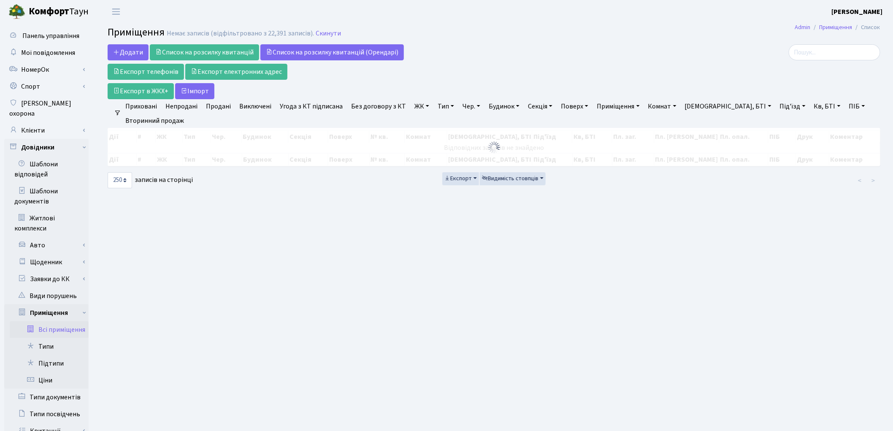
click at [222, 108] on link "Продані" at bounding box center [219, 106] width 32 height 14
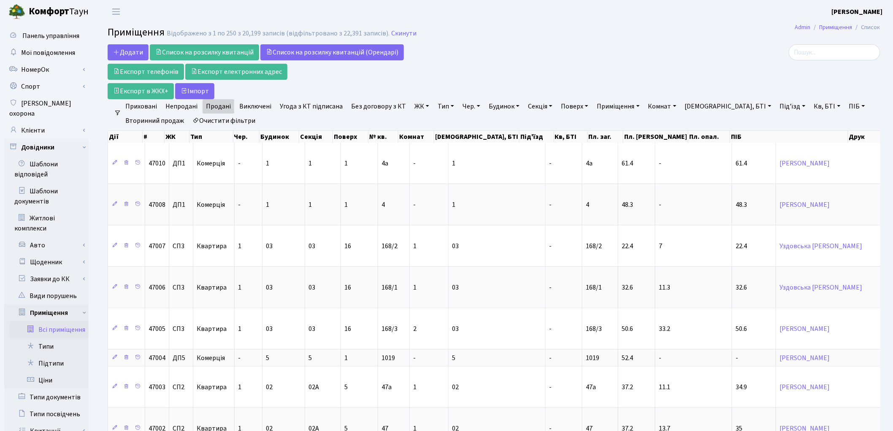
click at [248, 118] on link "Очистити фільтри" at bounding box center [224, 121] width 70 height 14
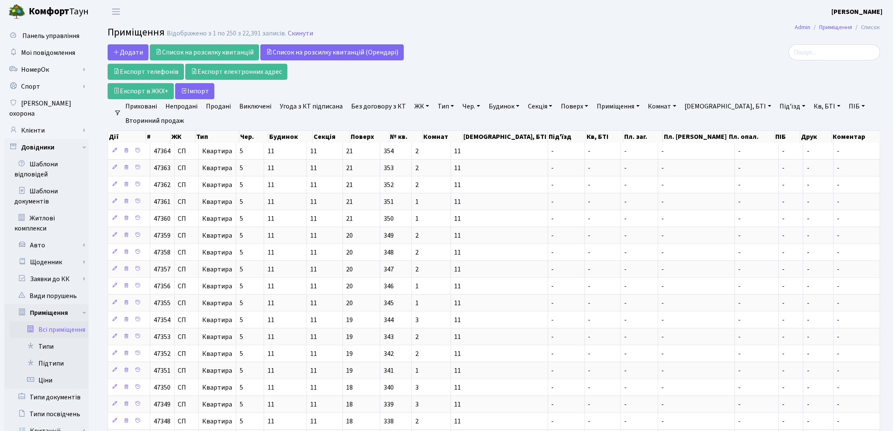
click at [414, 104] on link "ЖК" at bounding box center [422, 106] width 22 height 14
click at [451, 243] on li "ДП5, вул. Некрасова, 6" at bounding box center [464, 255] width 102 height 24
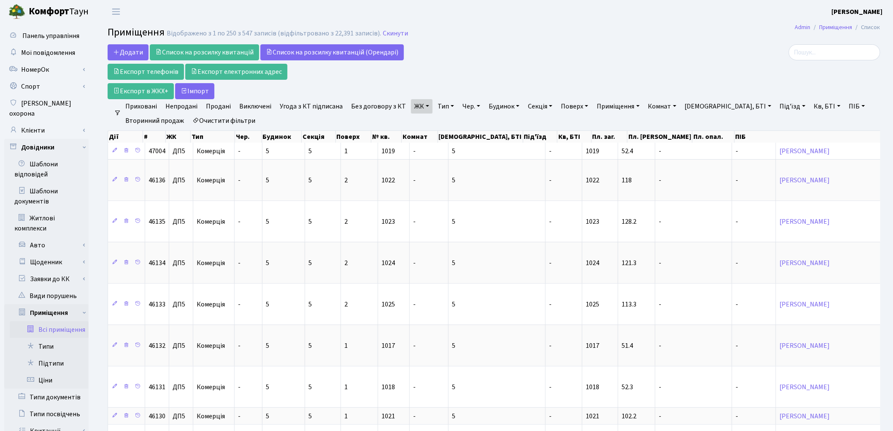
click at [440, 106] on link "Тип" at bounding box center [445, 106] width 23 height 14
click at [447, 155] on li "Квартира" at bounding box center [487, 152] width 102 height 15
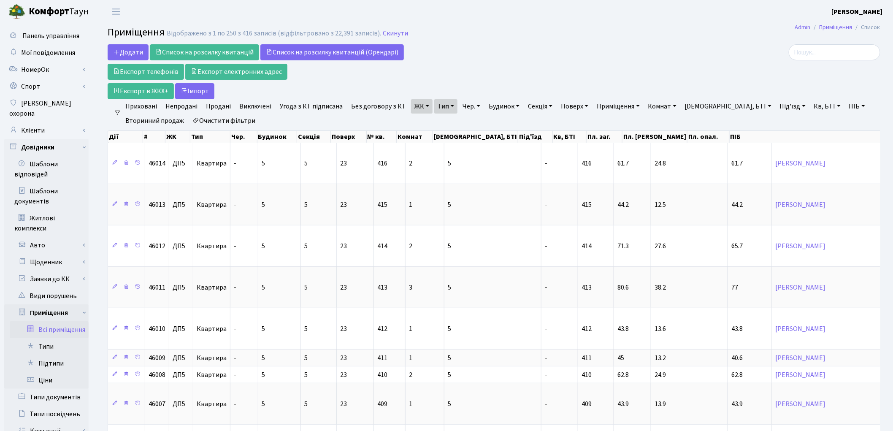
click at [181, 107] on link "Непродані" at bounding box center [181, 106] width 39 height 14
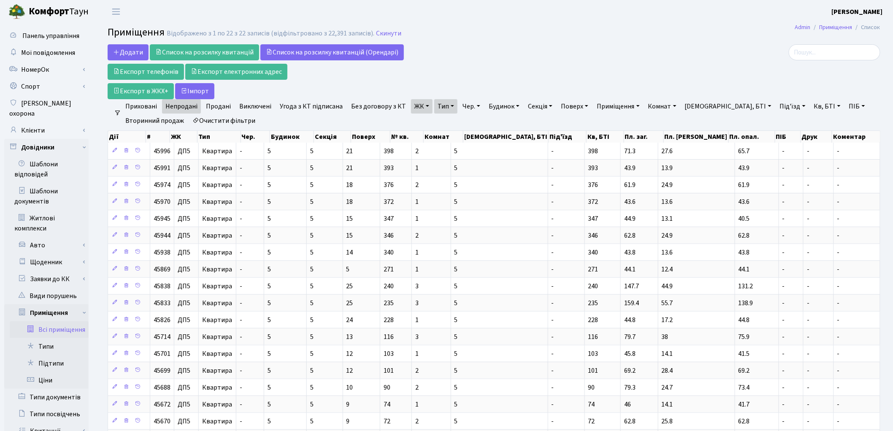
click at [445, 103] on link "Тип" at bounding box center [445, 106] width 23 height 14
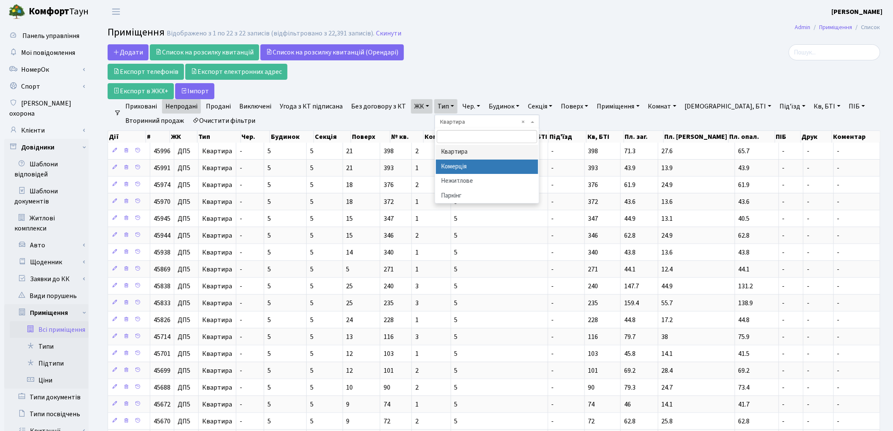
click at [450, 166] on li "Комерція" at bounding box center [487, 167] width 102 height 15
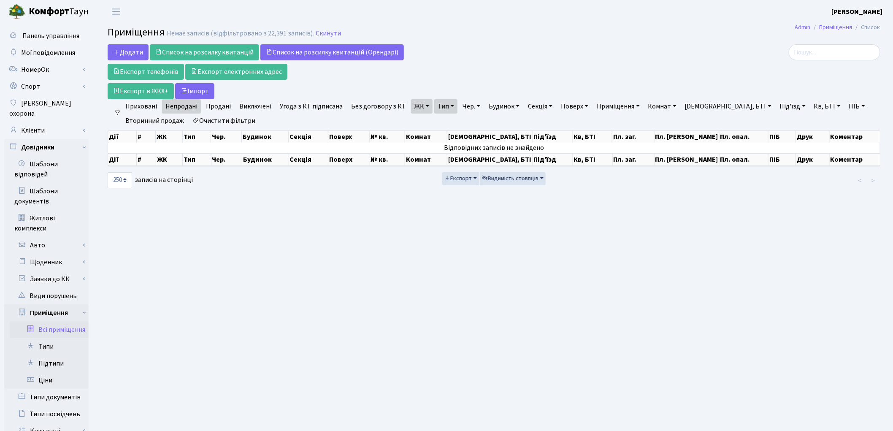
click at [244, 119] on link "Очистити фільтри" at bounding box center [224, 121] width 70 height 14
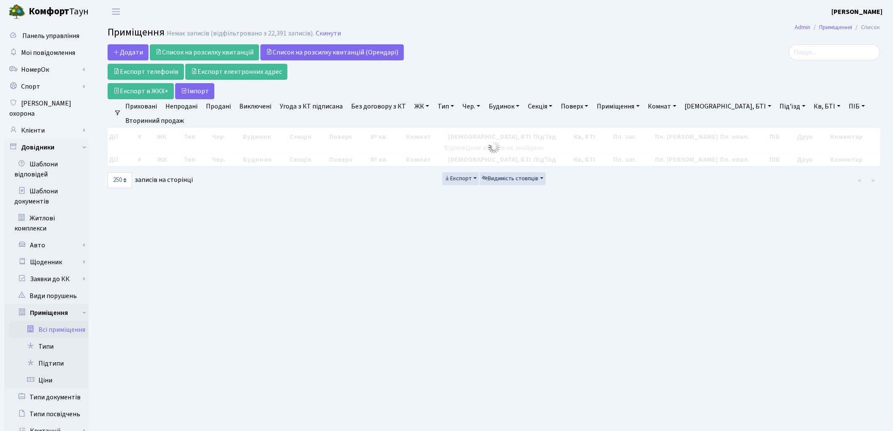
click at [412, 107] on link "ЖК" at bounding box center [422, 106] width 22 height 14
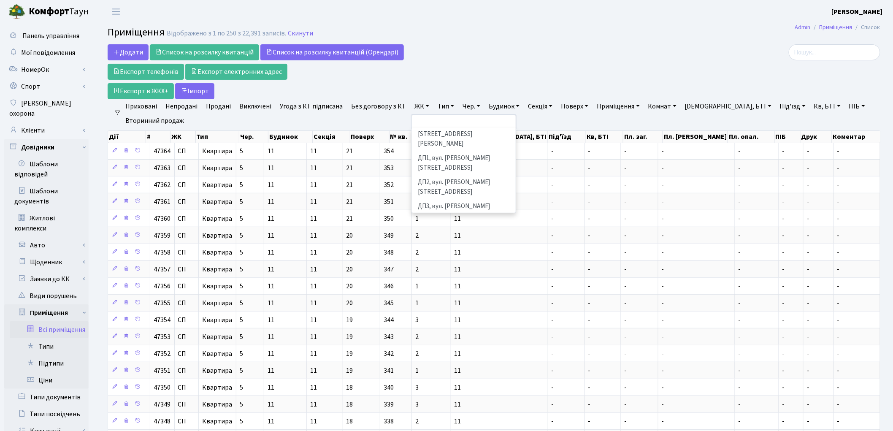
scroll to position [281, 0]
click at [445, 243] on li "ДП5, вул. Некрасова, 6" at bounding box center [464, 255] width 102 height 24
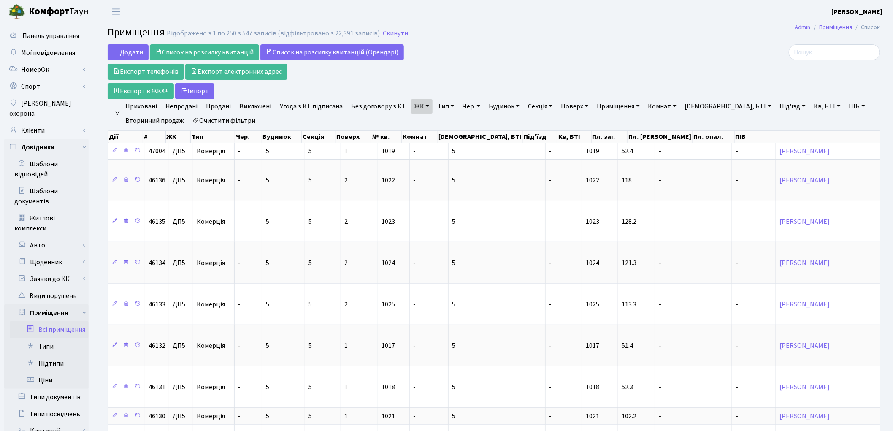
click at [446, 109] on link "Тип" at bounding box center [445, 106] width 23 height 14
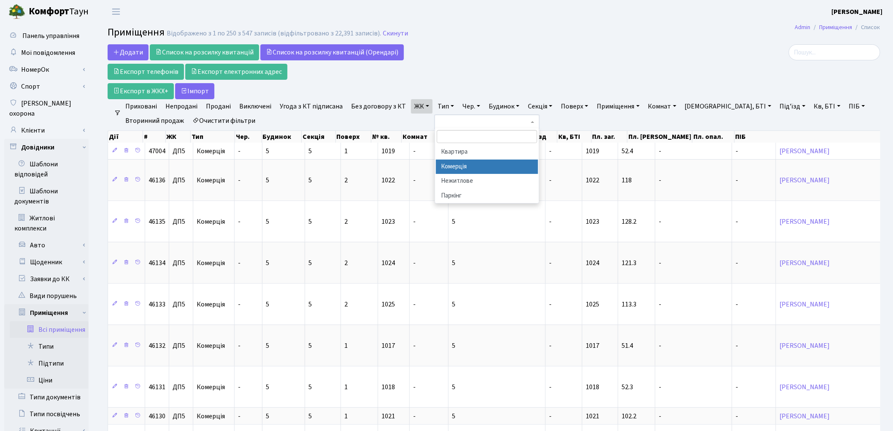
click at [461, 163] on li "Комерція" at bounding box center [487, 167] width 102 height 15
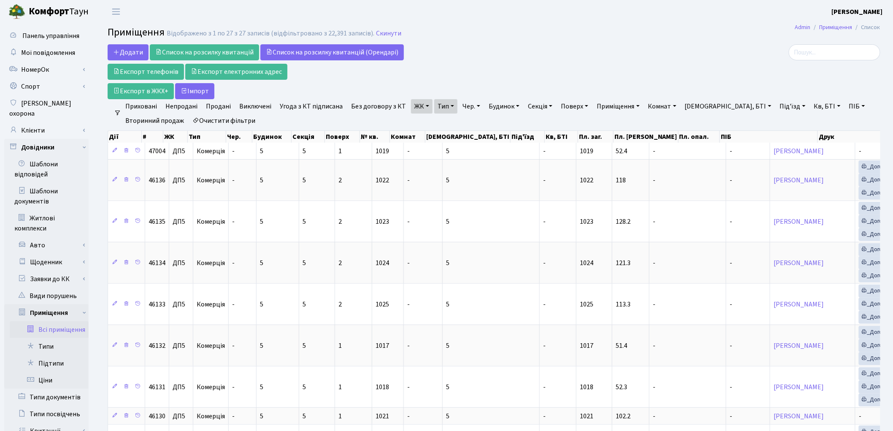
click at [214, 119] on link "Очистити фільтри" at bounding box center [224, 121] width 70 height 14
select select
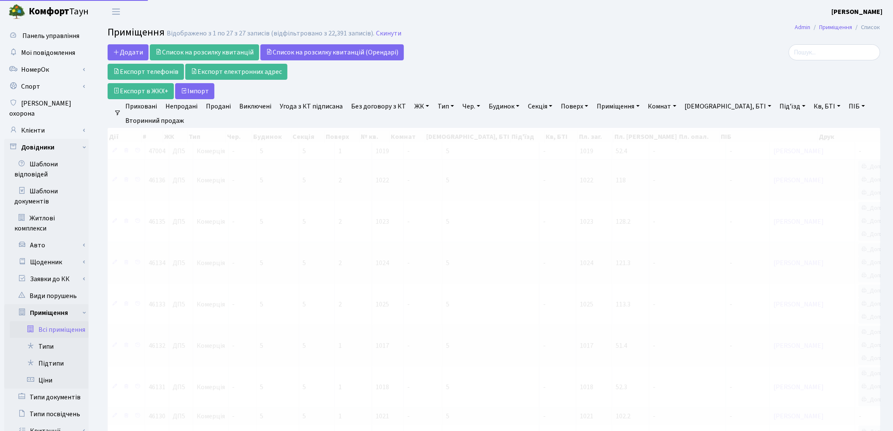
click at [414, 108] on link "ЖК" at bounding box center [422, 106] width 22 height 14
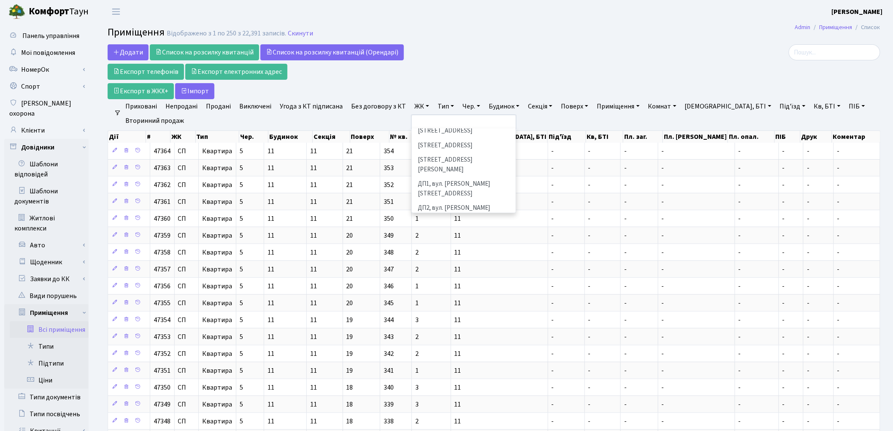
scroll to position [281, 0]
click at [436, 268] on li "ДП6, вул. Родини Крістерів, 2" at bounding box center [464, 275] width 102 height 15
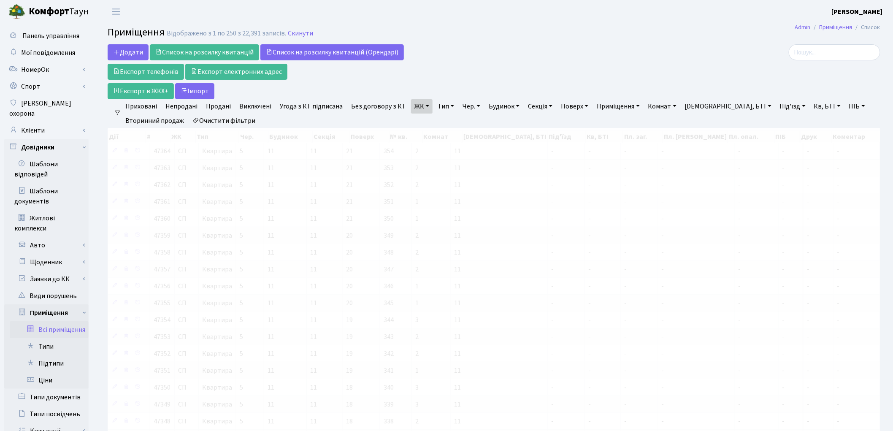
click at [441, 106] on link "Тип" at bounding box center [445, 106] width 23 height 14
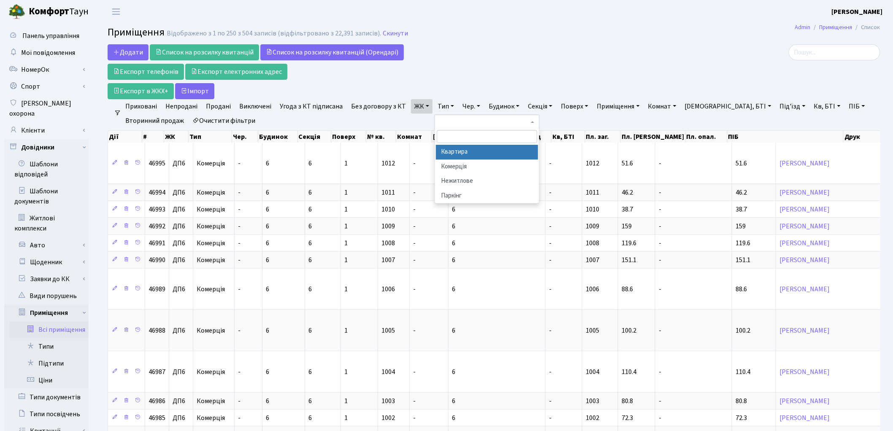
click at [445, 150] on li "Квартира" at bounding box center [487, 152] width 102 height 15
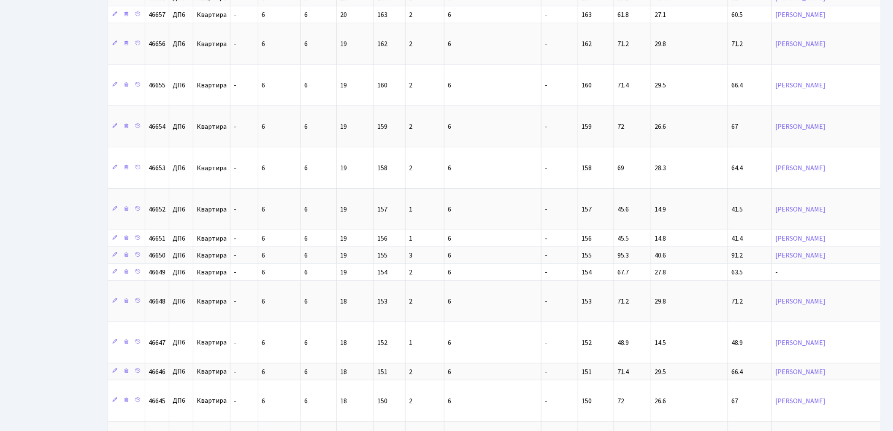
scroll to position [8882, 0]
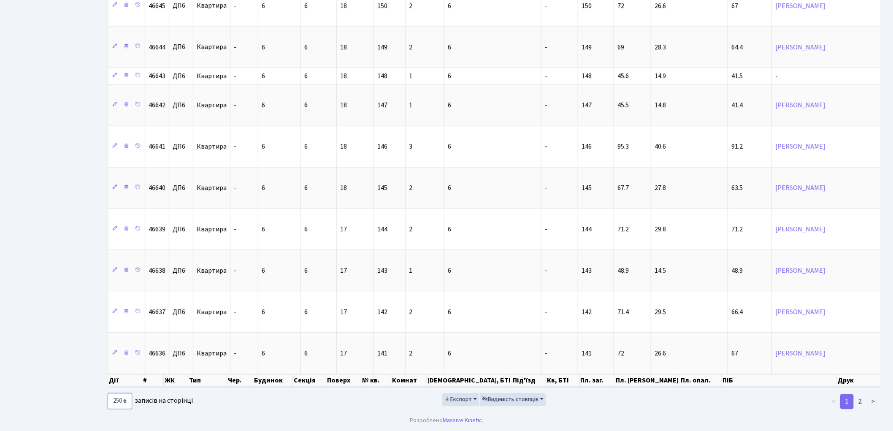
click at [125, 401] on select "10 25 50 100 250 500 1,000" at bounding box center [120, 401] width 24 height 16
select select "25"
click at [108, 393] on select "10 25 50 100 250 500 1,000" at bounding box center [120, 401] width 24 height 16
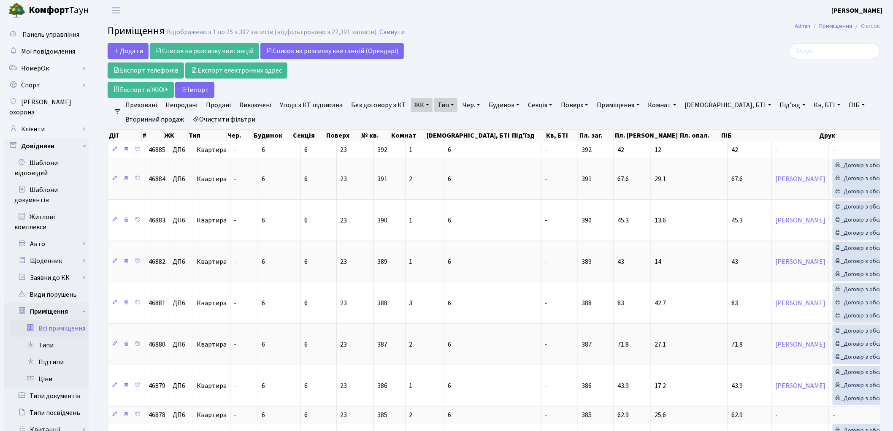
scroll to position [0, 0]
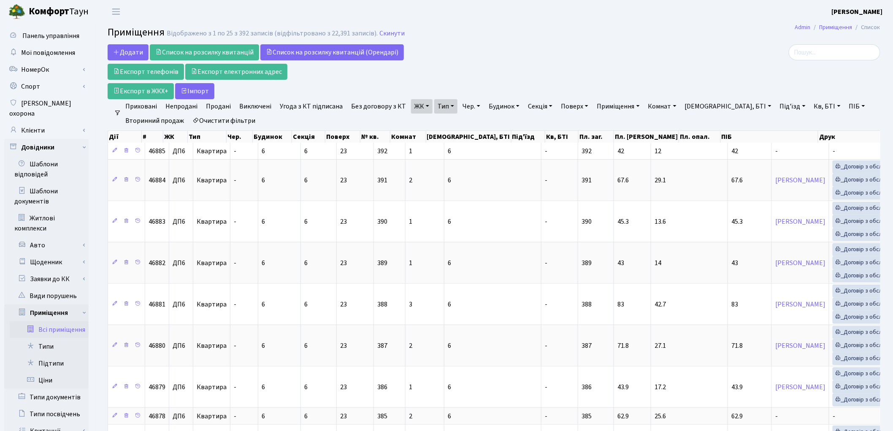
click at [181, 106] on link "Непродані" at bounding box center [181, 106] width 39 height 14
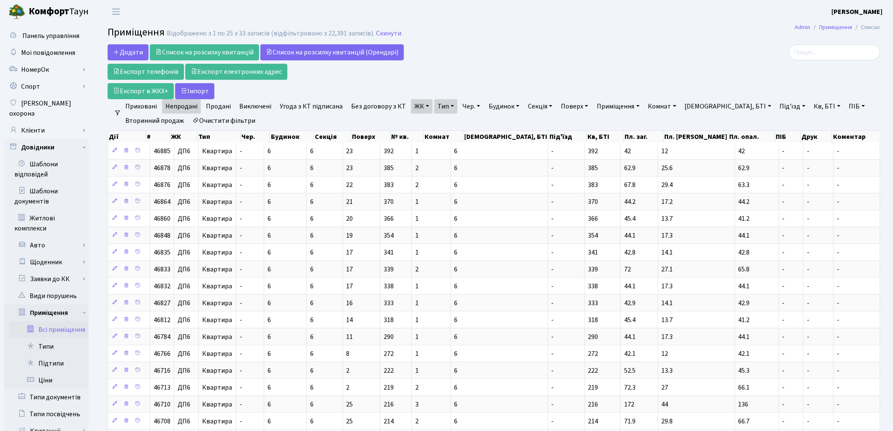
click at [230, 123] on link "Очистити фільтри" at bounding box center [224, 121] width 70 height 14
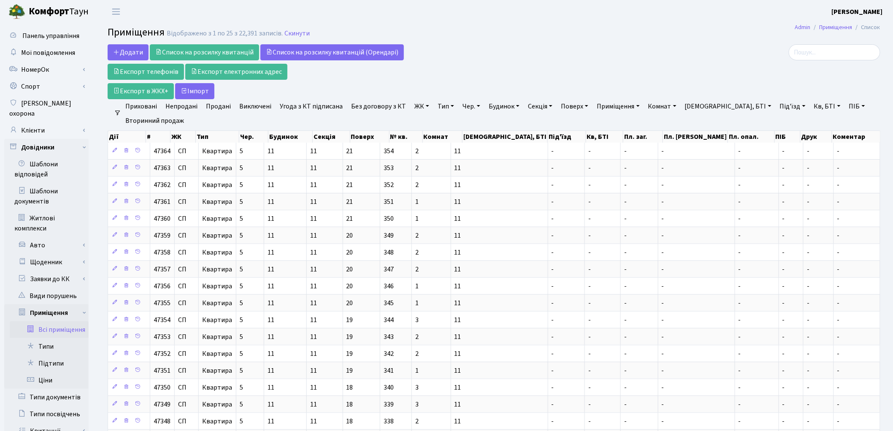
click at [411, 104] on link "ЖК" at bounding box center [422, 106] width 22 height 14
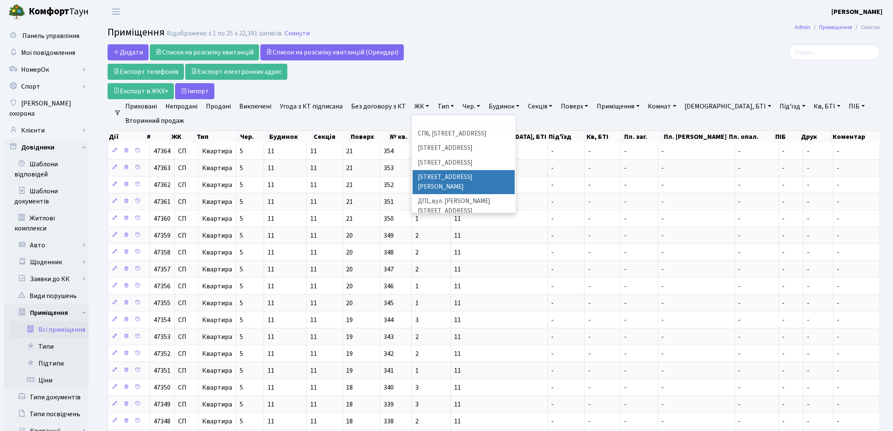
scroll to position [281, 0]
click at [435, 268] on li "ДП6, вул. Родини Крістерів, 2" at bounding box center [464, 275] width 102 height 15
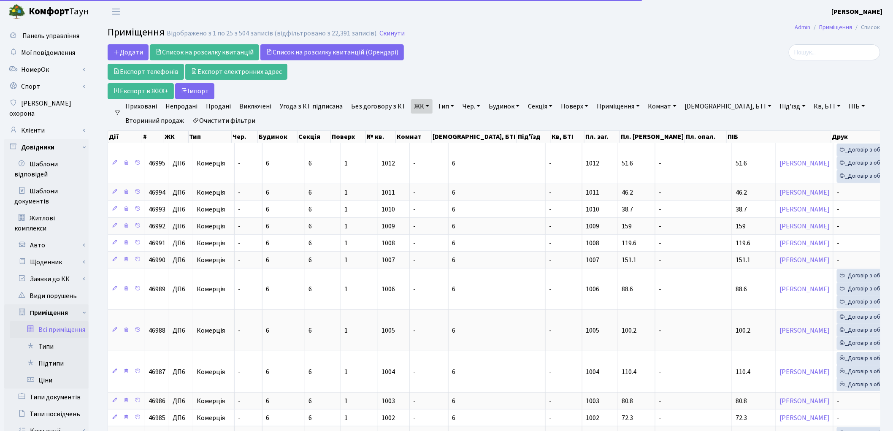
click at [436, 108] on link "Тип" at bounding box center [445, 106] width 23 height 14
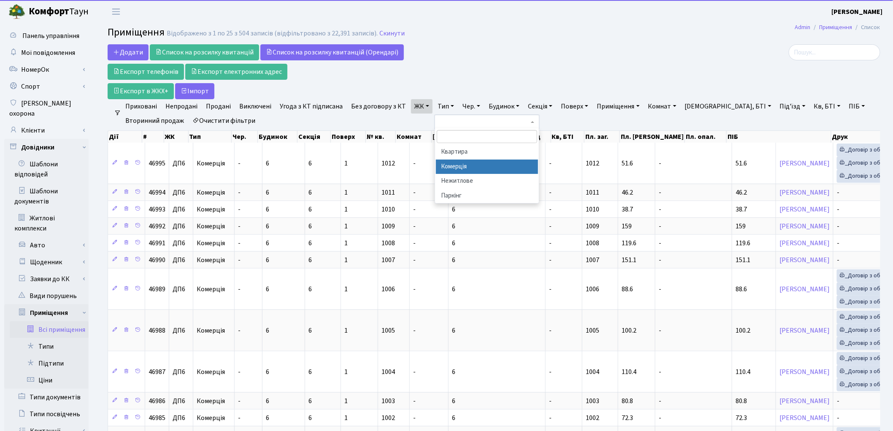
click at [446, 166] on li "Комерція" at bounding box center [487, 167] width 102 height 15
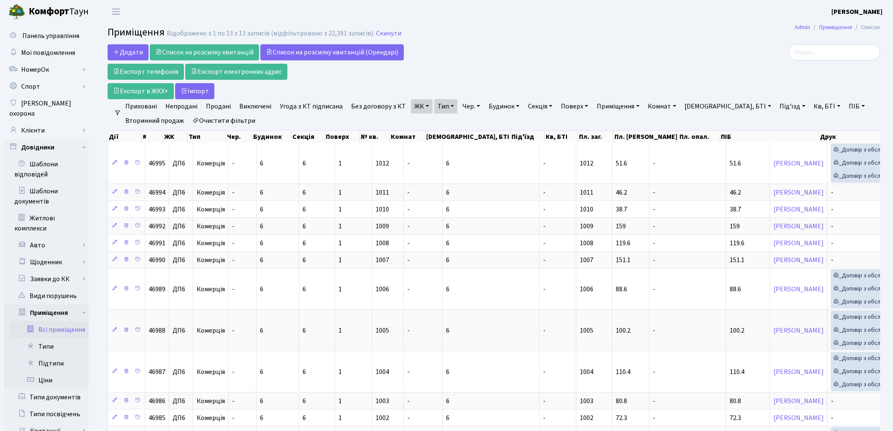
click at [241, 118] on link "Очистити фільтри" at bounding box center [224, 121] width 70 height 14
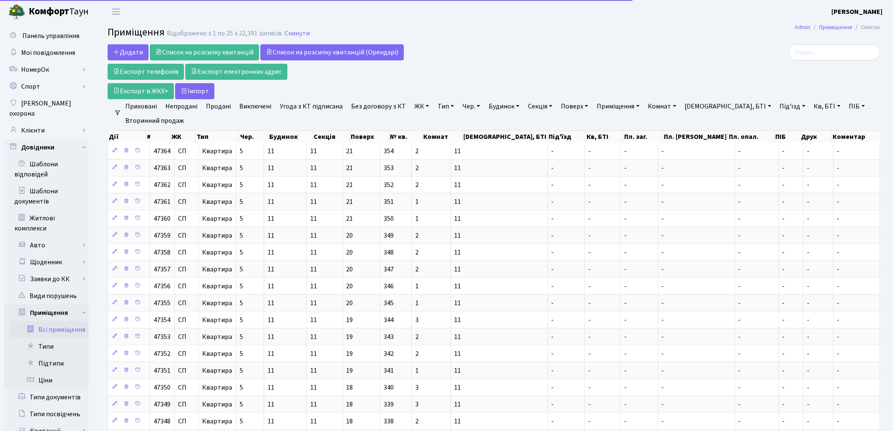
click at [416, 106] on link "ЖК" at bounding box center [422, 106] width 22 height 14
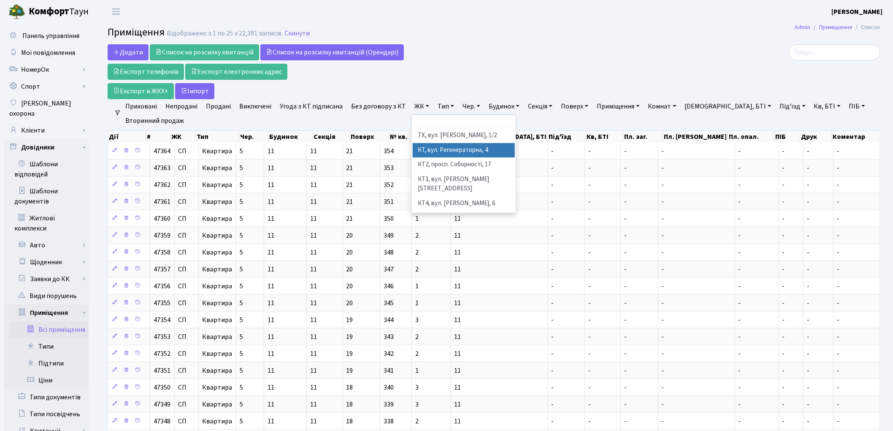
click at [442, 146] on li "КТ, вул. Регенераторна, 4" at bounding box center [464, 150] width 102 height 15
select select "271"
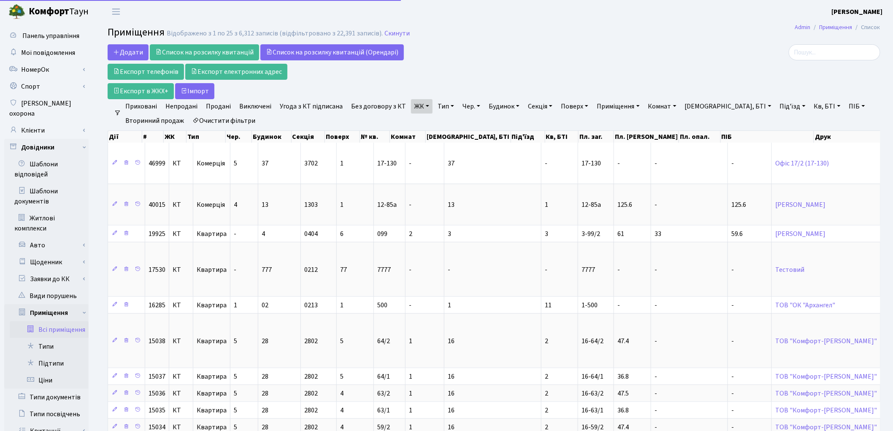
click at [419, 108] on link "ЖК" at bounding box center [422, 106] width 22 height 14
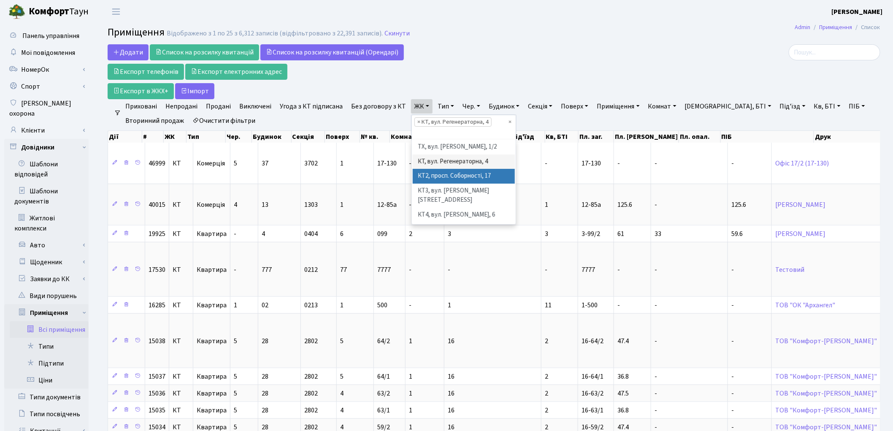
click at [431, 172] on li "КТ2, просп. Соборності, 17" at bounding box center [464, 176] width 102 height 15
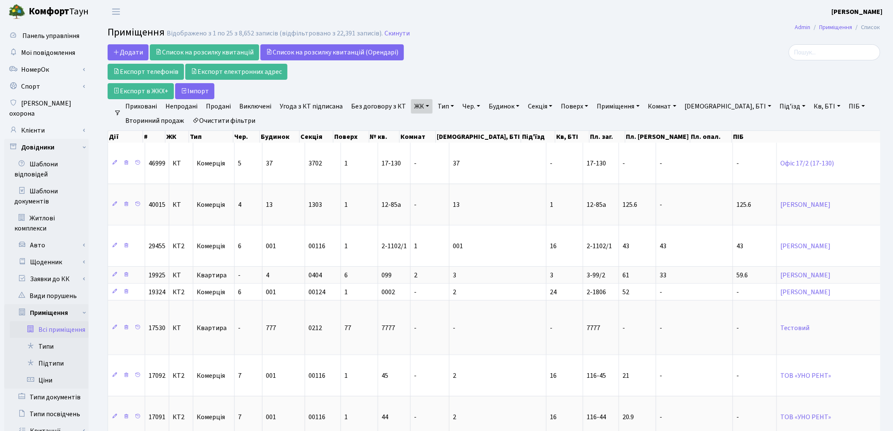
click at [414, 110] on link "ЖК" at bounding box center [422, 106] width 22 height 14
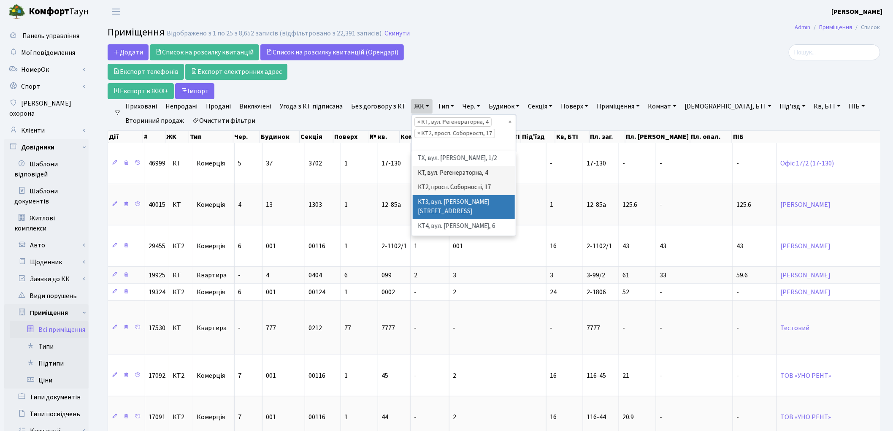
click at [432, 203] on li "КТ3, вул. Березнева, 16" at bounding box center [464, 207] width 102 height 24
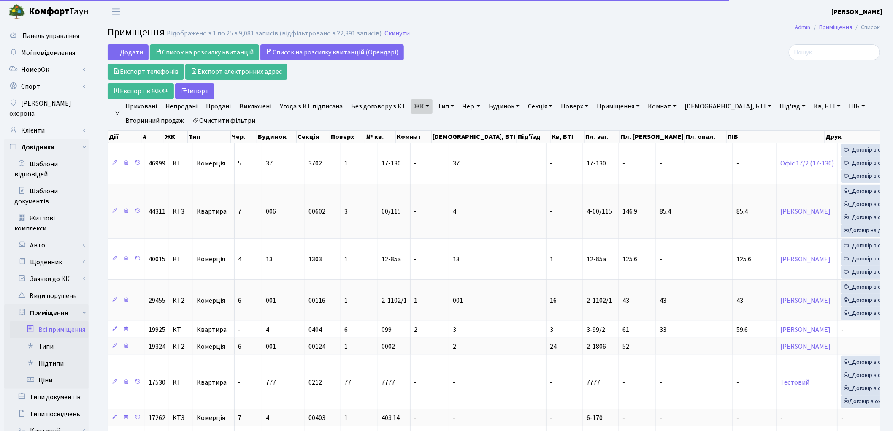
click at [411, 110] on link "ЖК" at bounding box center [422, 106] width 22 height 14
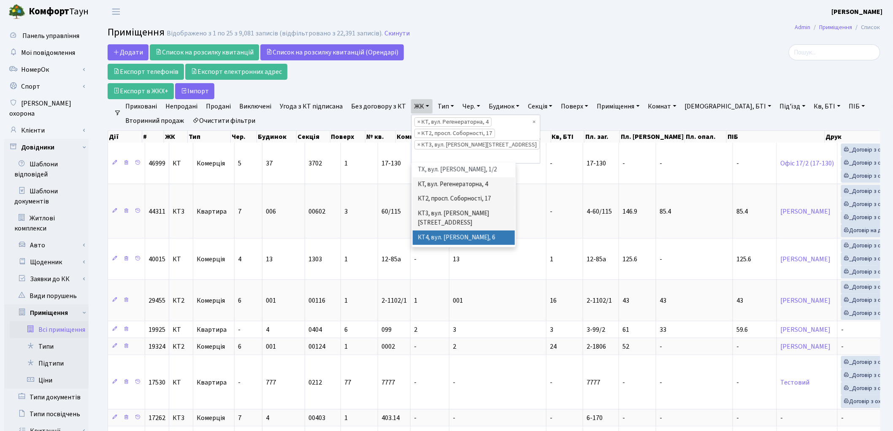
click at [432, 230] on li "КТ4, вул. Юрія Липи, 6" at bounding box center [464, 237] width 102 height 15
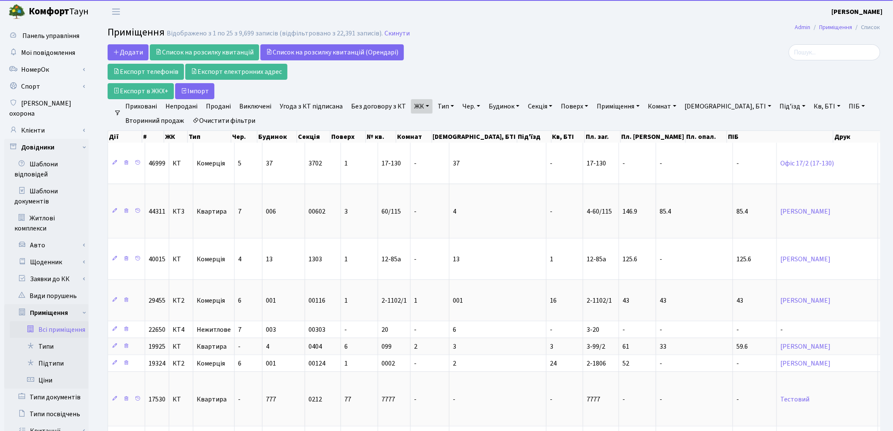
click at [414, 108] on link "ЖК" at bounding box center [422, 106] width 22 height 14
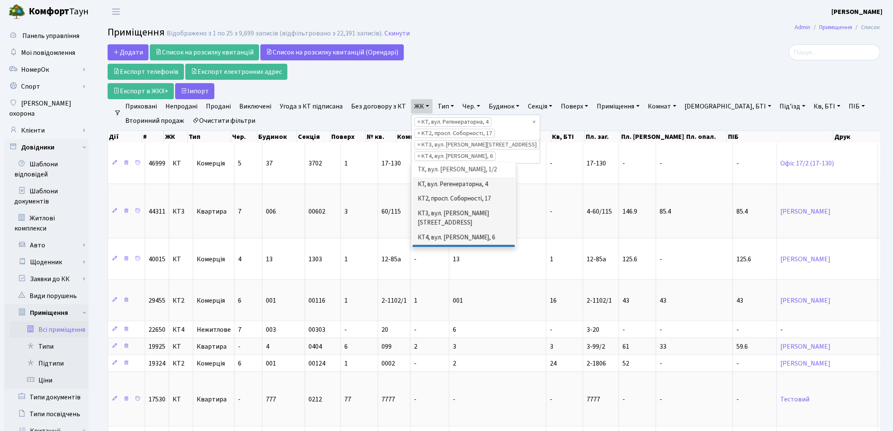
click at [438, 245] on li "КТ5, вул. Березнева, 14Б" at bounding box center [464, 257] width 102 height 24
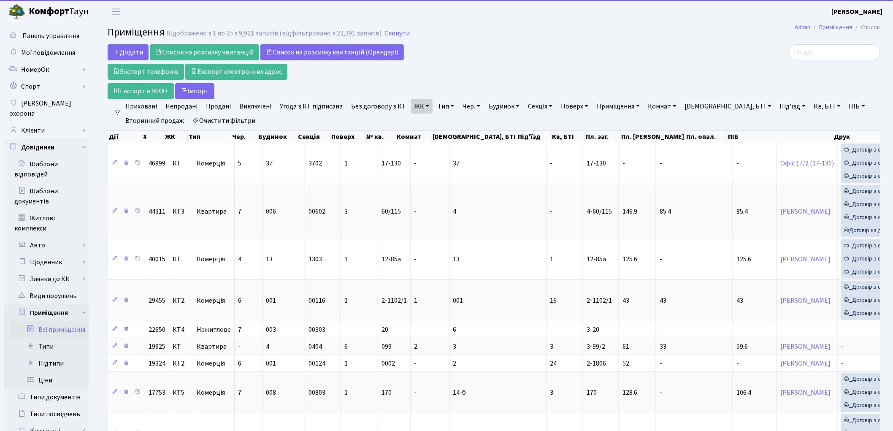
click at [411, 108] on link "ЖК" at bounding box center [422, 106] width 22 height 14
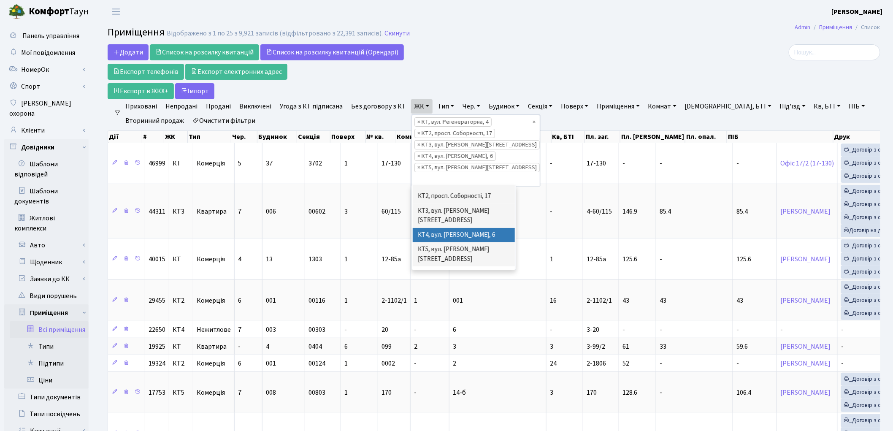
scroll to position [47, 0]
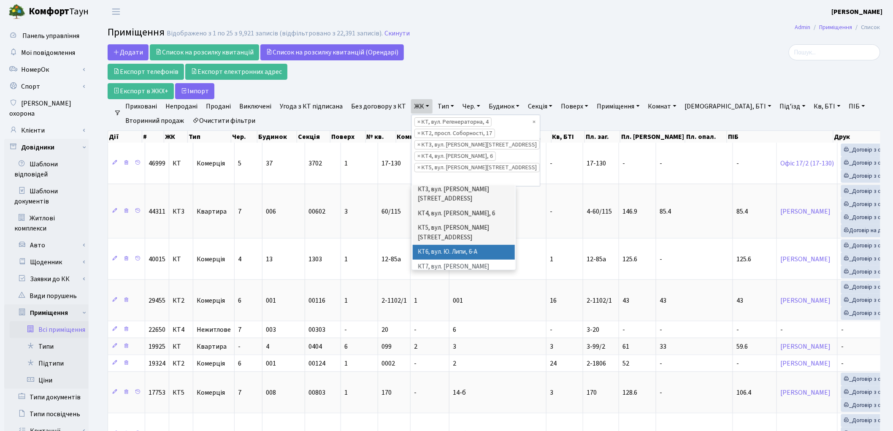
click at [430, 245] on li "КТ6, вул. Ю. Липи, 6-А" at bounding box center [464, 252] width 102 height 15
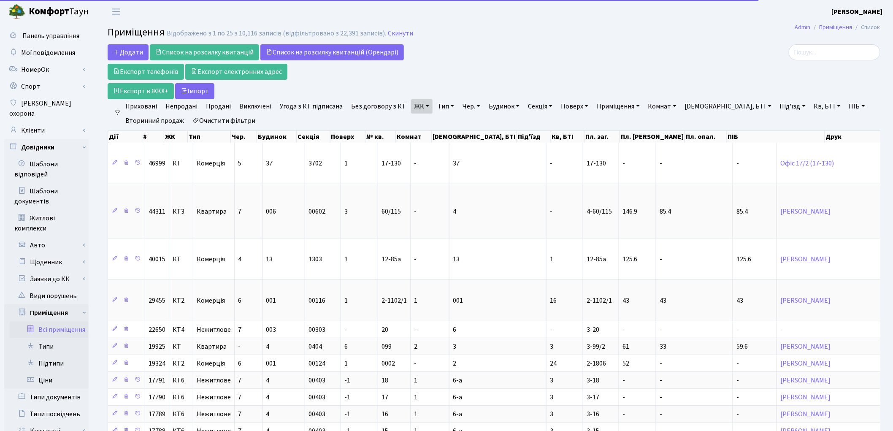
click at [413, 109] on link "ЖК" at bounding box center [422, 106] width 22 height 14
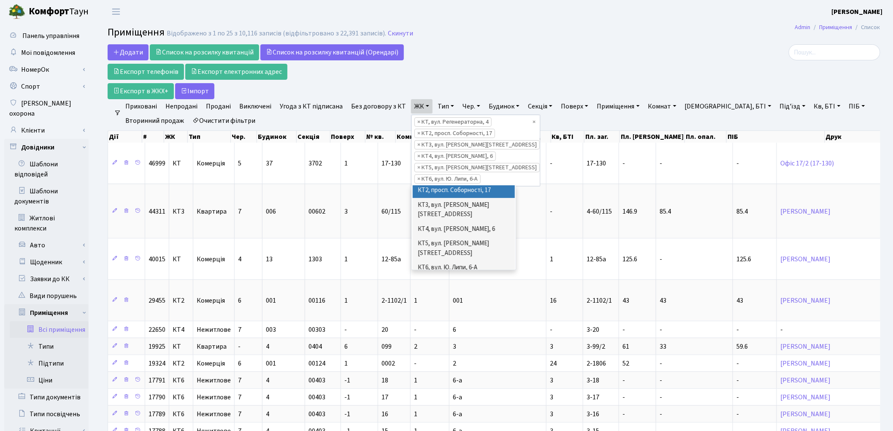
scroll to position [47, 0]
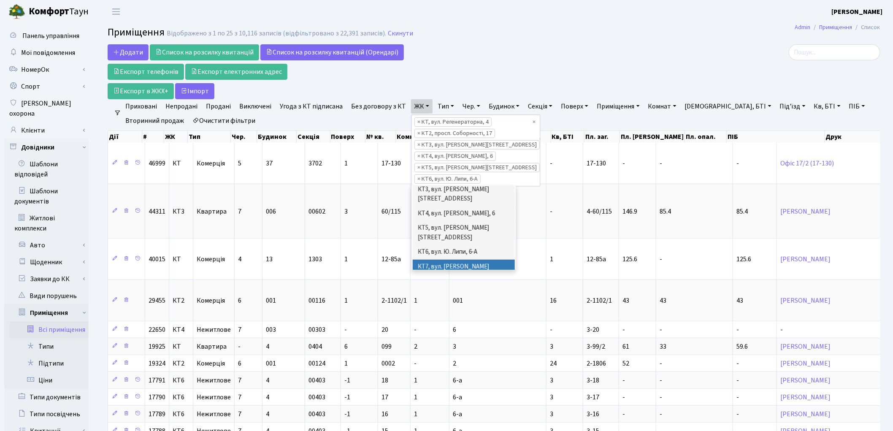
click at [437, 260] on li "КТ7, вул. Березнева, 12" at bounding box center [464, 272] width 102 height 24
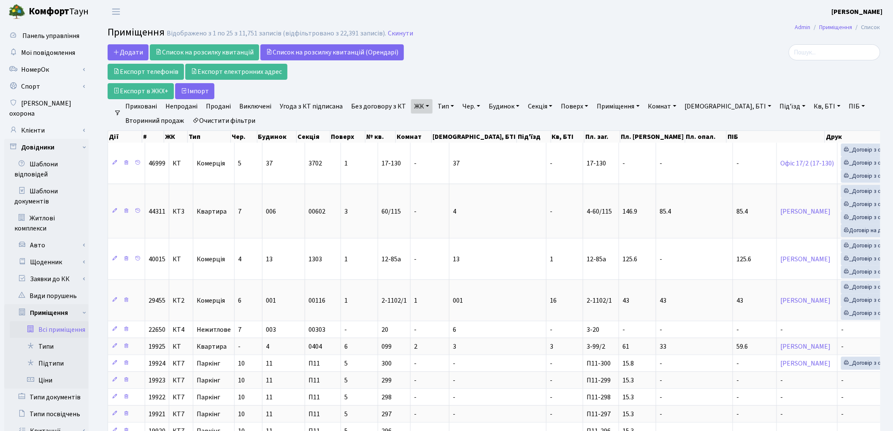
click at [444, 107] on link "Тип" at bounding box center [445, 106] width 23 height 14
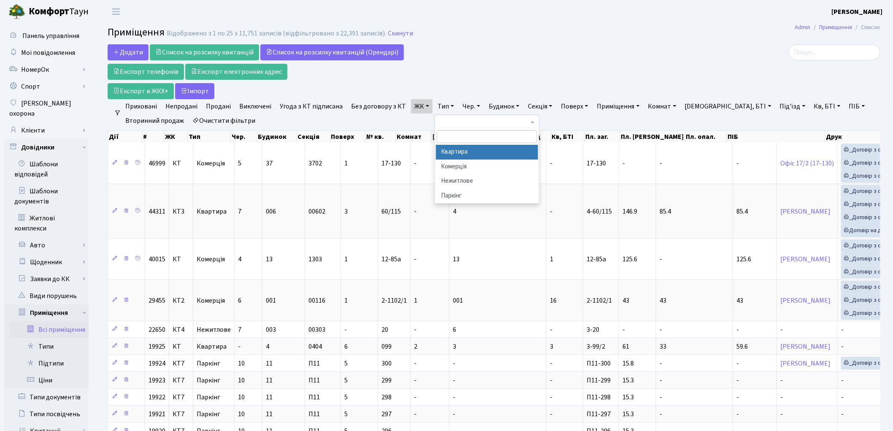
click at [450, 152] on li "Квартира" at bounding box center [487, 152] width 102 height 15
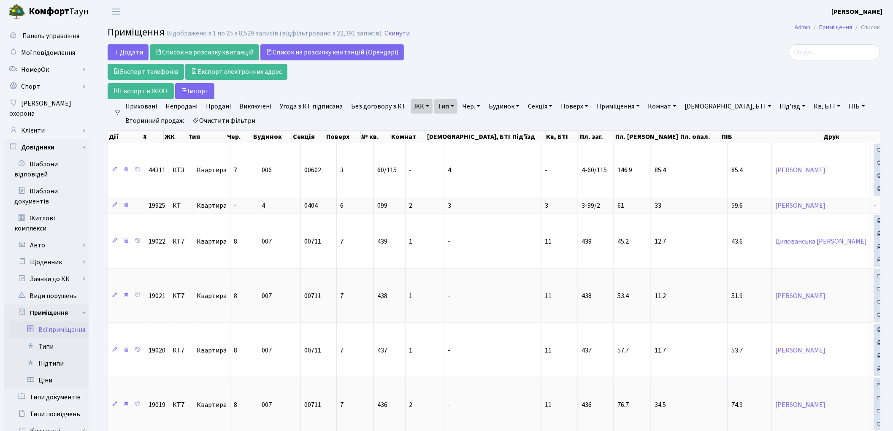
click at [350, 103] on link "Без договору з КТ" at bounding box center [379, 106] width 62 height 14
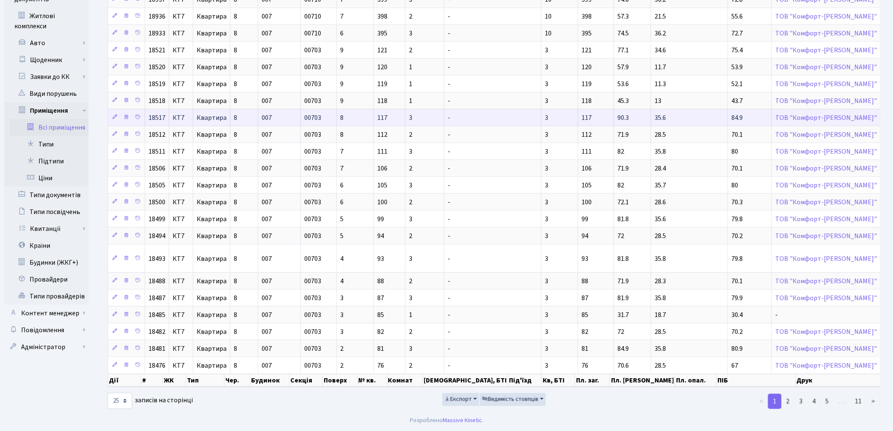
scroll to position [213, 0]
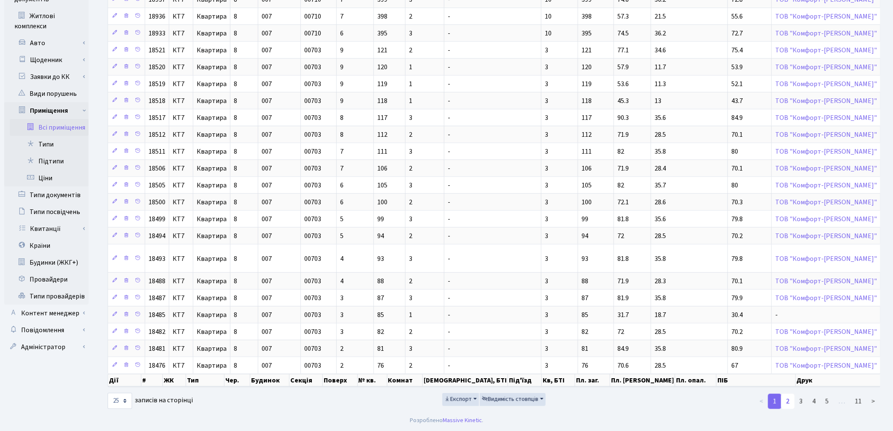
click at [788, 403] on link "2" at bounding box center [788, 401] width 14 height 15
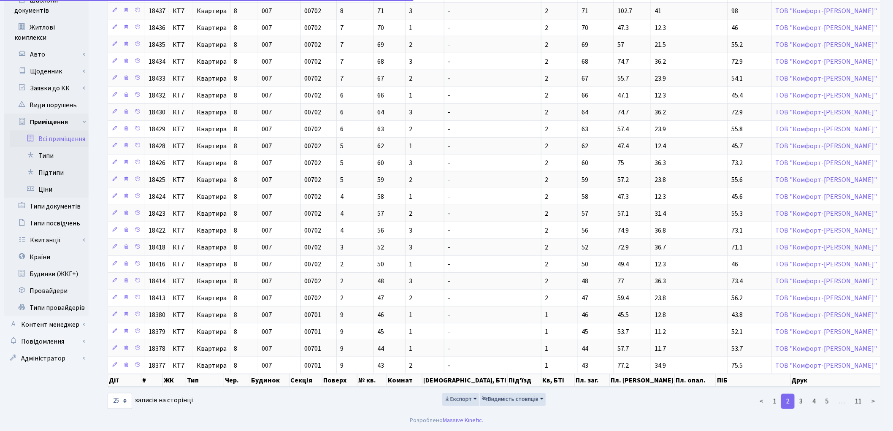
scroll to position [201, 0]
click at [805, 402] on link "3" at bounding box center [801, 401] width 14 height 15
click at [812, 401] on link "4" at bounding box center [814, 401] width 14 height 15
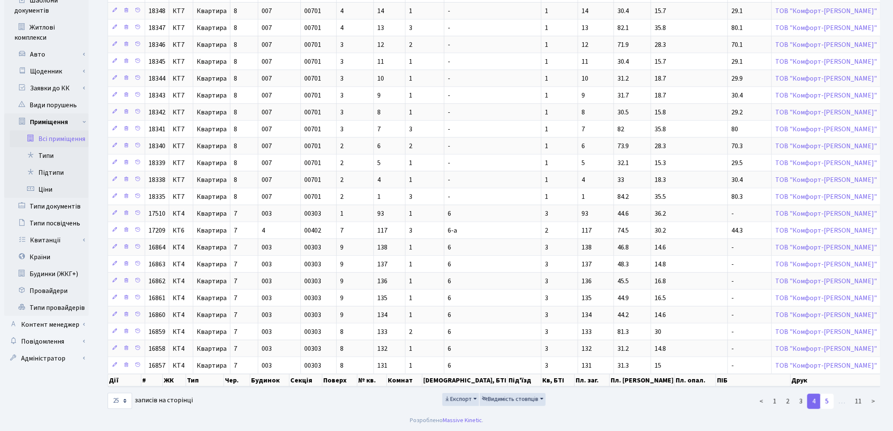
click at [829, 398] on link "5" at bounding box center [827, 401] width 14 height 15
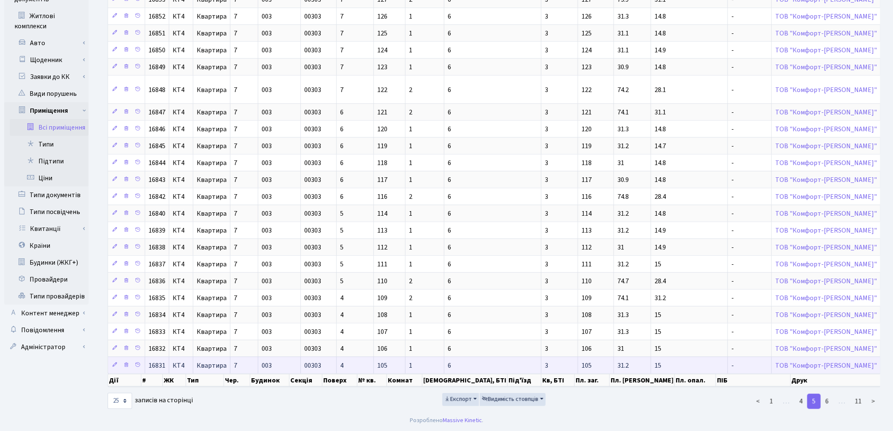
scroll to position [213, 0]
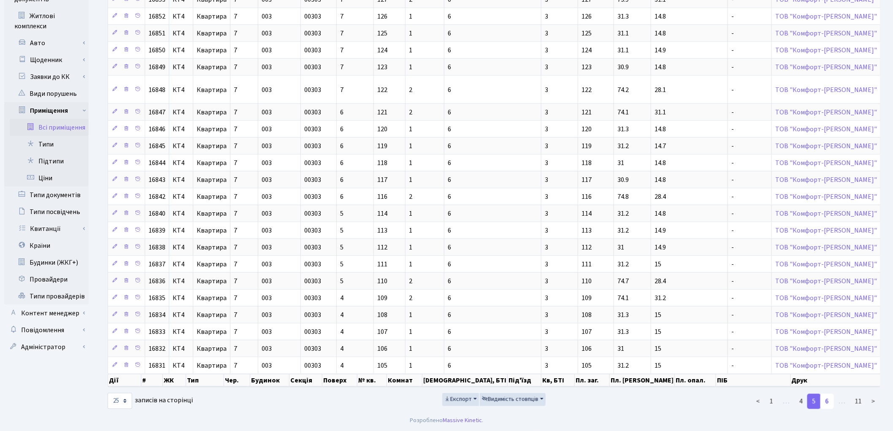
click at [830, 402] on link "6" at bounding box center [827, 401] width 14 height 15
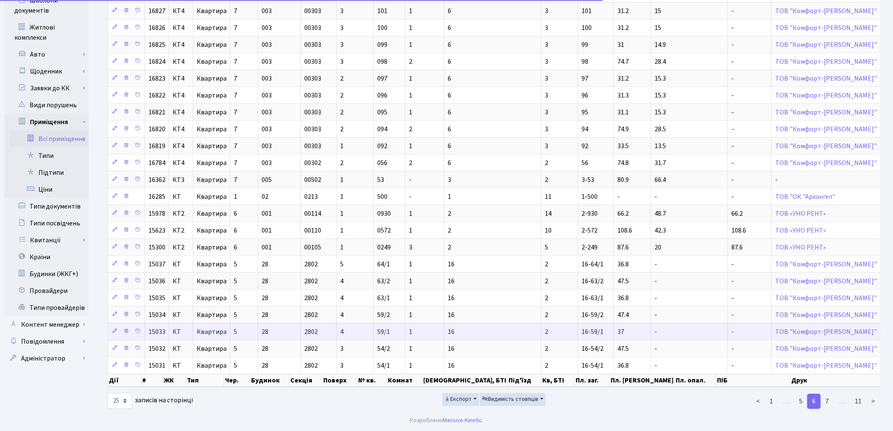
scroll to position [201, 0]
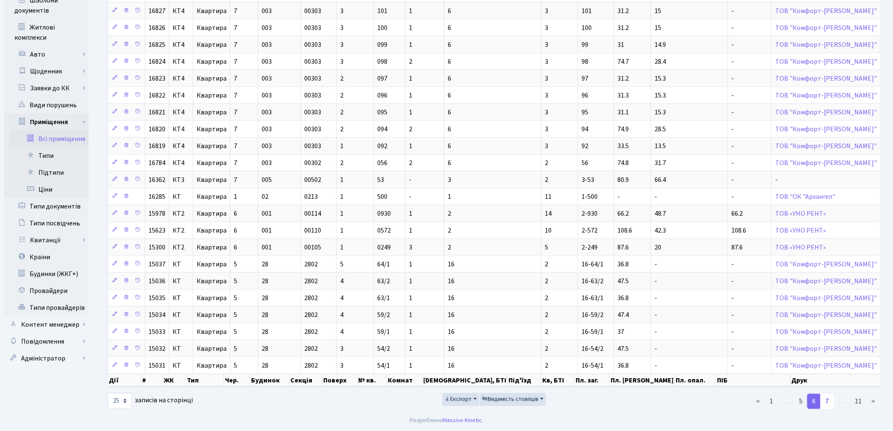
click at [833, 402] on link "7" at bounding box center [827, 401] width 14 height 15
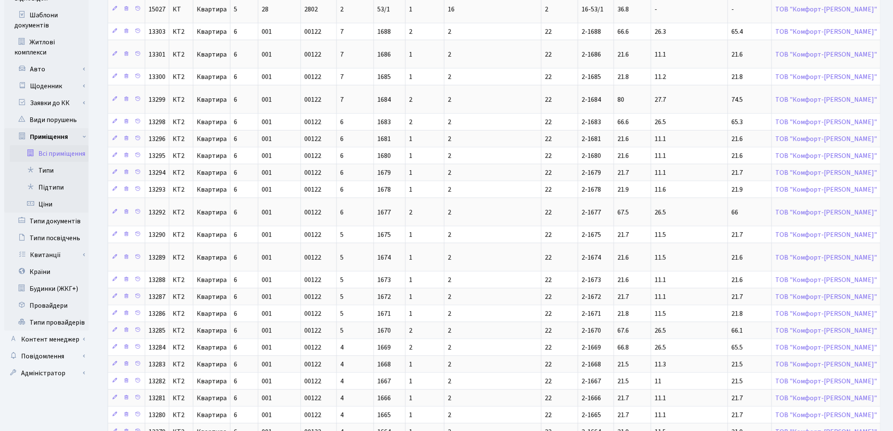
scroll to position [270, 0]
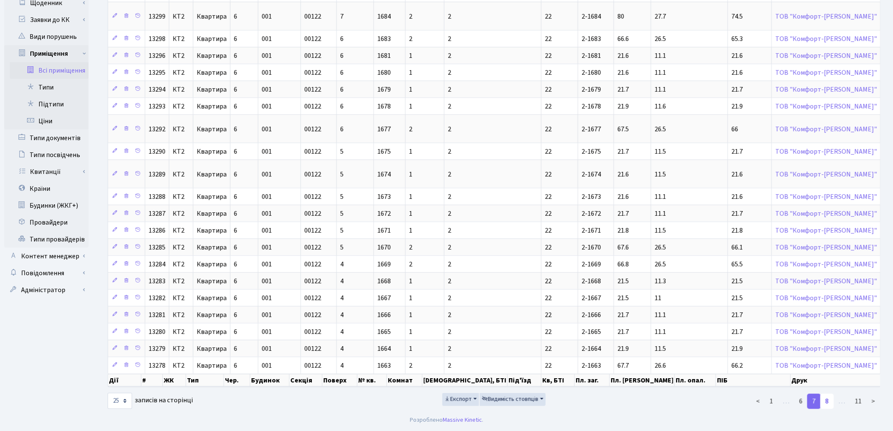
click at [829, 403] on link "8" at bounding box center [827, 401] width 14 height 15
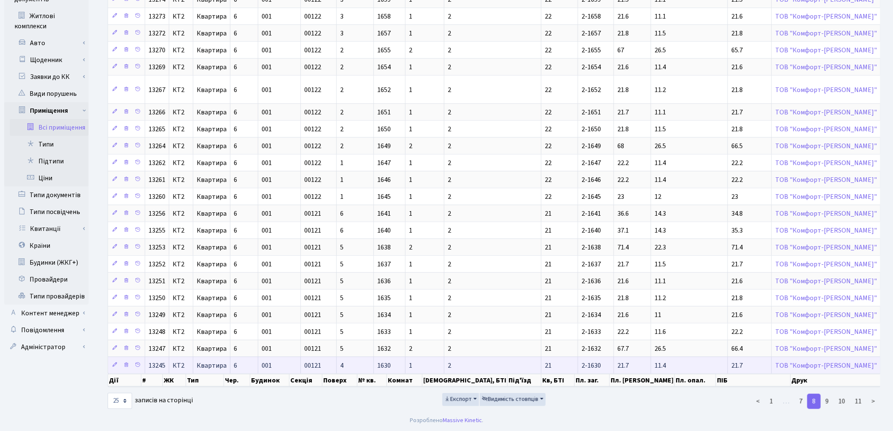
scroll to position [213, 0]
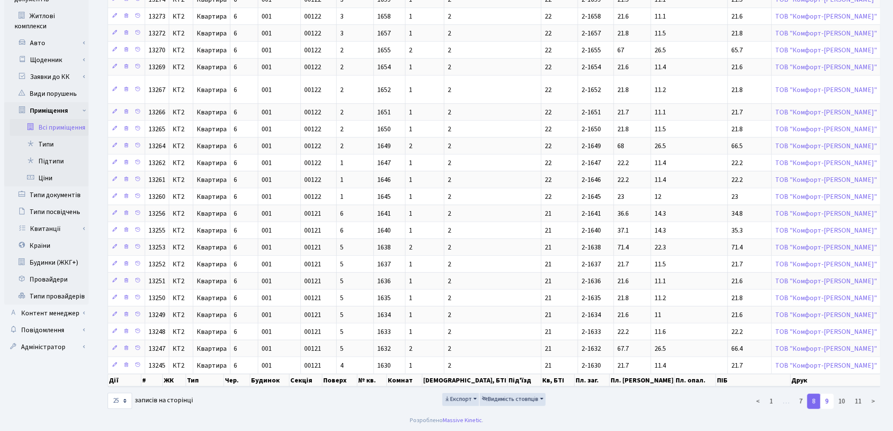
click at [825, 398] on link "9" at bounding box center [827, 401] width 14 height 15
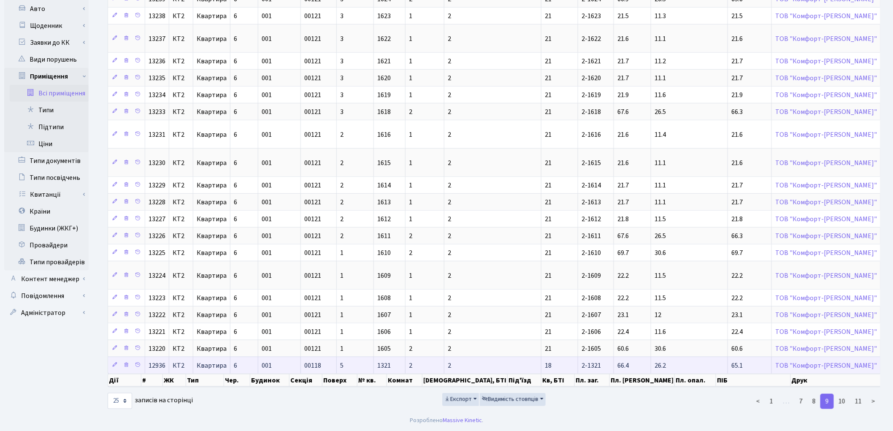
scroll to position [247, 0]
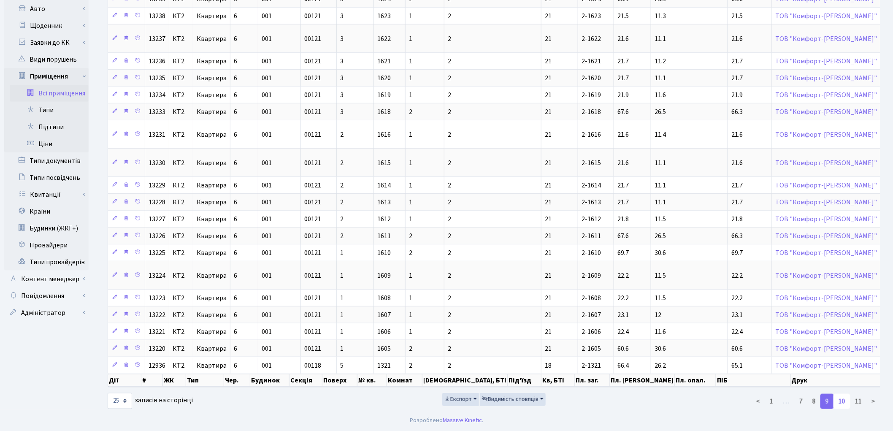
click at [840, 403] on link "10" at bounding box center [841, 401] width 17 height 15
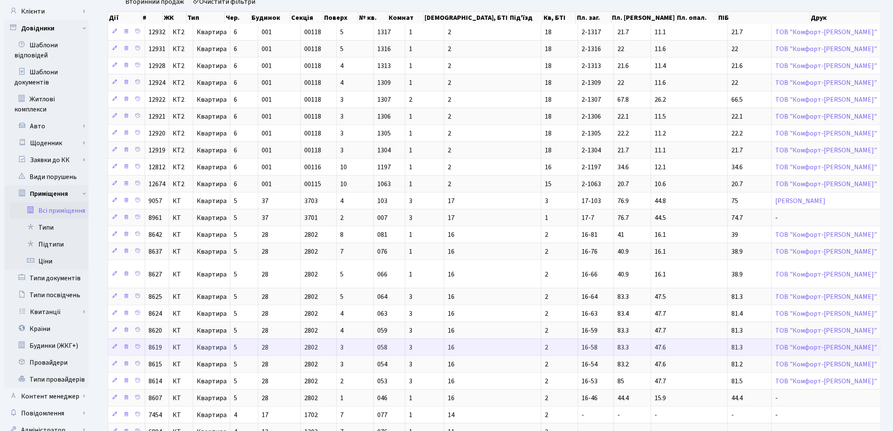
scroll to position [213, 0]
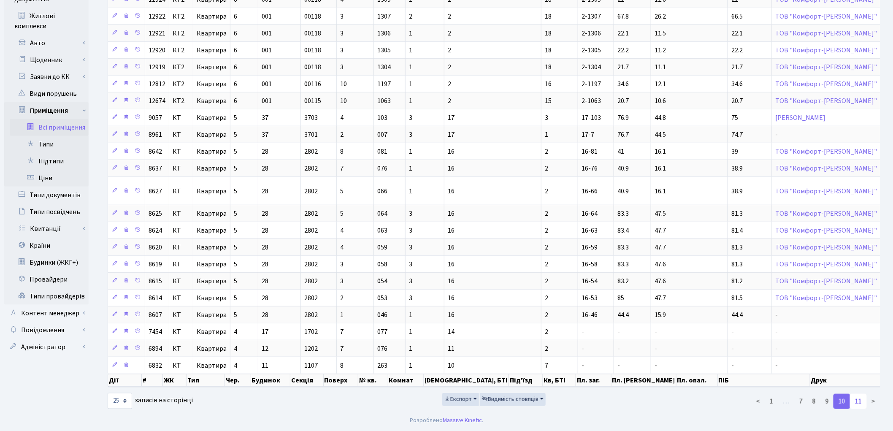
click at [858, 405] on link "11" at bounding box center [858, 401] width 17 height 15
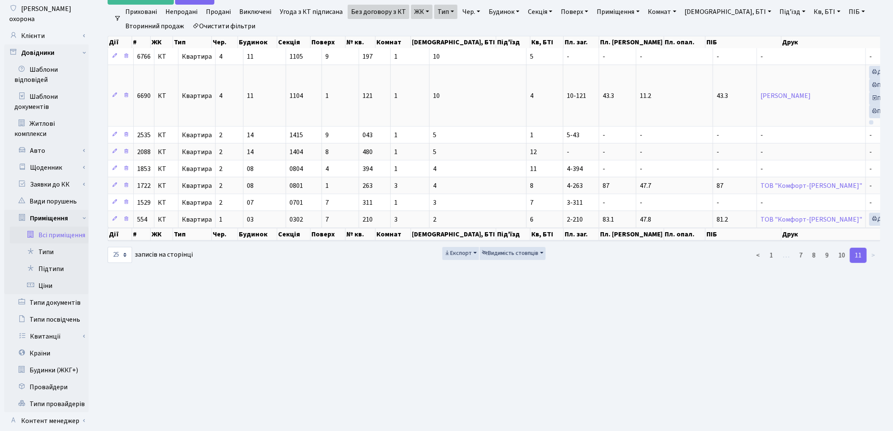
scroll to position [48, 0]
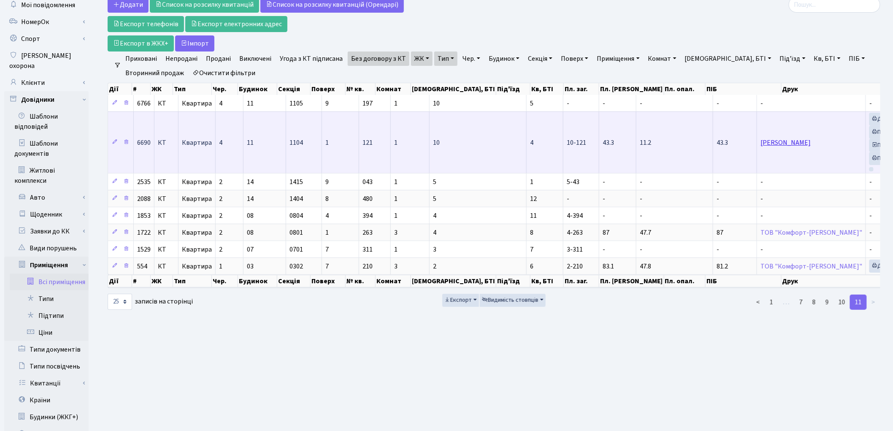
click at [760, 142] on link "Піляєва Олена Вікторівна" at bounding box center [785, 142] width 50 height 9
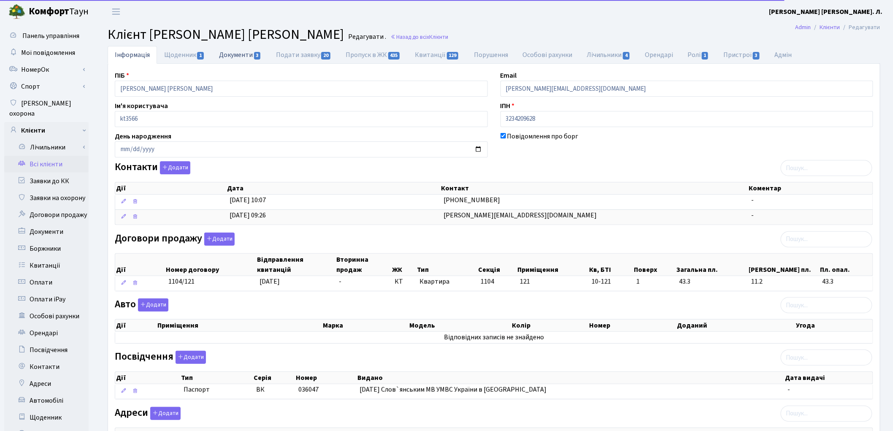
click at [242, 53] on link "Документи 3" at bounding box center [240, 54] width 57 height 17
select select "25"
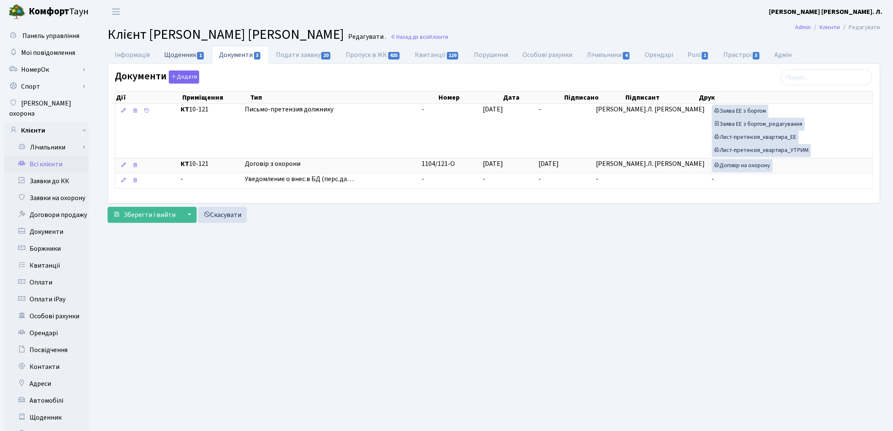
click at [187, 57] on link "Щоденник 1" at bounding box center [184, 54] width 55 height 17
select select "25"
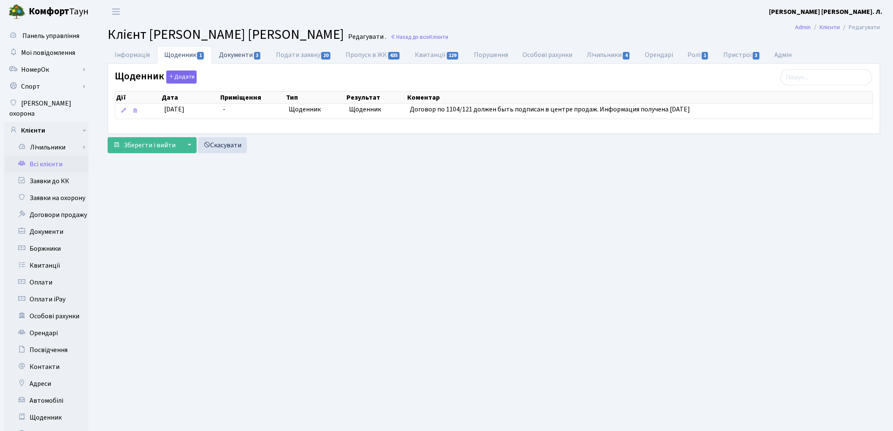
click at [244, 55] on link "Документи 3" at bounding box center [240, 54] width 57 height 17
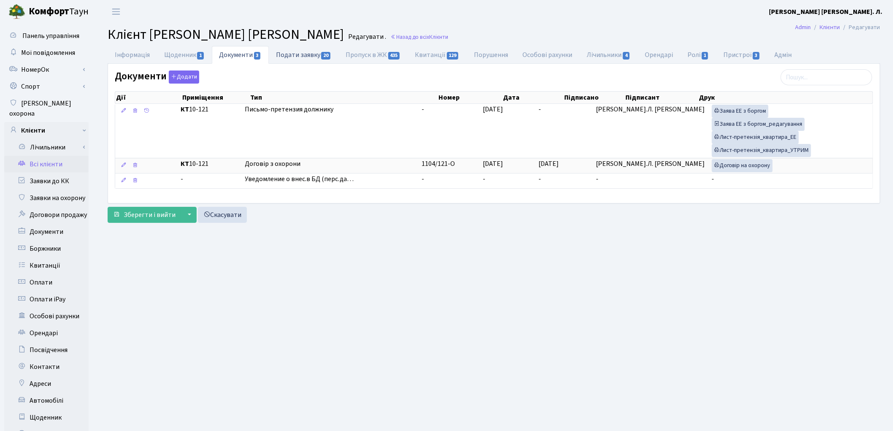
click at [295, 55] on link "Подати заявку 20" at bounding box center [304, 54] width 70 height 17
select select "25"
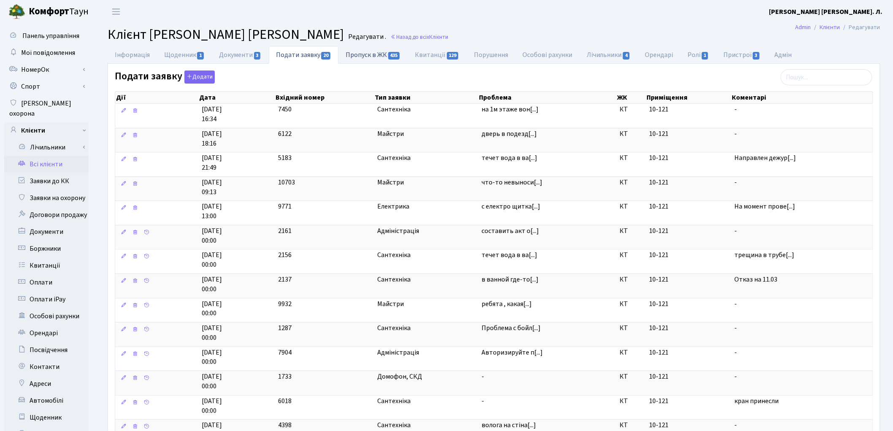
click at [355, 57] on link "Пропуск в ЖК 435" at bounding box center [372, 54] width 69 height 17
select select "25"
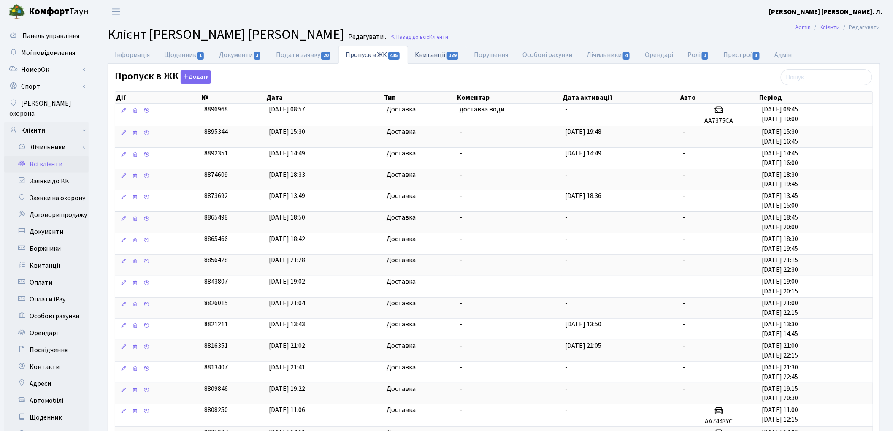
click at [420, 54] on link "Квитанції 129" at bounding box center [437, 54] width 59 height 17
select select "25"
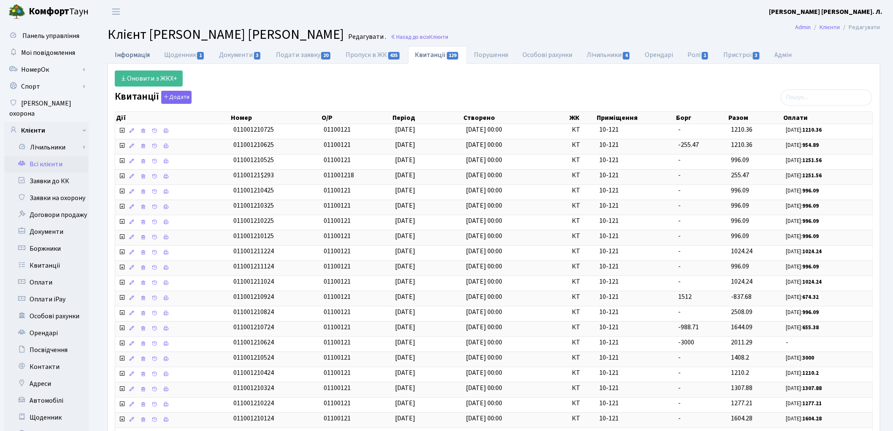
click at [144, 56] on link "Інформація" at bounding box center [132, 54] width 49 height 17
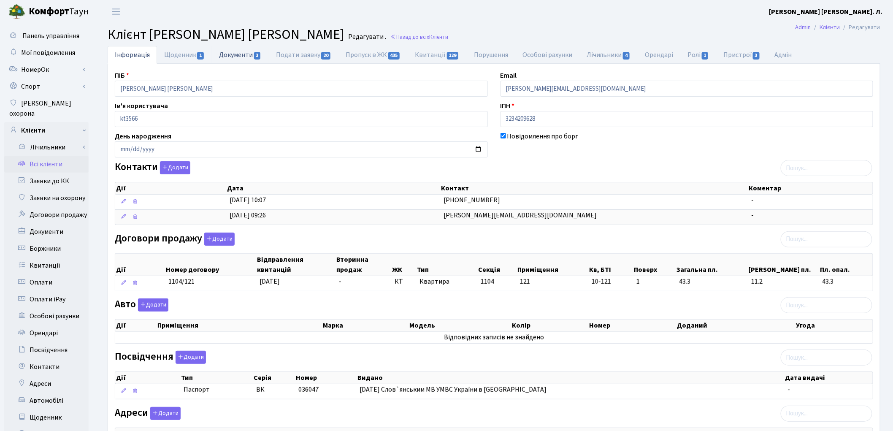
click at [235, 57] on link "Документи 3" at bounding box center [240, 54] width 57 height 17
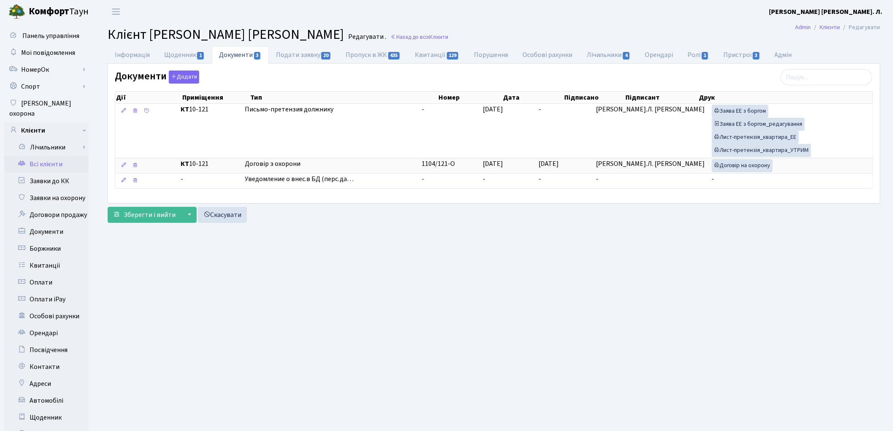
click at [61, 156] on link "Всі клієнти" at bounding box center [46, 164] width 84 height 17
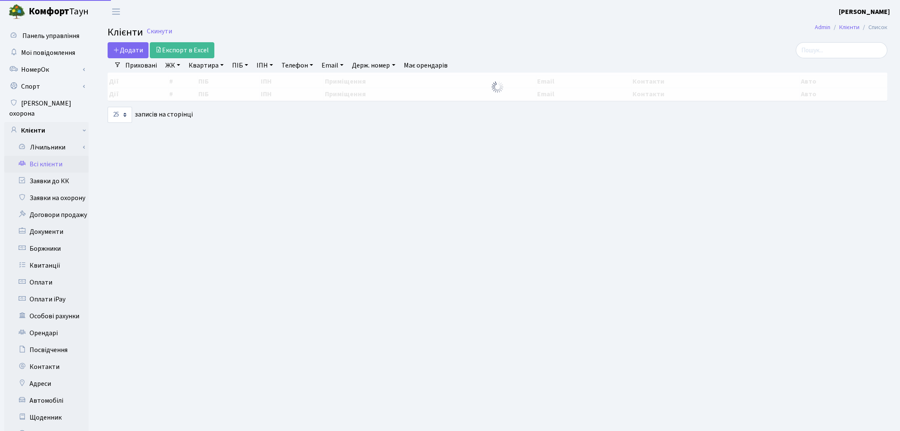
select select "25"
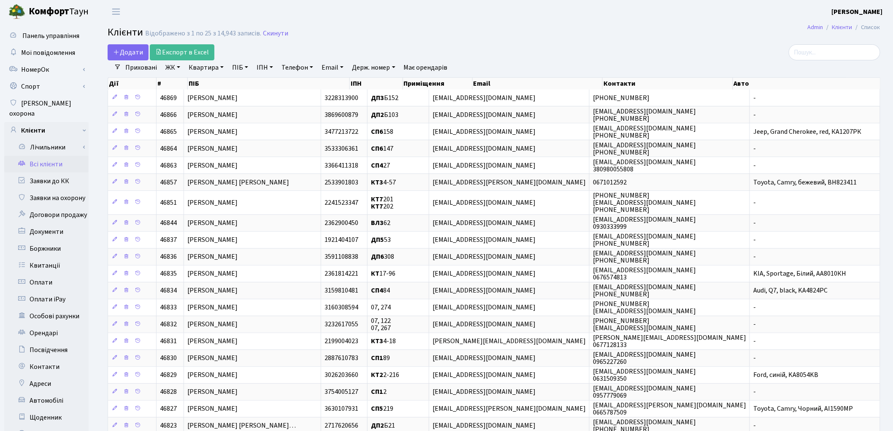
click at [200, 67] on link "Квартира" at bounding box center [206, 67] width 42 height 14
type input "17-103"
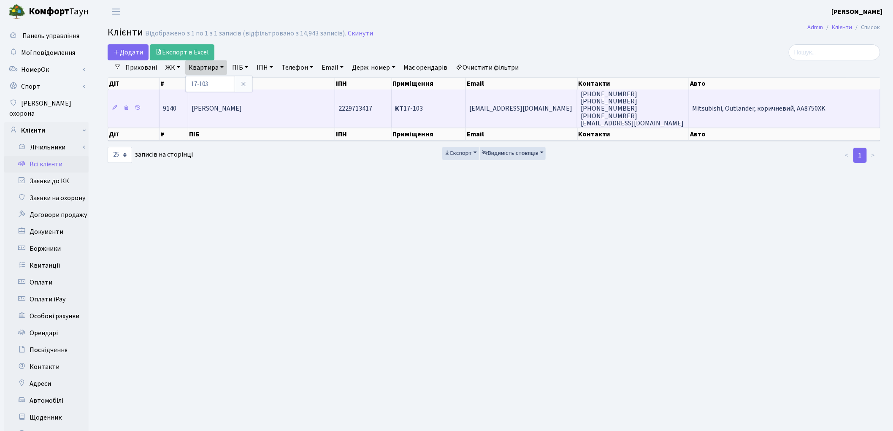
click at [223, 110] on span "[PERSON_NAME]" at bounding box center [217, 108] width 50 height 9
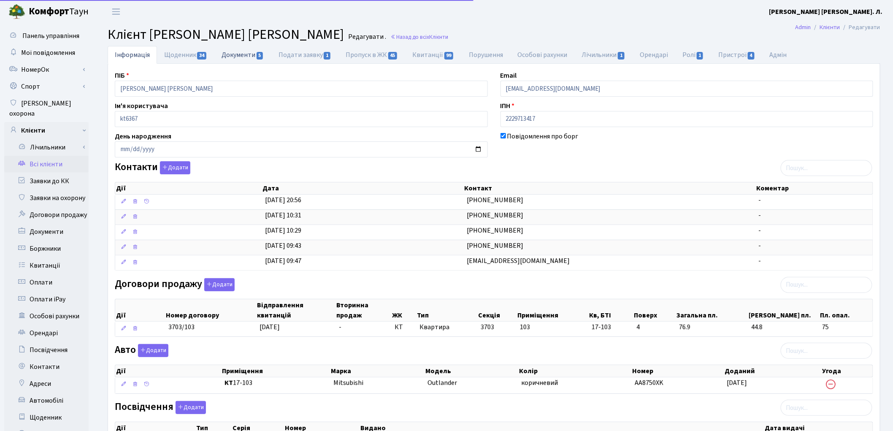
click at [235, 53] on link "Документи 5" at bounding box center [242, 54] width 57 height 17
select select "25"
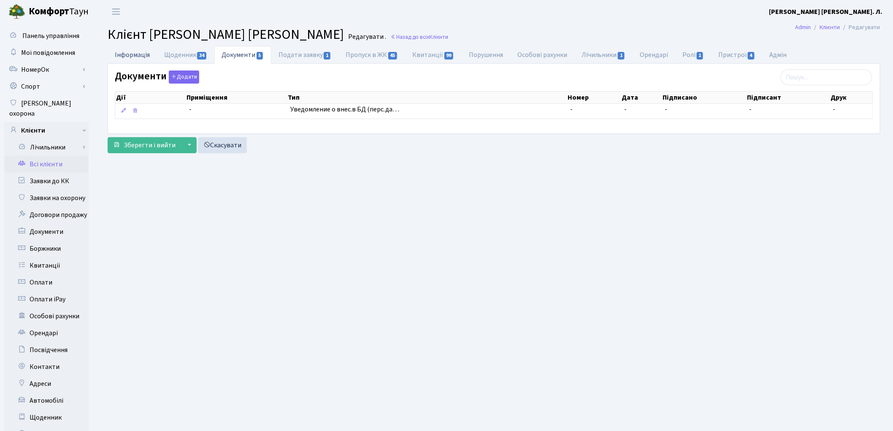
click at [137, 57] on link "Інформація" at bounding box center [132, 54] width 49 height 17
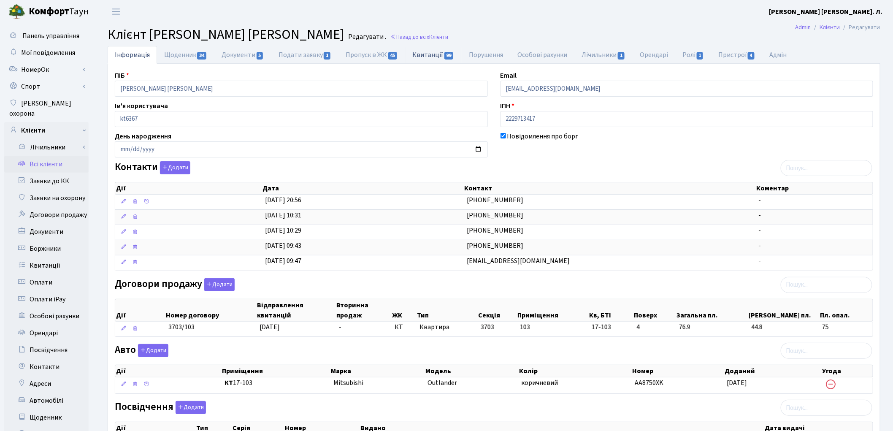
click at [430, 58] on link "Квитанції 99" at bounding box center [434, 54] width 56 height 17
select select "25"
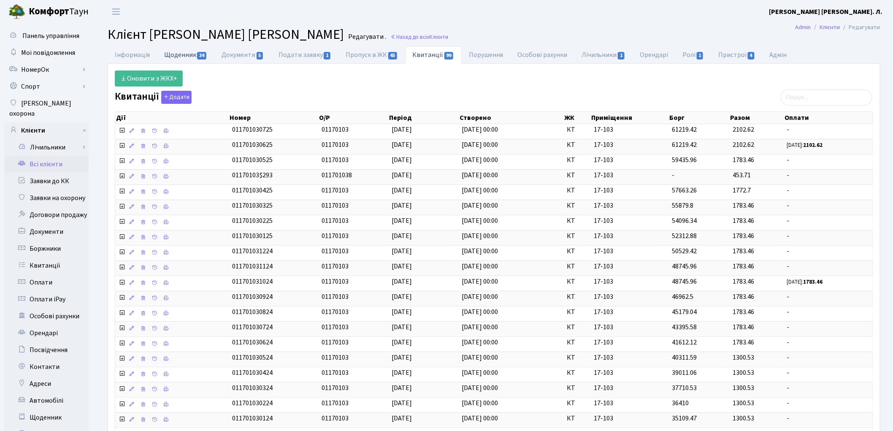
click at [172, 52] on link "Щоденник 34" at bounding box center [185, 54] width 57 height 17
select select "25"
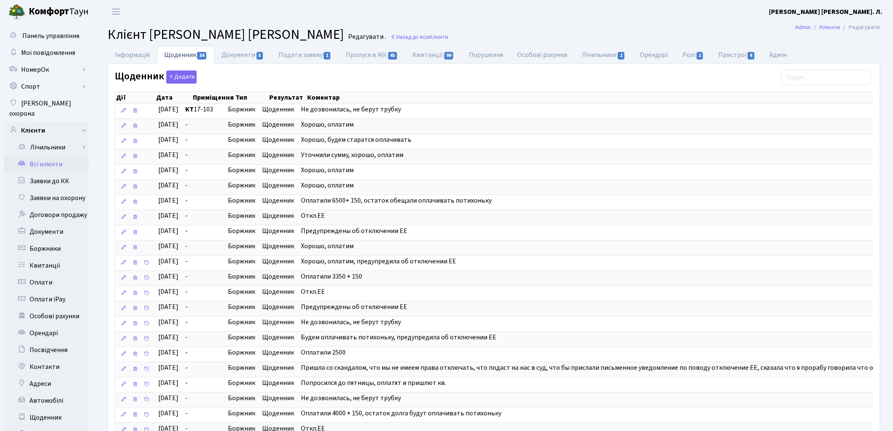
click at [43, 156] on link "Всі клієнти" at bounding box center [46, 164] width 84 height 17
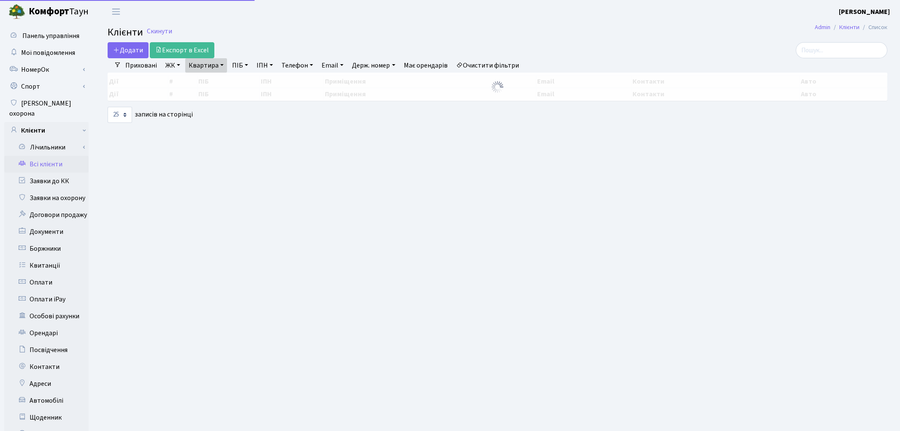
select select "25"
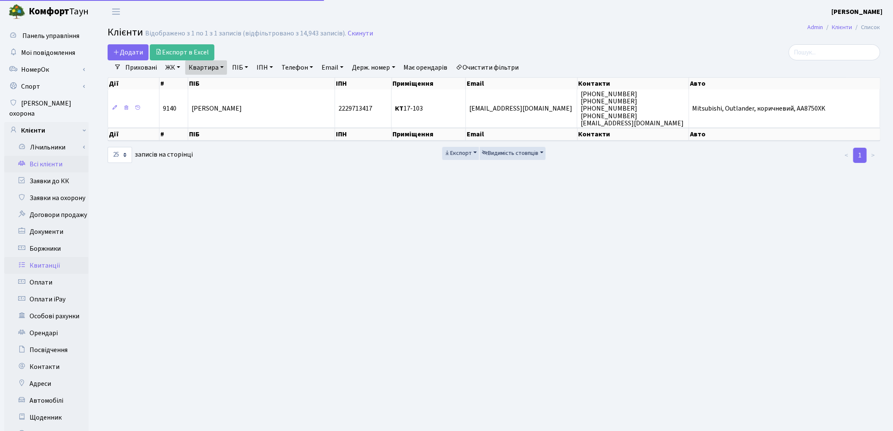
scroll to position [94, 0]
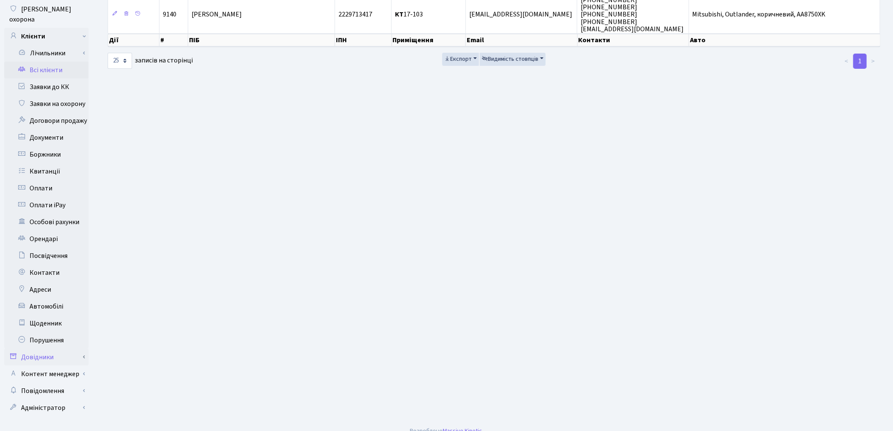
click at [49, 349] on link "Довідники" at bounding box center [46, 357] width 84 height 17
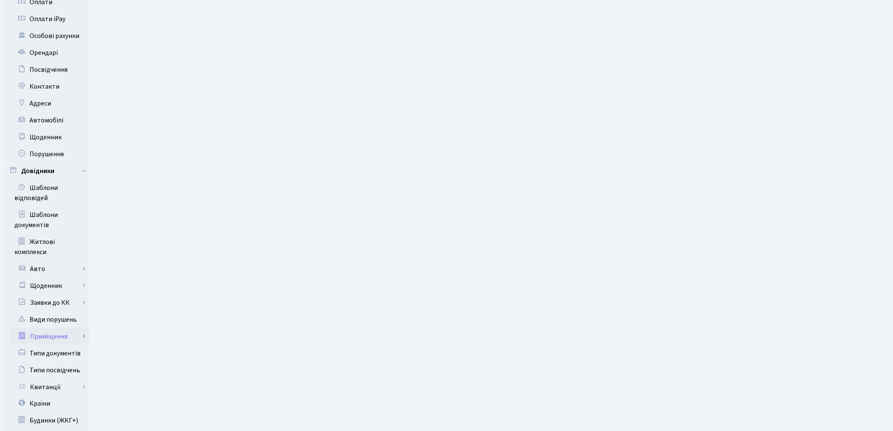
scroll to position [281, 0]
click at [53, 327] on link "Приміщення" at bounding box center [49, 335] width 79 height 17
click at [60, 344] on link "Всі приміщення" at bounding box center [49, 352] width 79 height 17
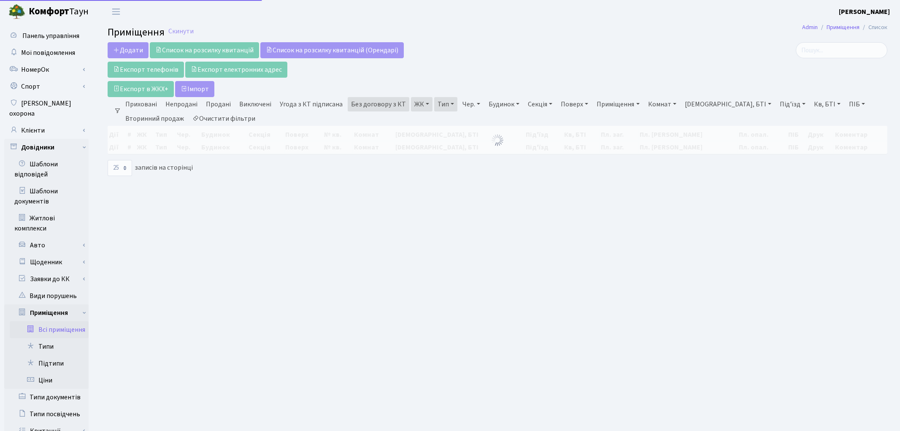
select select "25"
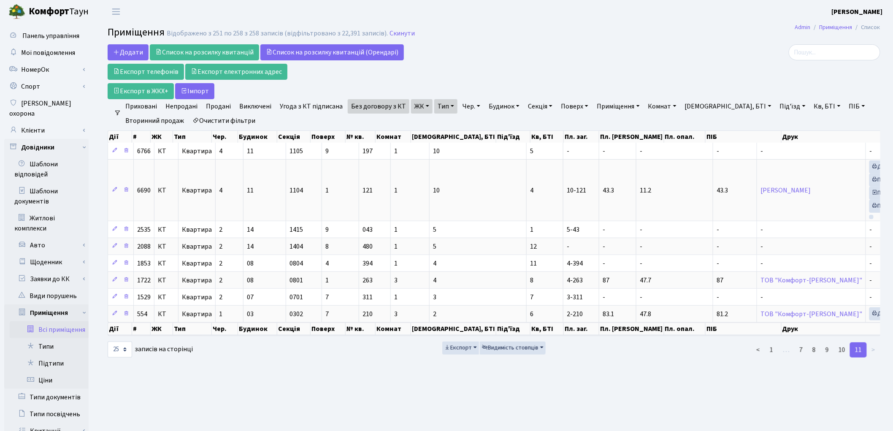
click at [242, 121] on link "Очистити фільтри" at bounding box center [224, 121] width 70 height 14
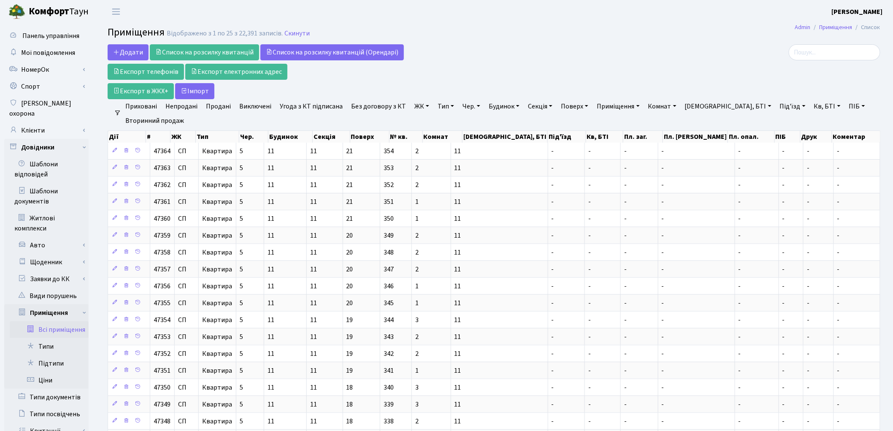
click at [419, 107] on link "ЖК" at bounding box center [422, 106] width 22 height 14
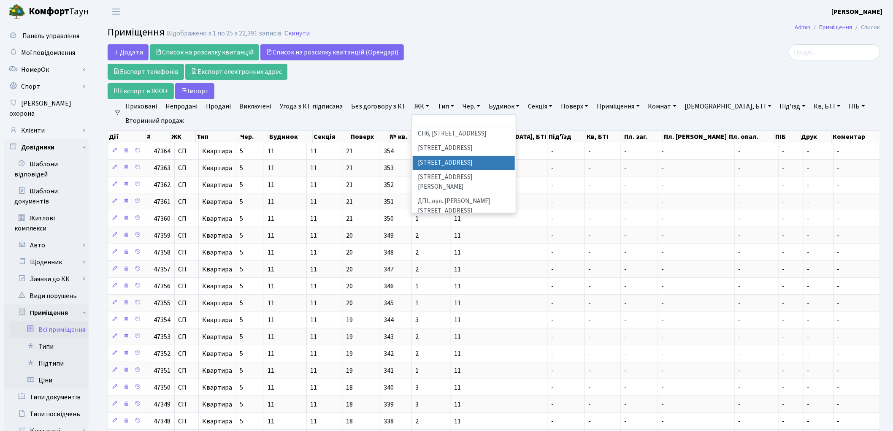
scroll to position [187, 0]
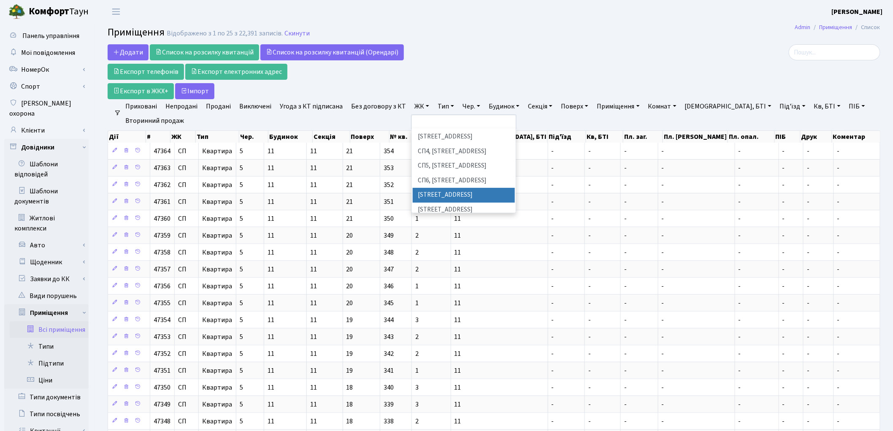
click at [448, 188] on li "ВЛ1, Ужгородський пров., 4/1" at bounding box center [464, 195] width 102 height 15
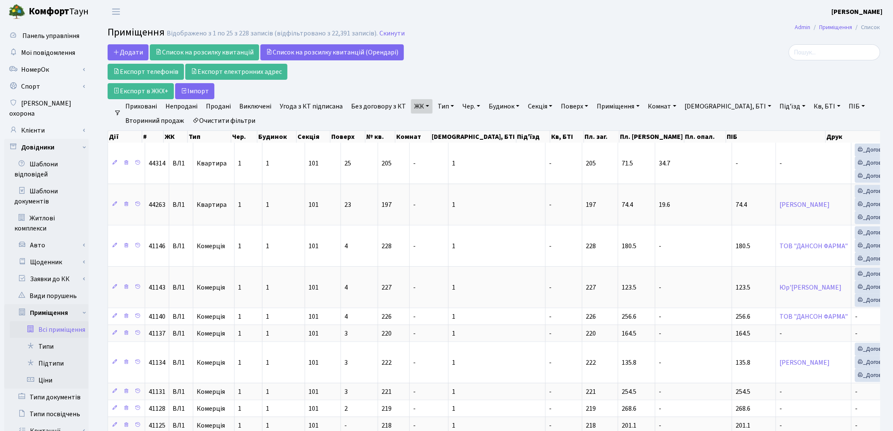
click at [423, 108] on link "ЖК" at bounding box center [422, 106] width 22 height 14
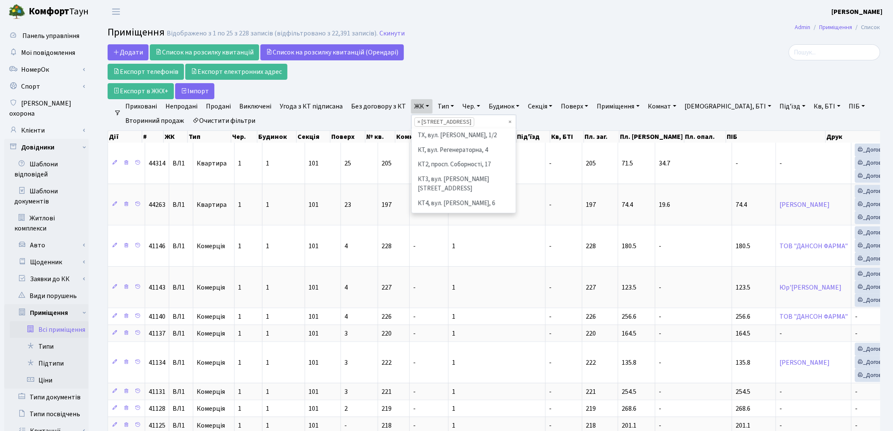
scroll to position [203, 0]
click at [457, 187] on li "ВЛ2, Голосіївський просп., 76" at bounding box center [464, 194] width 102 height 15
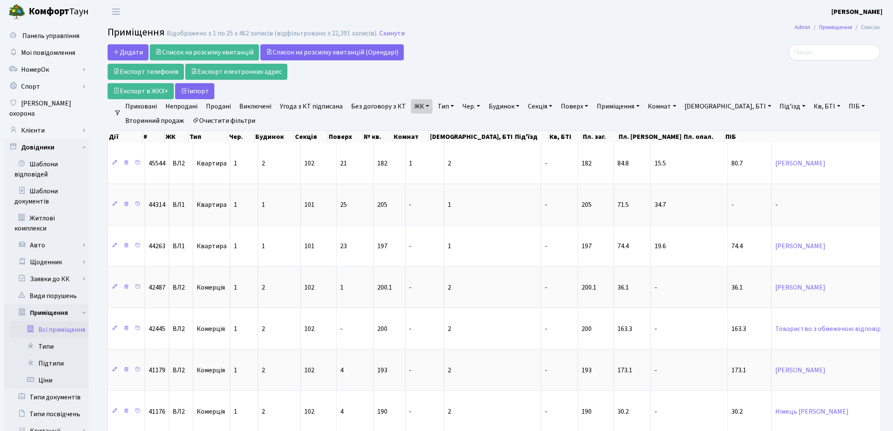
click at [421, 111] on link "ЖК" at bounding box center [422, 106] width 22 height 14
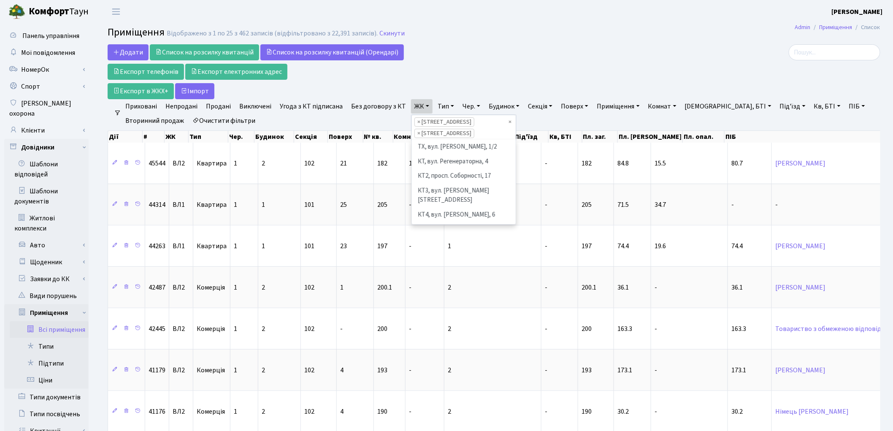
scroll to position [218, 0]
click at [432, 198] on li "ВЛ3, пр.Голосіївський, 78/2" at bounding box center [464, 210] width 102 height 24
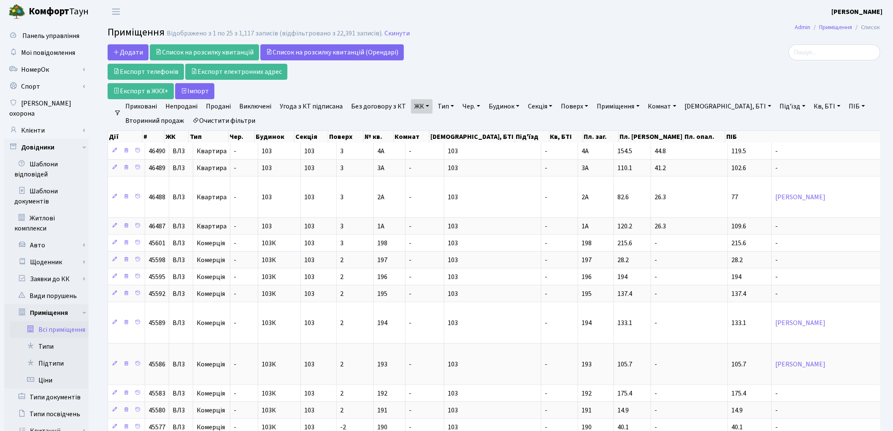
click at [441, 106] on link "Тип" at bounding box center [445, 106] width 23 height 14
click at [450, 150] on li "Квартира" at bounding box center [487, 152] width 102 height 15
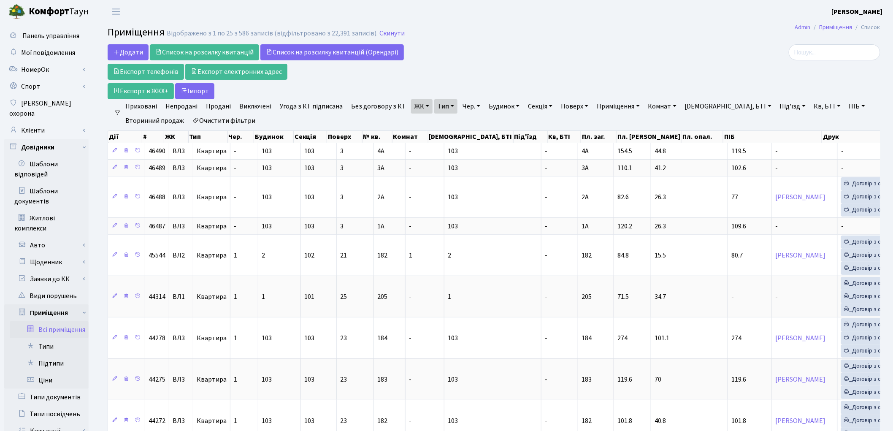
click at [231, 117] on link "Очистити фільтри" at bounding box center [224, 121] width 70 height 14
select select
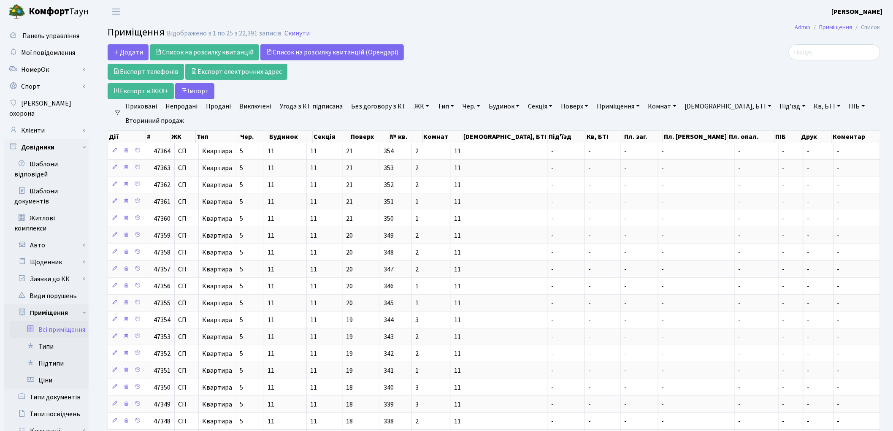
click at [424, 106] on link "ЖК" at bounding box center [422, 106] width 22 height 14
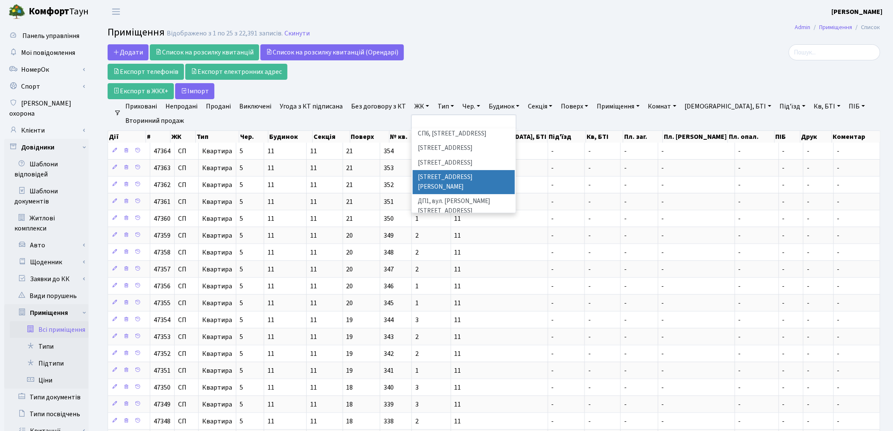
scroll to position [187, 0]
click at [440, 188] on li "ВЛ1, Ужгородський пров., 4/1" at bounding box center [464, 195] width 102 height 15
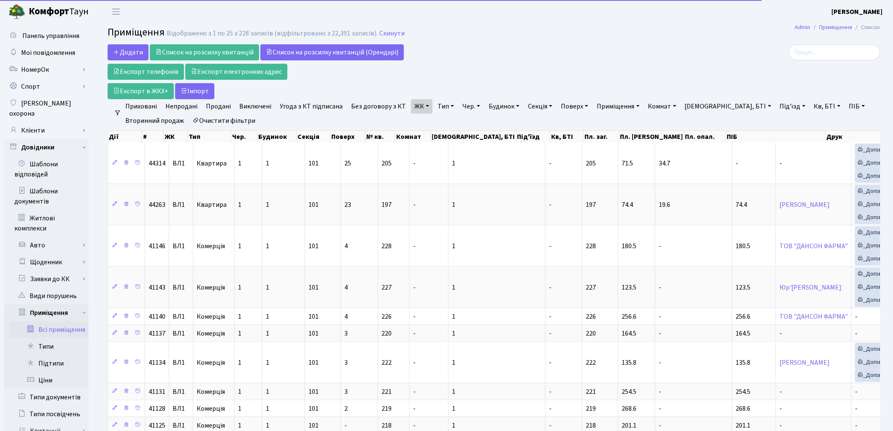
click at [441, 109] on link "Тип" at bounding box center [445, 106] width 23 height 14
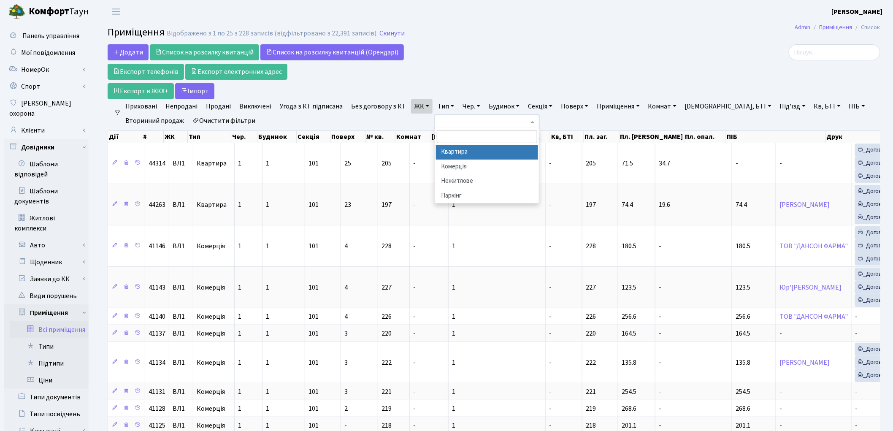
click at [449, 154] on li "Квартира" at bounding box center [487, 152] width 102 height 15
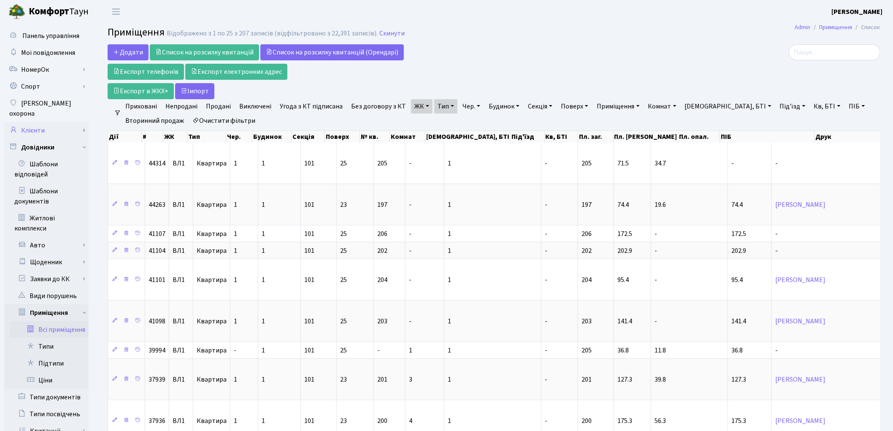
click at [22, 123] on link "Клієнти" at bounding box center [46, 130] width 84 height 17
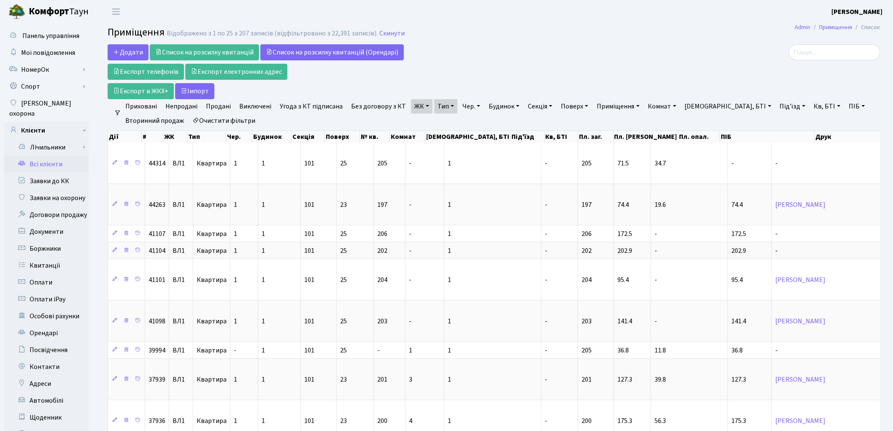
click at [36, 156] on link "Всі клієнти" at bounding box center [46, 164] width 84 height 17
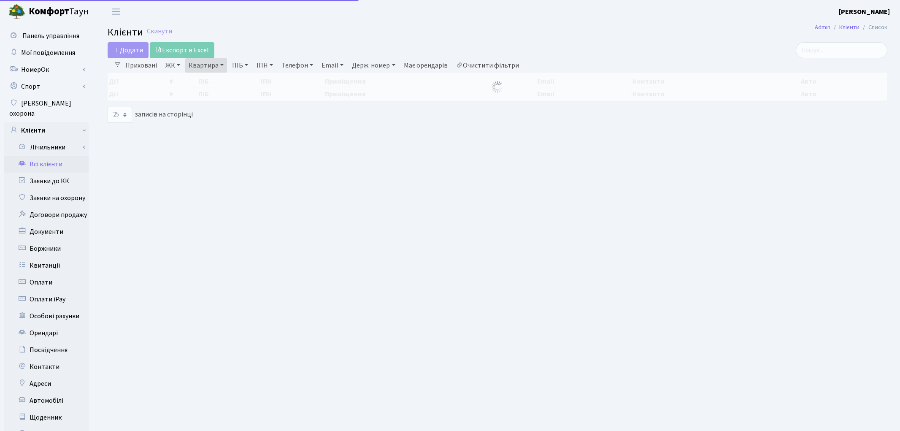
select select "25"
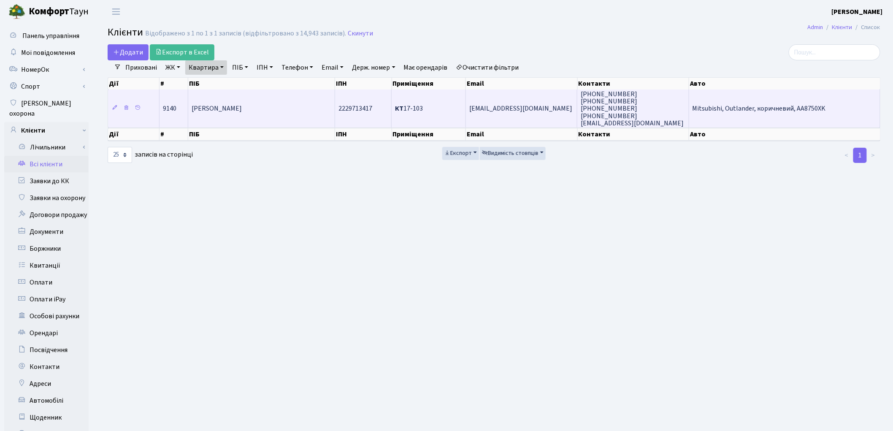
click at [224, 108] on span "[PERSON_NAME]" at bounding box center [217, 108] width 50 height 9
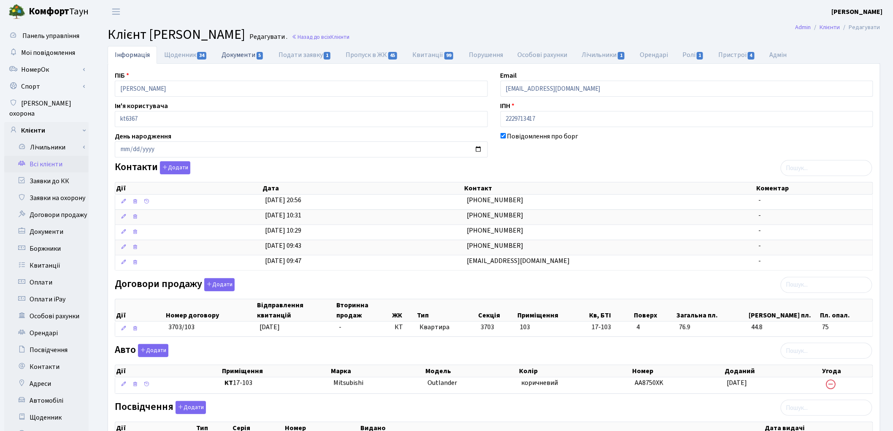
click at [237, 58] on link "Документи 5" at bounding box center [242, 54] width 57 height 17
select select "25"
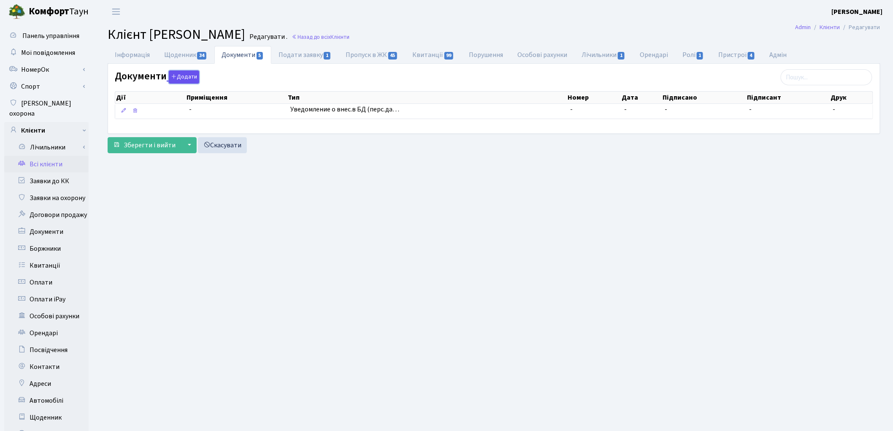
click at [183, 77] on button "Додати" at bounding box center [184, 76] width 30 height 13
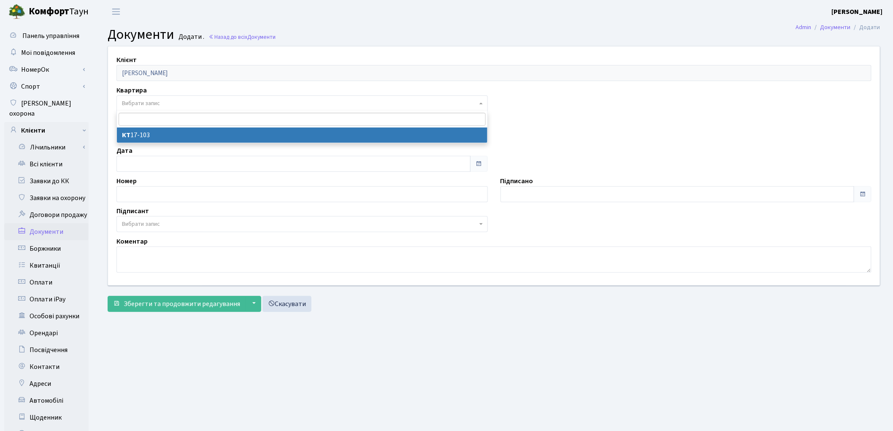
click at [165, 104] on span "Вибрати запис" at bounding box center [299, 103] width 355 height 8
select select "51735"
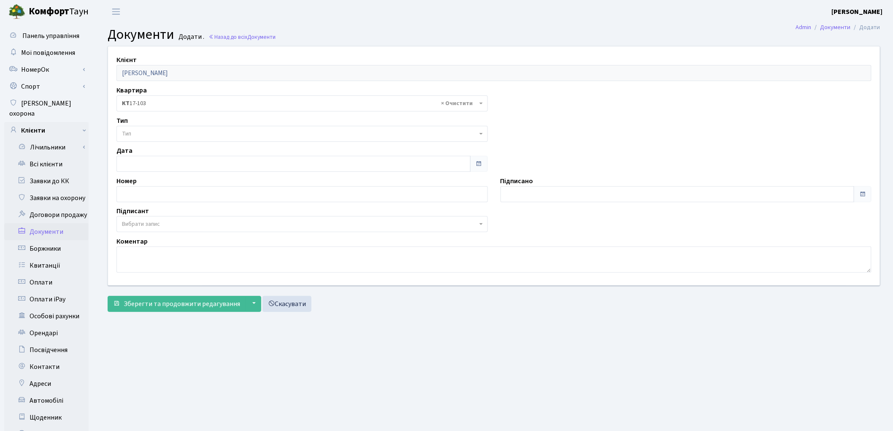
click at [169, 133] on span "Тип" at bounding box center [299, 134] width 355 height 8
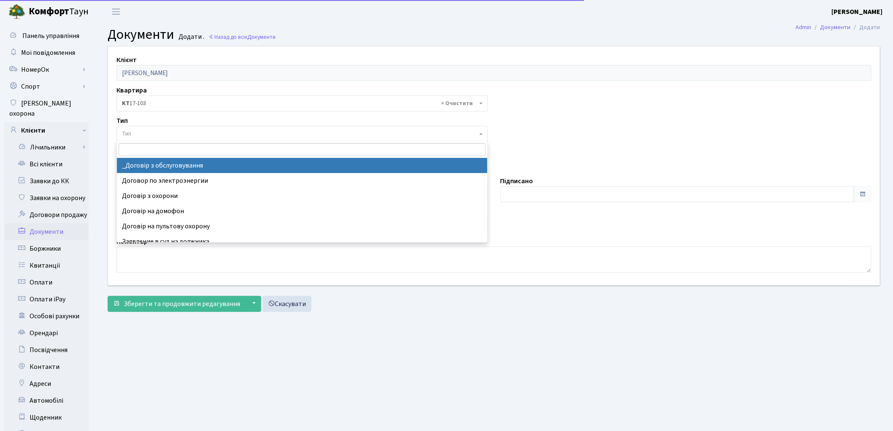
select select "289"
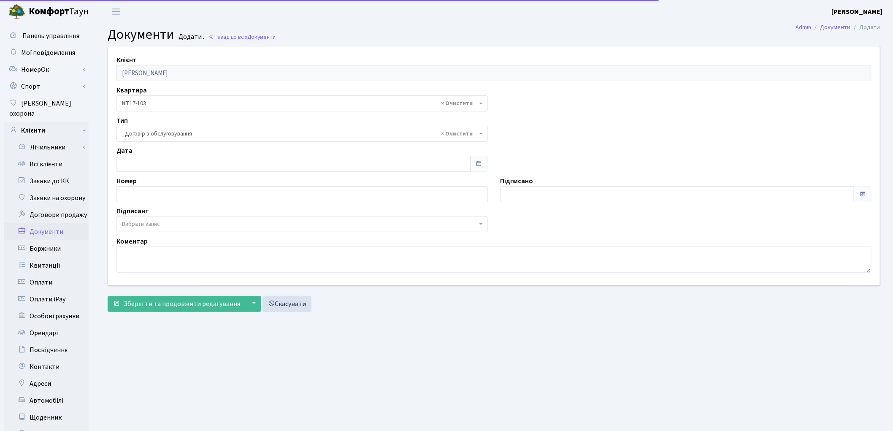
click at [162, 226] on span "Вибрати запис" at bounding box center [299, 224] width 355 height 8
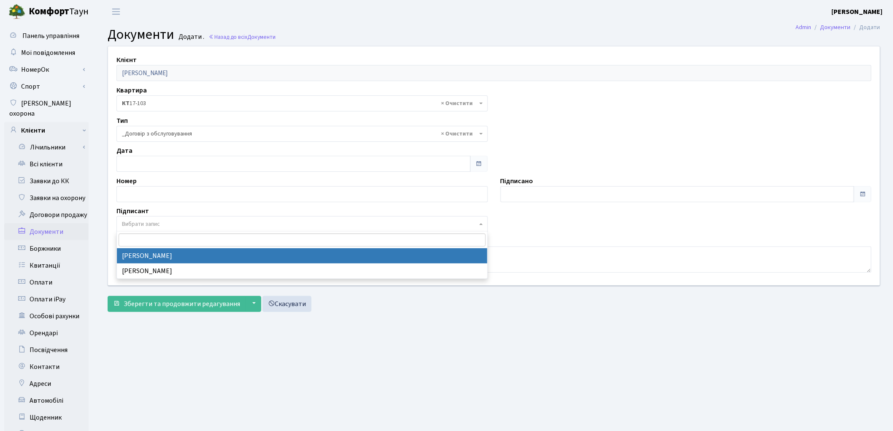
select select "74"
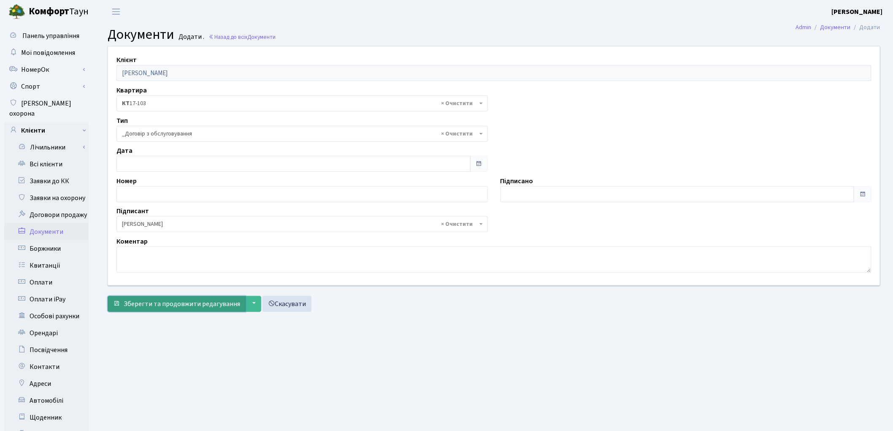
click at [170, 308] on span "Зберегти та продовжити редагування" at bounding box center [182, 303] width 116 height 9
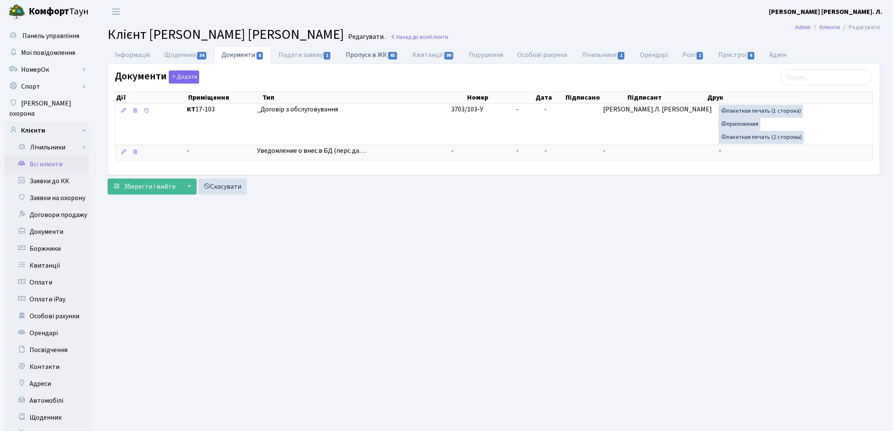
click at [378, 54] on link "Пропуск в ЖК 45" at bounding box center [371, 54] width 67 height 17
select select "25"
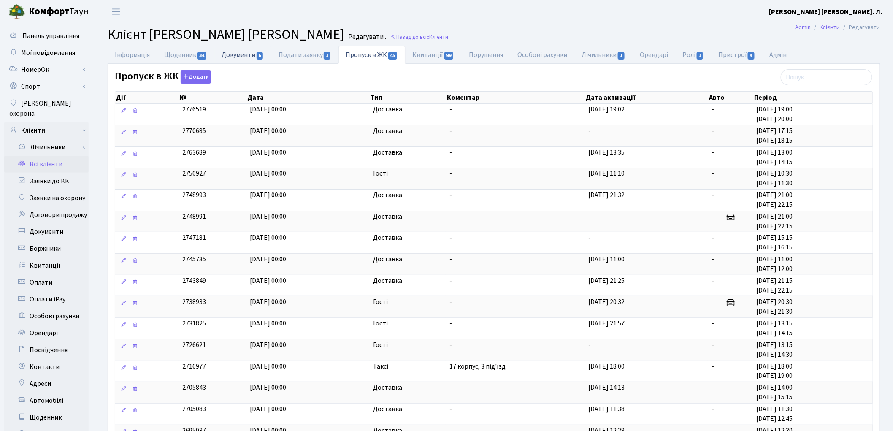
click at [234, 54] on link "Документи 6" at bounding box center [242, 54] width 57 height 17
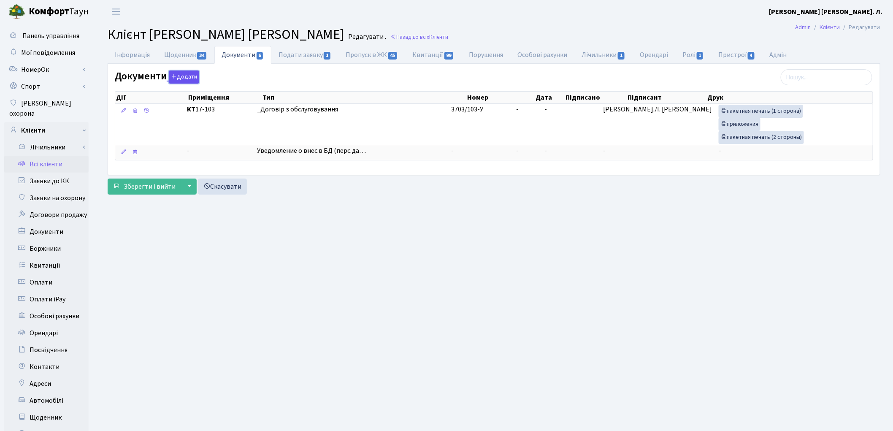
click at [191, 75] on button "Додати" at bounding box center [184, 76] width 30 height 13
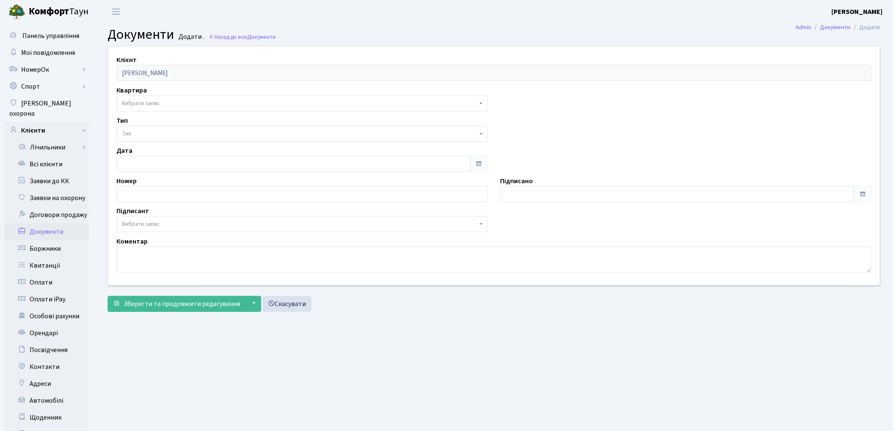
click at [179, 102] on span "Вибрати запис" at bounding box center [299, 103] width 355 height 8
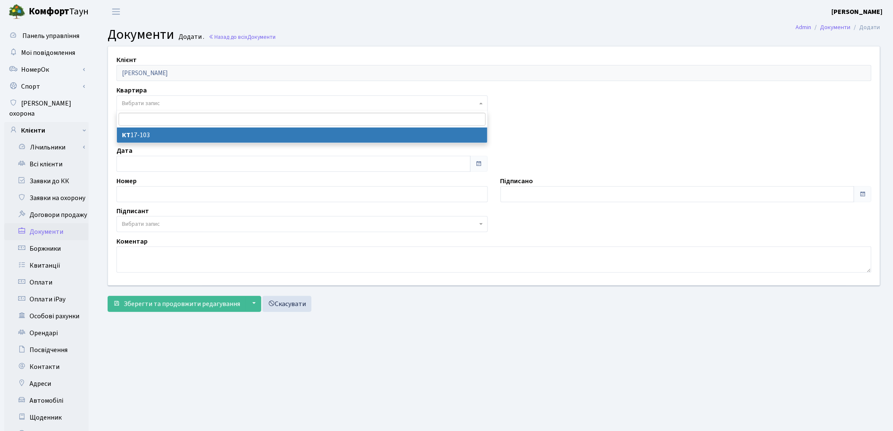
select select "51735"
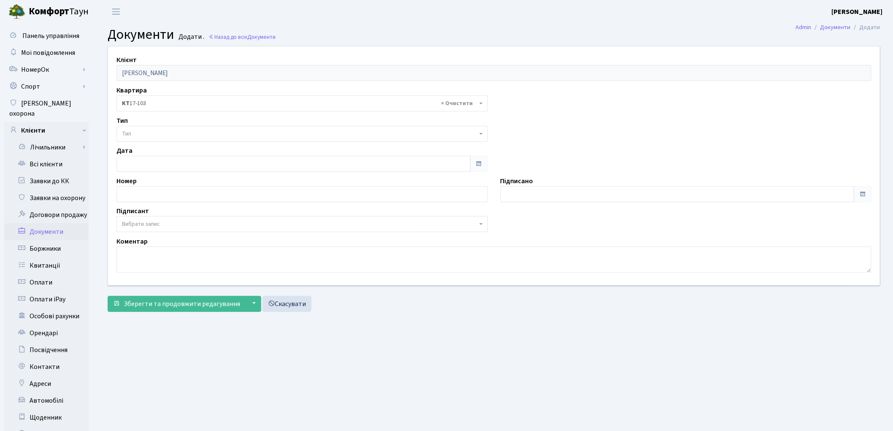
click at [185, 133] on span "Тип" at bounding box center [299, 134] width 355 height 8
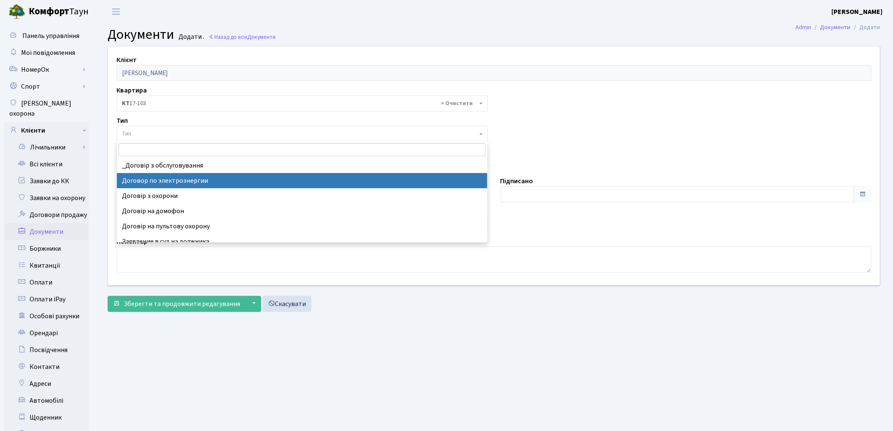
select select "294"
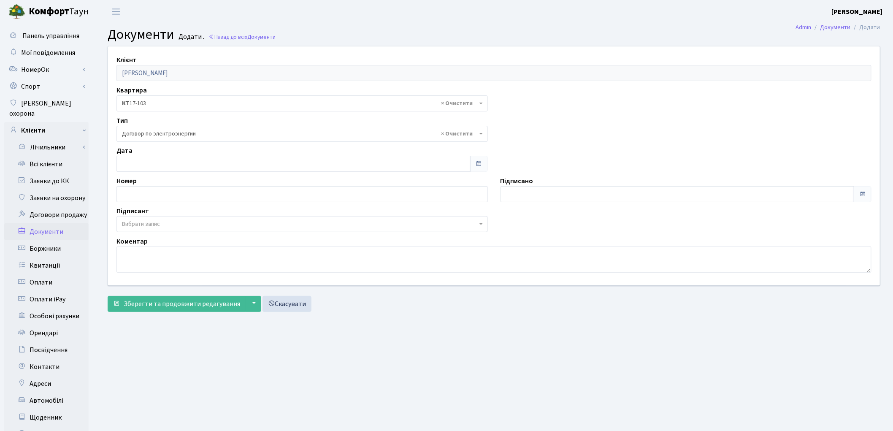
click at [144, 225] on span "Вибрати запис" at bounding box center [141, 224] width 38 height 8
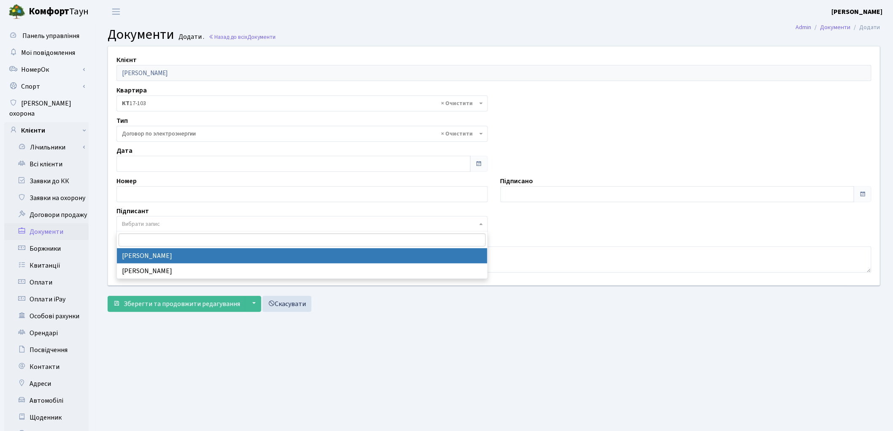
select select "74"
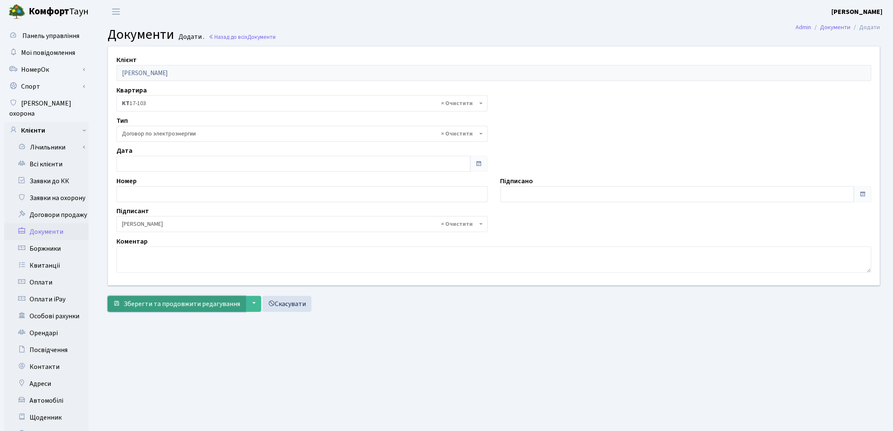
click at [149, 302] on span "Зберегти та продовжити редагування" at bounding box center [182, 303] width 116 height 9
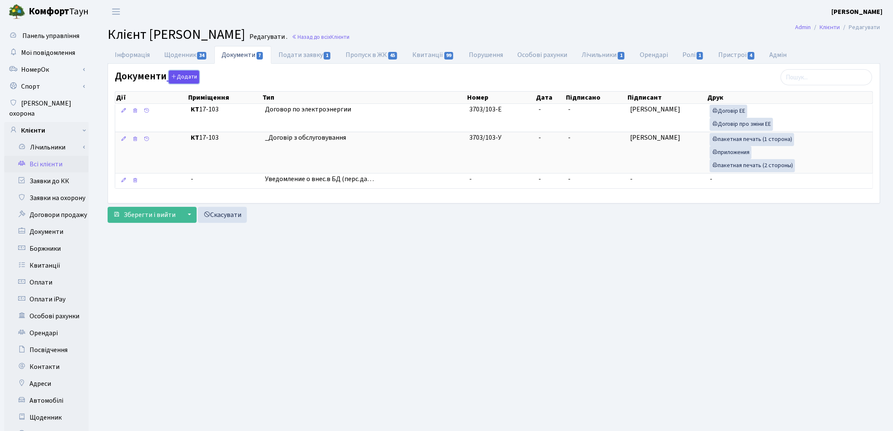
click at [184, 78] on button "Додати" at bounding box center [184, 76] width 30 height 13
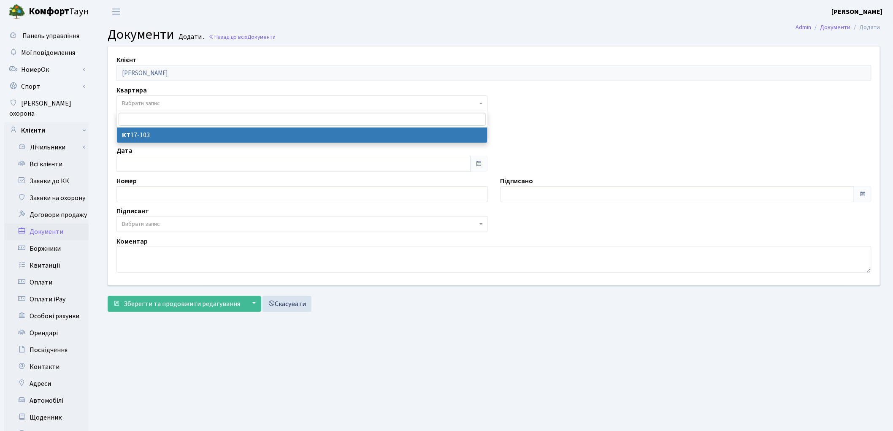
click at [158, 103] on span "Вибрати запис" at bounding box center [141, 103] width 38 height 8
select select "51735"
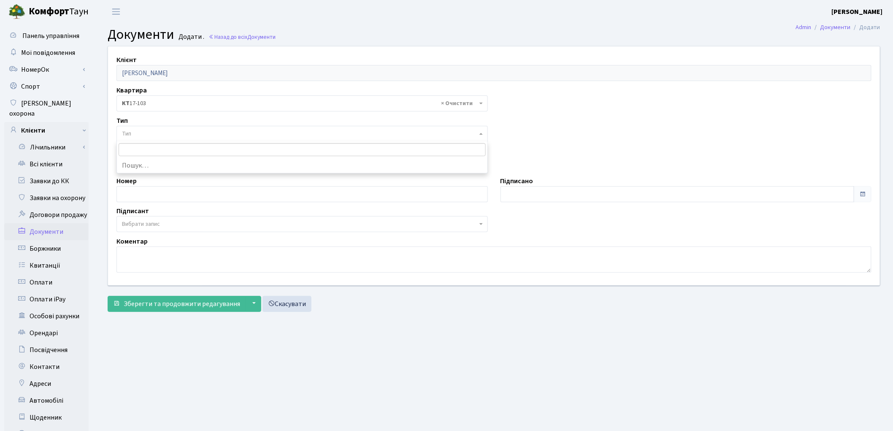
click at [153, 133] on span "Тип" at bounding box center [299, 134] width 355 height 8
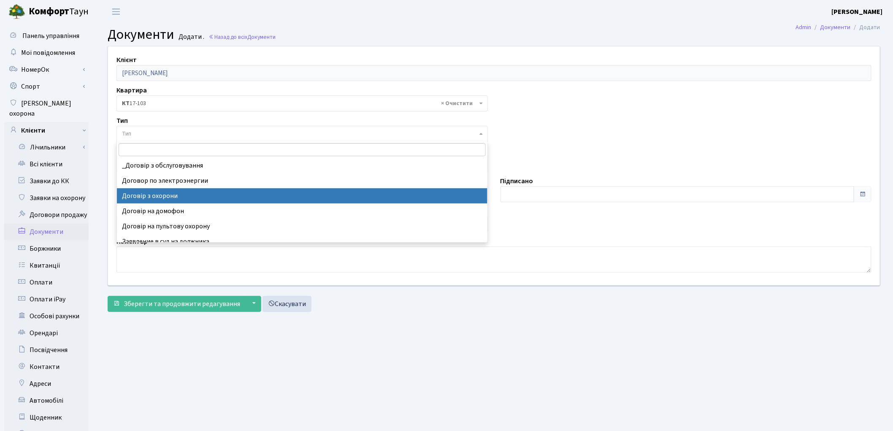
select select "290"
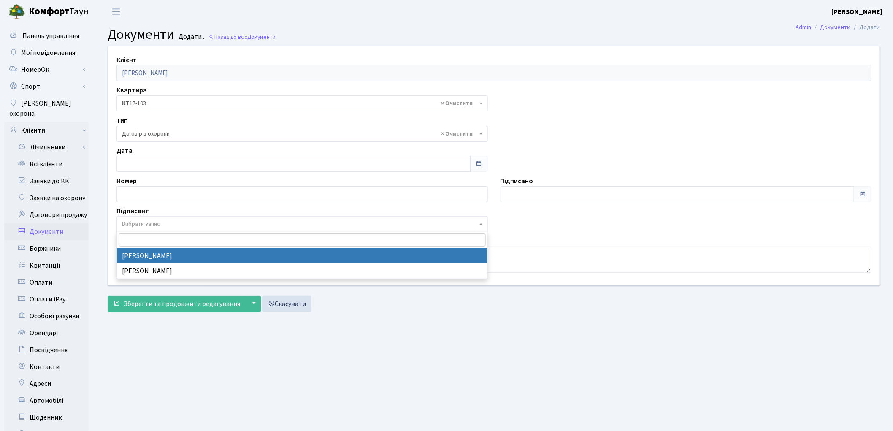
click at [158, 221] on span "Вибрати запис" at bounding box center [141, 224] width 38 height 8
select select "74"
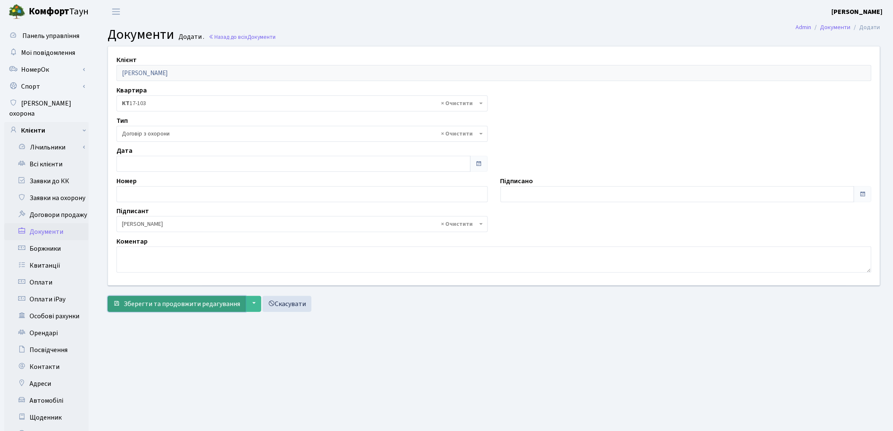
click at [163, 301] on span "Зберегти та продовжити редагування" at bounding box center [182, 303] width 116 height 9
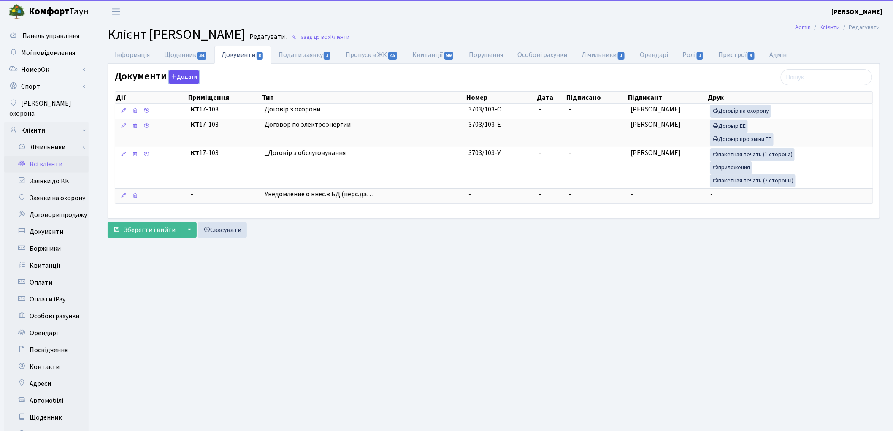
click at [176, 76] on button "Додати" at bounding box center [184, 76] width 30 height 13
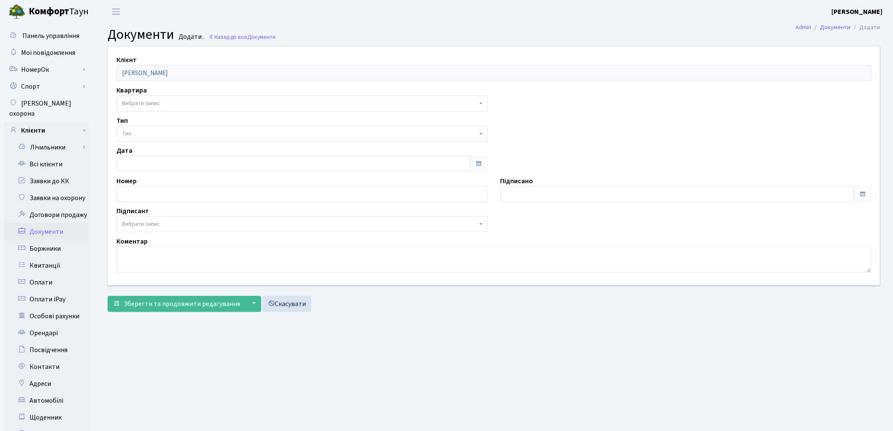
click at [160, 104] on span "Вибрати запис" at bounding box center [141, 103] width 38 height 8
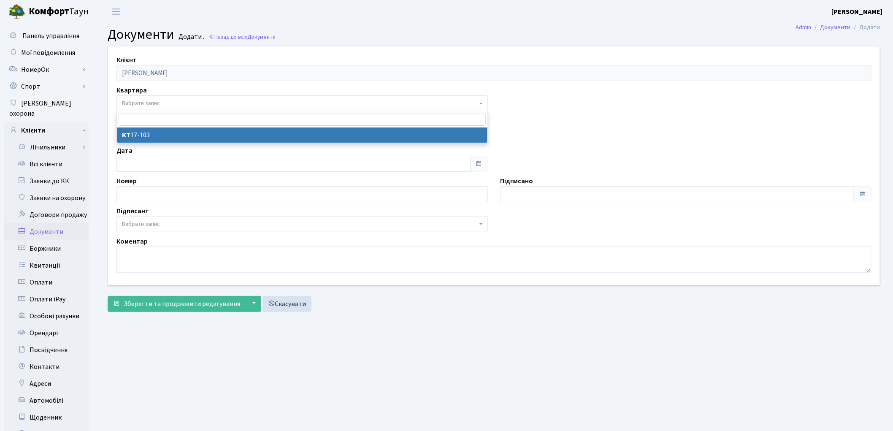
select select "51735"
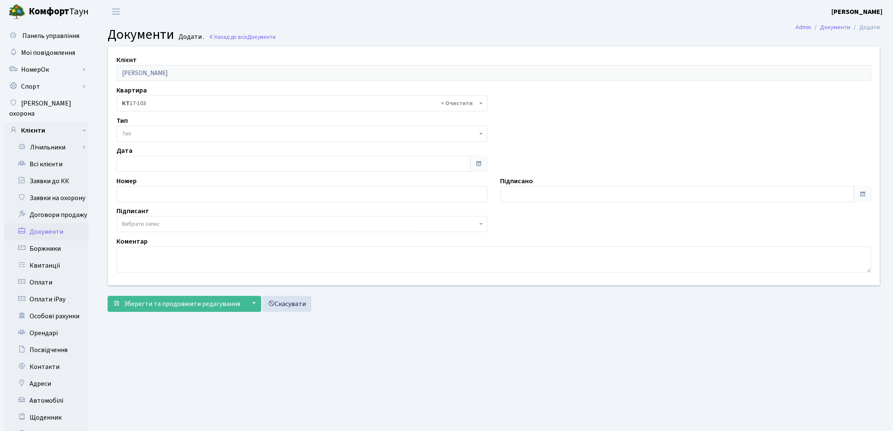
click at [160, 132] on span "Тип" at bounding box center [299, 134] width 355 height 8
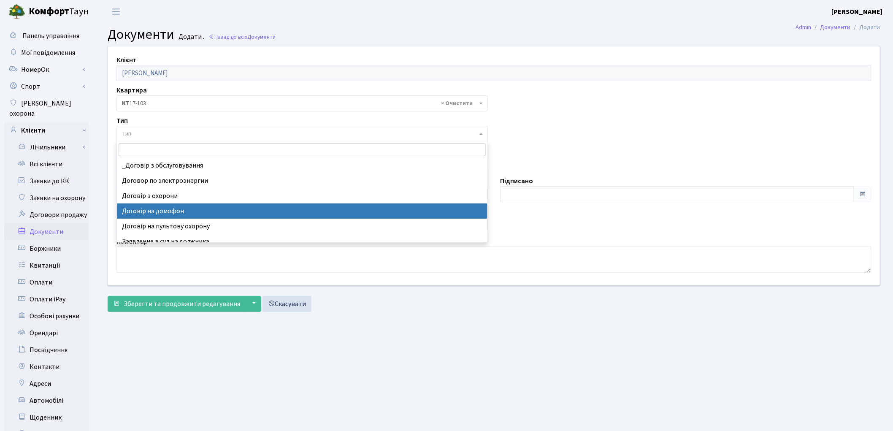
select select "292"
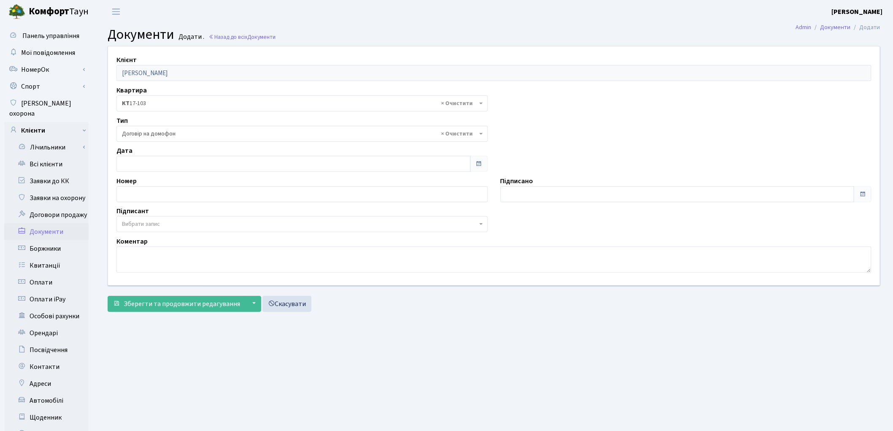
click at [161, 223] on span "Вибрати запис" at bounding box center [299, 224] width 355 height 8
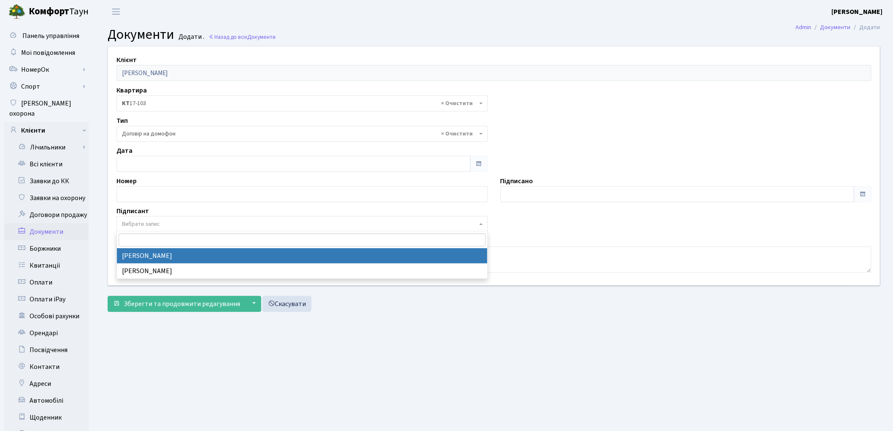
select select "74"
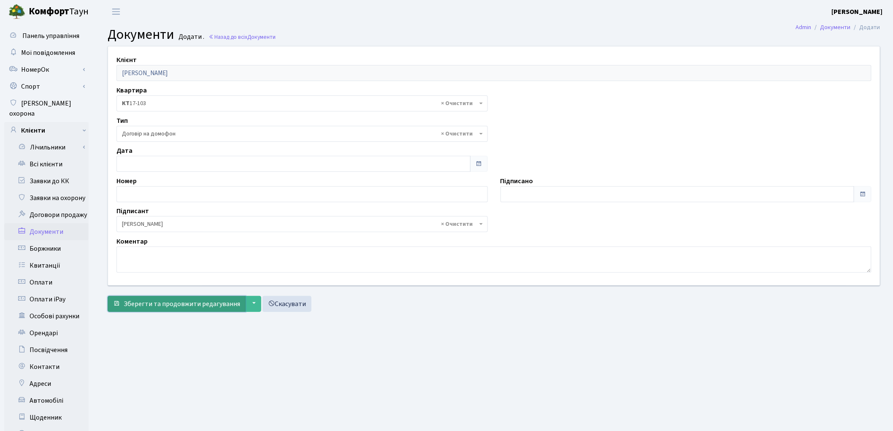
click at [151, 306] on span "Зберегти та продовжити редагування" at bounding box center [182, 303] width 116 height 9
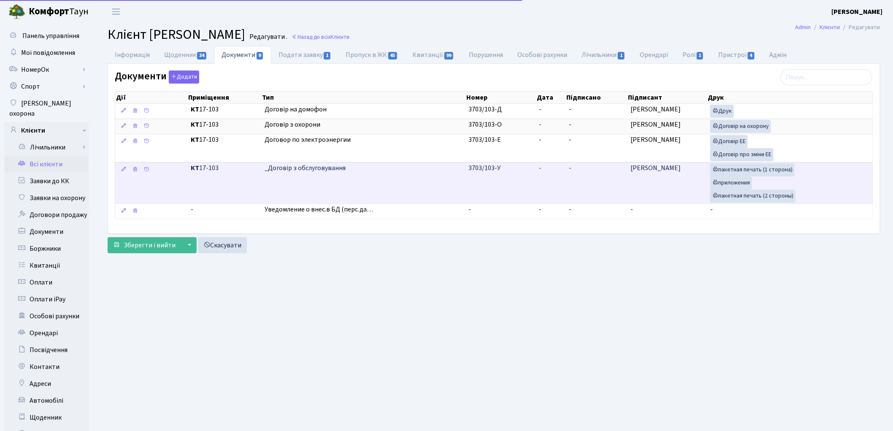
click at [574, 178] on td "-" at bounding box center [596, 182] width 62 height 41
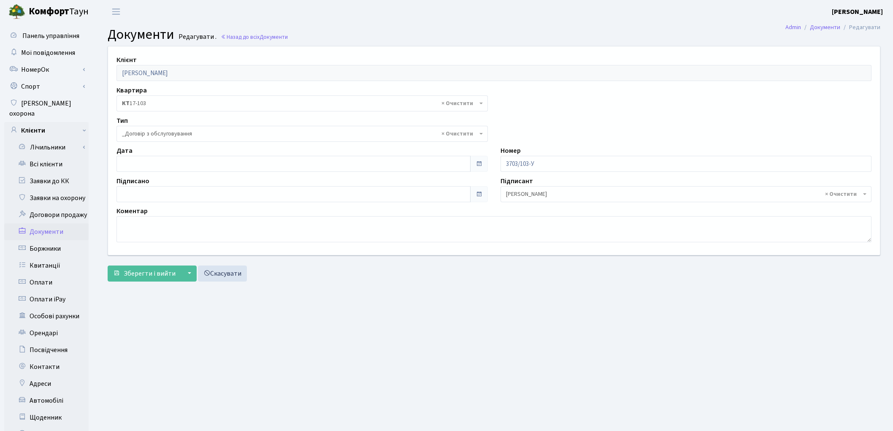
select select "289"
click at [241, 196] on input "20.08.2025" at bounding box center [293, 194] width 354 height 16
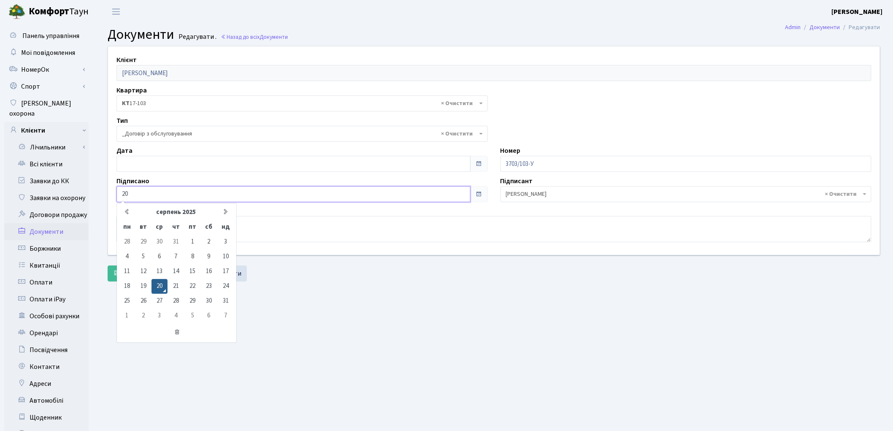
type input "2"
type input "08.06.2017"
click at [298, 267] on div "Зберегти і вийти ▼ Зберегти та продовжити редагування Зберегти та створити Скас…" at bounding box center [494, 273] width 773 height 16
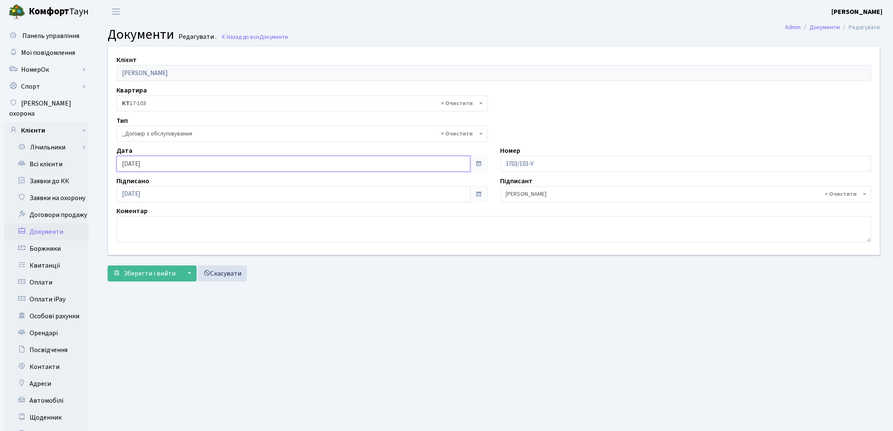
click at [165, 160] on input "20.08.2025" at bounding box center [293, 164] width 354 height 16
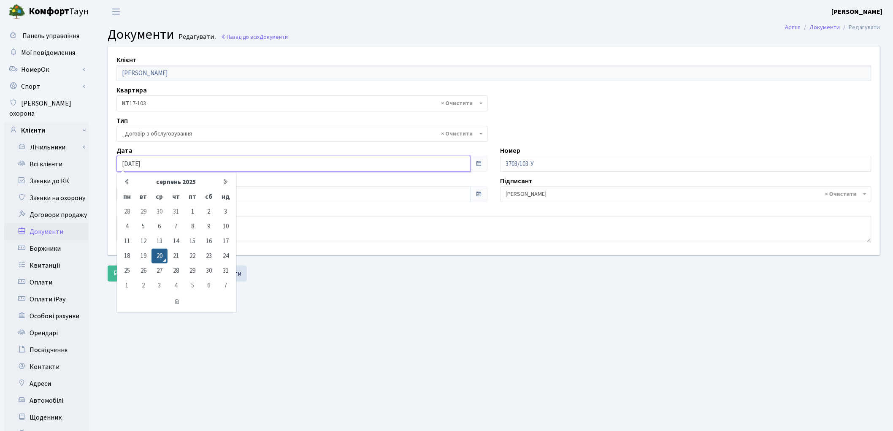
drag, startPoint x: 165, startPoint y: 160, endPoint x: 102, endPoint y: 154, distance: 63.9
click at [102, 154] on div "Клієнт Савченко Сергій Володимирович Квартира - <b>КТ</b>&nbsp;&nbsp;&nbsp;&nbs…" at bounding box center [494, 150] width 785 height 208
type input "08.06.2017"
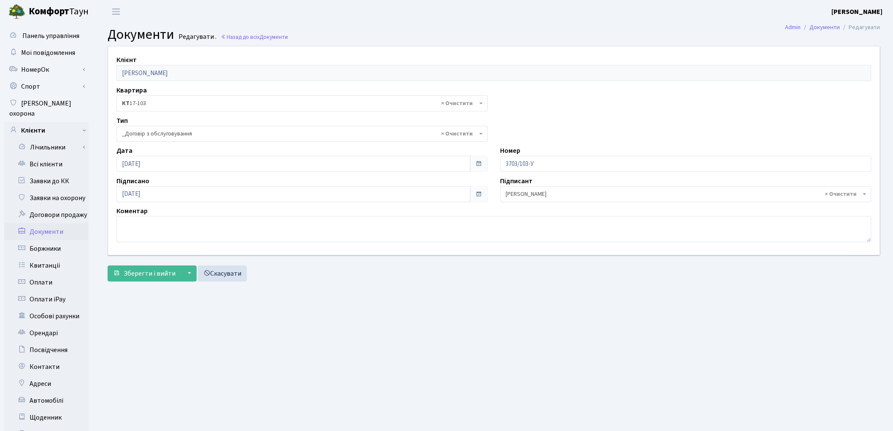
click at [374, 289] on main "Admin Документи Редагувати Документи Редагувати . Назад до всіх Документи Клієн…" at bounding box center [494, 268] width 798 height 491
click at [154, 272] on span "Зберегти і вийти" at bounding box center [150, 273] width 52 height 9
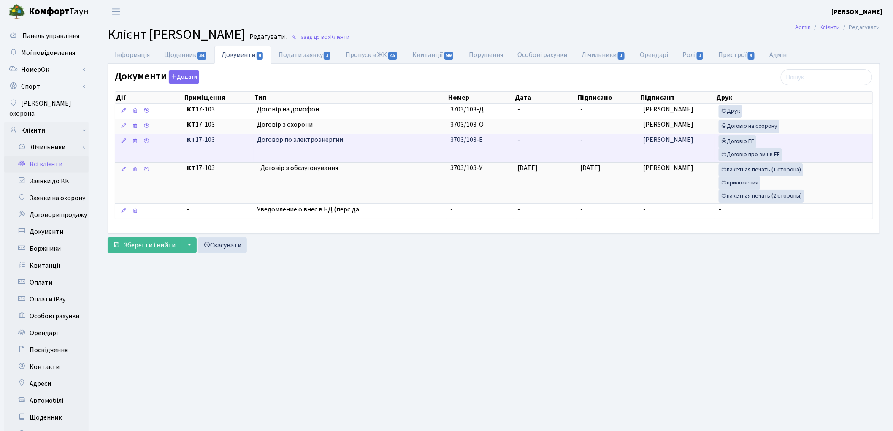
click at [541, 154] on td "-" at bounding box center [545, 148] width 63 height 28
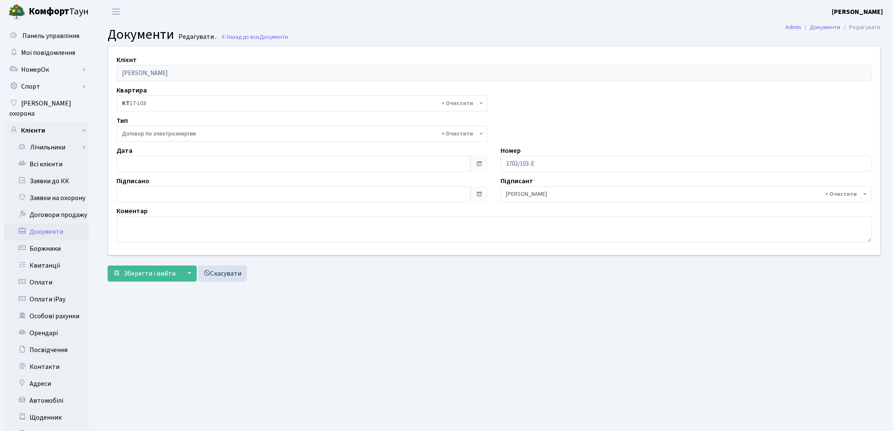
select select "294"
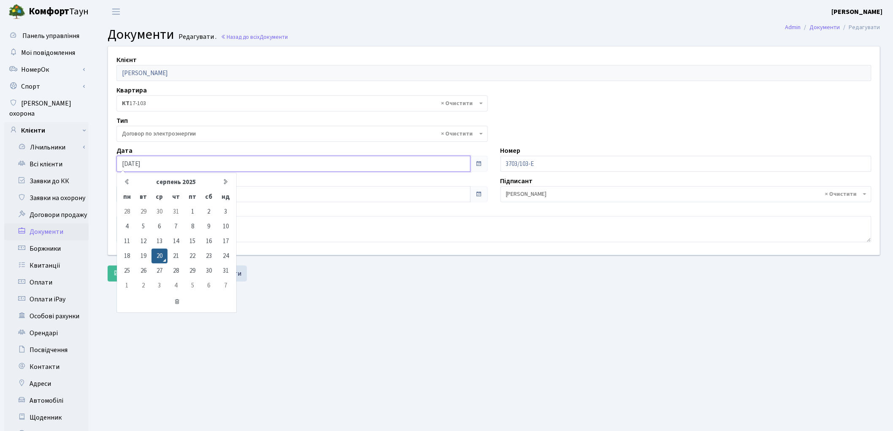
click at [164, 162] on input "[DATE]" at bounding box center [293, 164] width 354 height 16
drag, startPoint x: 164, startPoint y: 162, endPoint x: 107, endPoint y: 162, distance: 57.0
click at [107, 162] on div "Клієнт Савченко Сергій Володимирович Квартира - <b>КТ</b>&nbsp;&nbsp;&nbsp;&nbs…" at bounding box center [494, 150] width 785 height 208
type input "[DATE]"
click at [384, 313] on main "Admin Документи Редагувати Документи Редагувати . Назад до всіх Документи Клієн…" at bounding box center [494, 268] width 798 height 491
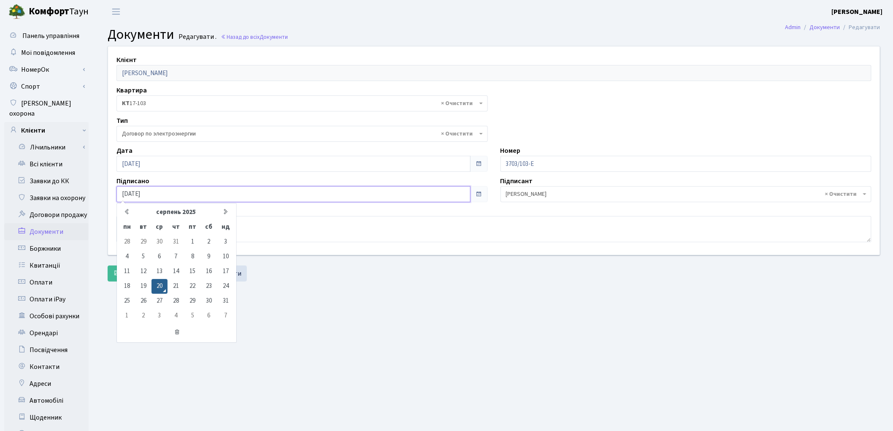
click at [154, 192] on input "20.08.2025" at bounding box center [293, 194] width 354 height 16
type input "2"
type input "08.06.2017"
click at [338, 306] on main "Admin Документи Редагувати Документи Редагувати . Назад до всіх Документи Клієн…" at bounding box center [494, 268] width 798 height 491
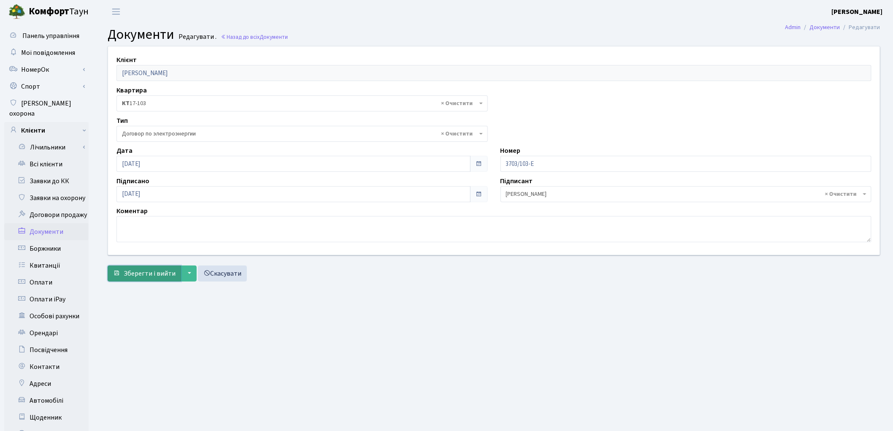
click at [148, 273] on span "Зберегти і вийти" at bounding box center [150, 273] width 52 height 9
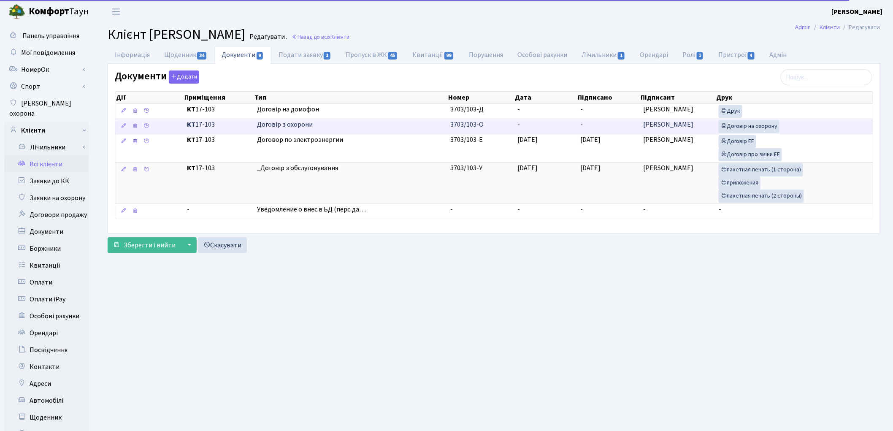
click at [488, 126] on td "3703/103-О" at bounding box center [480, 126] width 67 height 15
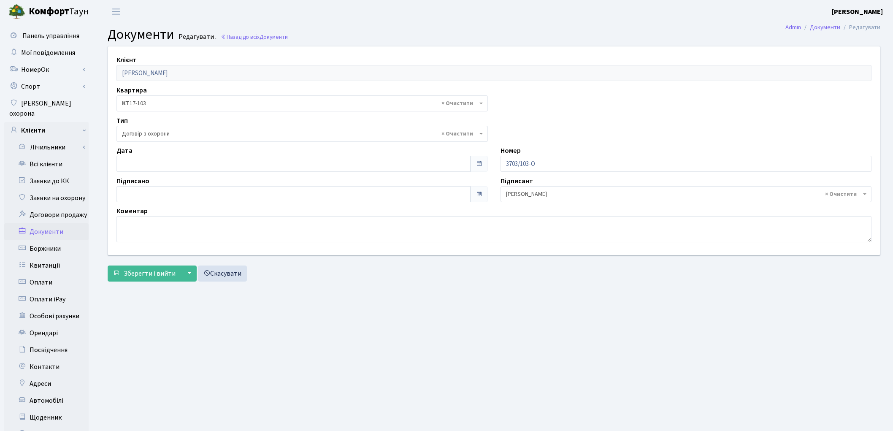
select select "290"
click at [166, 162] on input "[DATE]" at bounding box center [293, 164] width 354 height 16
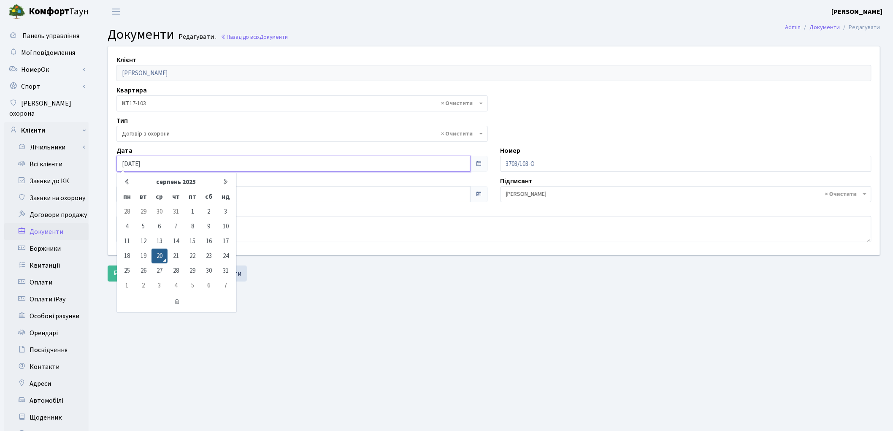
drag, startPoint x: 166, startPoint y: 162, endPoint x: 97, endPoint y: 152, distance: 69.1
click at [97, 152] on div "Клієнт [PERSON_NAME] Квартира - <b>КТ</b>&nbsp;&nbsp;&nbsp;&nbsp;17-103 × КТ 17…" at bounding box center [494, 165] width 798 height 239
type input "[DATE]"
drag, startPoint x: 381, startPoint y: 302, endPoint x: 262, endPoint y: 265, distance: 124.3
click at [381, 302] on main "Admin Документи Редагувати Документи Редагувати . Назад до всіх Документи Клієн…" at bounding box center [494, 268] width 798 height 491
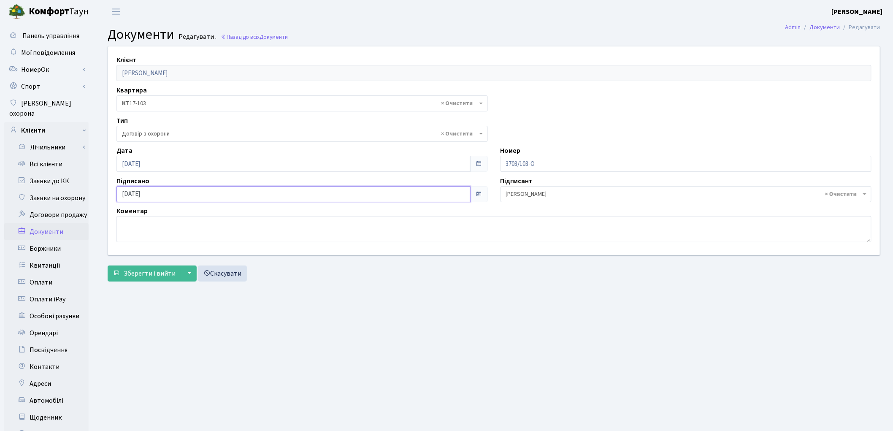
click at [170, 194] on input "[DATE]" at bounding box center [293, 194] width 354 height 16
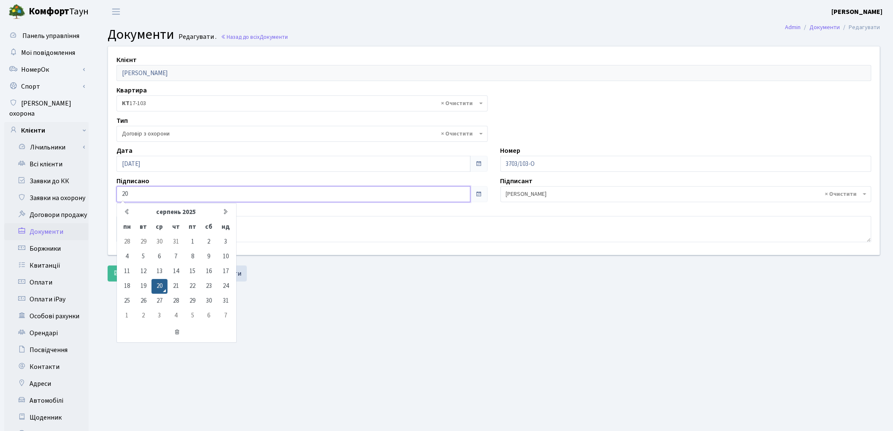
type input "2"
type input "[DATE]"
click at [371, 302] on main "Admin Документи Редагувати Документи Редагувати . Назад до всіх Документи Клієн…" at bounding box center [494, 268] width 798 height 491
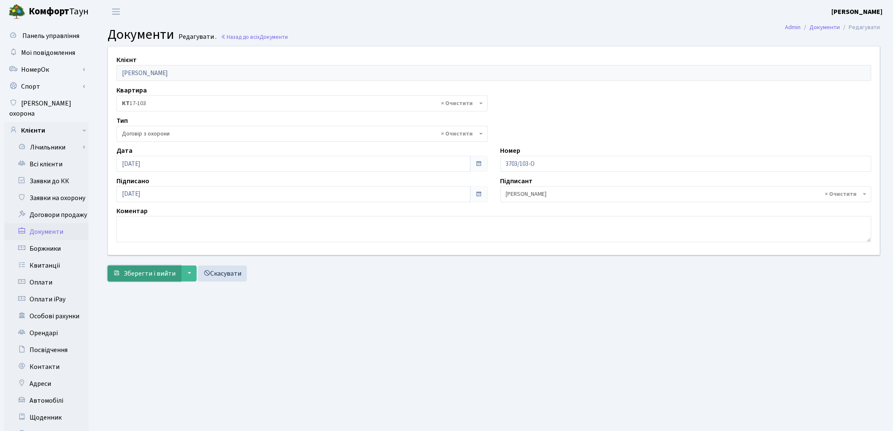
click at [141, 269] on span "Зберегти і вийти" at bounding box center [150, 273] width 52 height 9
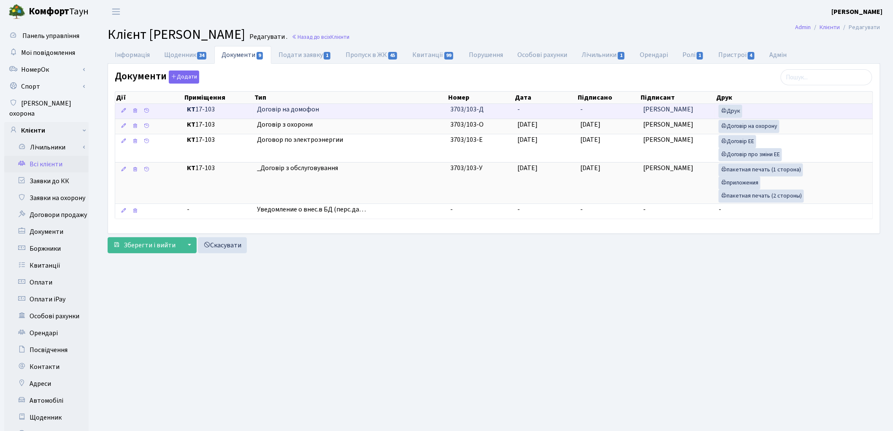
click at [555, 115] on td "-" at bounding box center [545, 111] width 63 height 15
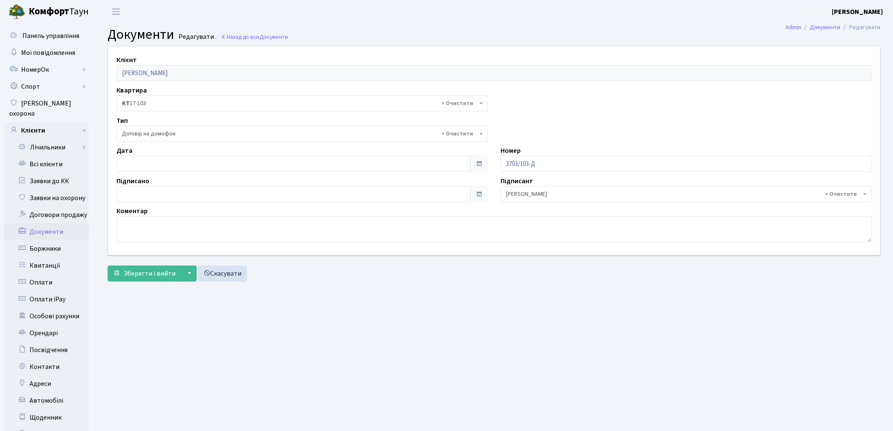
select select "292"
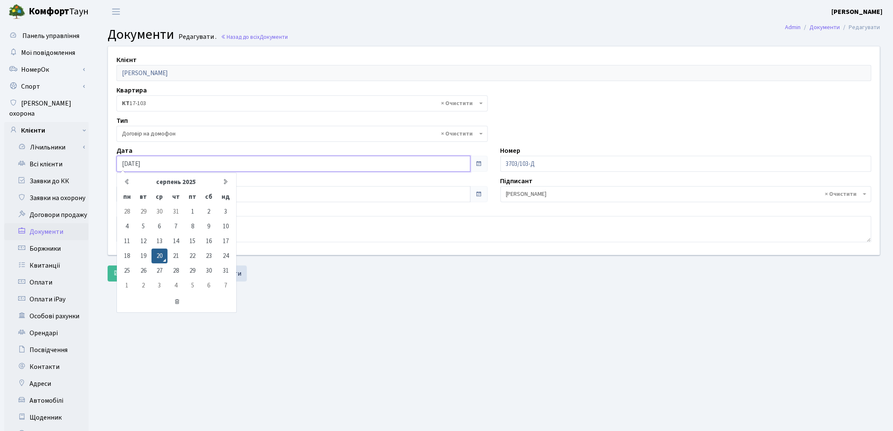
drag, startPoint x: 165, startPoint y: 167, endPoint x: 95, endPoint y: 160, distance: 70.8
click at [95, 160] on div "Клієнт [PERSON_NAME] Квартира - <b>КТ</b>&nbsp;&nbsp;&nbsp;&nbsp;17-103 × КТ 17…" at bounding box center [494, 165] width 798 height 239
type input "[DATE]"
click at [336, 283] on div "Клієнт [PERSON_NAME] Квартира - <b>КТ</b>&nbsp;&nbsp;&nbsp;&nbsp;17-103 × КТ 17…" at bounding box center [493, 165] width 785 height 239
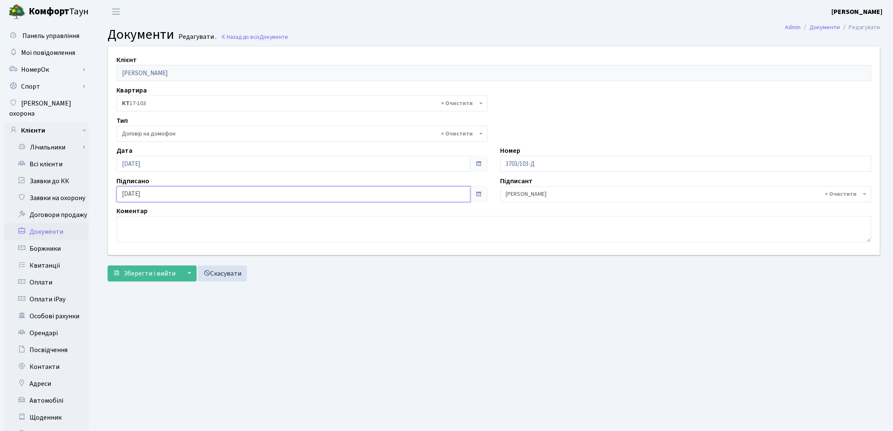
click at [165, 191] on input "[DATE]" at bounding box center [293, 194] width 354 height 16
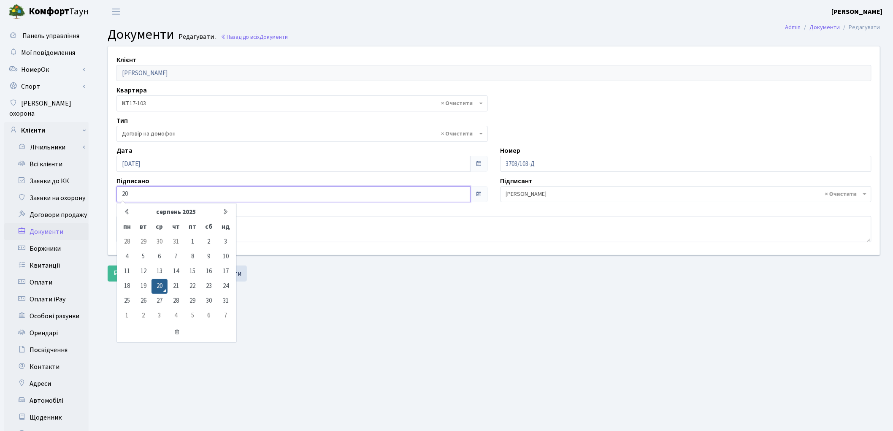
type input "2"
type input "[DATE]"
click at [408, 315] on main "Admin Документи Редагувати Документи Редагувати . Назад до всіх Документи Клієн…" at bounding box center [494, 268] width 798 height 491
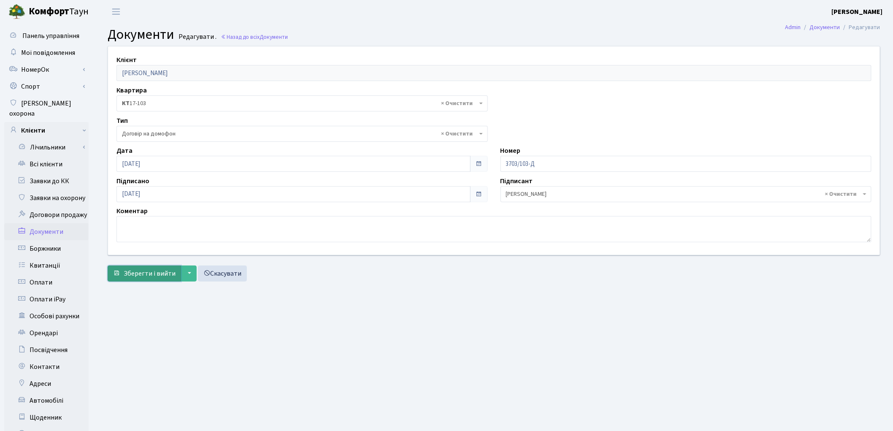
click at [141, 276] on span "Зберегти і вийти" at bounding box center [150, 273] width 52 height 9
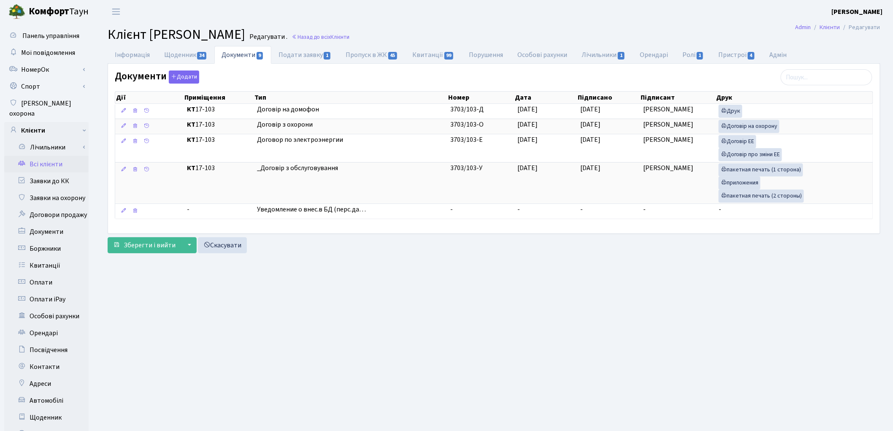
click at [39, 156] on link "Всі клієнти" at bounding box center [46, 164] width 84 height 17
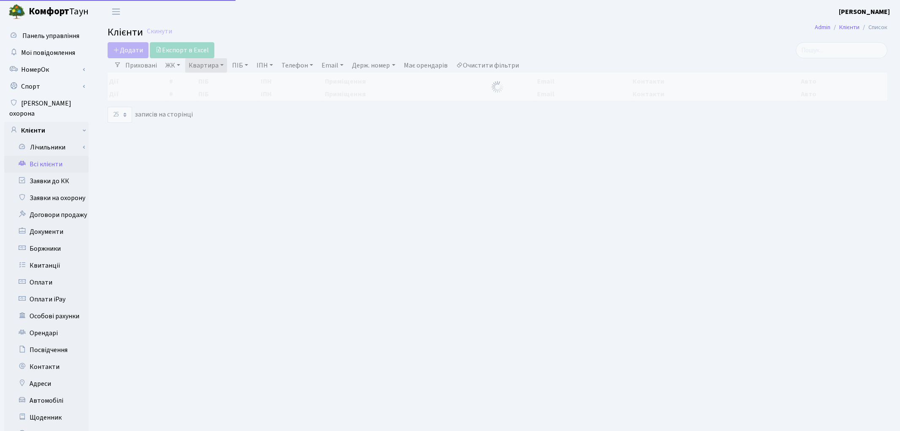
select select "25"
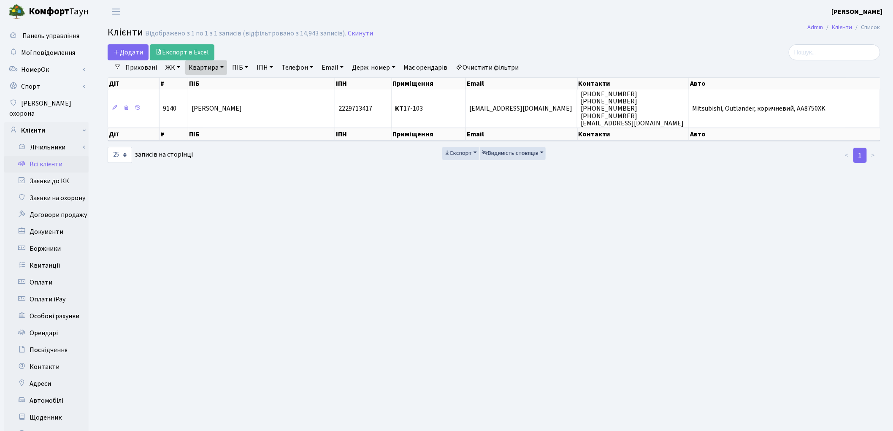
click at [441, 169] on main "Admin Клієнти Список Клієнти Відображено з 1 по 1 з 1 записів (відфільтровано з…" at bounding box center [494, 268] width 798 height 491
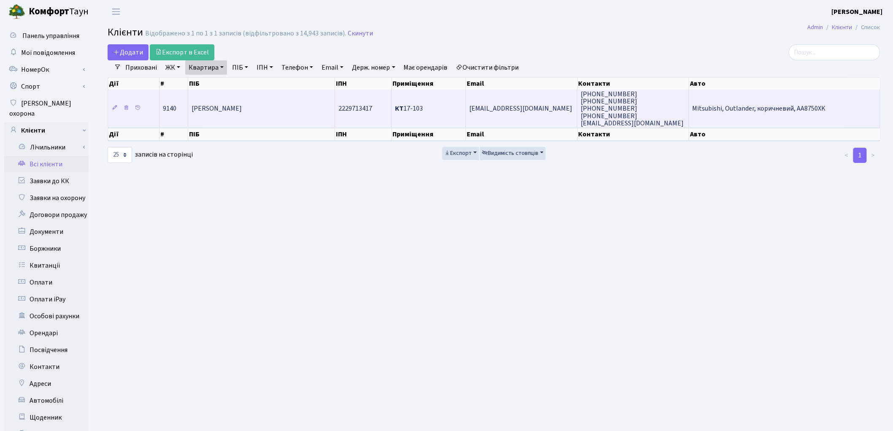
click at [308, 121] on td "[PERSON_NAME]" at bounding box center [261, 108] width 147 height 38
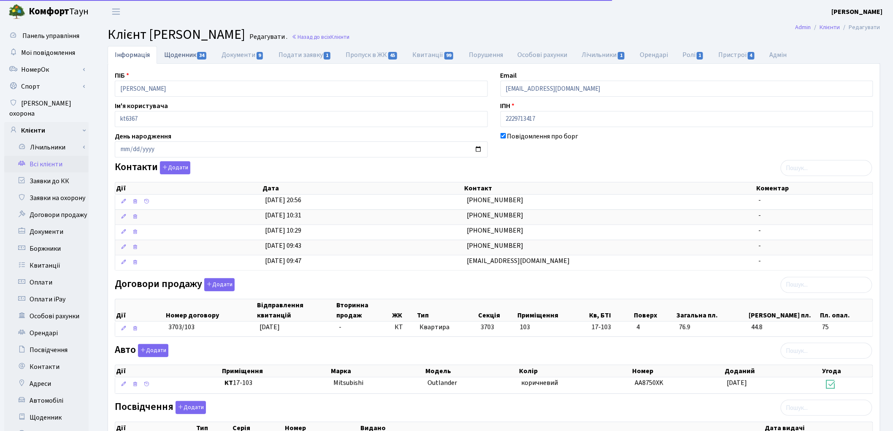
click at [187, 58] on link "Щоденник 34" at bounding box center [185, 54] width 57 height 17
select select "25"
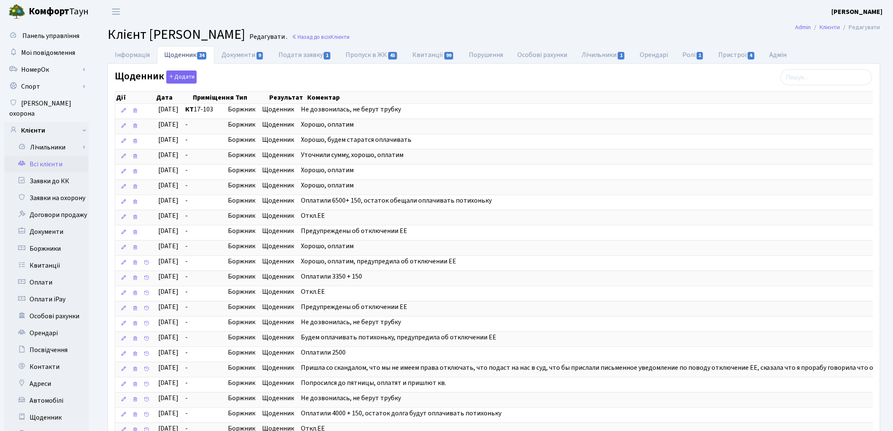
click at [57, 156] on link "Всі клієнти" at bounding box center [46, 164] width 84 height 17
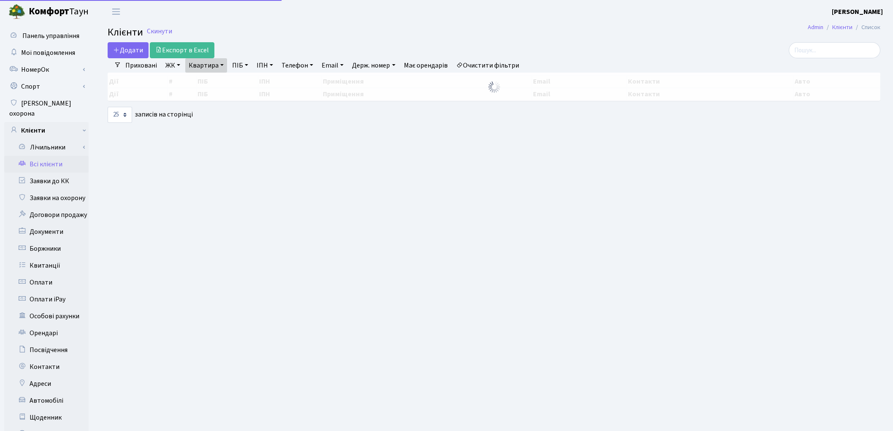
select select "25"
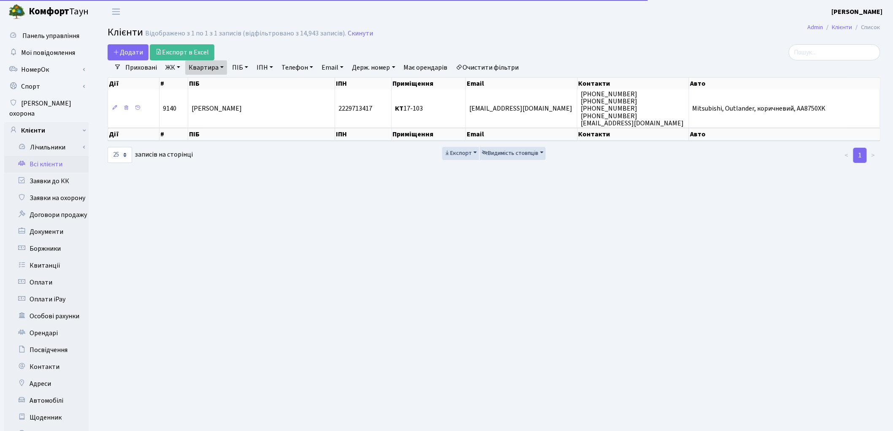
click at [482, 66] on link "Очистити фільтри" at bounding box center [488, 67] width 70 height 14
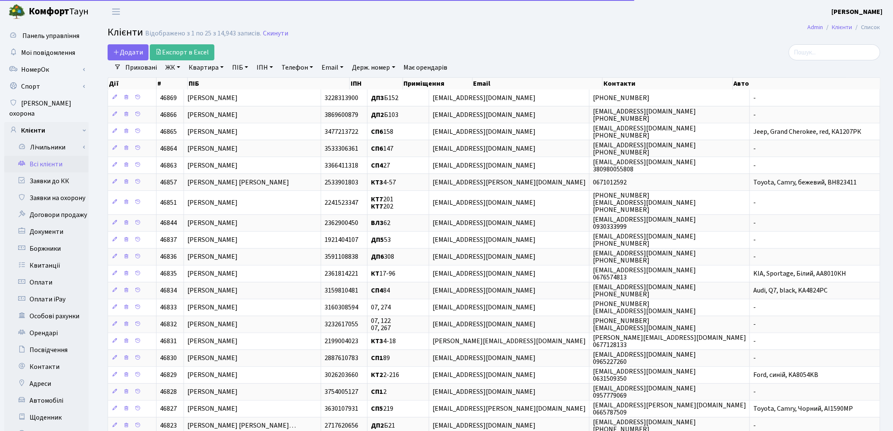
click at [201, 67] on link "Квартира" at bounding box center [206, 67] width 42 height 14
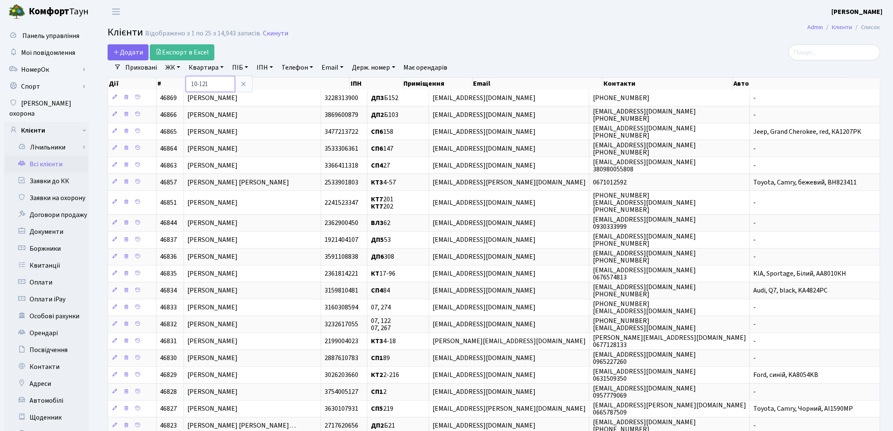
type input "10-121"
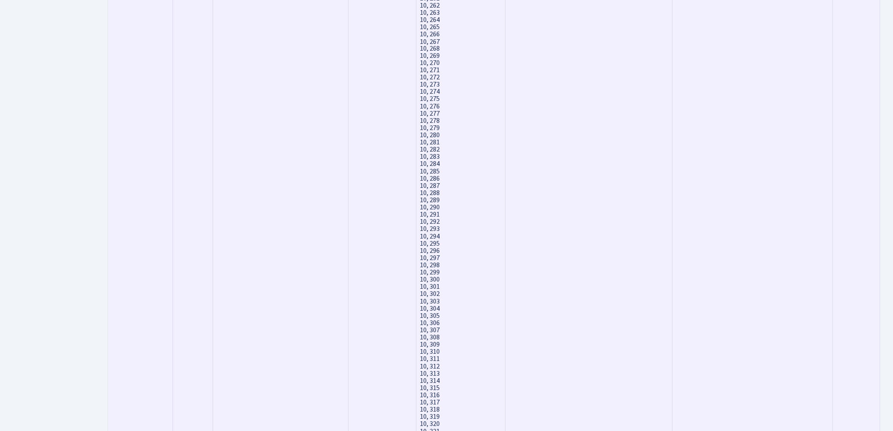
scroll to position [4878, 0]
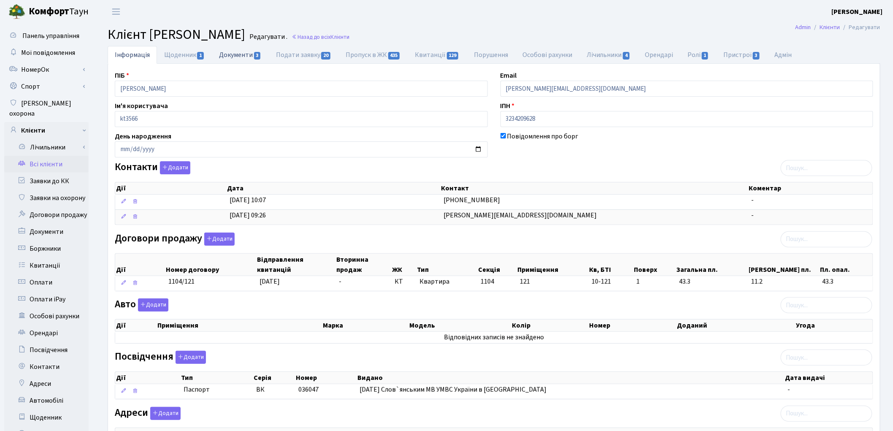
click at [228, 58] on link "Документи 3" at bounding box center [240, 54] width 57 height 17
select select "25"
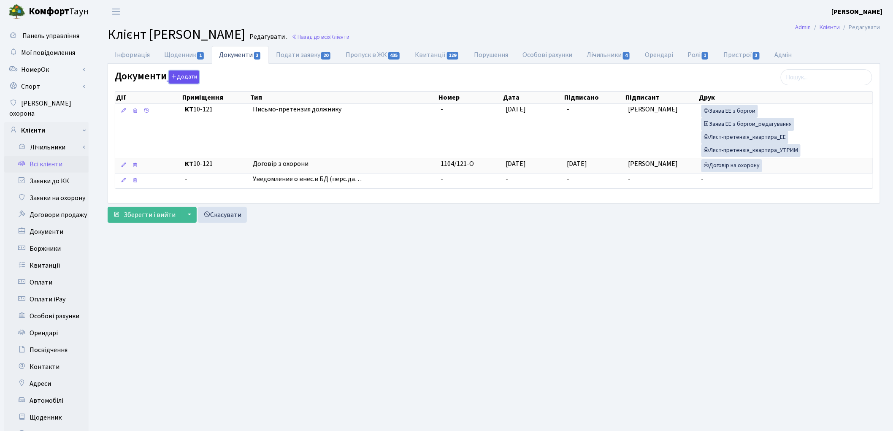
click at [182, 77] on button "Додати" at bounding box center [184, 76] width 30 height 13
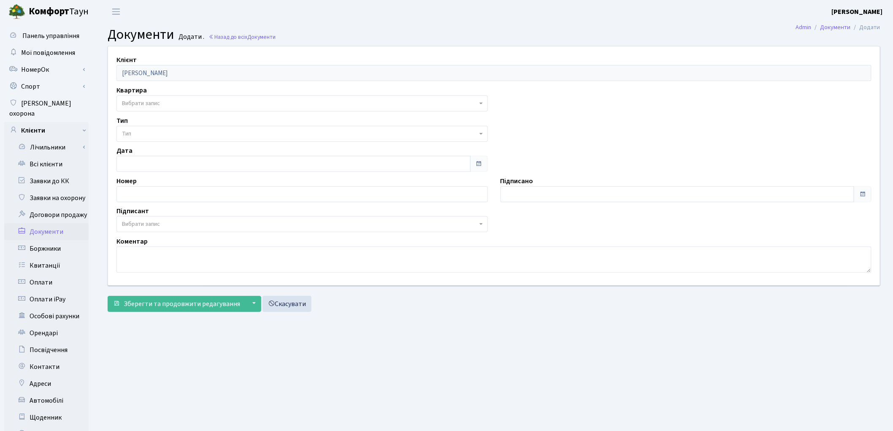
click at [155, 102] on span "Вибрати запис" at bounding box center [141, 103] width 38 height 8
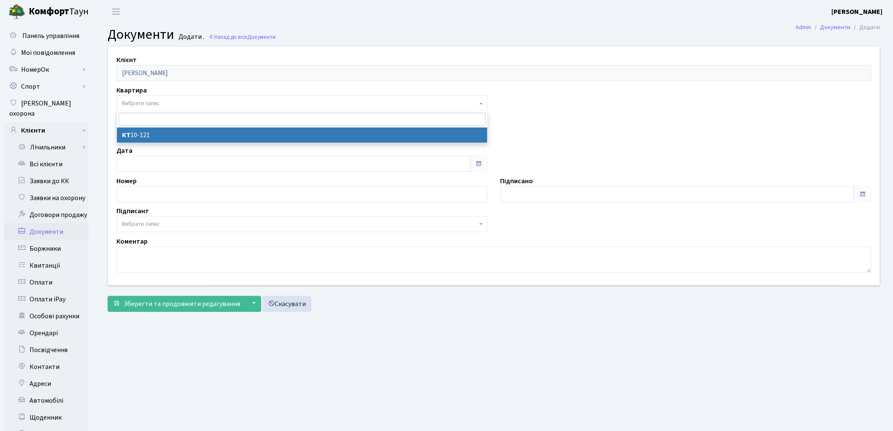
select select "9541"
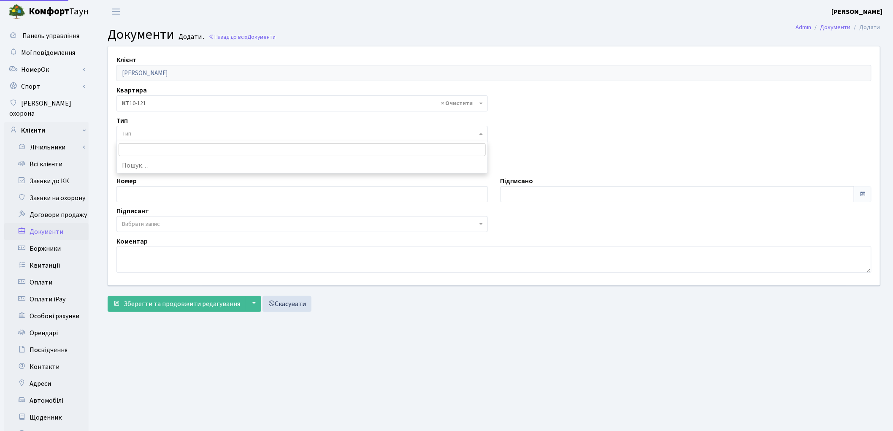
click at [157, 132] on span "Тип" at bounding box center [299, 134] width 355 height 8
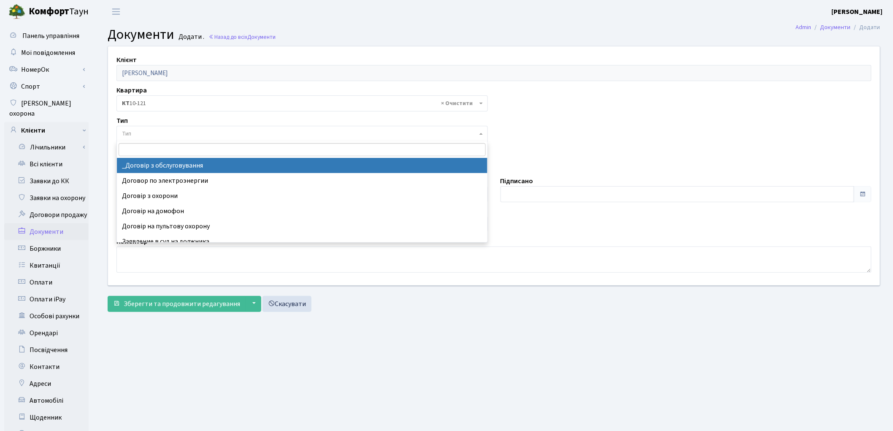
select select "289"
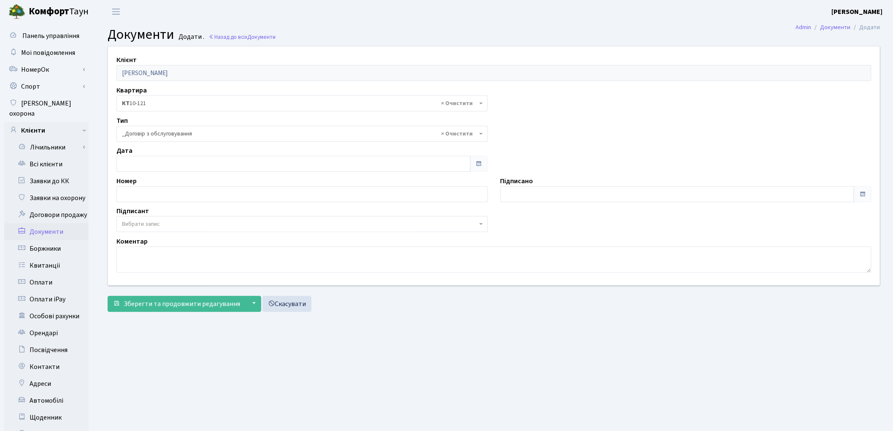
click at [146, 226] on span "Вибрати запис" at bounding box center [141, 224] width 38 height 8
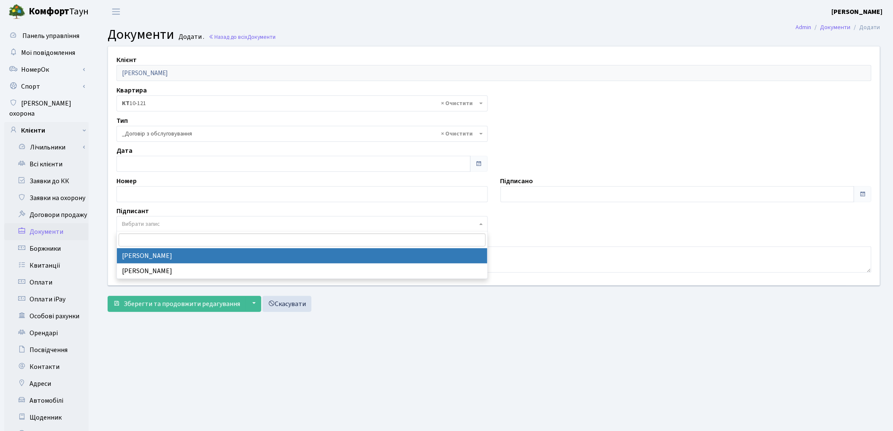
select select "74"
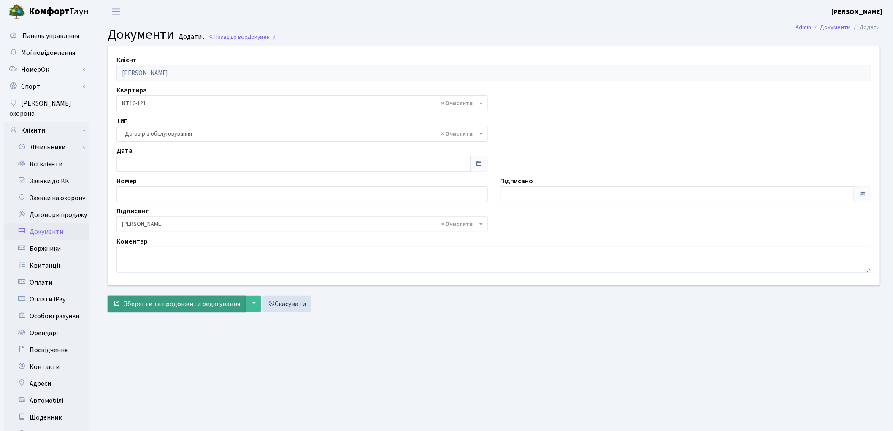
click at [152, 304] on span "Зберегти та продовжити редагування" at bounding box center [182, 303] width 116 height 9
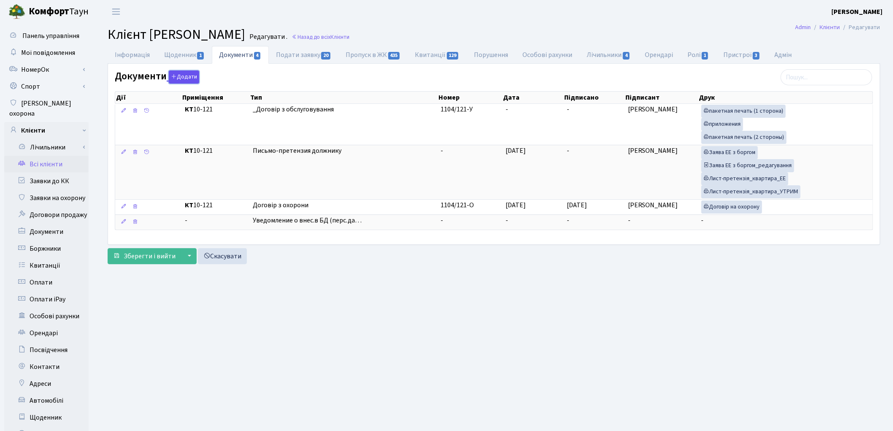
click at [185, 76] on button "Додати" at bounding box center [184, 76] width 30 height 13
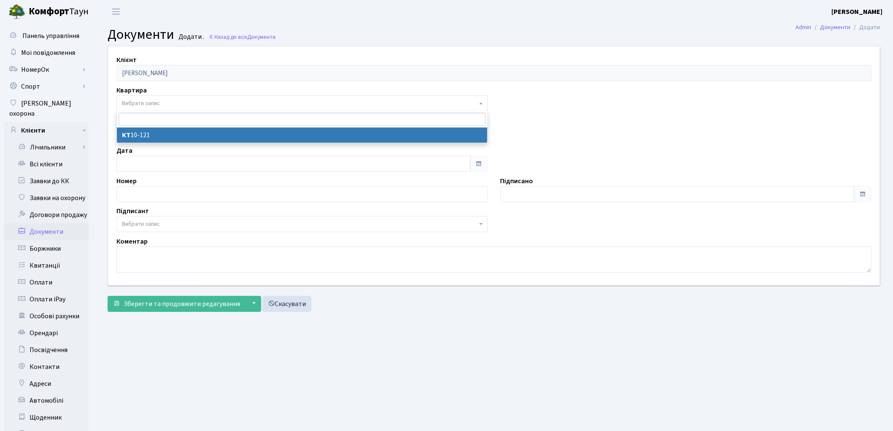
click at [158, 102] on span "Вибрати запис" at bounding box center [141, 103] width 38 height 8
select select "9541"
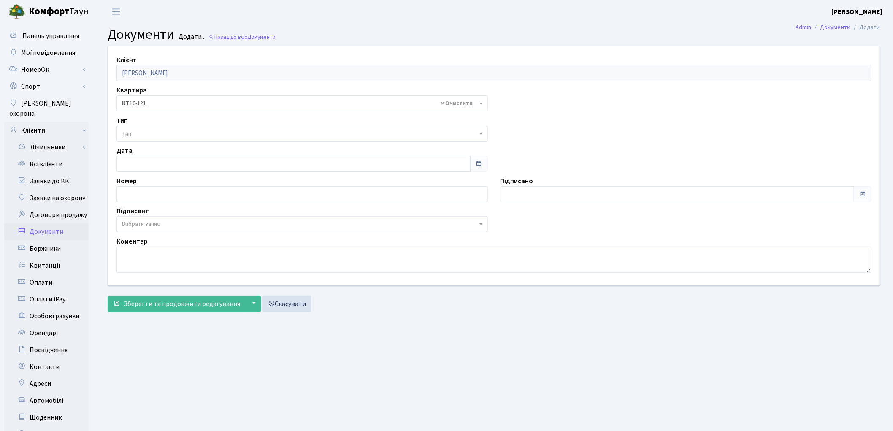
click at [155, 134] on span "Тип" at bounding box center [299, 134] width 355 height 8
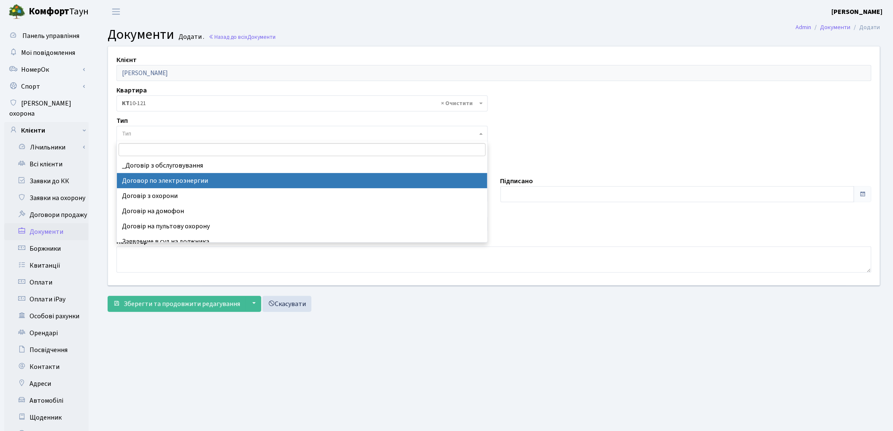
select select "294"
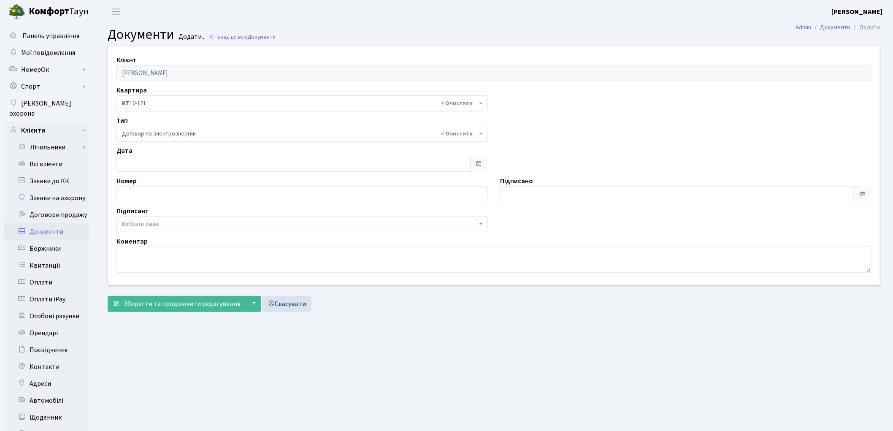
click at [165, 224] on span "Вибрати запис" at bounding box center [299, 224] width 355 height 8
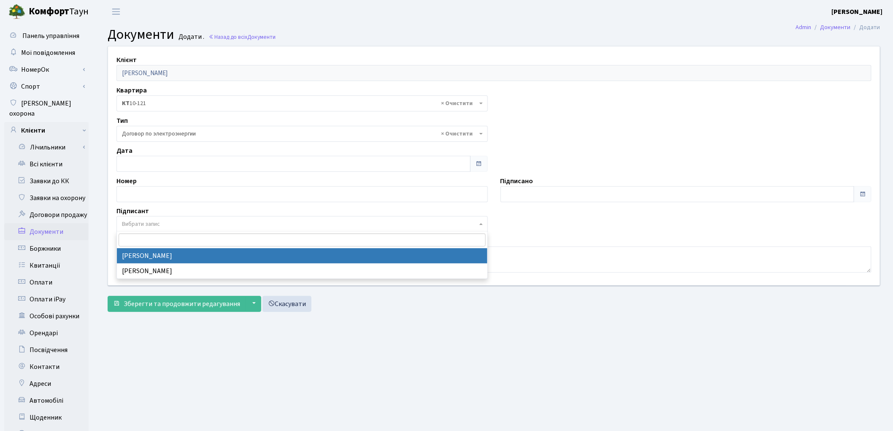
select select "74"
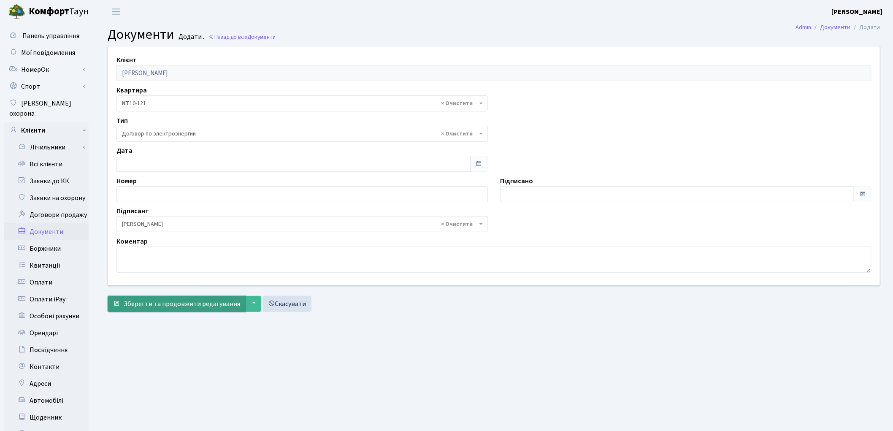
click at [180, 303] on span "Зберегти та продовжити редагування" at bounding box center [182, 303] width 116 height 9
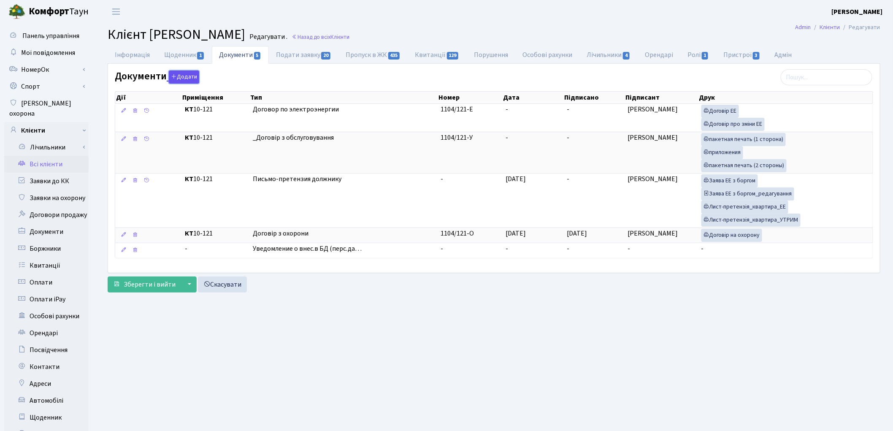
click at [176, 73] on button "Додати" at bounding box center [184, 76] width 30 height 13
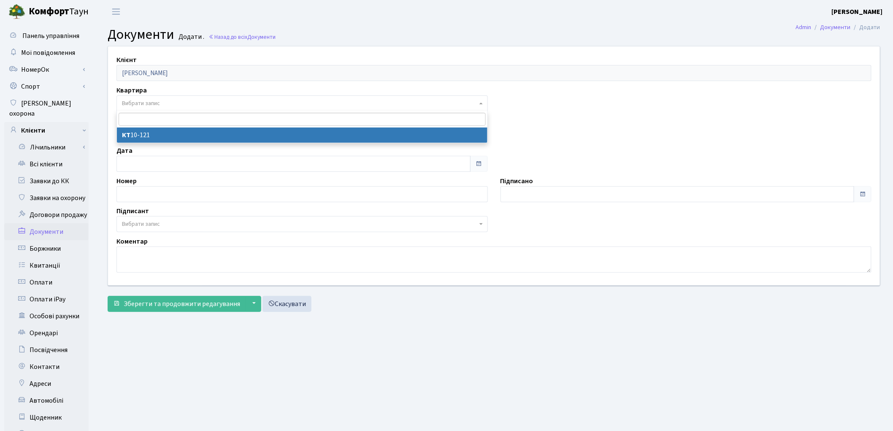
click at [155, 101] on span "Вибрати запис" at bounding box center [141, 103] width 38 height 8
select select "9541"
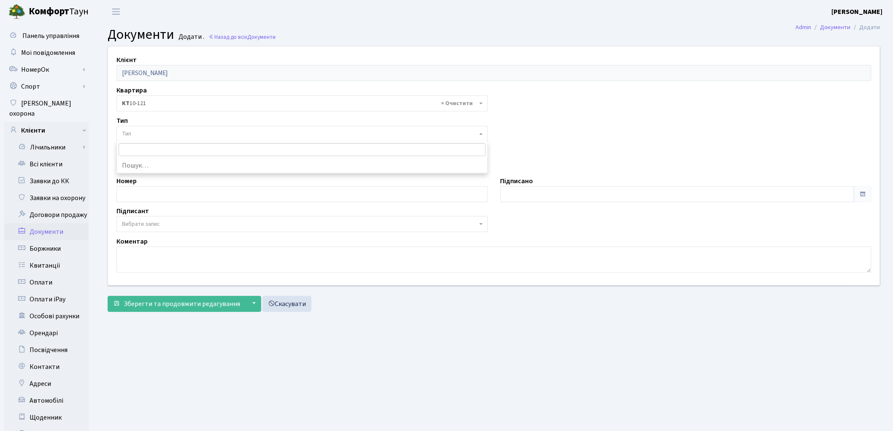
click at [155, 131] on span "Тип" at bounding box center [299, 134] width 355 height 8
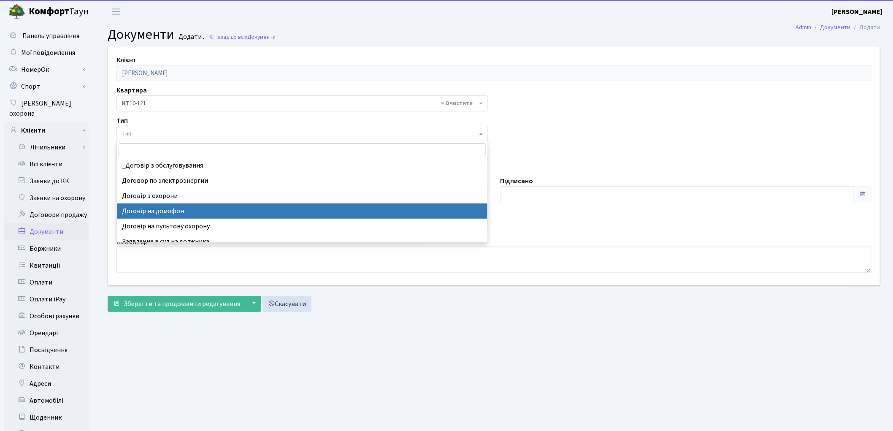
select select "292"
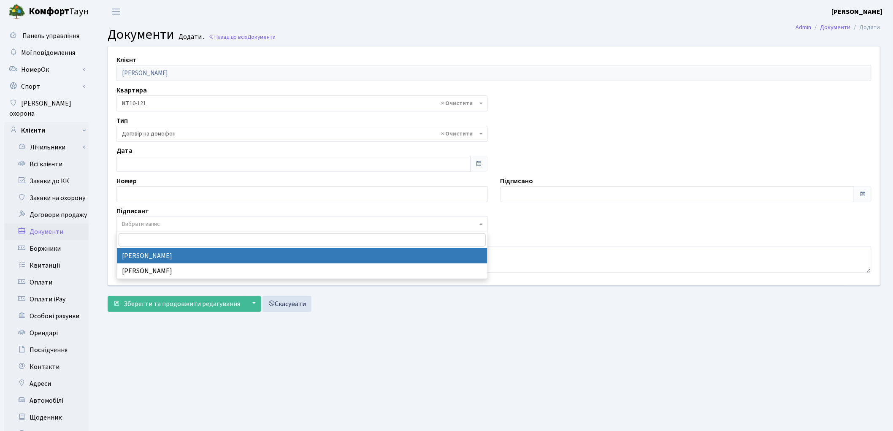
click at [166, 218] on span "Вибрати запис" at bounding box center [301, 224] width 371 height 16
select select "74"
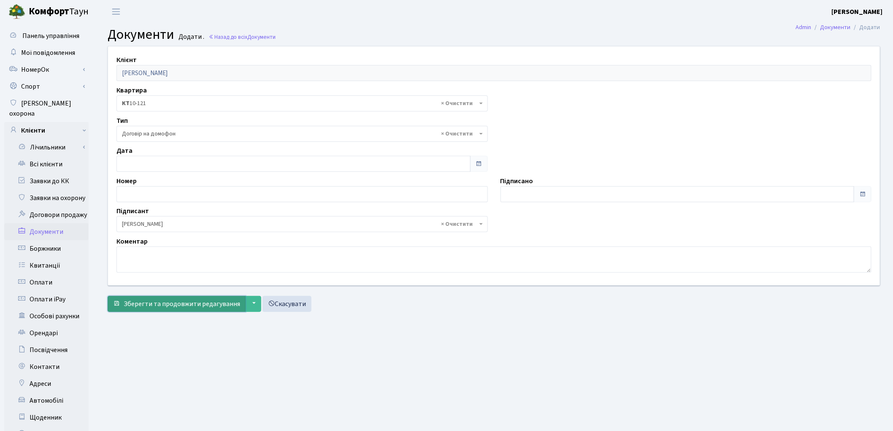
click at [159, 305] on span "Зберегти та продовжити редагування" at bounding box center [182, 303] width 116 height 9
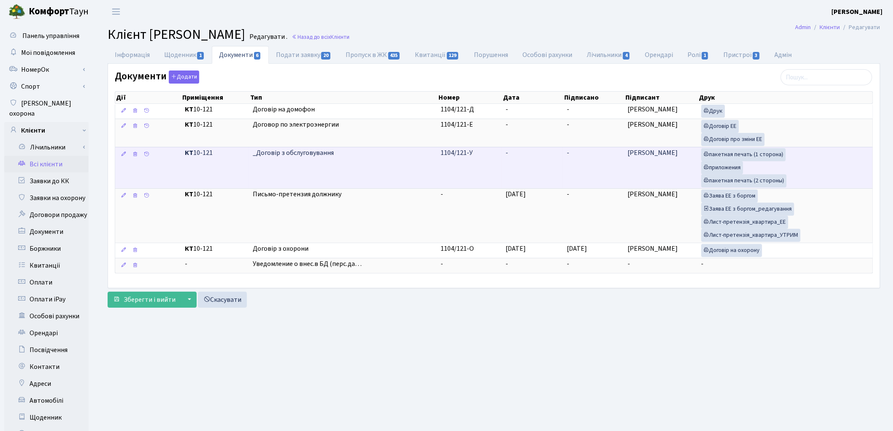
click at [563, 159] on td "-" at bounding box center [532, 167] width 61 height 41
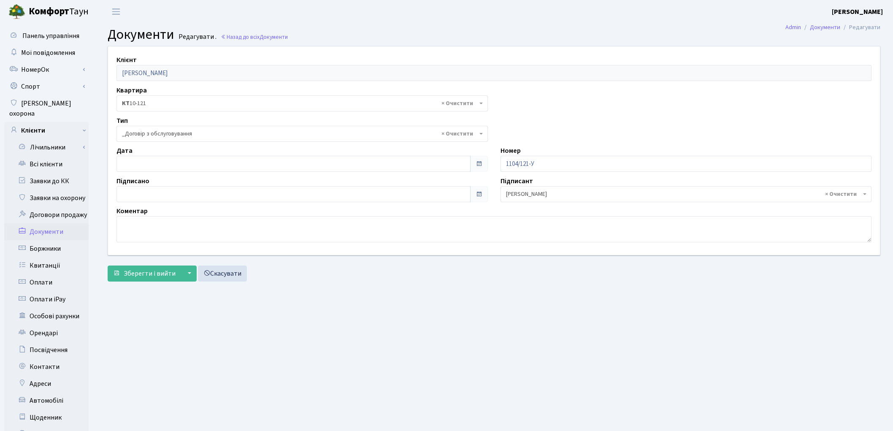
select select "289"
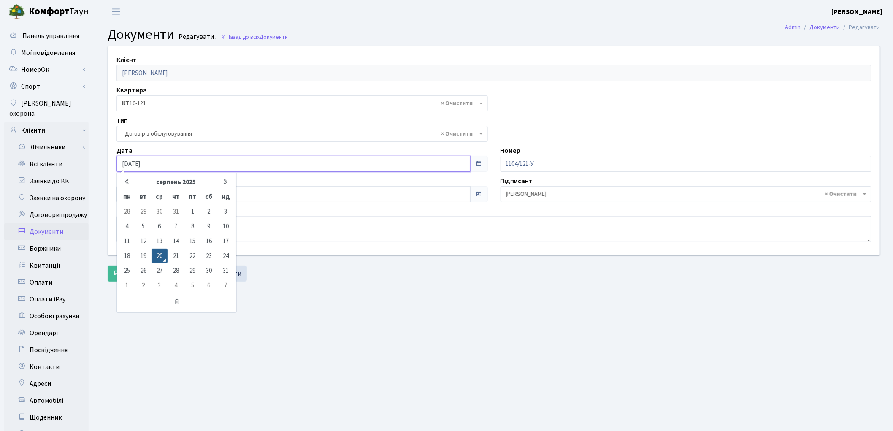
drag, startPoint x: 155, startPoint y: 162, endPoint x: 100, endPoint y: 154, distance: 55.0
click at [100, 154] on div "Клієнт Піляєва Олена Вікторівна Квартира - <b>КТ</b>&nbsp;&nbsp;&nbsp;&nbsp;10-…" at bounding box center [494, 165] width 798 height 239
type input "[DATE]"
click at [327, 261] on form "Клієнт Піляєва Олена Вікторівна Квартира - <b>КТ</b>&nbsp;&nbsp;&nbsp;&nbsp;10-…" at bounding box center [494, 163] width 773 height 235
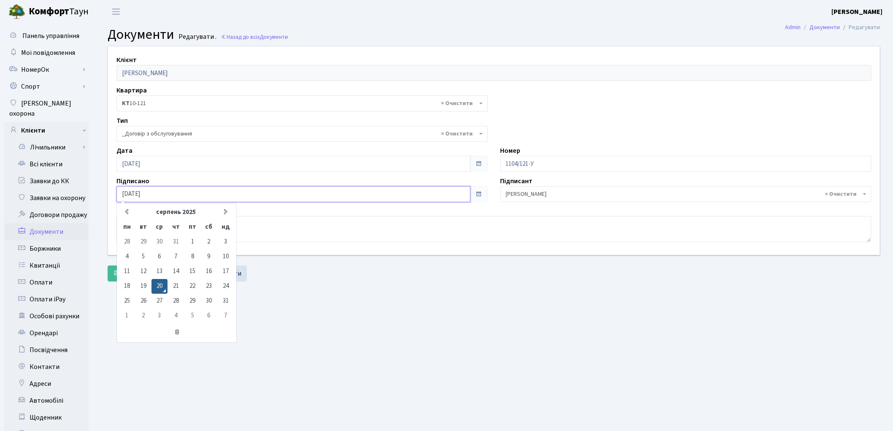
click at [136, 191] on input "20.08.2025" at bounding box center [293, 194] width 354 height 16
drag, startPoint x: 160, startPoint y: 196, endPoint x: 104, endPoint y: 184, distance: 57.5
click at [104, 184] on div "Клієнт Піляєва Олена Вікторівна Квартира - <b>КТ</b>&nbsp;&nbsp;&nbsp;&nbsp;10-…" at bounding box center [494, 150] width 785 height 208
type input "[DATE]"
click at [363, 373] on main "Admin Документи Редагувати Документи Редагувати . Назад до всіх Документи Клієн…" at bounding box center [494, 268] width 798 height 491
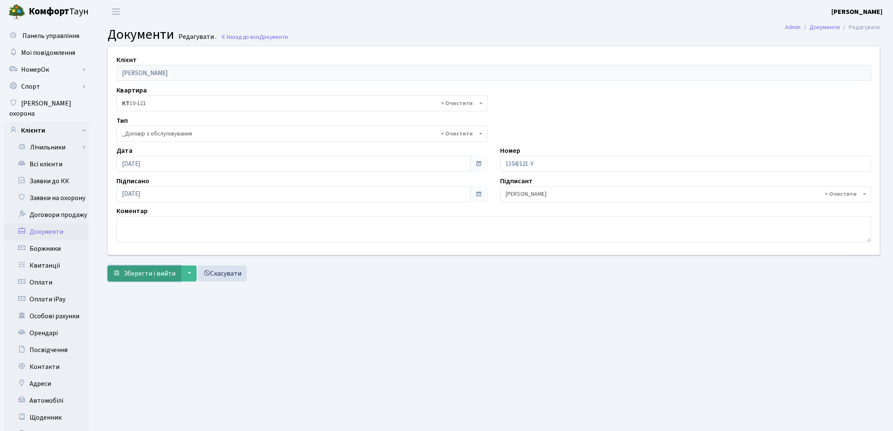
click at [159, 267] on button "Зберегти і вийти" at bounding box center [144, 273] width 73 height 16
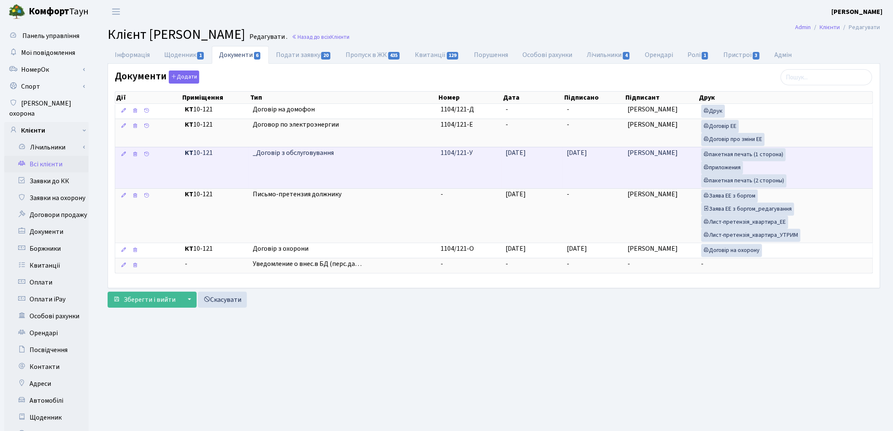
click at [606, 168] on td "[DATE]" at bounding box center [593, 167] width 61 height 41
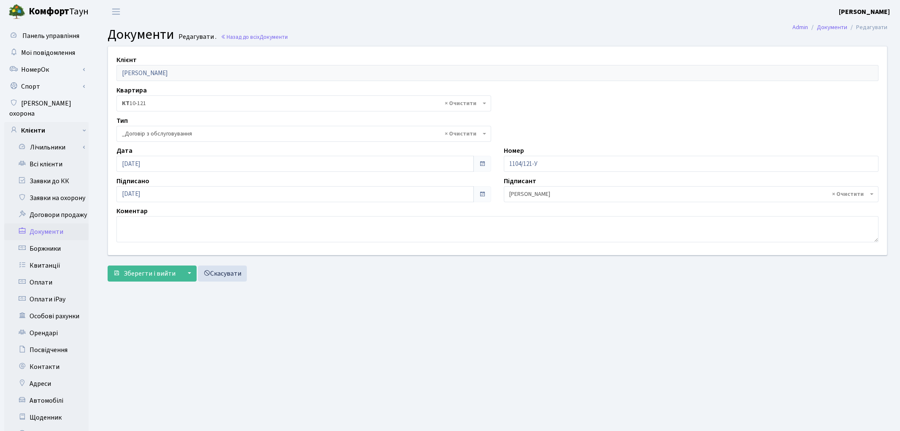
select select "289"
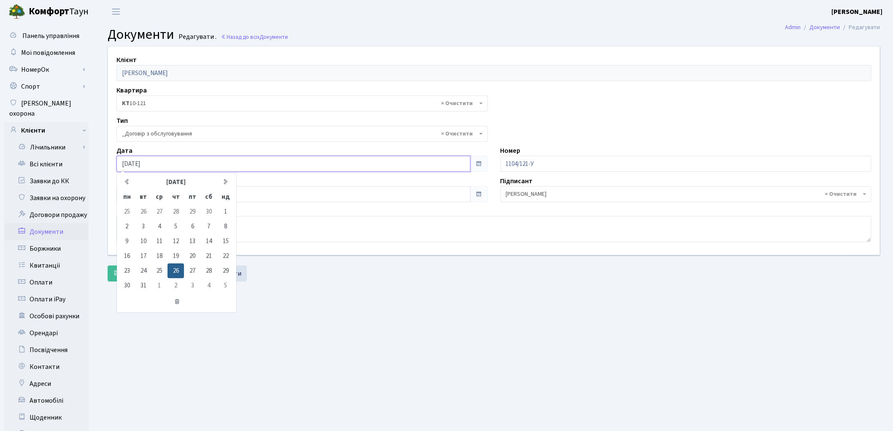
click at [195, 168] on input "26.12.2013" at bounding box center [293, 164] width 354 height 16
type input "2"
type input "16.09.2014"
click at [432, 304] on main "Admin Документи Редагувати Документи Редагувати . Назад до всіх Документи Клієн…" at bounding box center [494, 268] width 798 height 491
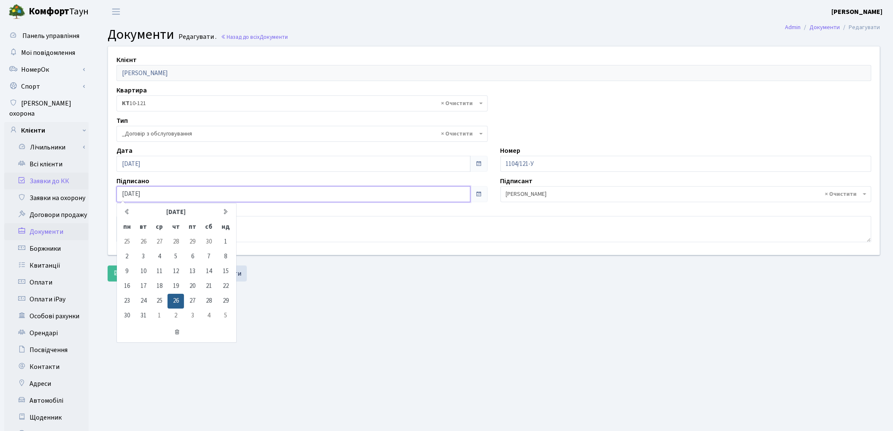
drag, startPoint x: 176, startPoint y: 197, endPoint x: 6, endPoint y: 171, distance: 171.6
click at [6, 171] on div "Панель управління Мої повідомлення НомерОк" at bounding box center [446, 268] width 893 height 491
type input "16.09.2014"
click at [412, 291] on main "Admin Документи Редагувати Документи Редагувати . Назад до всіх Документи Клієн…" at bounding box center [494, 268] width 798 height 491
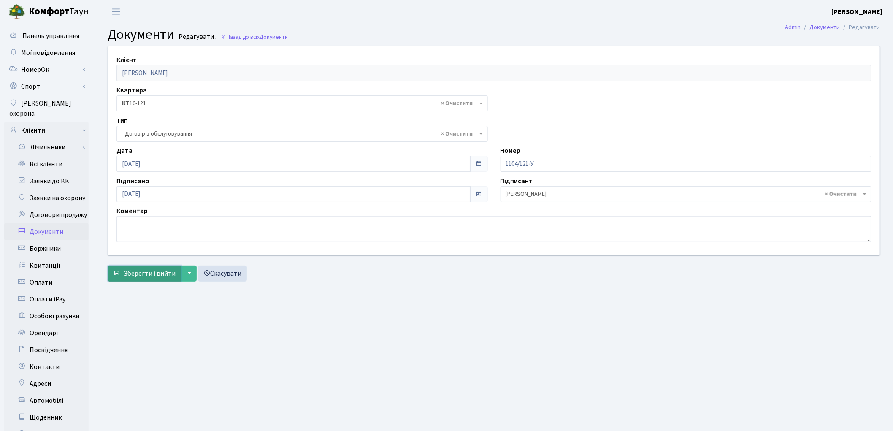
click at [145, 279] on button "Зберегти і вийти" at bounding box center [144, 273] width 73 height 16
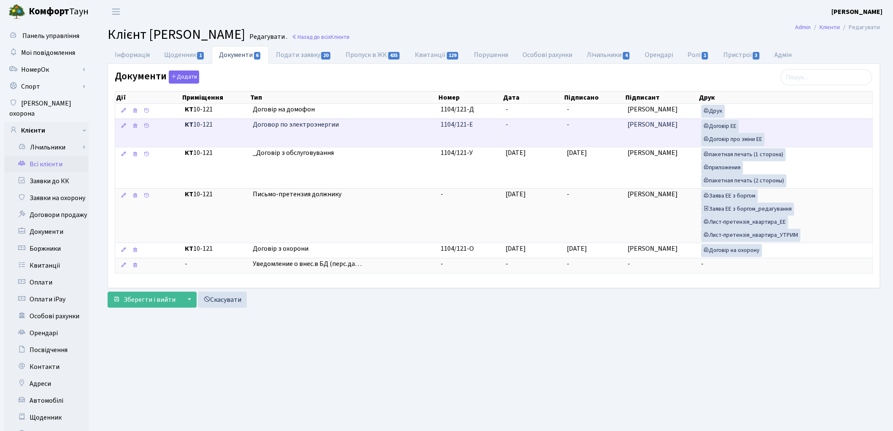
click at [567, 131] on td "-" at bounding box center [593, 133] width 61 height 28
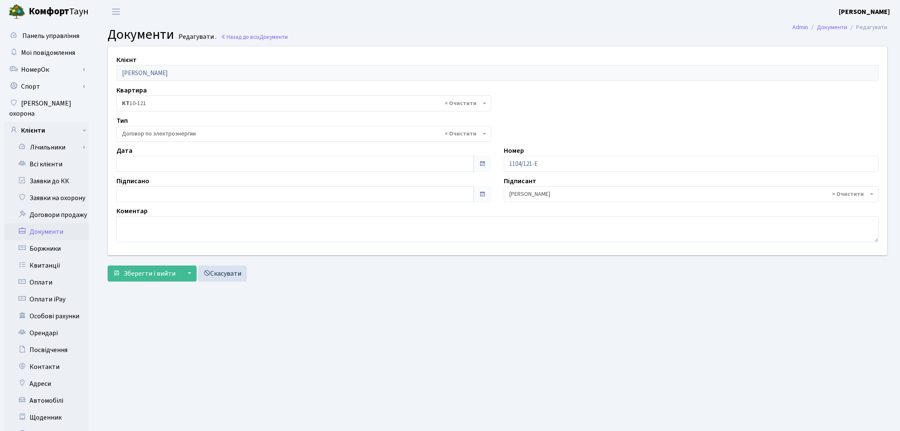
select select "294"
click at [141, 192] on input "20.08.2025" at bounding box center [293, 194] width 354 height 16
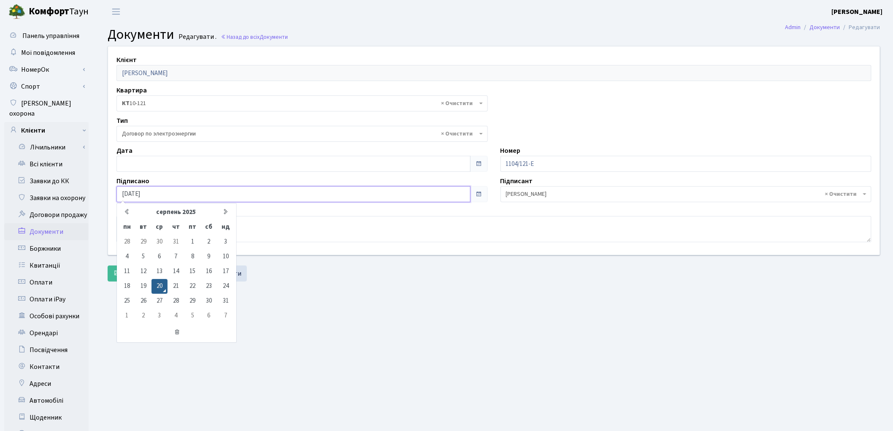
drag, startPoint x: 166, startPoint y: 195, endPoint x: 112, endPoint y: 184, distance: 54.6
click at [112, 184] on div "Підписано 20.08.2025 серпень 2025 пн вт ср чт пт сб нд 28 29 30 31 1 2 3 4 5 6 …" at bounding box center [302, 189] width 384 height 26
type input "16.09.2014"
click at [390, 272] on div "Зберегти і вийти ▼ Зберегти та продовжити редагування Зберегти та створити Скас…" at bounding box center [494, 273] width 773 height 16
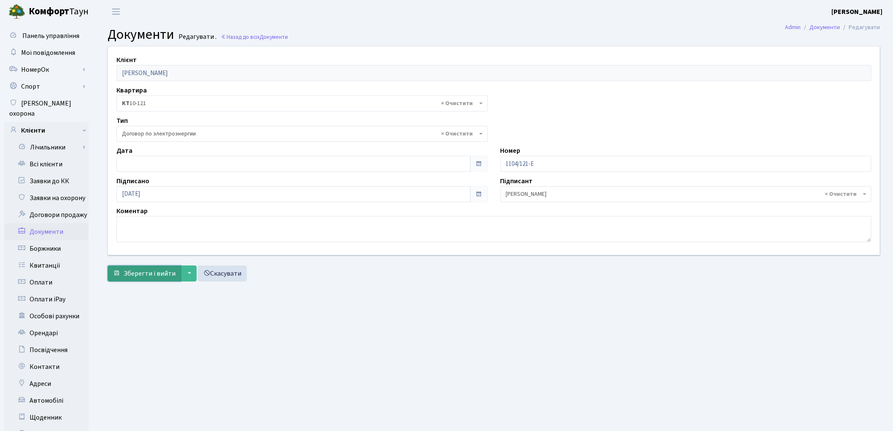
click at [164, 275] on span "Зберегти і вийти" at bounding box center [150, 273] width 52 height 9
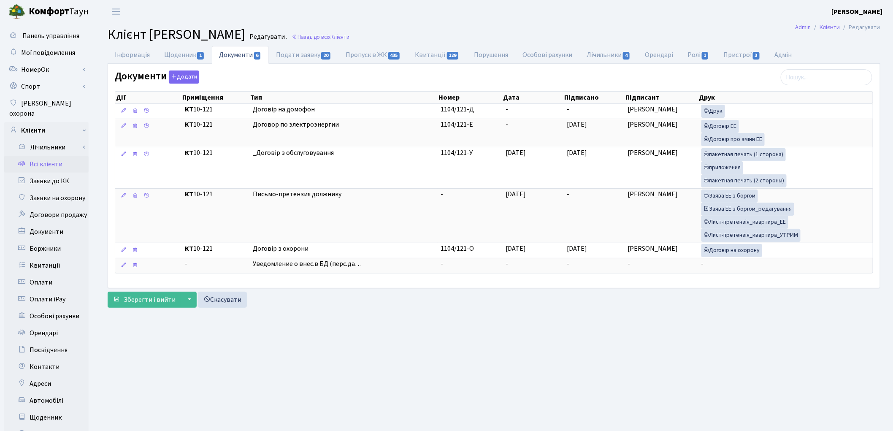
click at [41, 157] on link "Всі клієнти" at bounding box center [46, 164] width 84 height 17
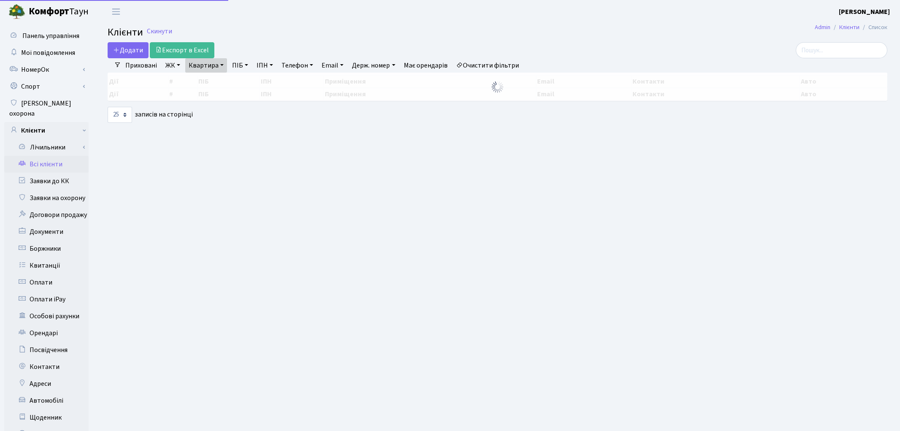
select select "25"
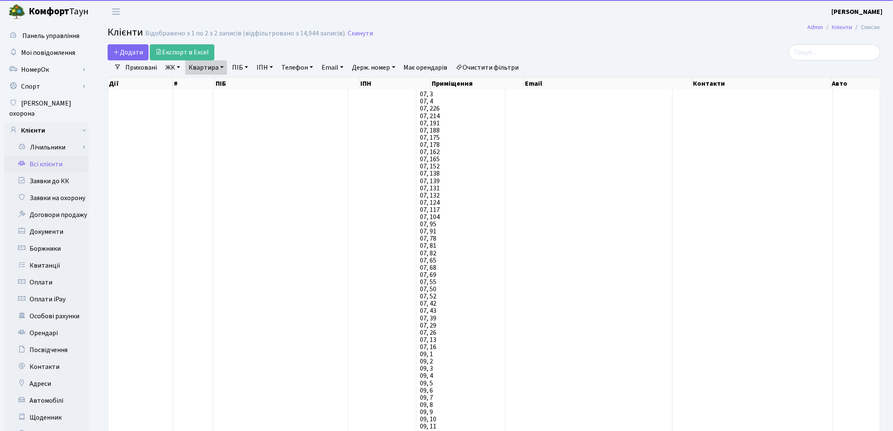
click at [496, 70] on link "Очистити фільтри" at bounding box center [488, 67] width 70 height 14
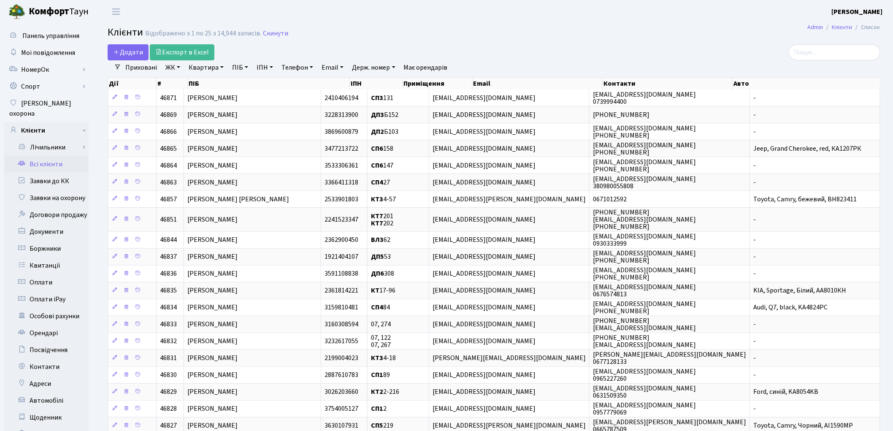
click at [235, 69] on link "ПІБ" at bounding box center [240, 67] width 23 height 14
paste input "[PERSON_NAME]"
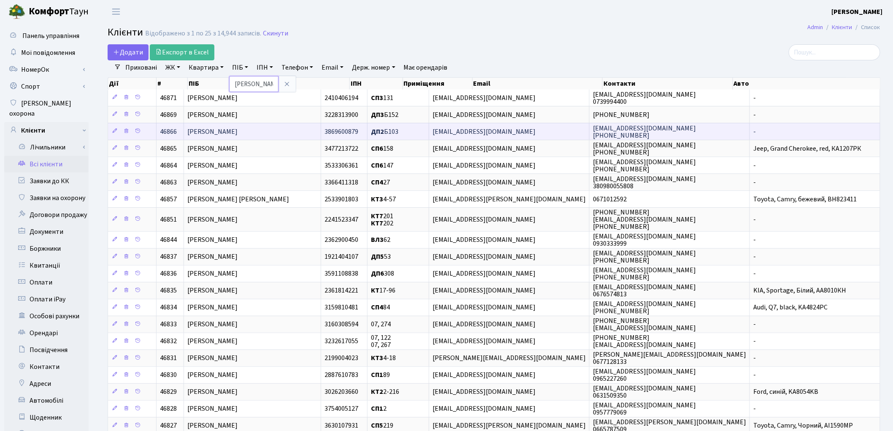
scroll to position [0, 55]
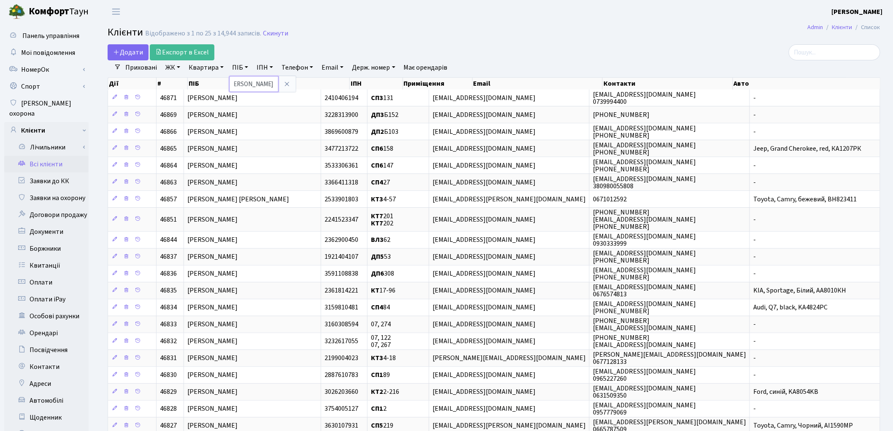
type input "[PERSON_NAME]"
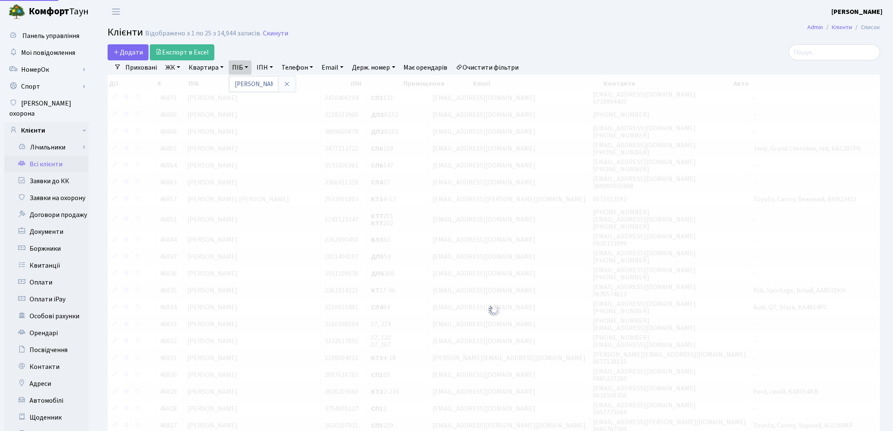
click at [463, 41] on main "Admin Клієнти Список Клієнти Відображено з 1 по 25 з 14,944 записів. Скинути До…" at bounding box center [494, 295] width 798 height 545
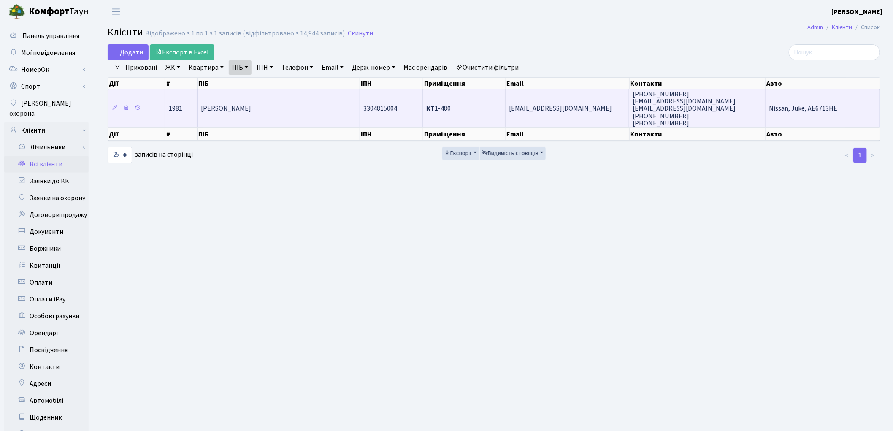
click at [300, 112] on td "[PERSON_NAME]" at bounding box center [279, 108] width 162 height 38
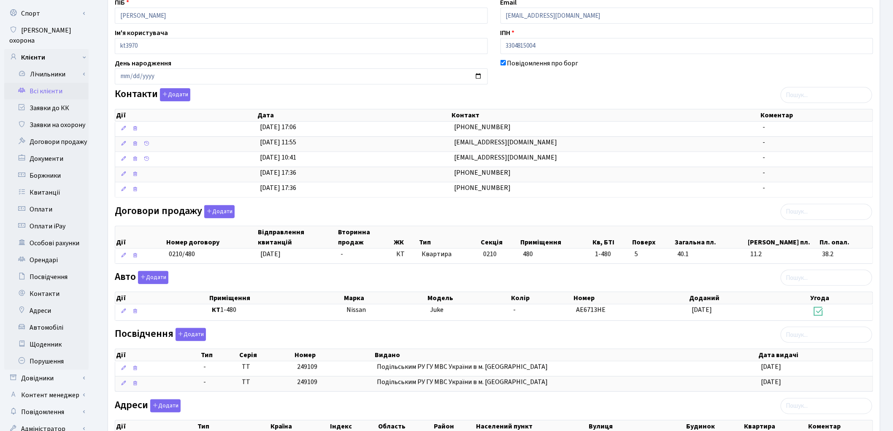
scroll to position [94, 0]
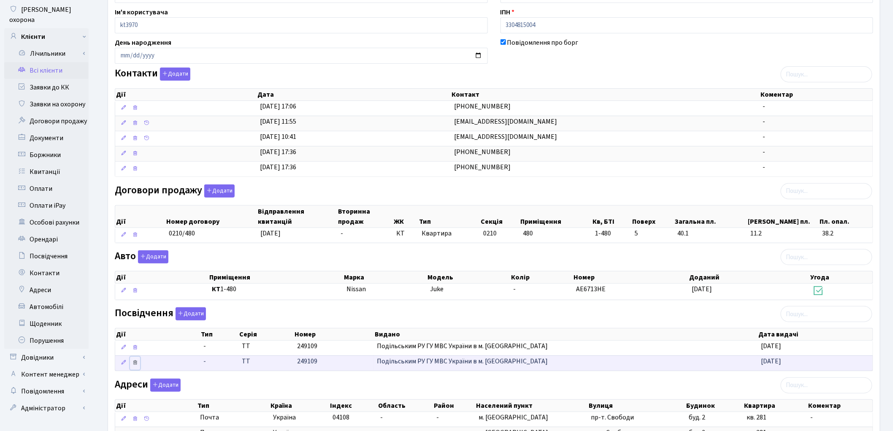
click at [136, 365] on icon at bounding box center [135, 363] width 6 height 6
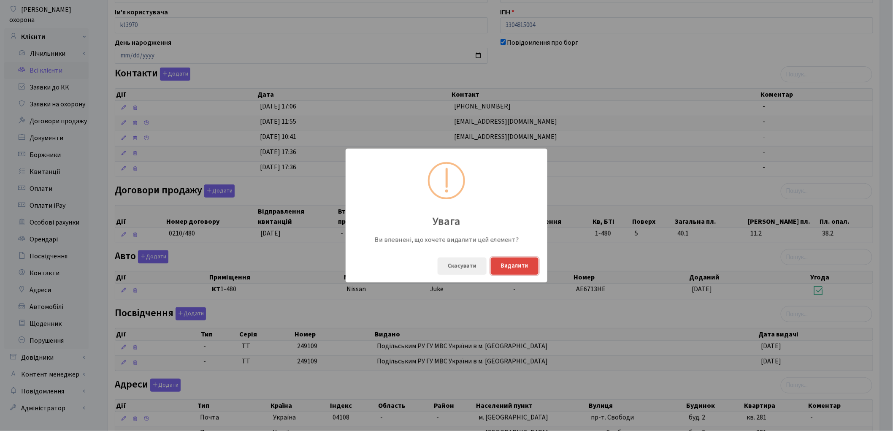
click at [512, 262] on button "Видалити" at bounding box center [515, 265] width 48 height 17
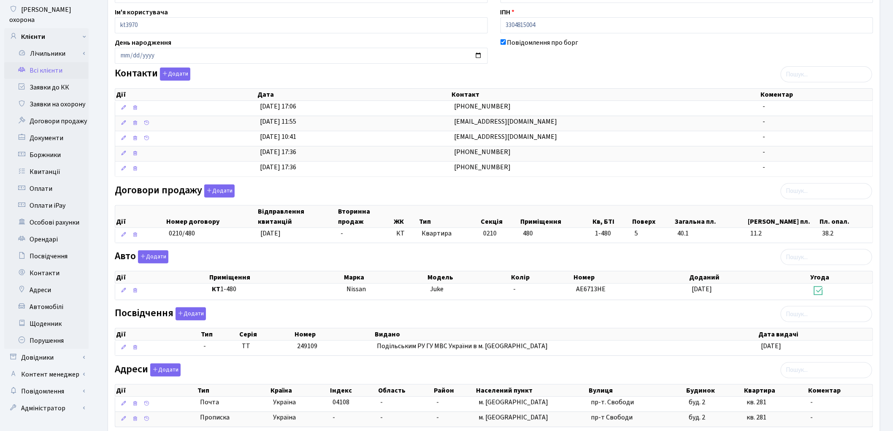
click at [784, 197] on div "Договори продажу Додати Дії Номер договору Відправлення квитанцій Вторинна прод…" at bounding box center [493, 215] width 771 height 62
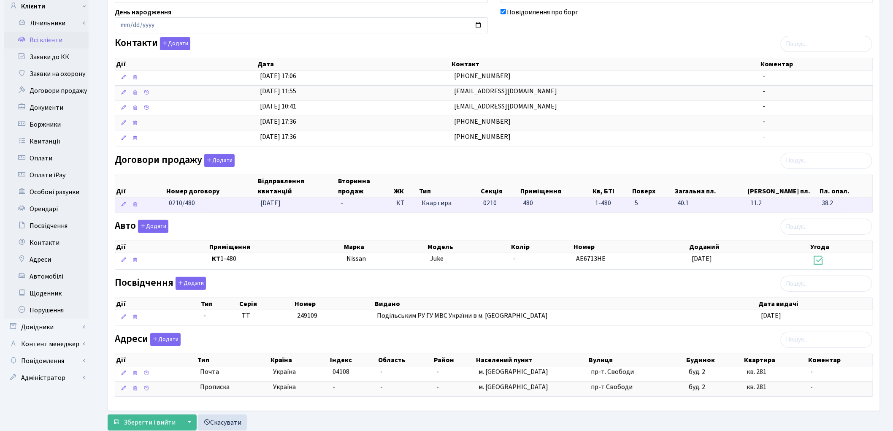
scroll to position [141, 0]
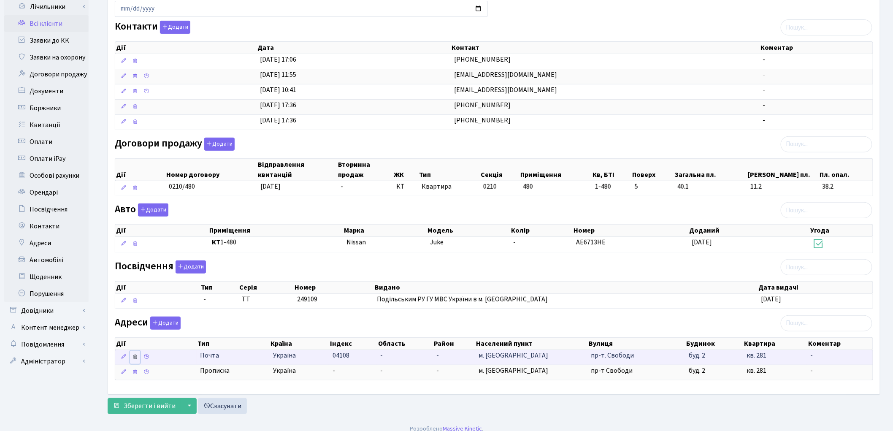
click at [136, 360] on icon at bounding box center [135, 357] width 6 height 6
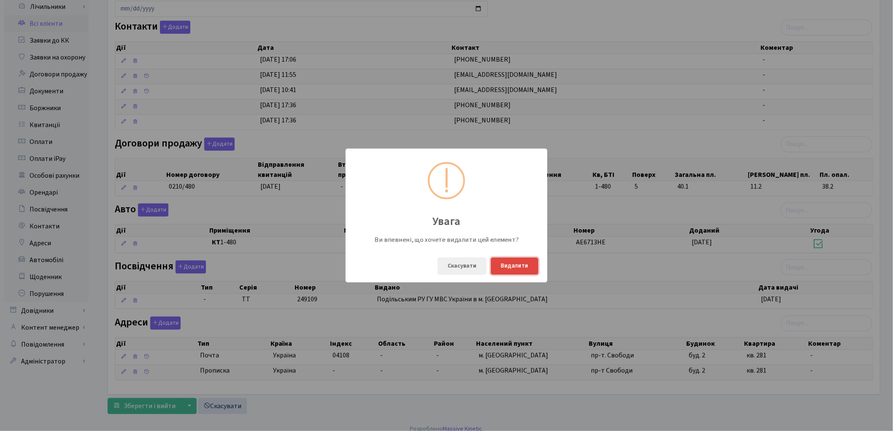
click at [512, 262] on button "Видалити" at bounding box center [515, 265] width 48 height 17
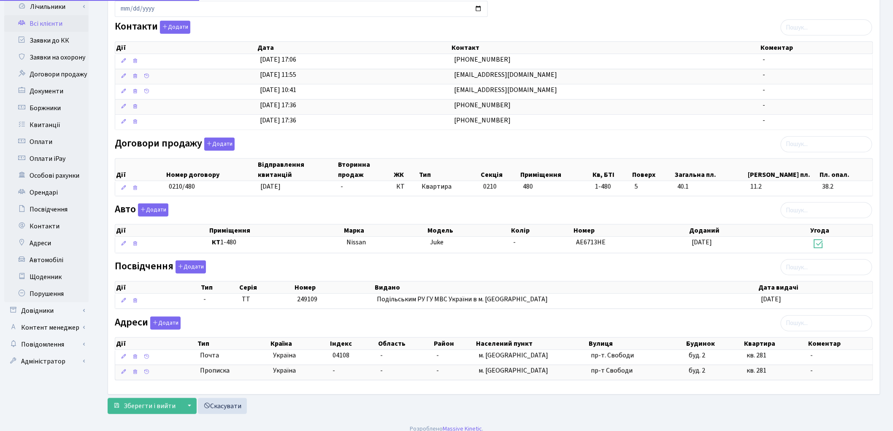
scroll to position [136, 0]
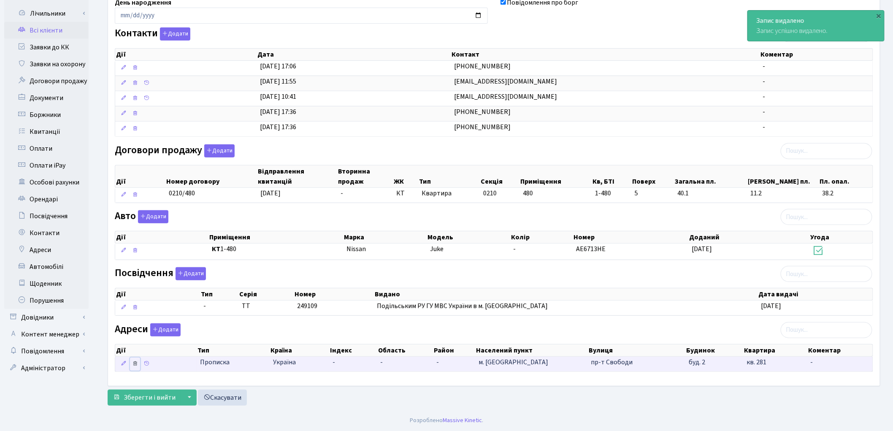
click at [136, 362] on icon at bounding box center [135, 363] width 6 height 6
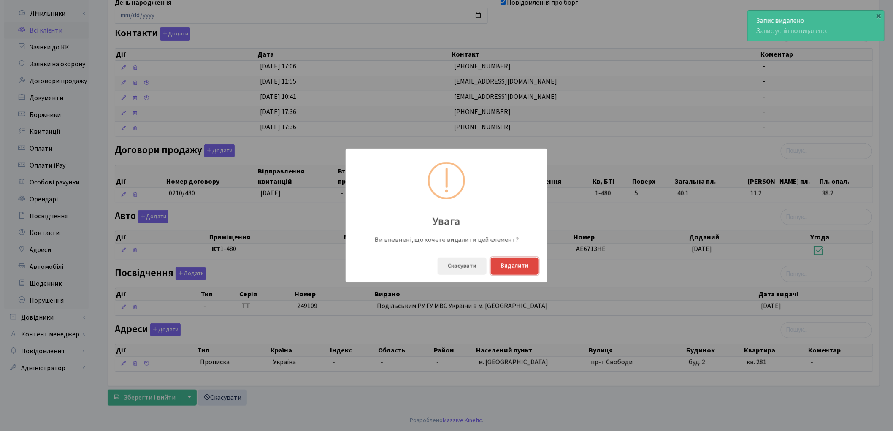
click at [515, 263] on button "Видалити" at bounding box center [515, 265] width 48 height 17
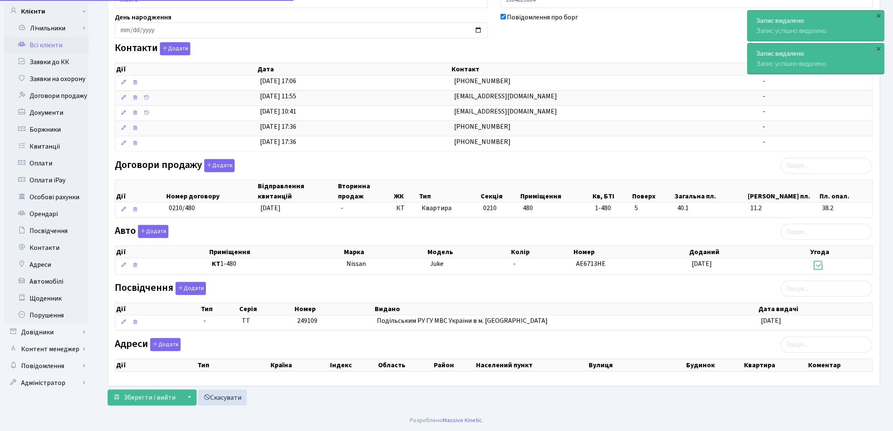
scroll to position [121, 0]
click at [172, 346] on button "Додати" at bounding box center [165, 344] width 30 height 13
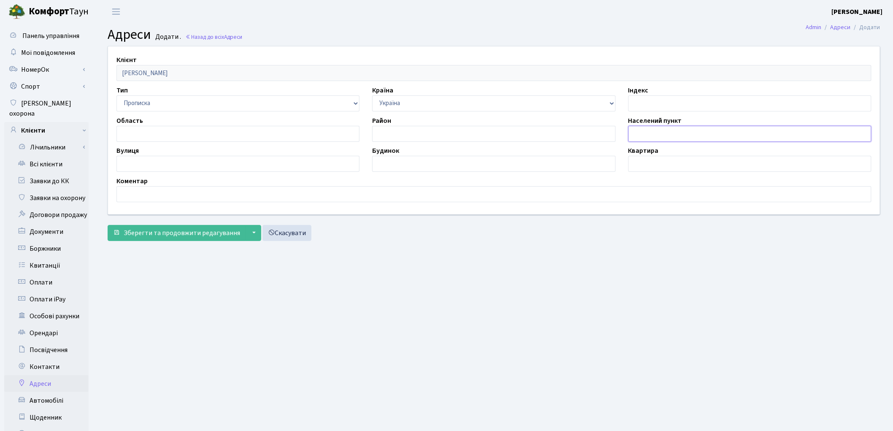
click at [669, 133] on input "text" at bounding box center [749, 134] width 243 height 16
type input "v/ Rb]d"
click at [231, 161] on input "text" at bounding box center [237, 164] width 243 height 16
type input "d"
drag, startPoint x: 667, startPoint y: 130, endPoint x: 624, endPoint y: 129, distance: 43.1
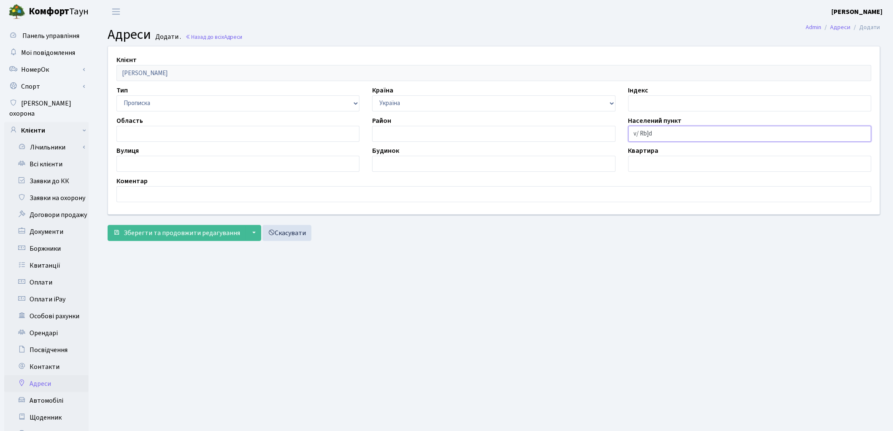
click at [624, 129] on div "Населений пункт v/ Rb]d" at bounding box center [750, 129] width 256 height 26
paste input "м. [GEOGRAPHIC_DATA]"
type input "м. [GEOGRAPHIC_DATA]"
click at [154, 169] on input "text" at bounding box center [237, 164] width 243 height 16
paste input "вул. Регенераторна"
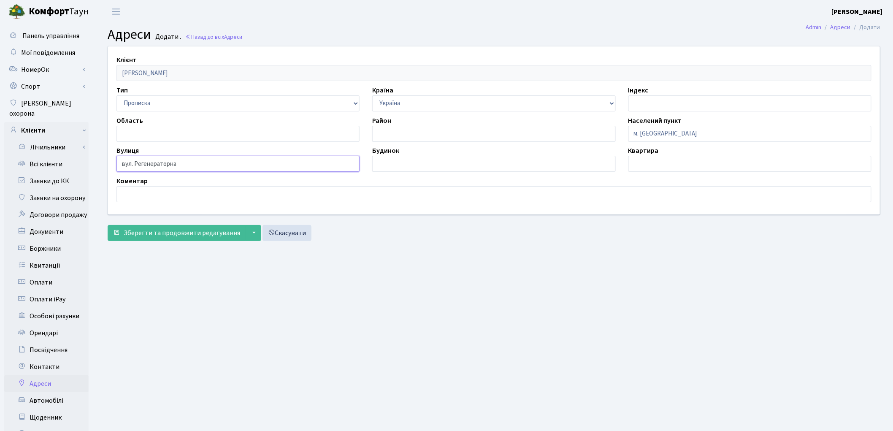
type input "вул. Регенераторна"
click at [436, 162] on input "text" at bounding box center [493, 164] width 243 height 16
type input "4"
click at [679, 163] on input "text" at bounding box center [749, 164] width 243 height 16
type input "1-480"
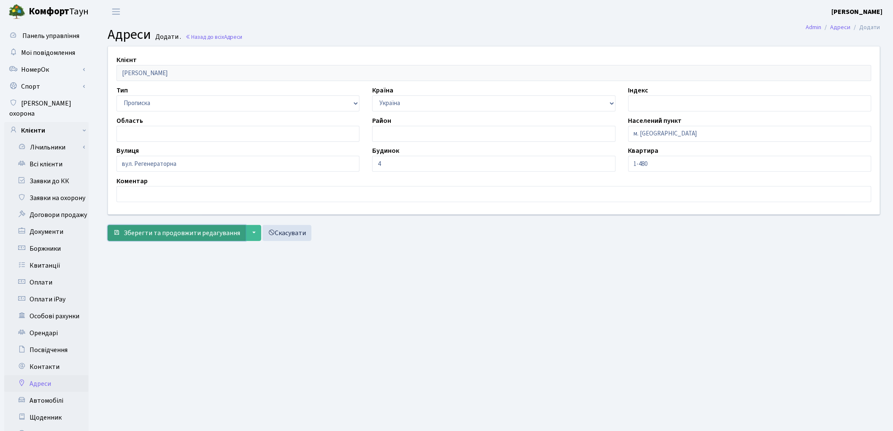
click at [201, 231] on span "Зберегти та продовжити редагування" at bounding box center [182, 232] width 116 height 9
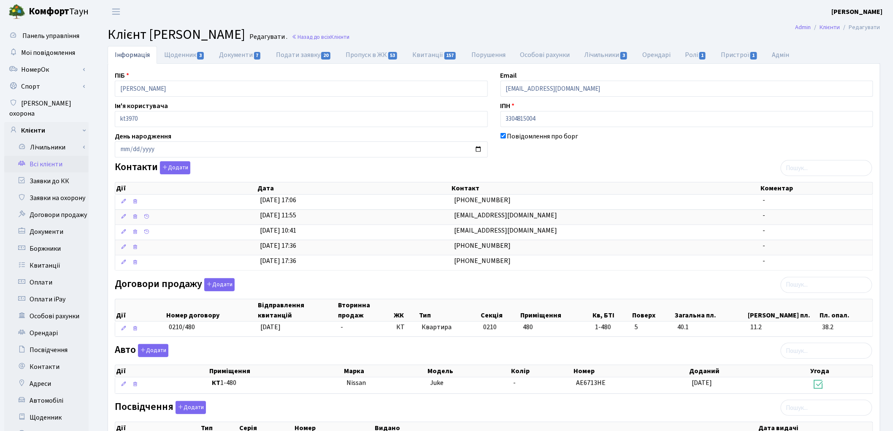
click at [569, 414] on div "Посвідчення Додати Дії Тип [GEOGRAPHIC_DATA] Номер Видано Дата видачі Дії Тип" at bounding box center [493, 427] width 771 height 52
click at [225, 281] on button "Додати" at bounding box center [219, 284] width 30 height 13
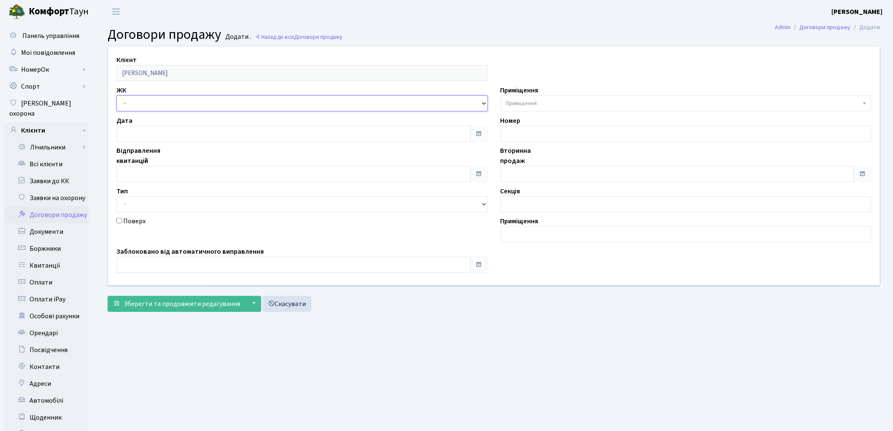
click at [211, 102] on select "- ТХ, вул. Ділова, 1/2 КТ, вул. Регенераторна, 4 КТ2, просп. Соборності, 17 КТ3…" at bounding box center [301, 103] width 371 height 16
select select "295"
click at [116, 95] on select "- ТХ, вул. Ділова, 1/2 КТ, вул. Регенераторна, 4 КТ2, просп. Соборності, 17 КТ3…" at bounding box center [301, 103] width 371 height 16
select select
click at [511, 103] on span "Приміщення" at bounding box center [521, 103] width 31 height 8
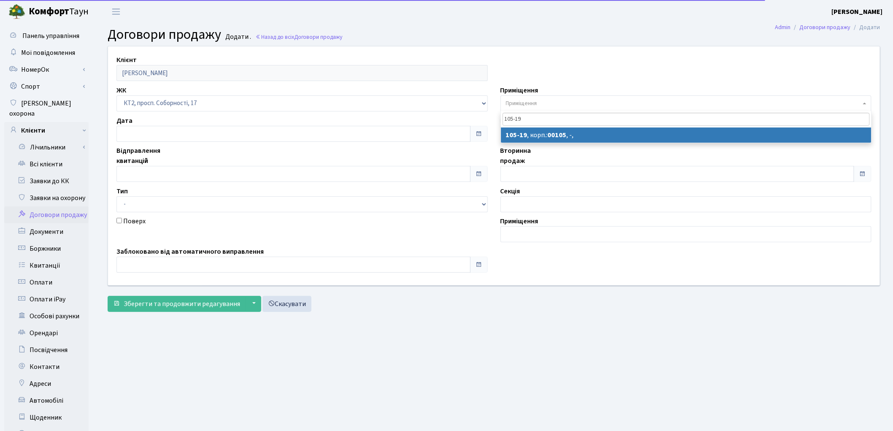
type input "105-19"
select select "16087"
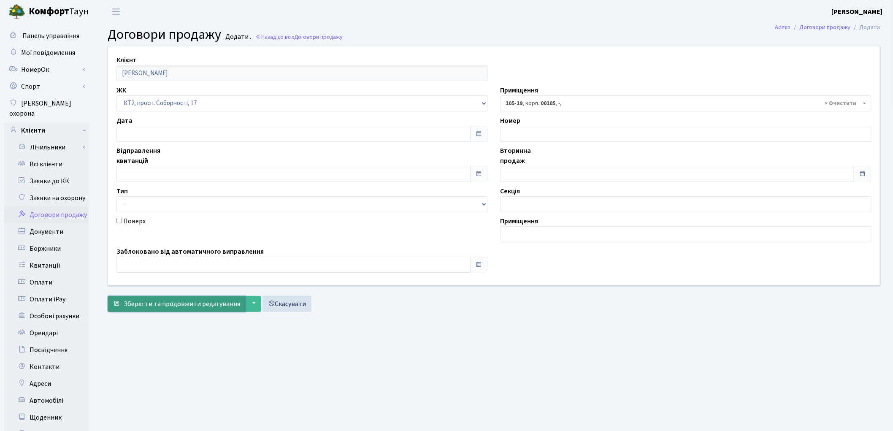
click at [155, 304] on span "Зберегти та продовжити редагування" at bounding box center [182, 303] width 116 height 9
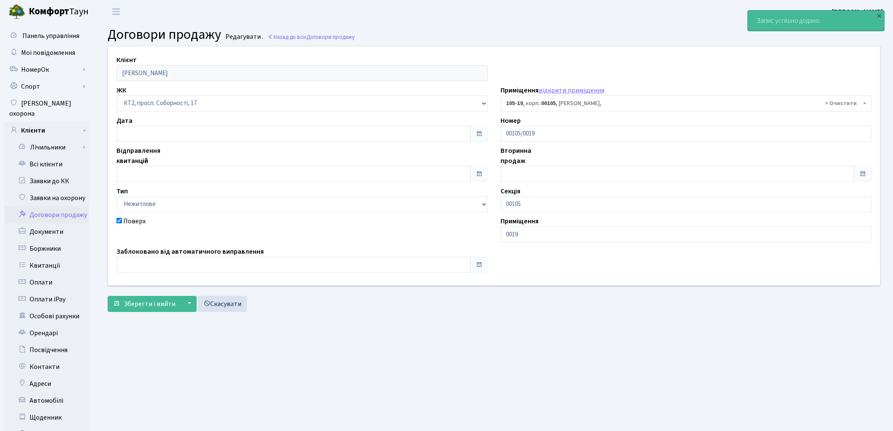
select select "16087"
click at [155, 304] on span "Зберегти і вийти" at bounding box center [150, 303] width 52 height 9
select select "16087"
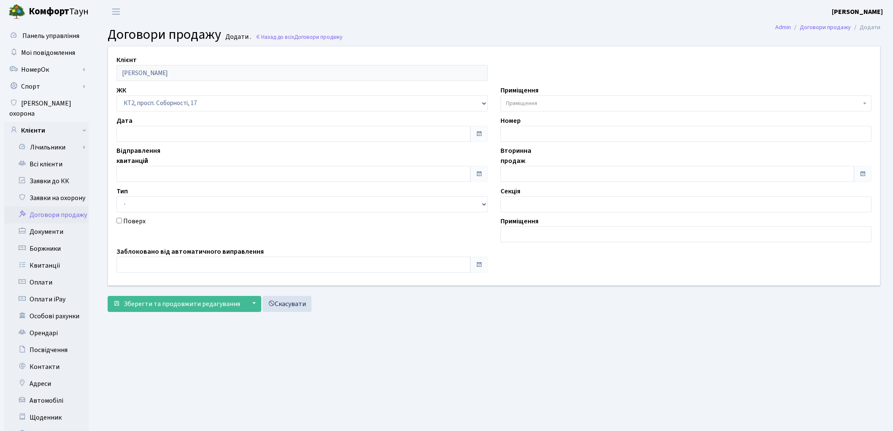
select select "295"
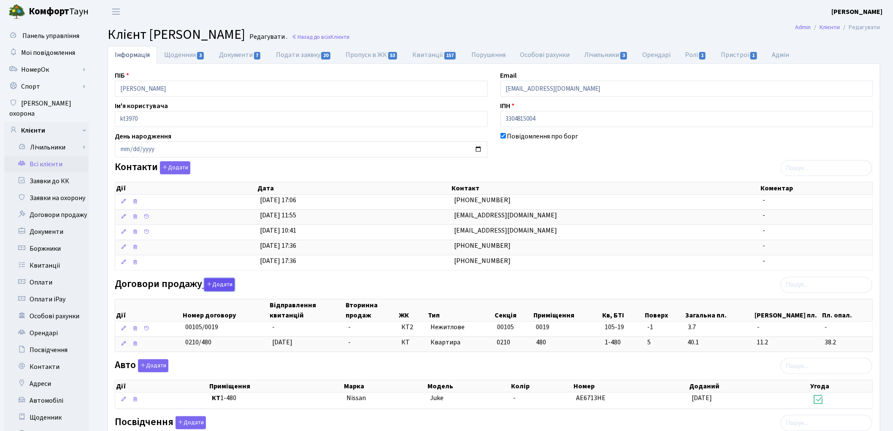
click at [220, 285] on button "Додати" at bounding box center [219, 284] width 30 height 13
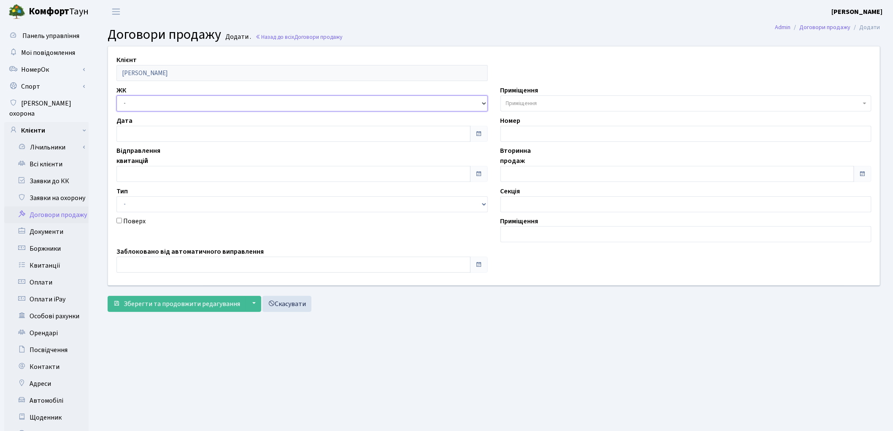
click at [162, 103] on select "- ТХ, вул. Ділова, 1/2 КТ, вул. Регенераторна, 4 КТ2, просп. Соборності, 17 КТ3…" at bounding box center [301, 103] width 371 height 16
select select "295"
click at [116, 95] on select "- ТХ, вул. Ділова, 1/2 КТ, вул. Регенераторна, 4 КТ2, просп. Соборності, 17 КТ3…" at bounding box center [301, 103] width 371 height 16
select select
click at [522, 103] on span "Приміщення" at bounding box center [521, 103] width 31 height 8
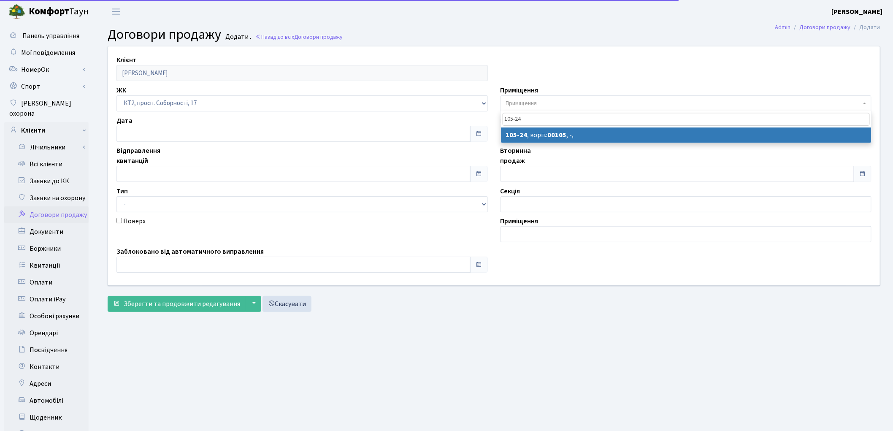
type input "105-24"
select select "16092"
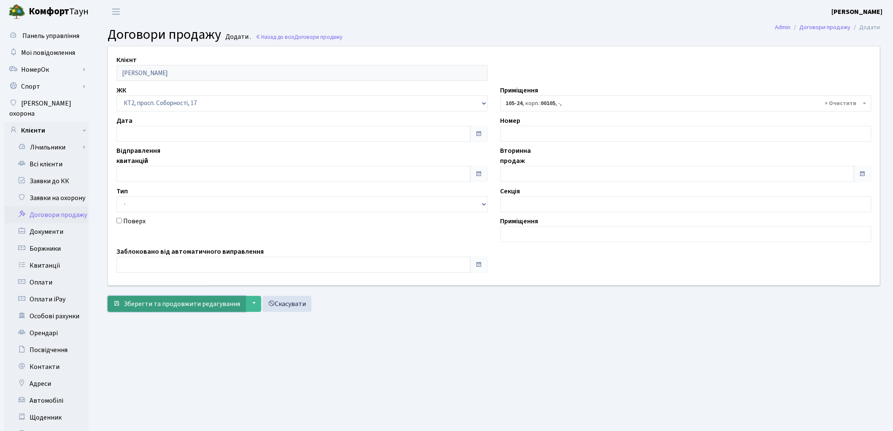
click at [140, 300] on span "Зберегти та продовжити редагування" at bounding box center [182, 303] width 116 height 9
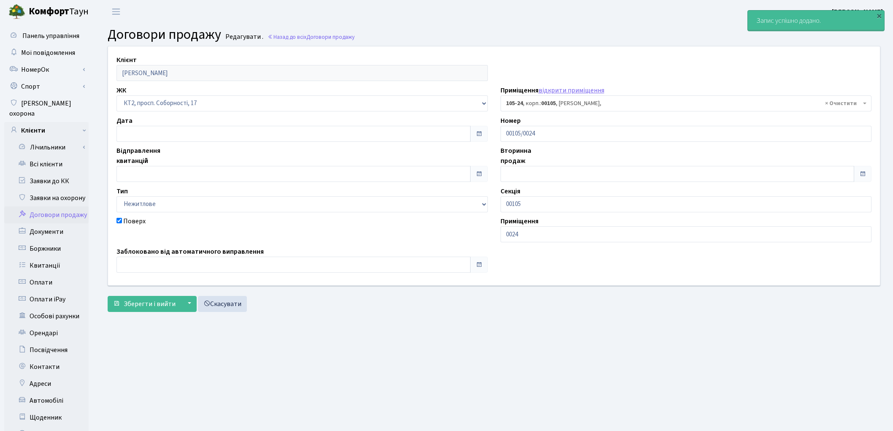
select select "16092"
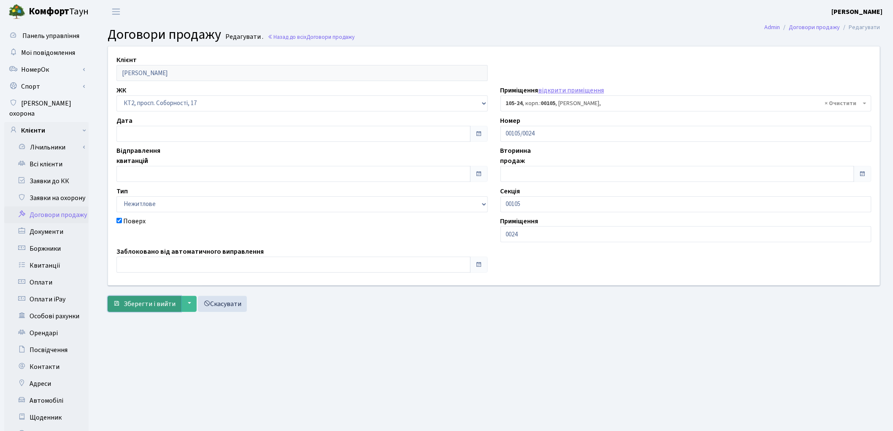
click at [154, 306] on span "Зберегти і вийти" at bounding box center [150, 303] width 52 height 9
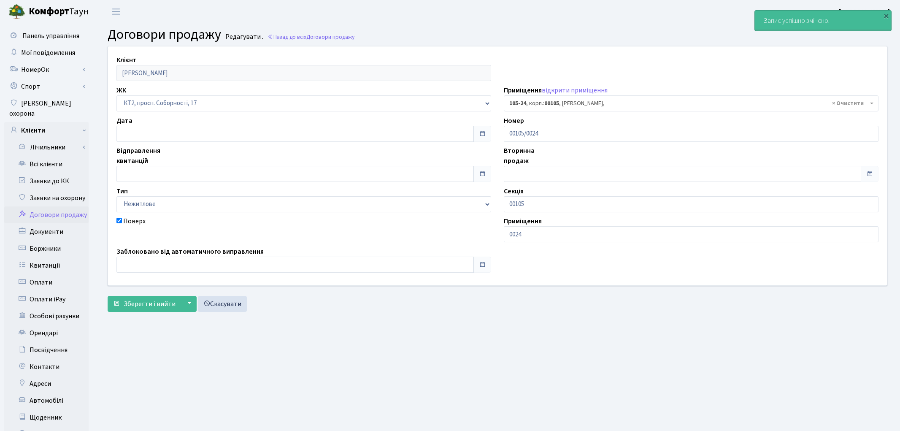
select select "16092"
click at [49, 156] on link "Всі клієнти" at bounding box center [46, 164] width 84 height 17
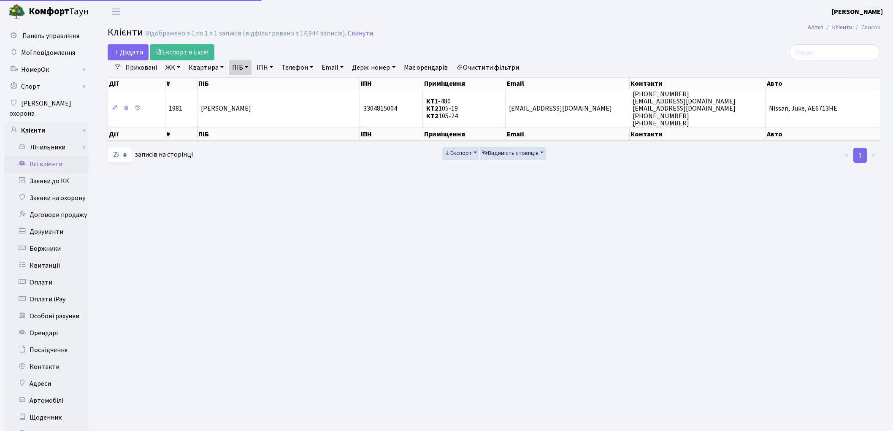
select select "25"
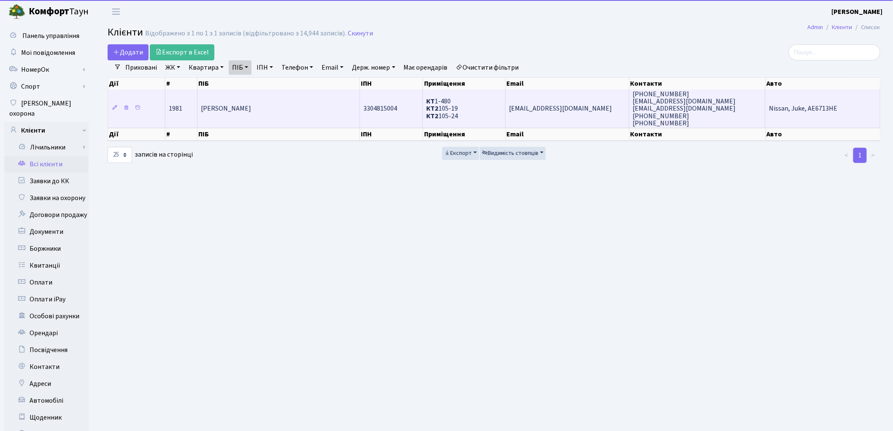
click at [231, 104] on span "[PERSON_NAME]" at bounding box center [226, 108] width 50 height 9
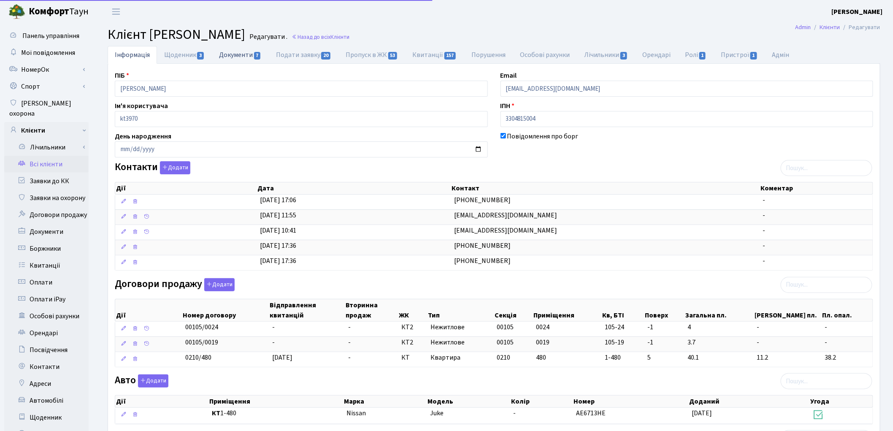
click at [234, 53] on link "Документи 7" at bounding box center [240, 54] width 57 height 17
select select "25"
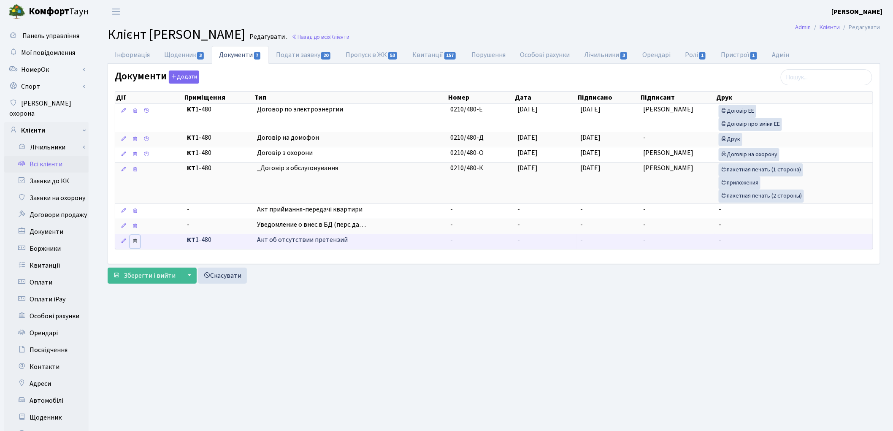
click at [134, 214] on icon at bounding box center [135, 211] width 6 height 6
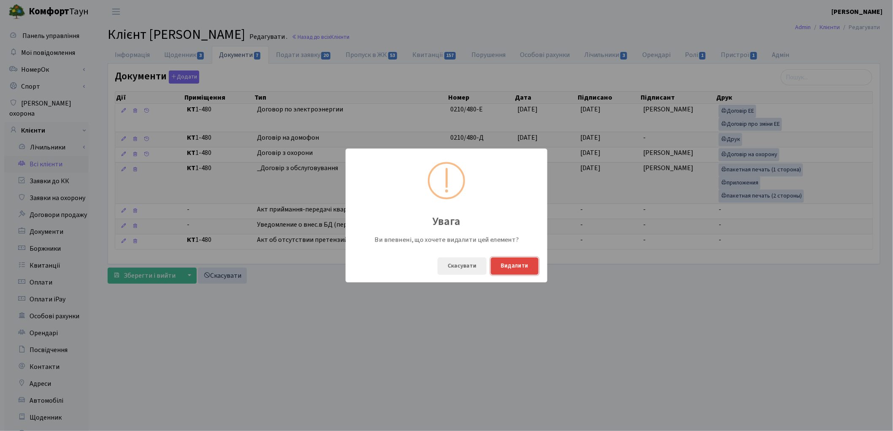
click at [522, 266] on button "Видалити" at bounding box center [515, 265] width 48 height 17
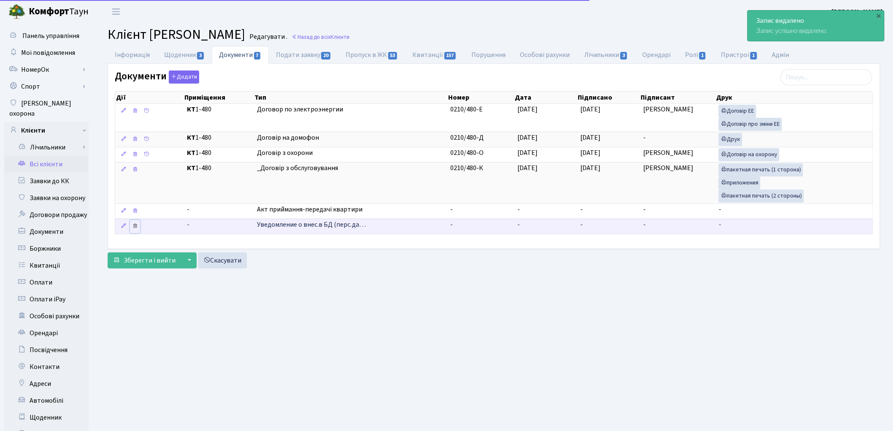
click at [134, 228] on icon at bounding box center [135, 226] width 6 height 6
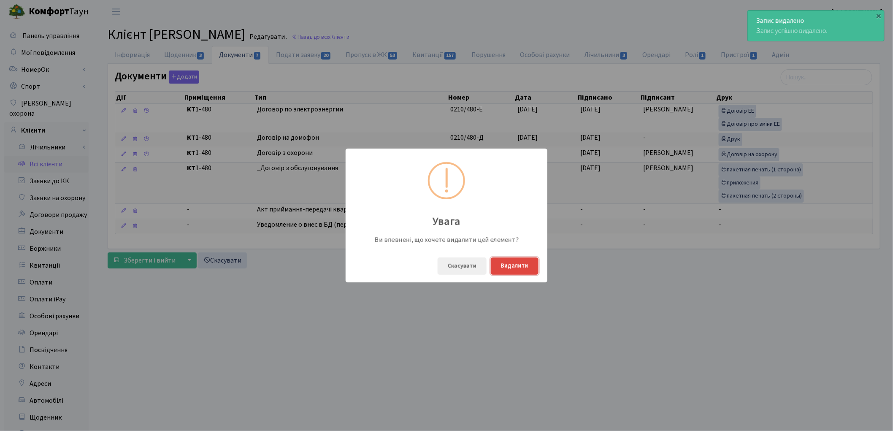
click at [518, 260] on button "Видалити" at bounding box center [515, 265] width 48 height 17
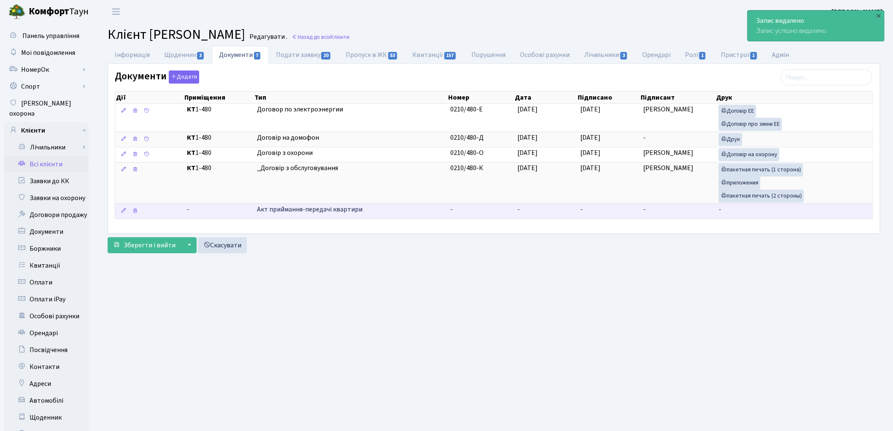
click at [271, 211] on span "Акт приймання-передачі квартири" at bounding box center [350, 210] width 187 height 10
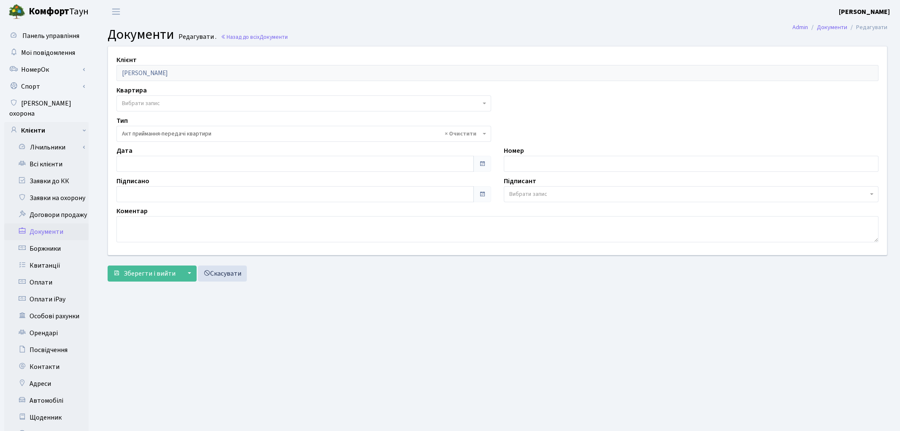
select select "188"
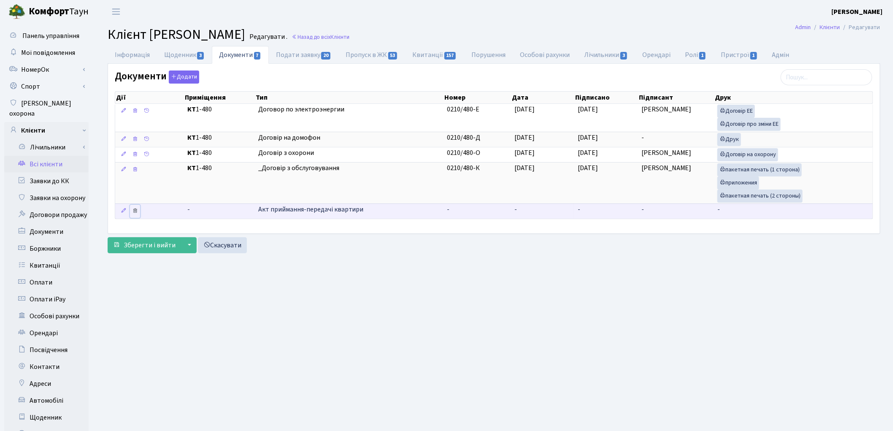
click at [134, 209] on icon at bounding box center [135, 211] width 6 height 6
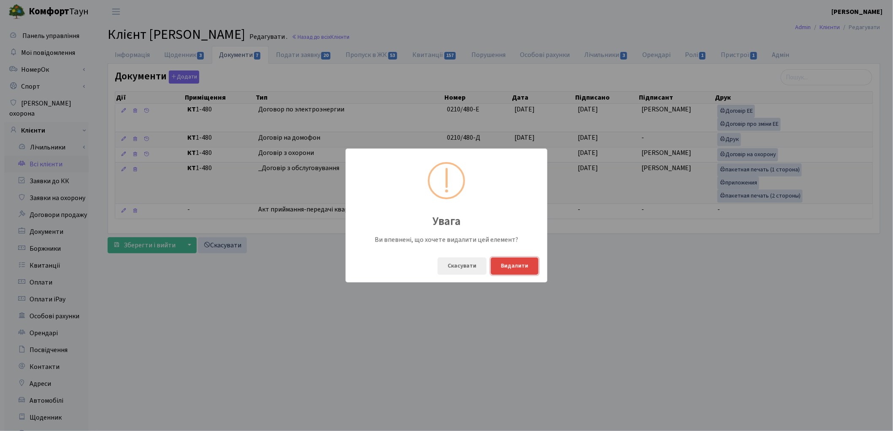
click at [529, 268] on button "Видалити" at bounding box center [515, 265] width 48 height 17
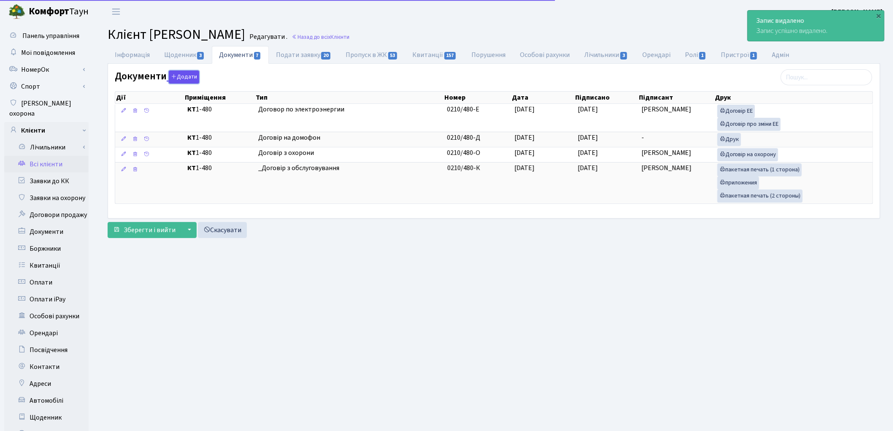
click at [189, 76] on button "Додати" at bounding box center [184, 76] width 30 height 13
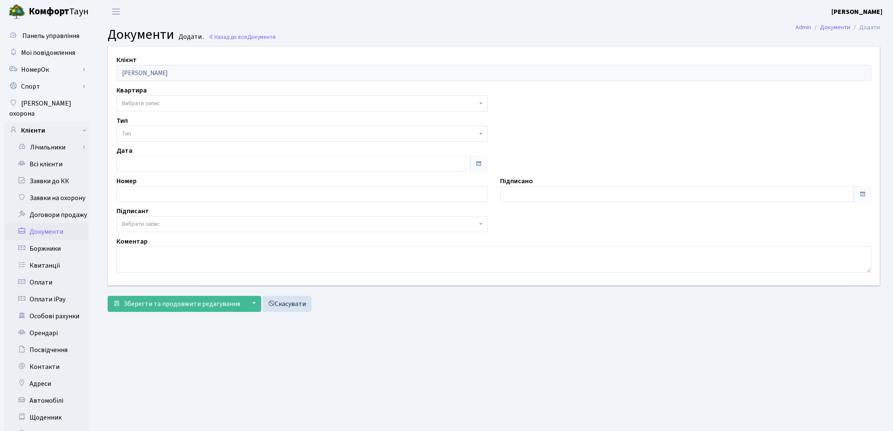
click at [144, 103] on span "Вибрати запис" at bounding box center [141, 103] width 38 height 8
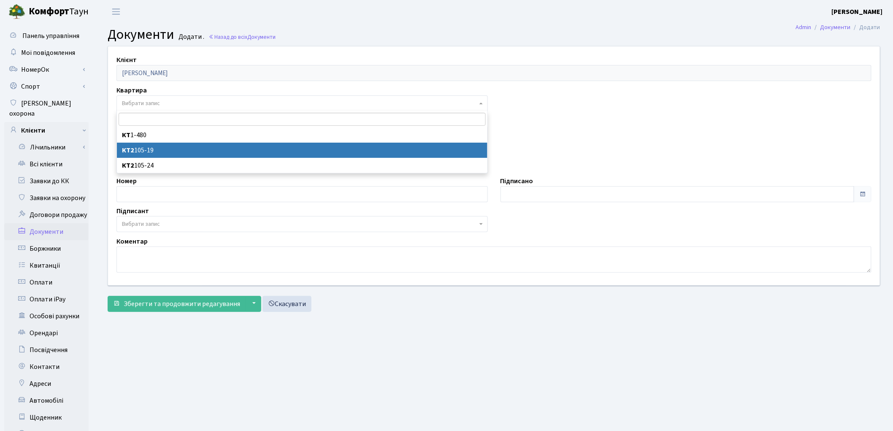
select select "178089"
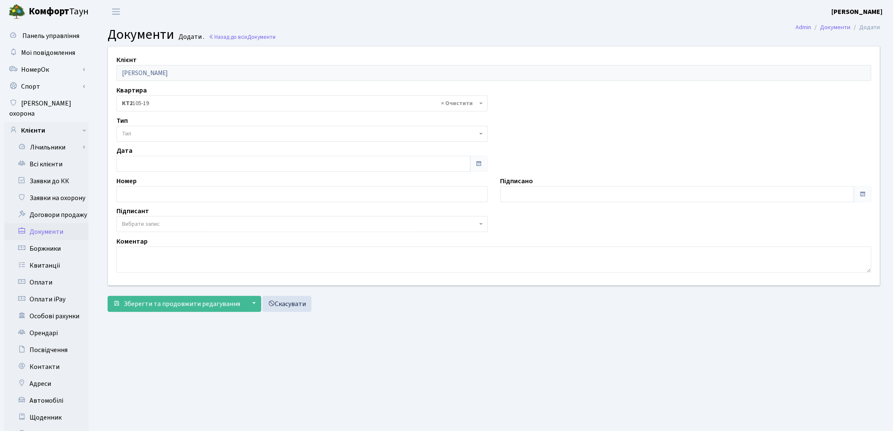
click at [152, 134] on span "Тип" at bounding box center [299, 134] width 355 height 8
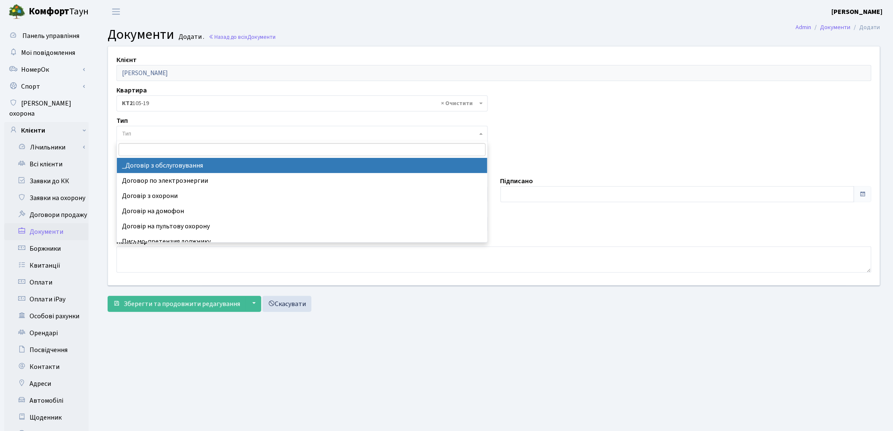
select select "289"
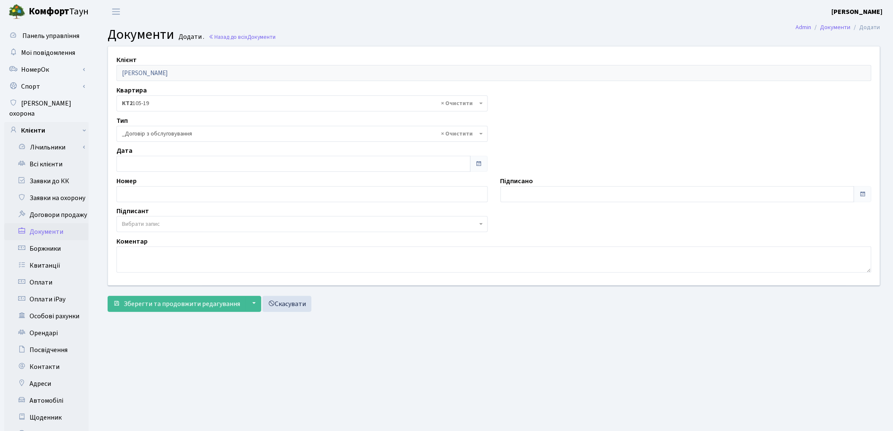
click at [169, 225] on span "Вибрати запис" at bounding box center [299, 224] width 355 height 8
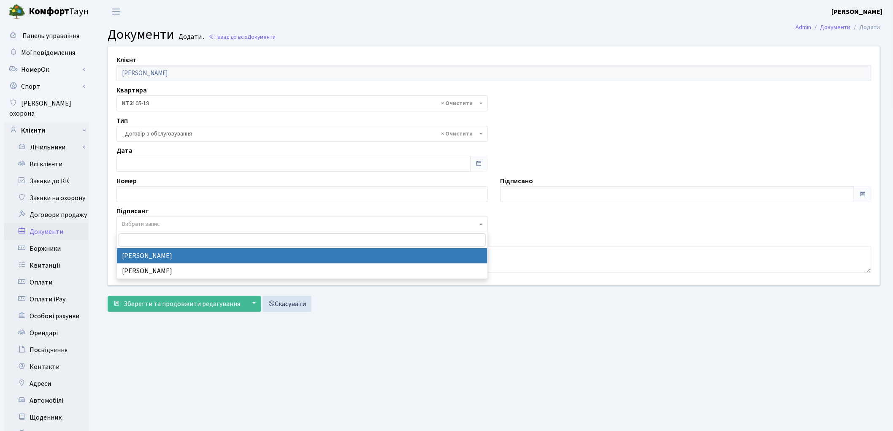
select select "74"
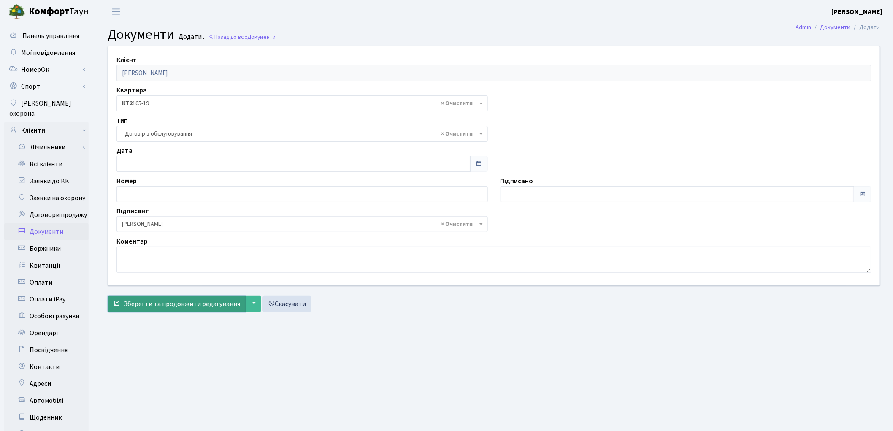
click at [166, 308] on span "Зберегти та продовжити редагування" at bounding box center [182, 303] width 116 height 9
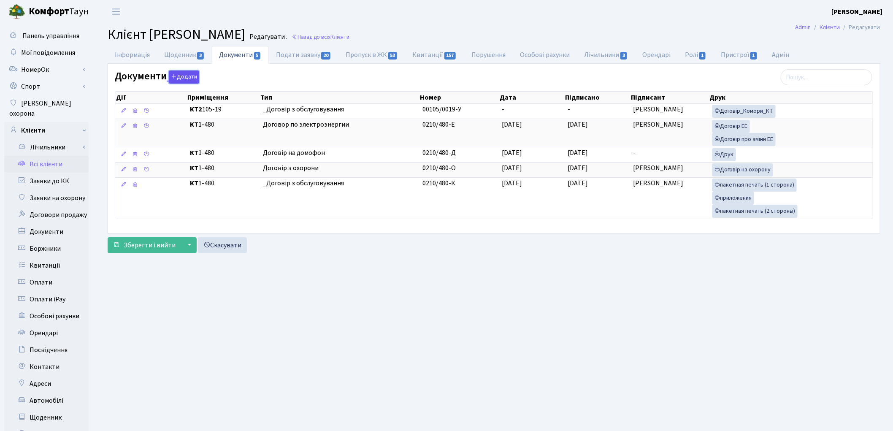
click at [185, 75] on button "Додати" at bounding box center [184, 76] width 30 height 13
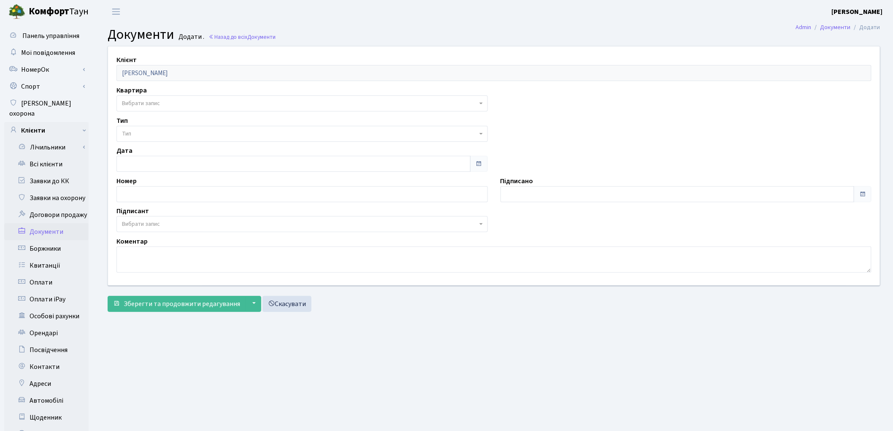
click at [149, 102] on span "Вибрати запис" at bounding box center [141, 103] width 38 height 8
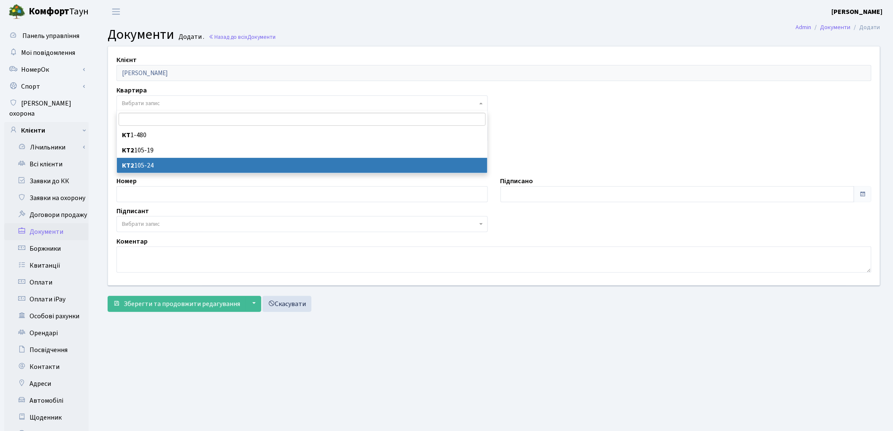
select select "178090"
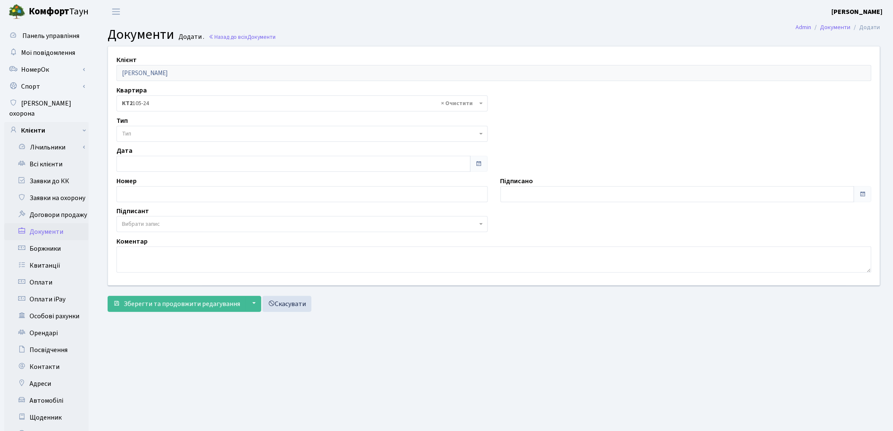
click at [146, 131] on span "Тип" at bounding box center [299, 134] width 355 height 8
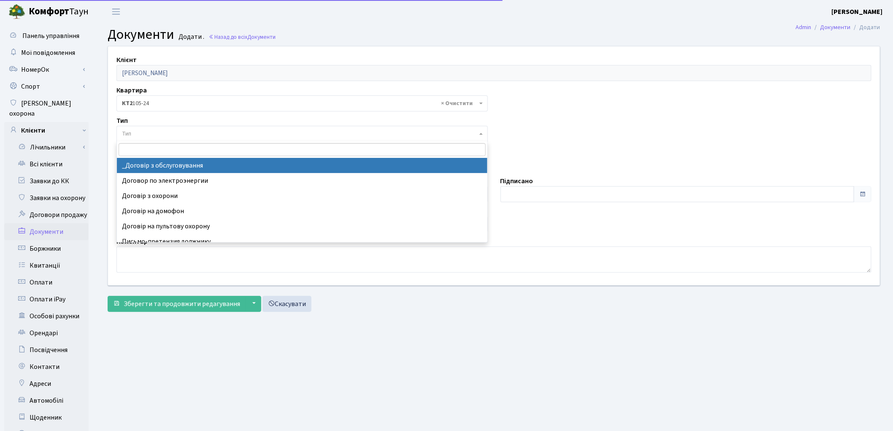
select select "289"
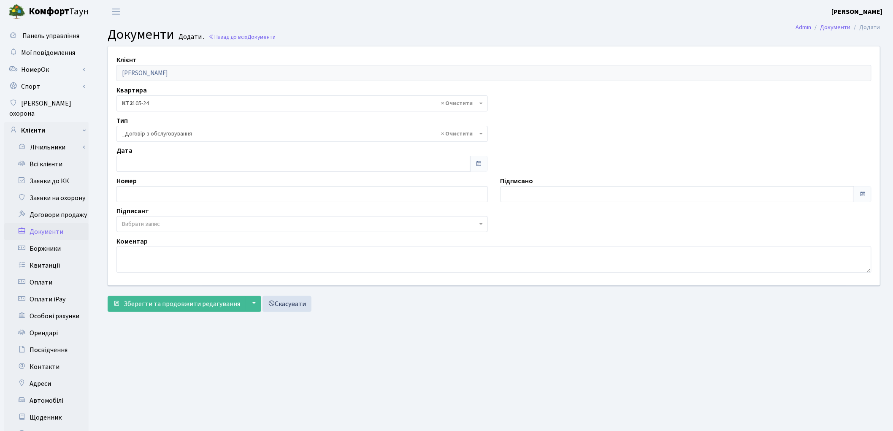
click at [143, 223] on span "Вибрати запис" at bounding box center [141, 224] width 38 height 8
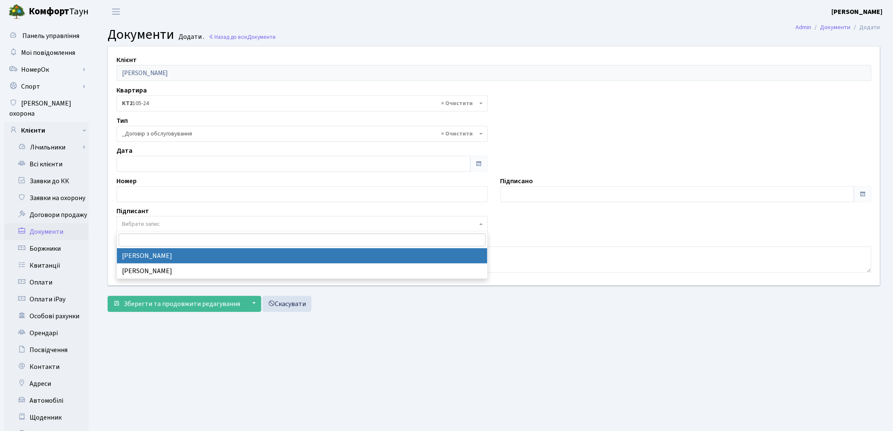
select select "74"
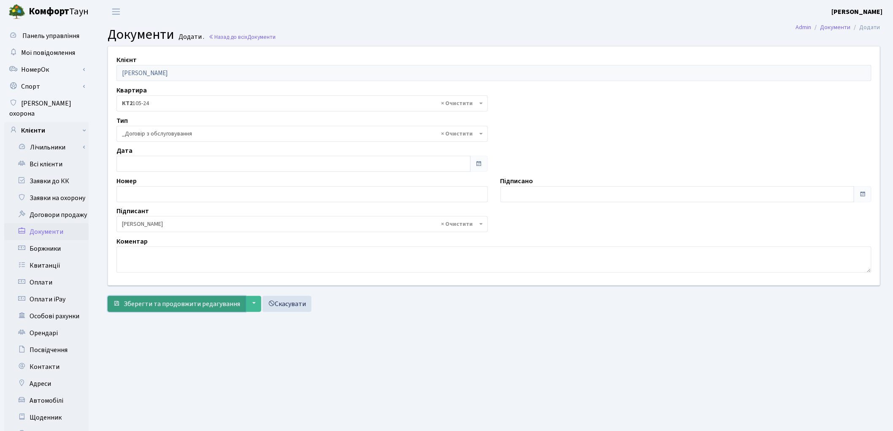
click at [146, 302] on span "Зберегти та продовжити редагування" at bounding box center [182, 303] width 116 height 9
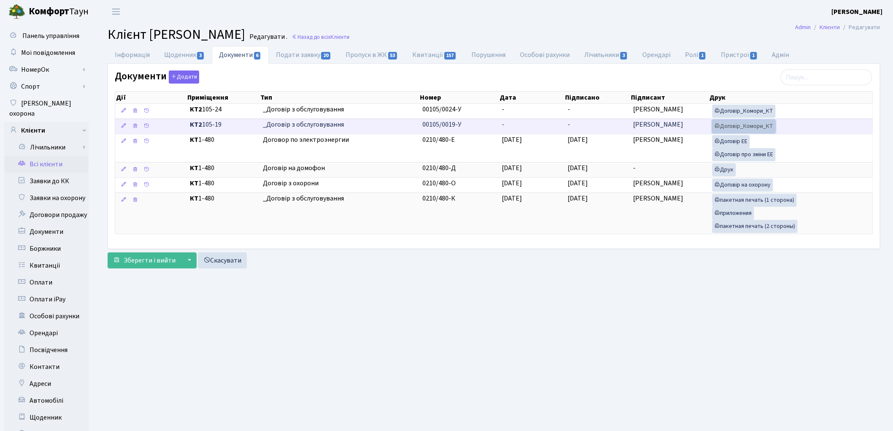
click at [745, 128] on link "Договір_Комори_КТ" at bounding box center [743, 126] width 63 height 13
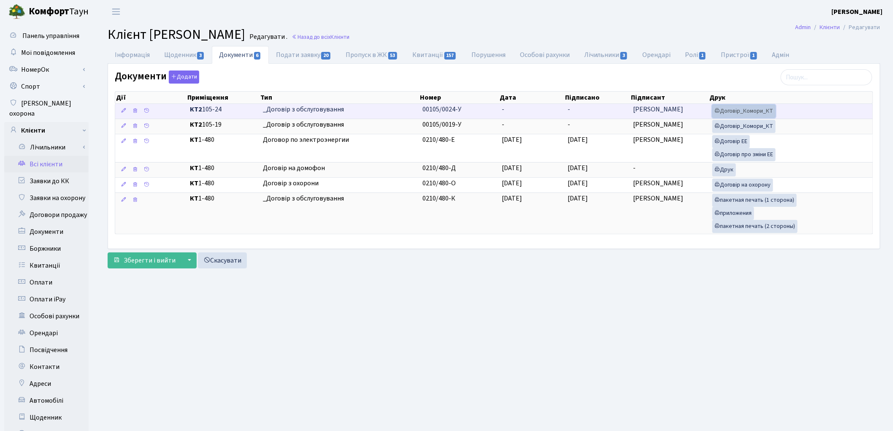
click at [748, 112] on link "Договір_Комори_КТ" at bounding box center [743, 111] width 63 height 13
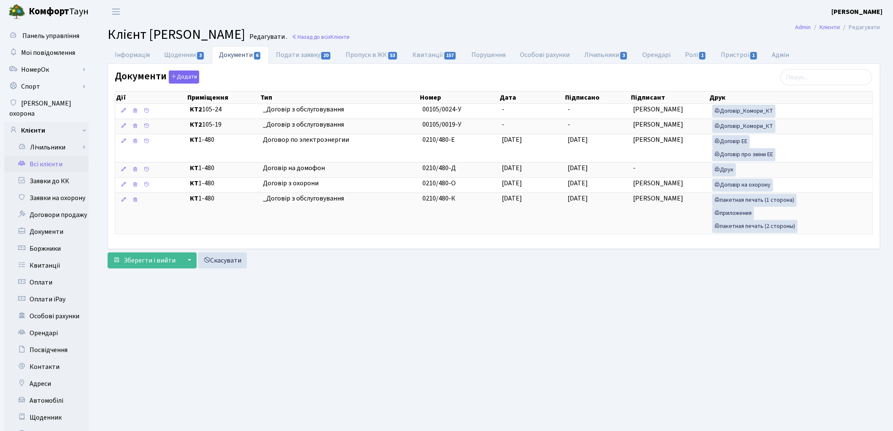
click at [52, 156] on link "Всі клієнти" at bounding box center [46, 164] width 84 height 17
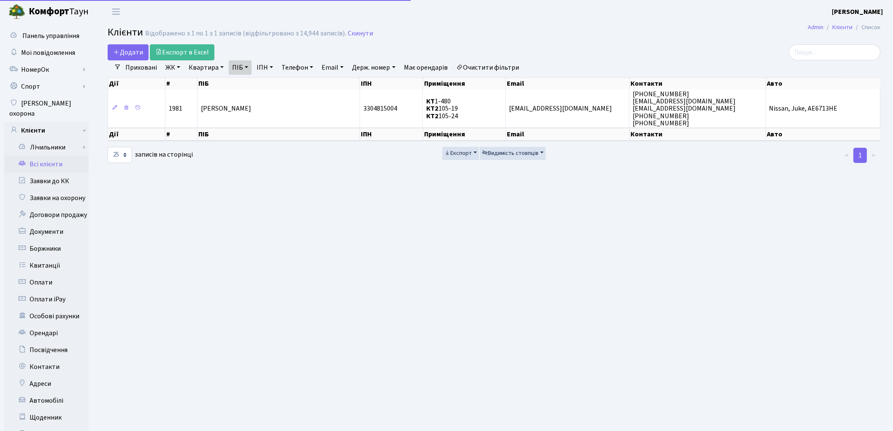
select select "25"
click at [501, 68] on link "Очистити фільтри" at bounding box center [488, 67] width 70 height 14
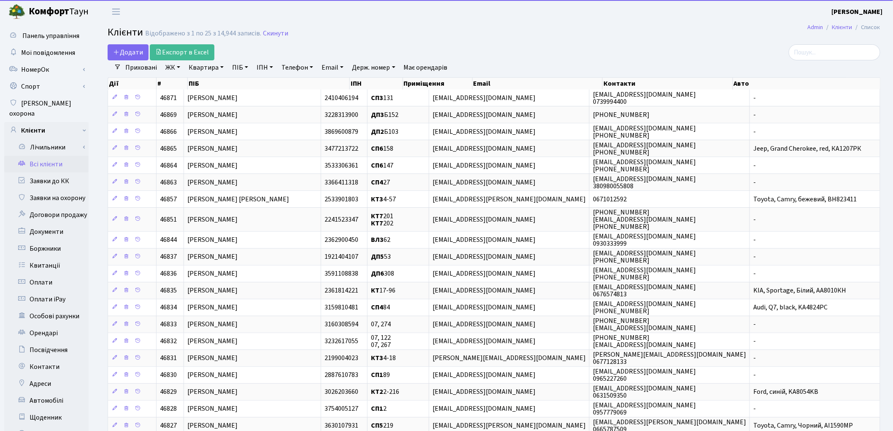
click at [246, 68] on link "ПІБ" at bounding box center [240, 67] width 23 height 14
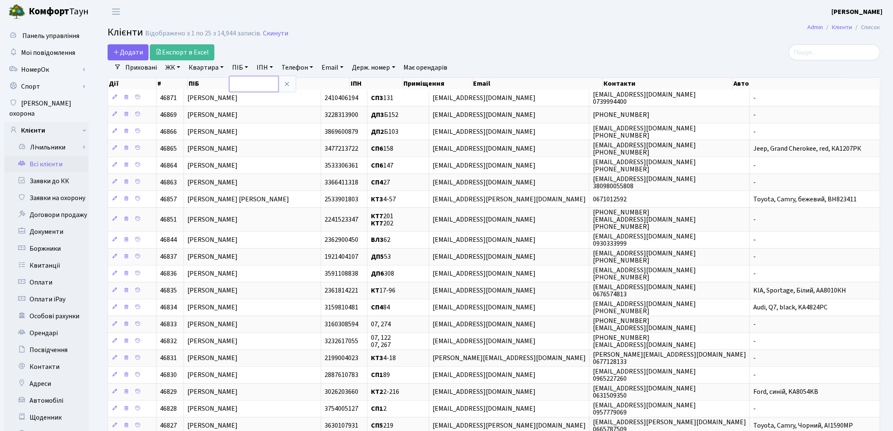
paste input "[PERSON_NAME]"
type input "[PERSON_NAME]"
click at [559, 35] on h2 "Клієнти Відображено з 1 по 25 з 14,944 записів. Скинути" at bounding box center [494, 34] width 773 height 14
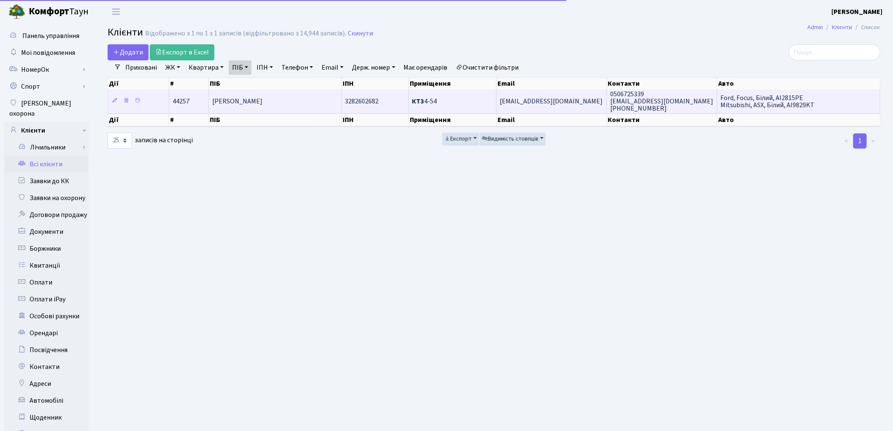
click at [311, 106] on td "[PERSON_NAME]" at bounding box center [275, 100] width 133 height 23
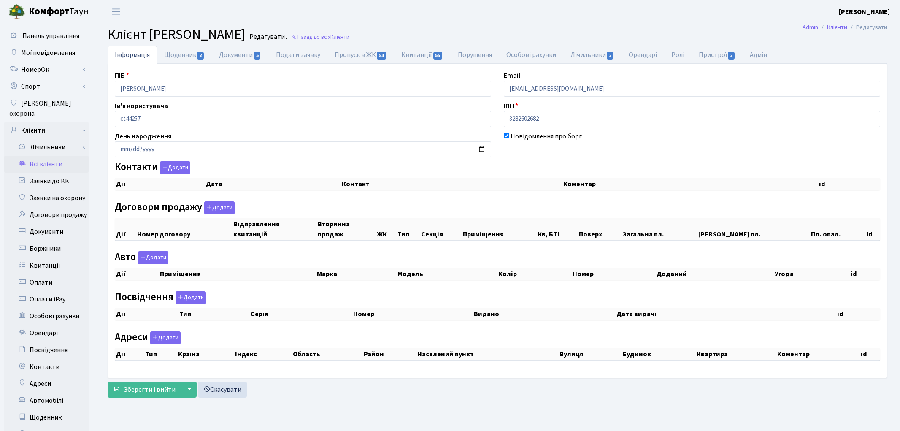
checkbox input "true"
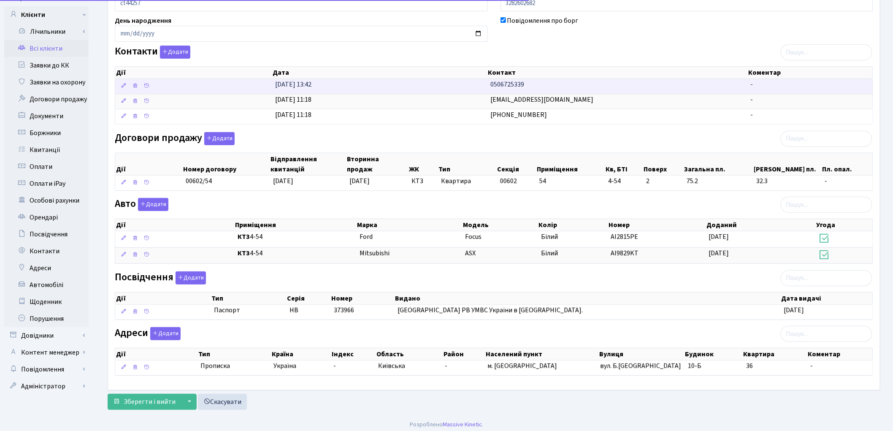
scroll to position [121, 0]
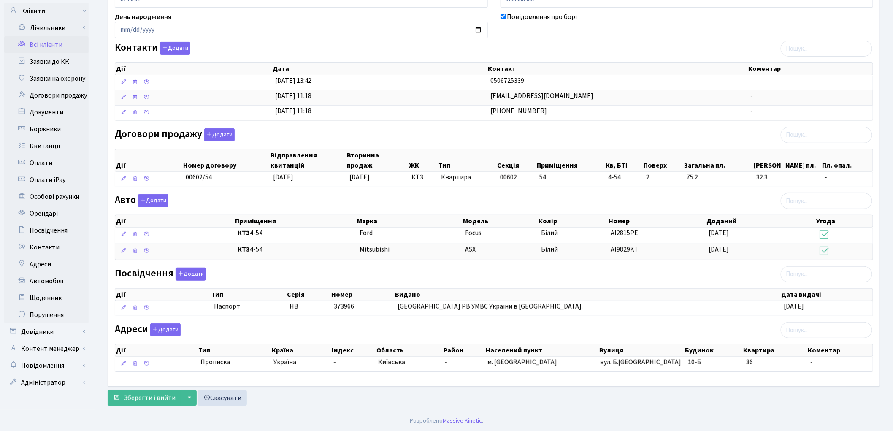
click at [867, 398] on div "Зберегти і вийти ▼ Зберегти та продовжити редагування Зберегти та створити Скас…" at bounding box center [494, 398] width 773 height 16
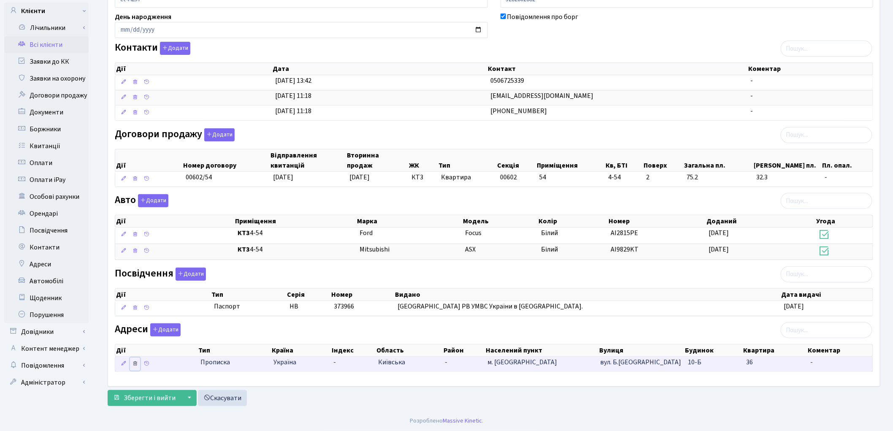
click at [133, 362] on icon at bounding box center [135, 363] width 6 height 6
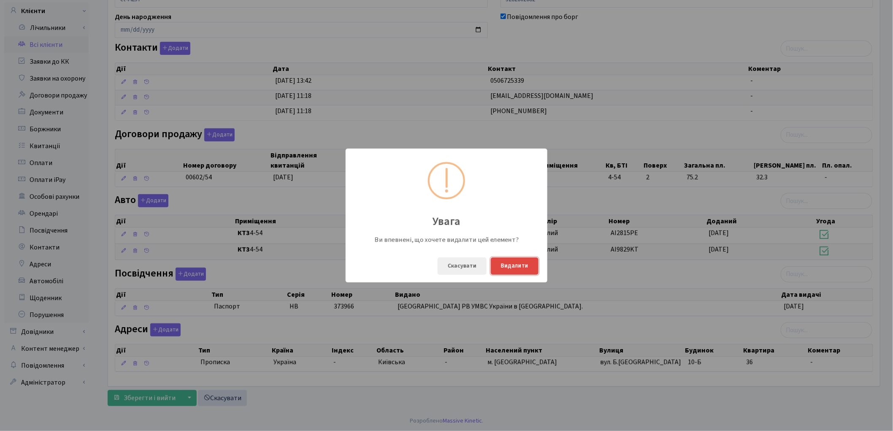
click at [530, 269] on button "Видалити" at bounding box center [515, 265] width 48 height 17
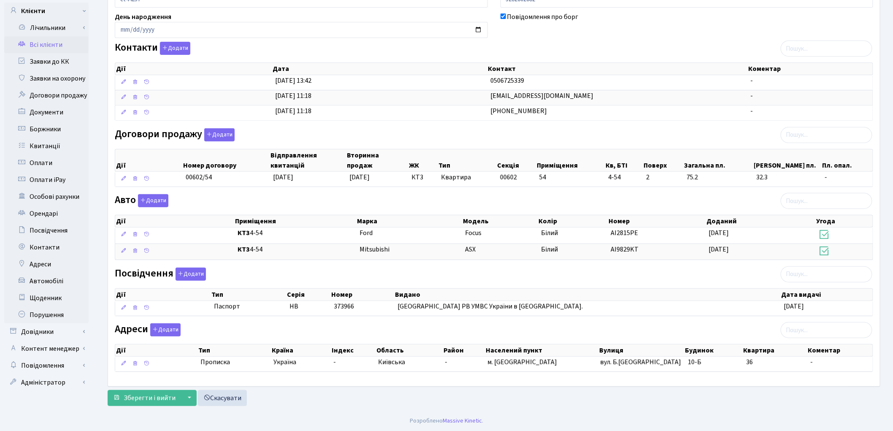
scroll to position [106, 0]
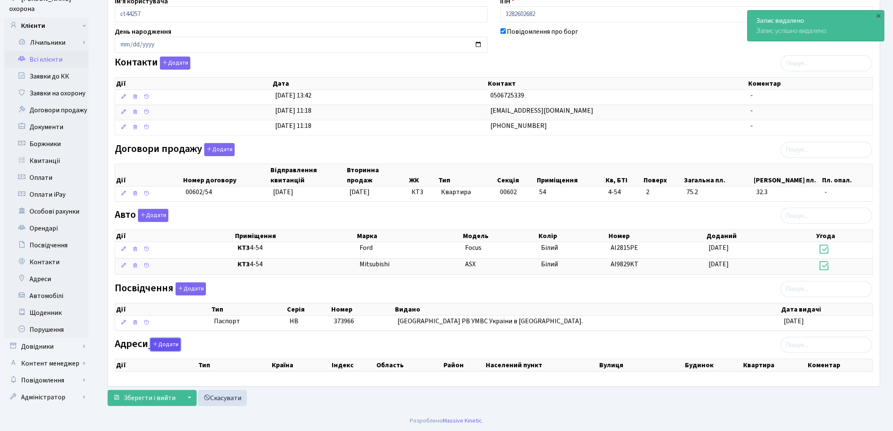
click at [157, 344] on icon "button" at bounding box center [155, 344] width 6 height 6
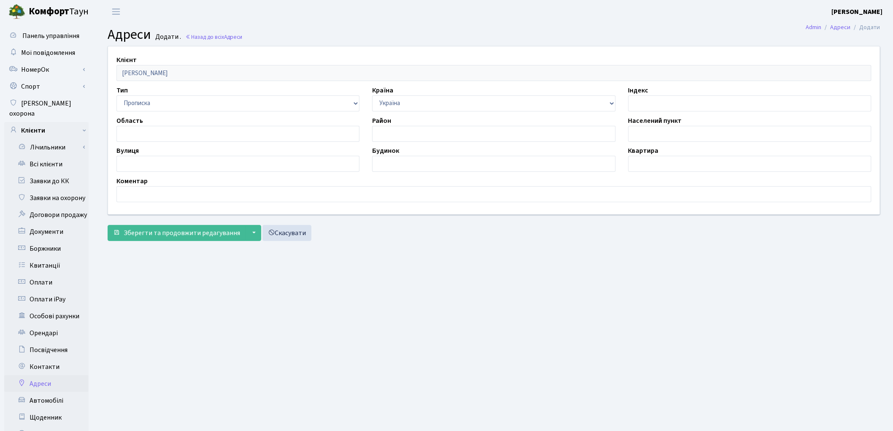
click at [643, 125] on label "Населений пункт" at bounding box center [655, 121] width 54 height 10
click at [642, 135] on input "text" at bounding box center [749, 134] width 243 height 16
paste input "м. Київ"
type input "м. Київ"
click at [138, 154] on label "Вулиця" at bounding box center [127, 151] width 22 height 10
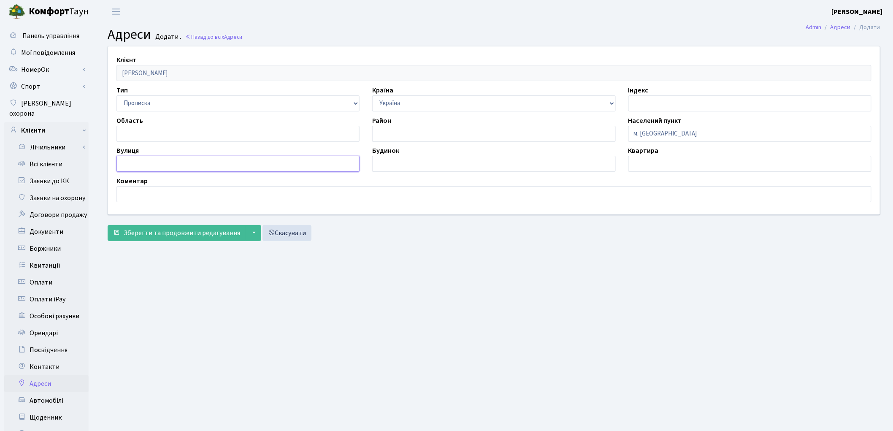
click at [135, 159] on input "text" at bounding box center [237, 164] width 243 height 16
paste input ", просп. Соборності"
click at [125, 163] on input ", просп. Соборності" at bounding box center [237, 164] width 243 height 16
type input "просп. Соборності"
drag, startPoint x: 376, startPoint y: 163, endPoint x: 377, endPoint y: 121, distance: 42.2
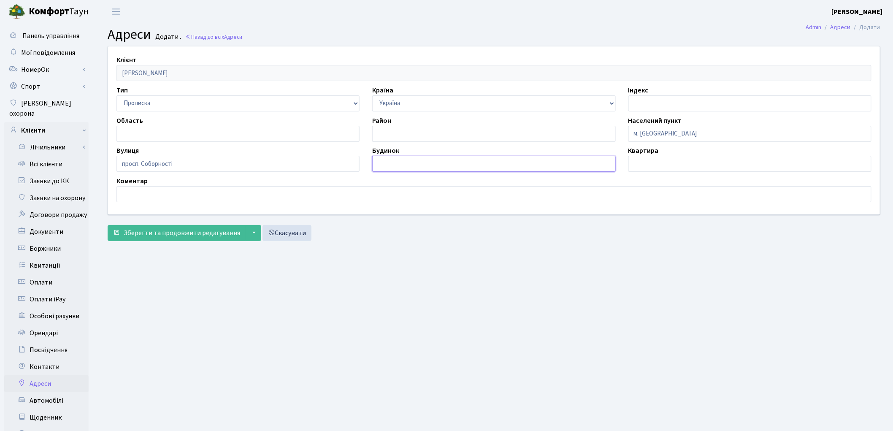
click at [376, 163] on input "text" at bounding box center [493, 164] width 243 height 16
type input "17"
drag, startPoint x: 651, startPoint y: 165, endPoint x: 641, endPoint y: 129, distance: 37.8
click at [651, 165] on input "text" at bounding box center [749, 164] width 243 height 16
type input "2-180"
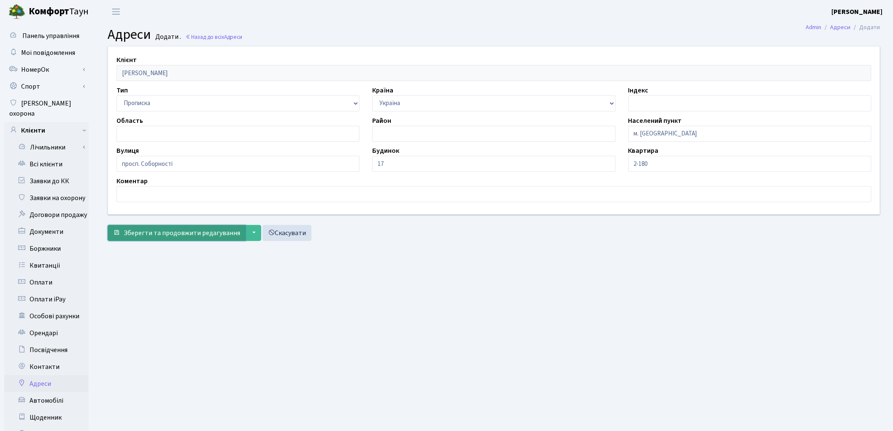
click at [192, 233] on span "Зберегти та продовжити редагування" at bounding box center [182, 232] width 116 height 9
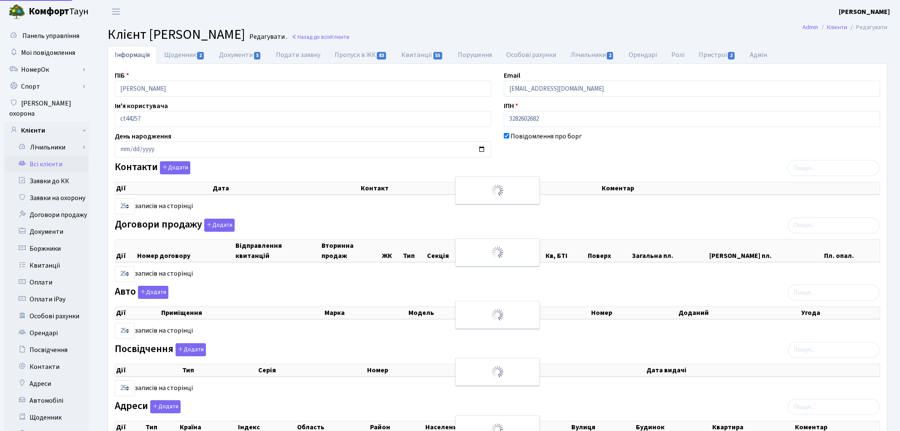
select select "25"
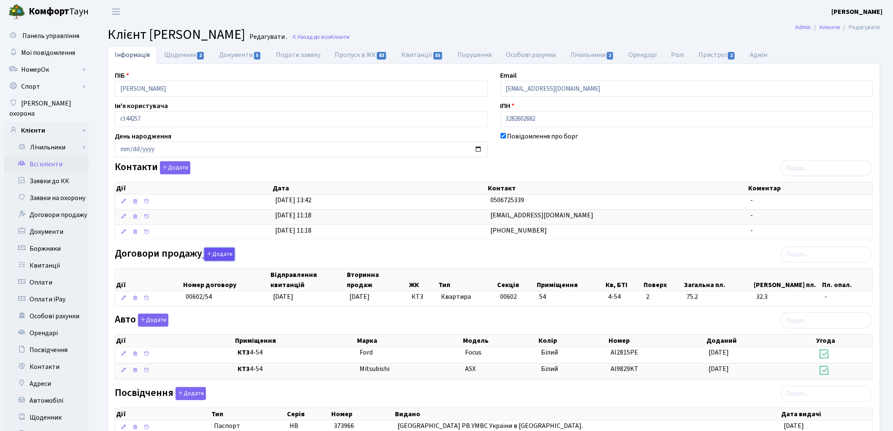
click at [208, 255] on icon "button" at bounding box center [209, 254] width 6 height 6
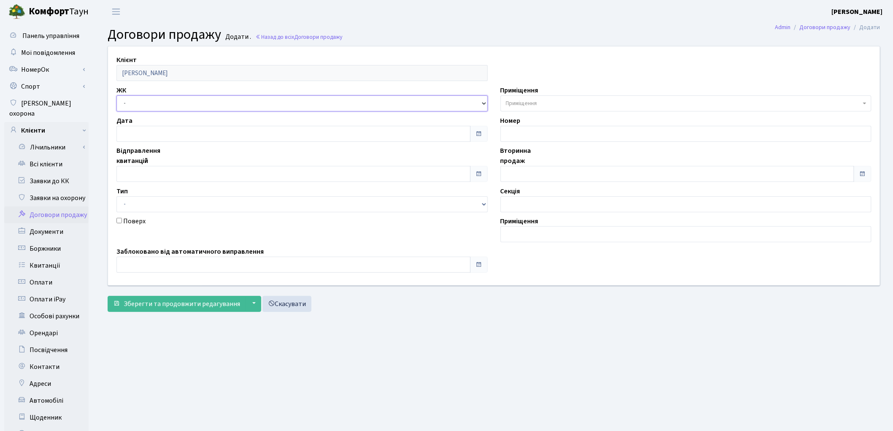
click at [179, 103] on select "- ТХ, вул. Ділова, 1/2 КТ, вул. Регенераторна, 4 КТ2, просп. Соборності, 17 КТ3…" at bounding box center [301, 103] width 371 height 16
select select "296"
click at [116, 95] on select "- ТХ, вул. Ділова, 1/2 КТ, вул. Регенераторна, 4 КТ2, просп. Соборності, 17 КТ3…" at bounding box center [301, 103] width 371 height 16
select select
click at [526, 103] on span "Приміщення" at bounding box center [521, 103] width 31 height 8
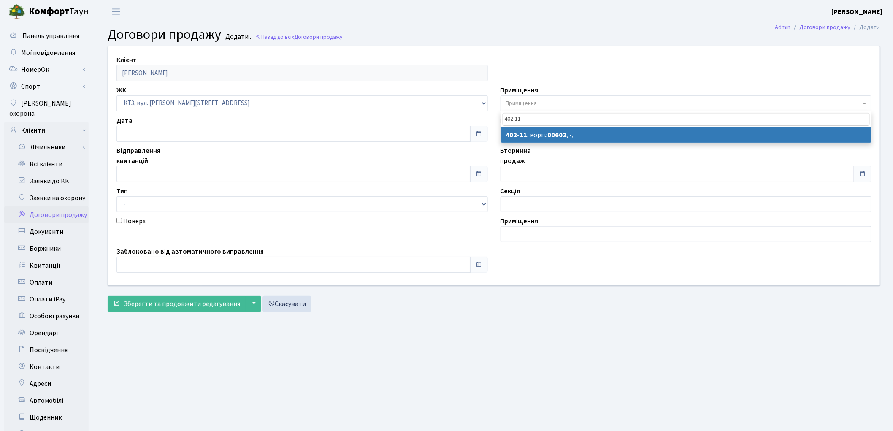
type input "402-11"
drag, startPoint x: 162, startPoint y: 335, endPoint x: 226, endPoint y: 330, distance: 64.0
click at [162, 335] on main "Admin Договори продажу Додати Договори продажу Додати . Назад до всіх Договори …" at bounding box center [494, 268] width 798 height 491
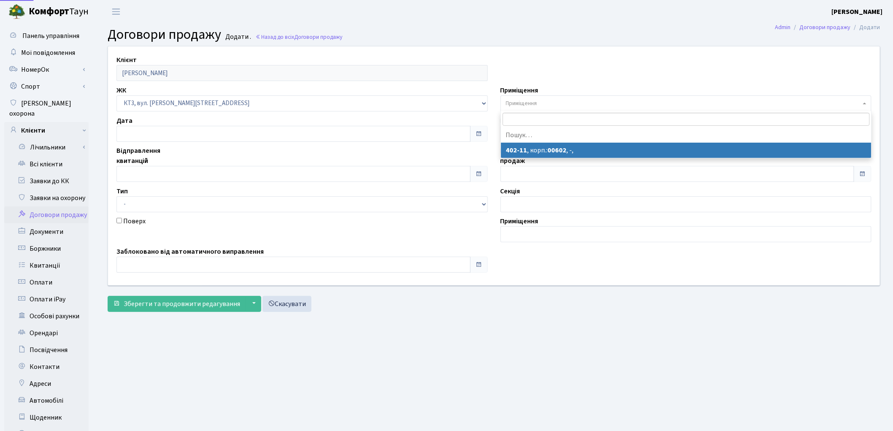
click at [530, 103] on span "Приміщення" at bounding box center [521, 103] width 31 height 8
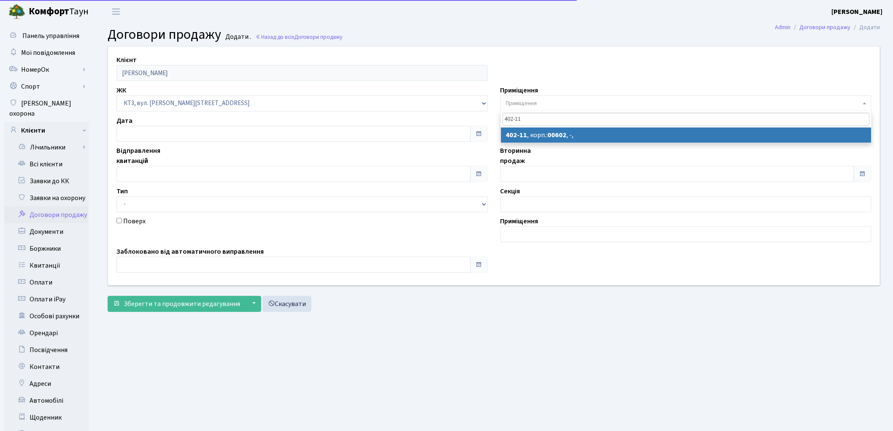
type input "402-11"
select select "16696"
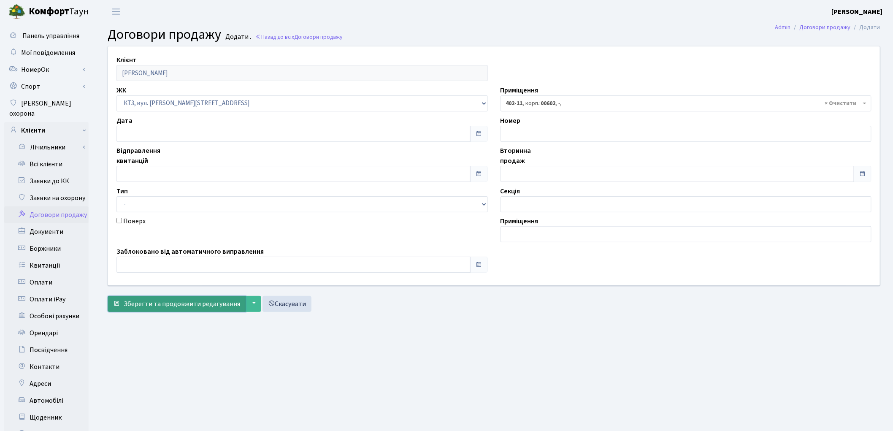
click at [198, 306] on span "Зберегти та продовжити редагування" at bounding box center [182, 303] width 116 height 9
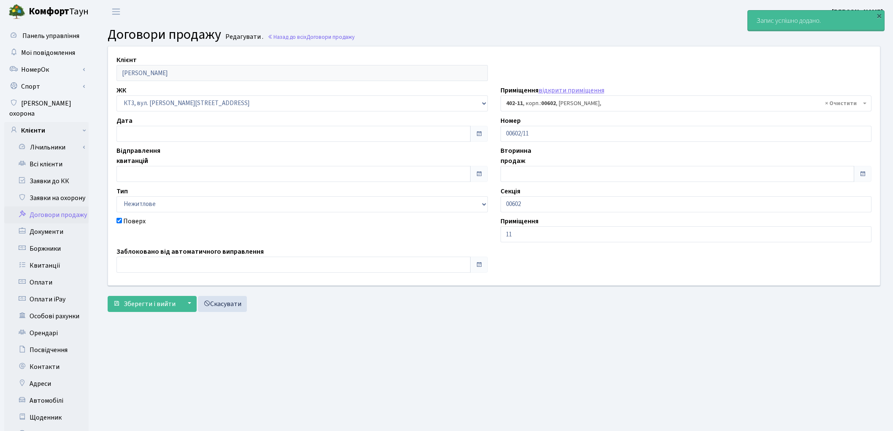
select select "16696"
click at [54, 158] on link "Всі клієнти" at bounding box center [46, 164] width 84 height 17
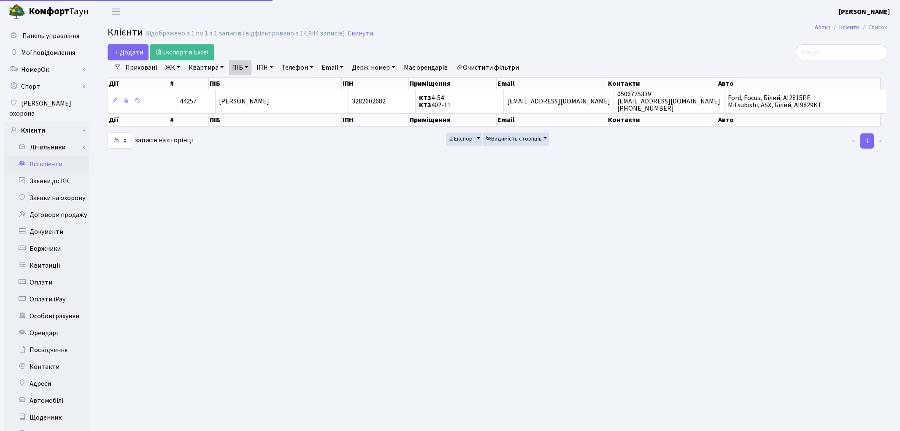
select select "25"
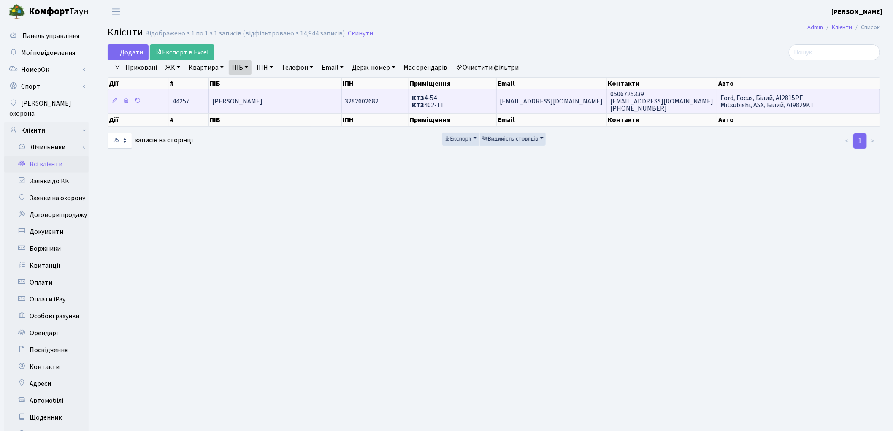
click at [393, 106] on td "3282602682" at bounding box center [375, 100] width 67 height 23
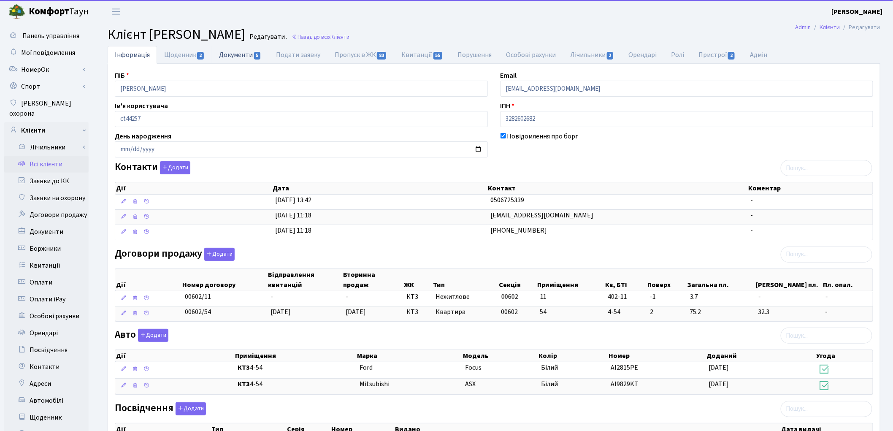
click at [233, 55] on link "Документи 5" at bounding box center [240, 54] width 57 height 17
select select "25"
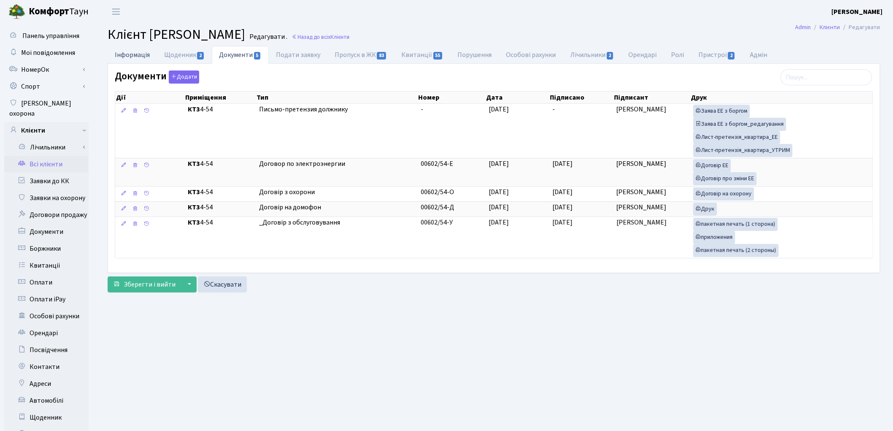
click at [138, 55] on link "Інформація" at bounding box center [132, 54] width 49 height 17
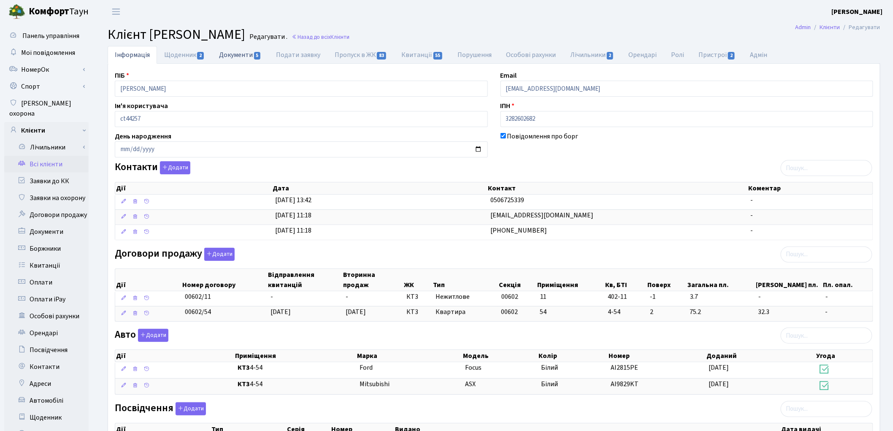
click at [247, 58] on link "Документи 5" at bounding box center [240, 54] width 57 height 17
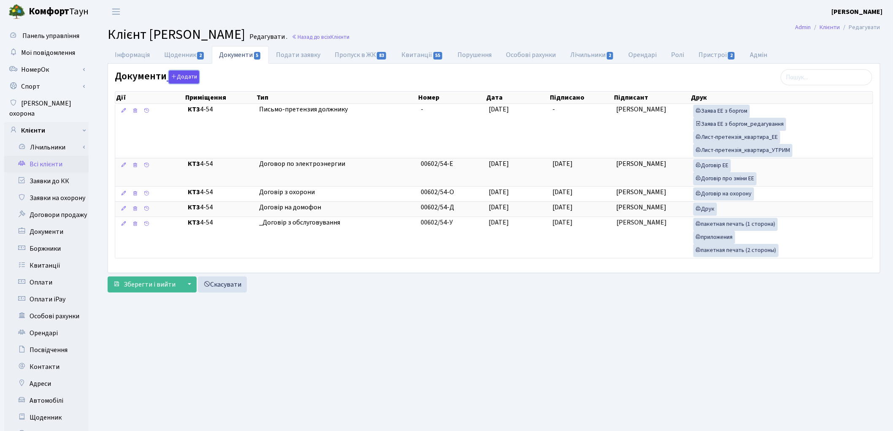
click at [187, 78] on button "Додати" at bounding box center [184, 76] width 30 height 13
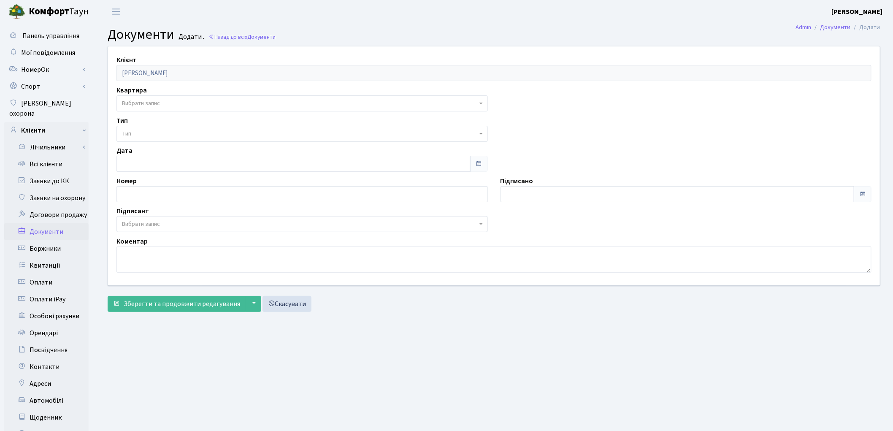
click at [159, 106] on span "Вибрати запис" at bounding box center [141, 103] width 38 height 8
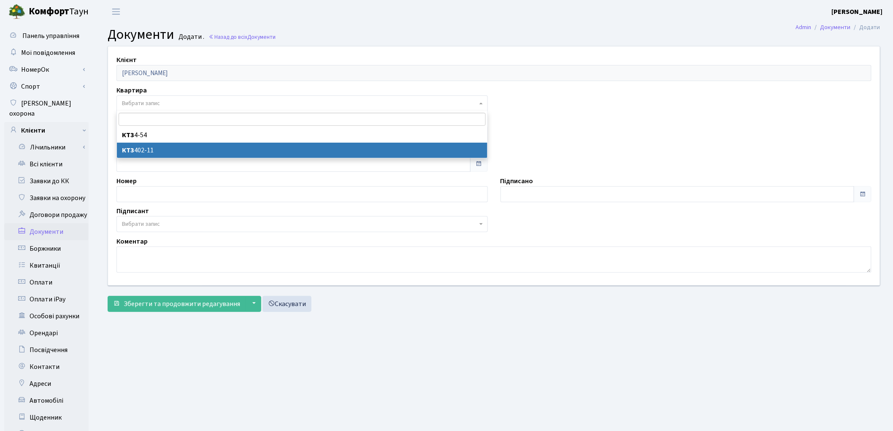
select select "178091"
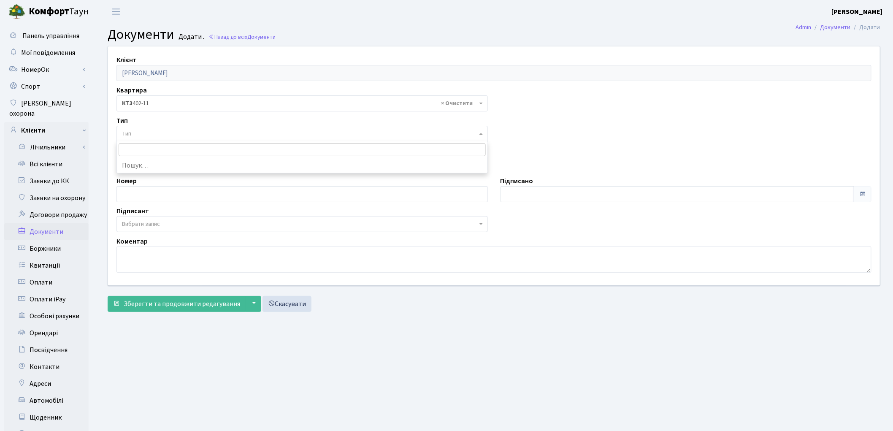
click at [155, 136] on span "Тип" at bounding box center [299, 134] width 355 height 8
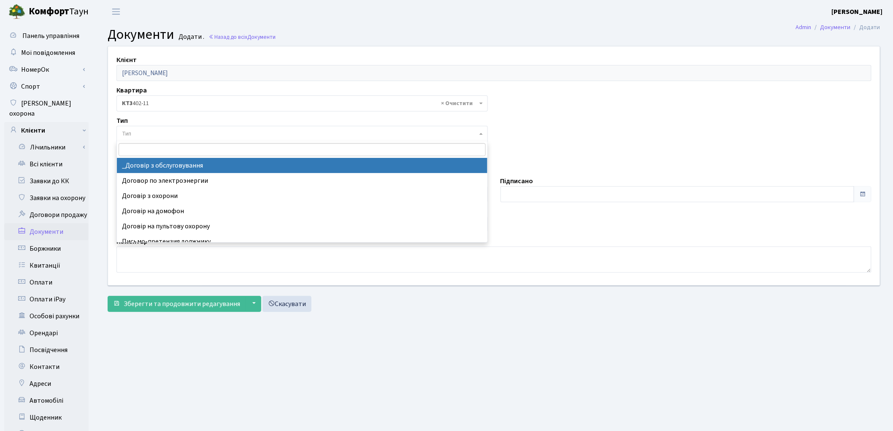
select select "289"
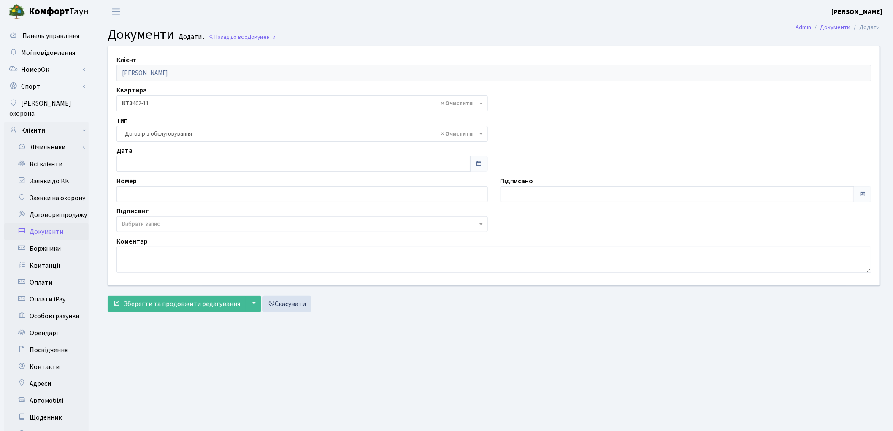
drag, startPoint x: 162, startPoint y: 221, endPoint x: 162, endPoint y: 229, distance: 8.4
click at [162, 222] on span "Вибрати запис" at bounding box center [299, 224] width 355 height 8
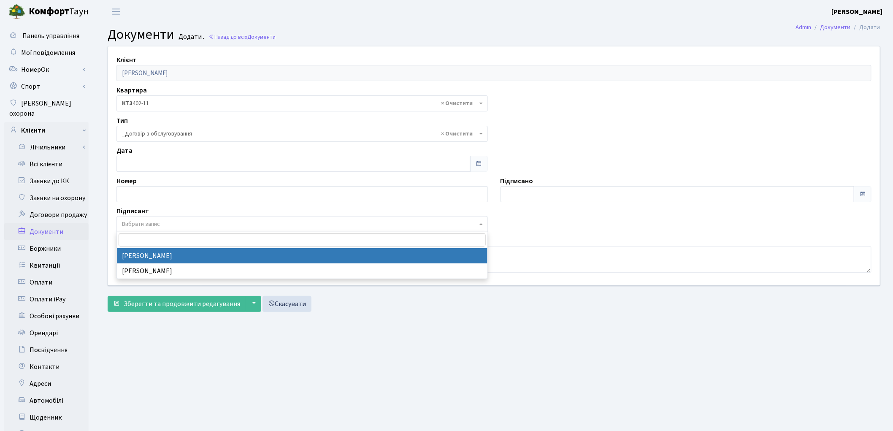
drag, startPoint x: 162, startPoint y: 252, endPoint x: 167, endPoint y: 284, distance: 32.0
select select "74"
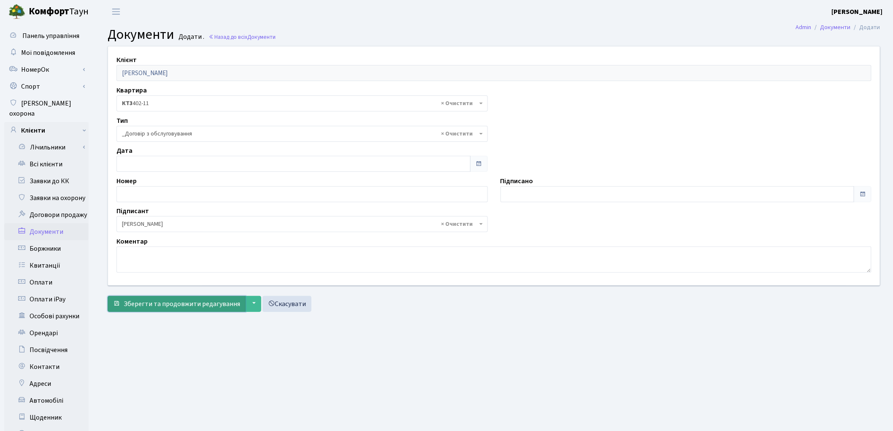
click at [168, 302] on span "Зберегти та продовжити редагування" at bounding box center [182, 303] width 116 height 9
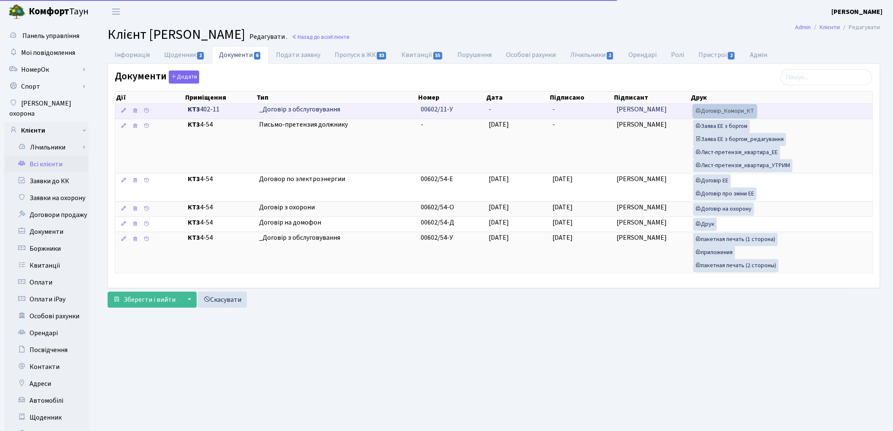
click at [726, 114] on link "Договір_Комори_КТ" at bounding box center [724, 111] width 63 height 13
